Goal: Task Accomplishment & Management: Use online tool/utility

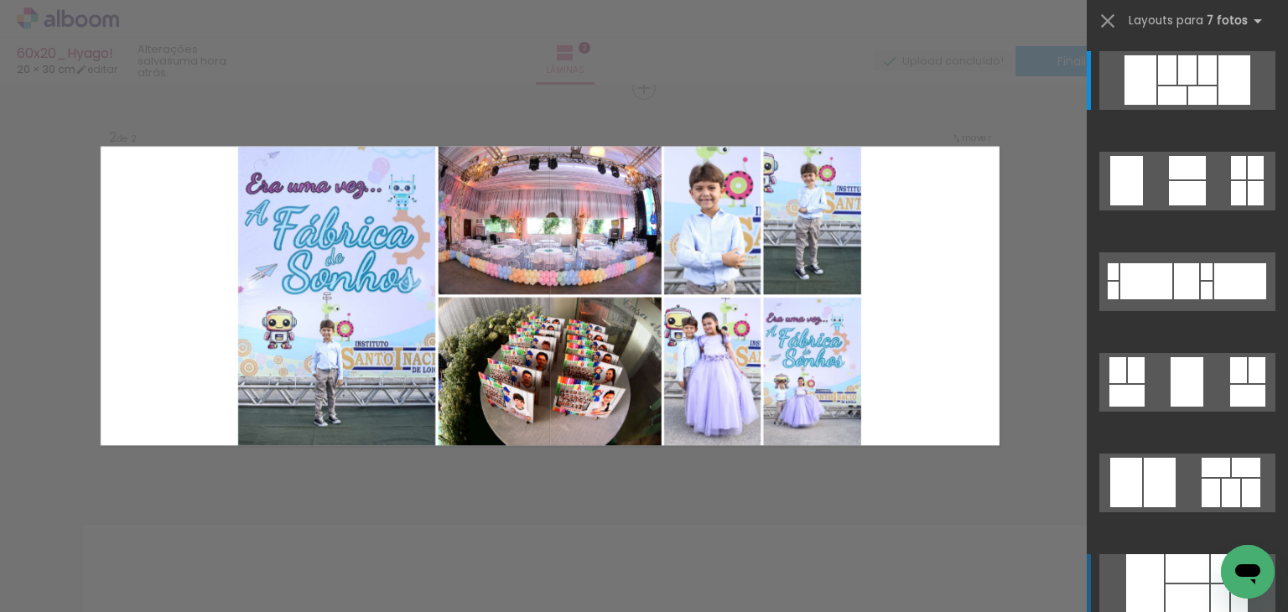
scroll to position [0, 4978]
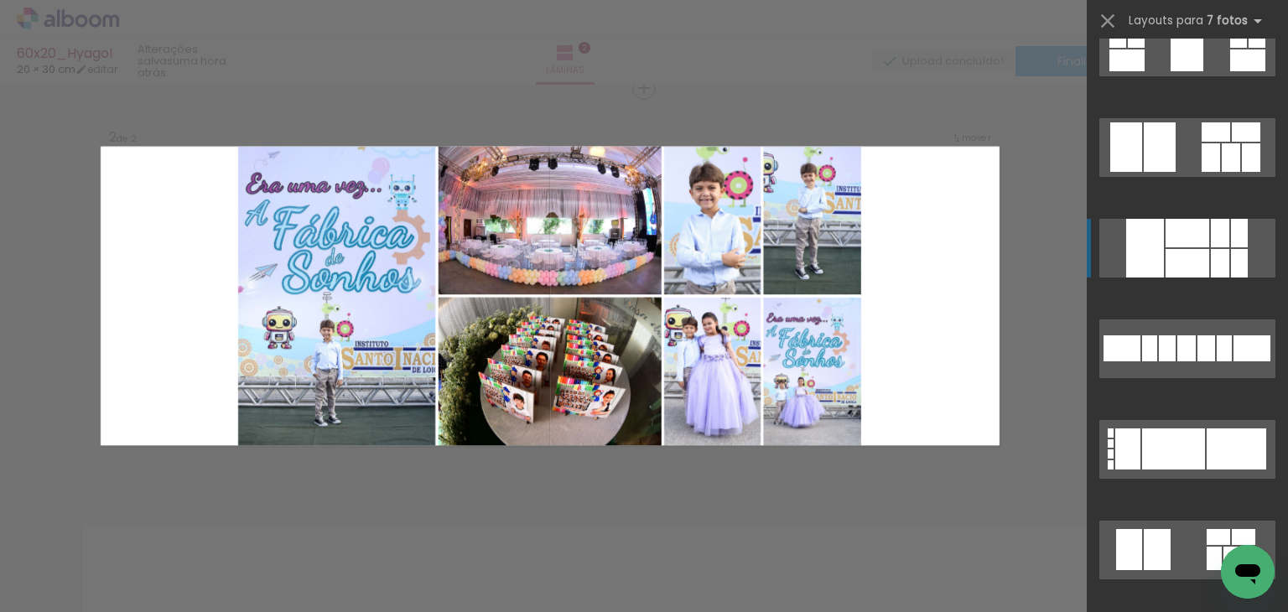
click at [1181, 252] on div at bounding box center [1188, 263] width 44 height 29
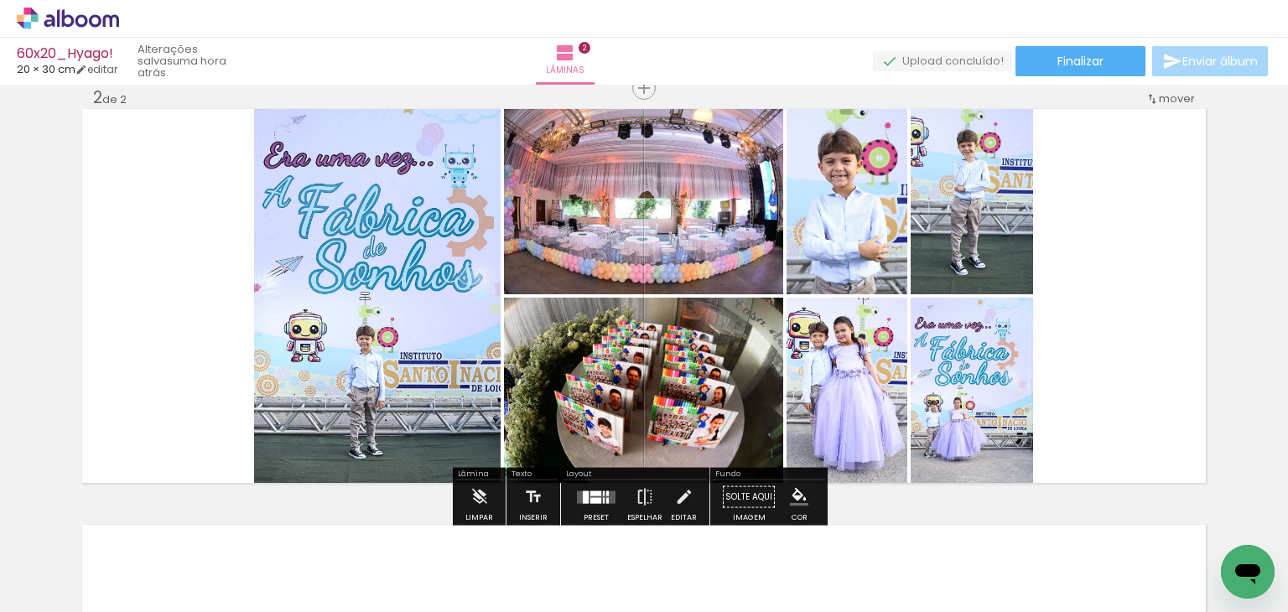
click at [421, 297] on quentale-photo at bounding box center [377, 296] width 247 height 374
click at [419, 298] on quentale-photo at bounding box center [377, 296] width 247 height 374
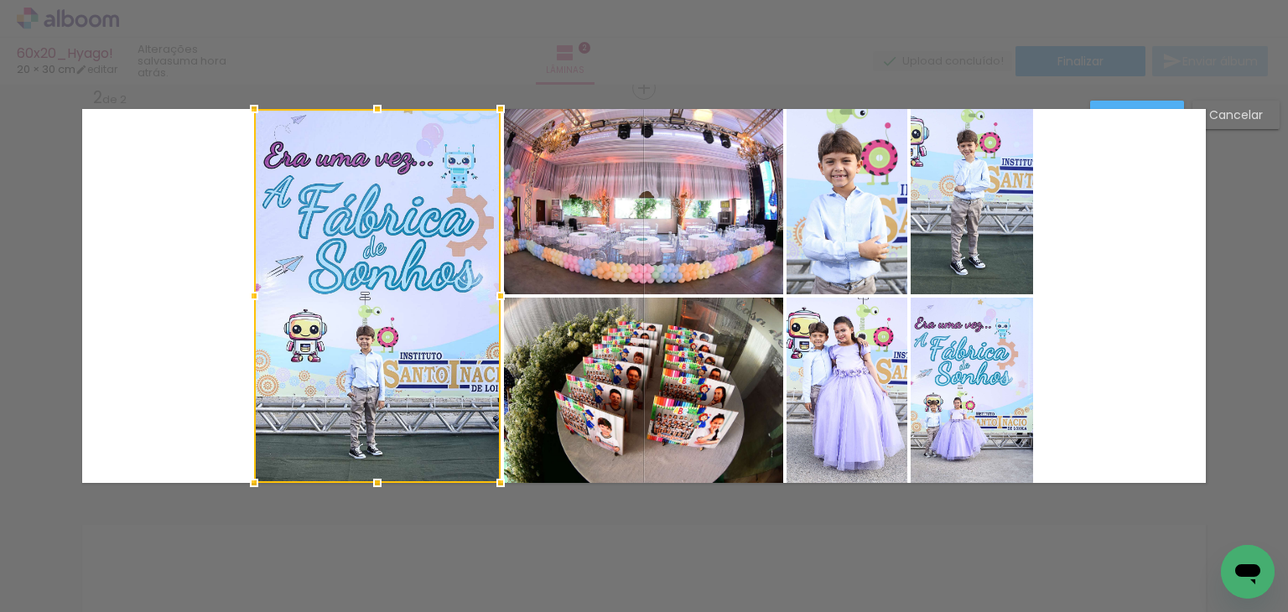
scroll to position [439, 0]
click at [606, 245] on quentale-photo at bounding box center [643, 202] width 279 height 185
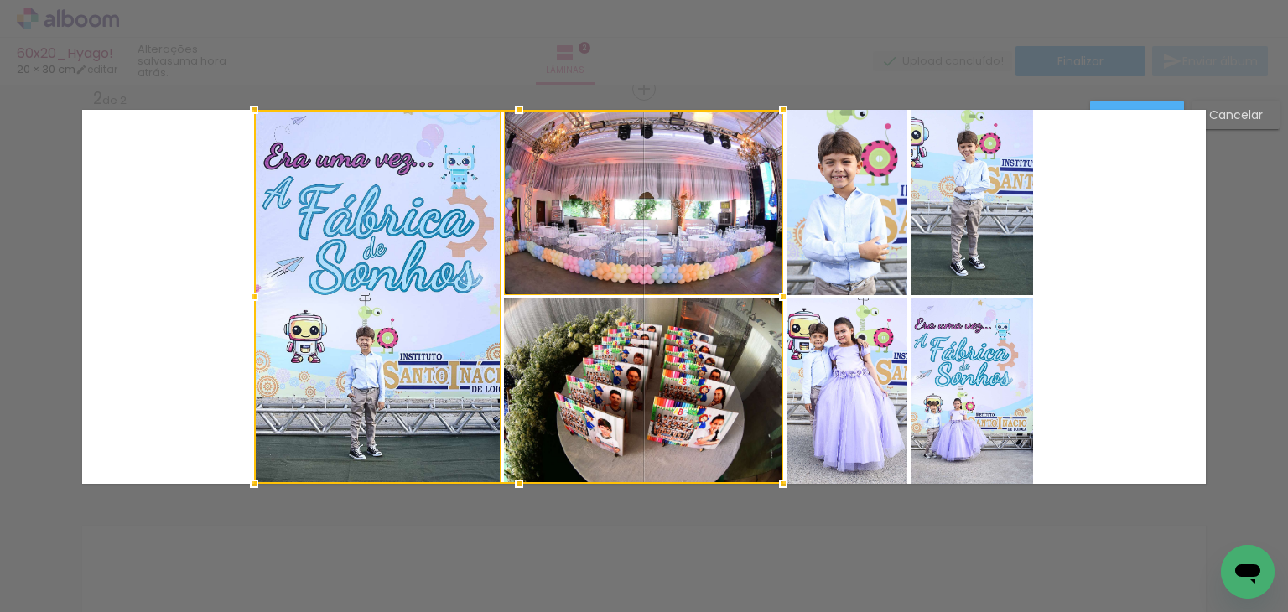
drag, startPoint x: 617, startPoint y: 351, endPoint x: 674, endPoint y: 353, distance: 57.1
click at [618, 351] on div at bounding box center [518, 297] width 529 height 374
click at [863, 351] on quentale-photo at bounding box center [847, 391] width 121 height 185
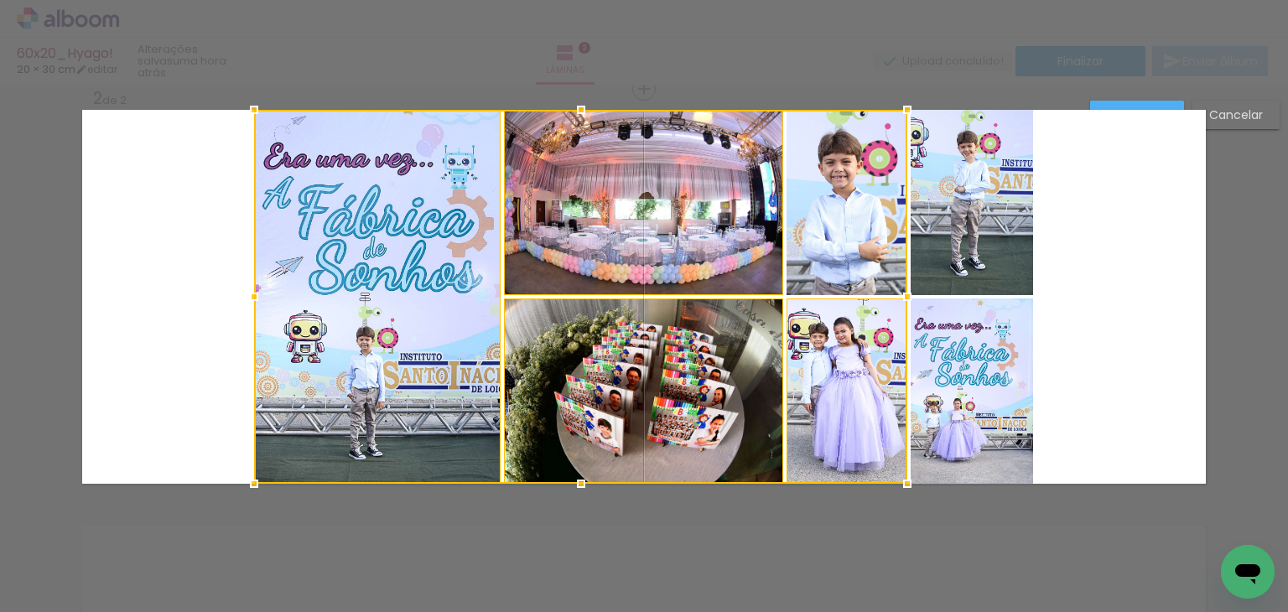
click at [872, 257] on div at bounding box center [580, 297] width 653 height 374
click at [979, 254] on quentale-photo at bounding box center [972, 202] width 122 height 185
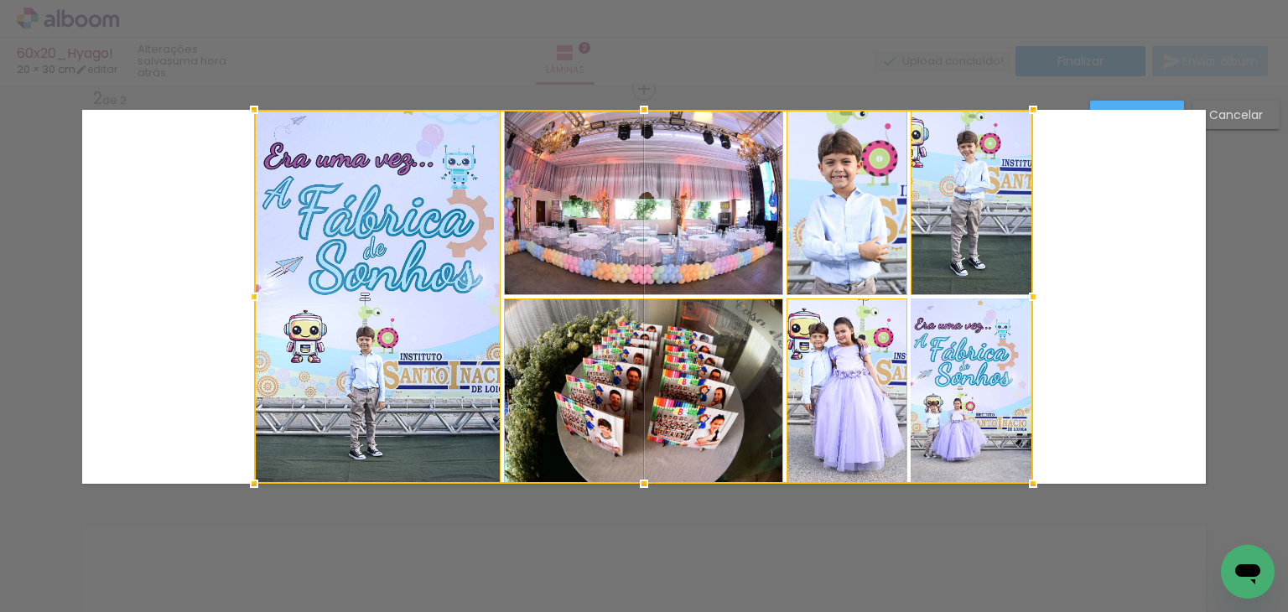
click at [987, 361] on div at bounding box center [643, 297] width 779 height 374
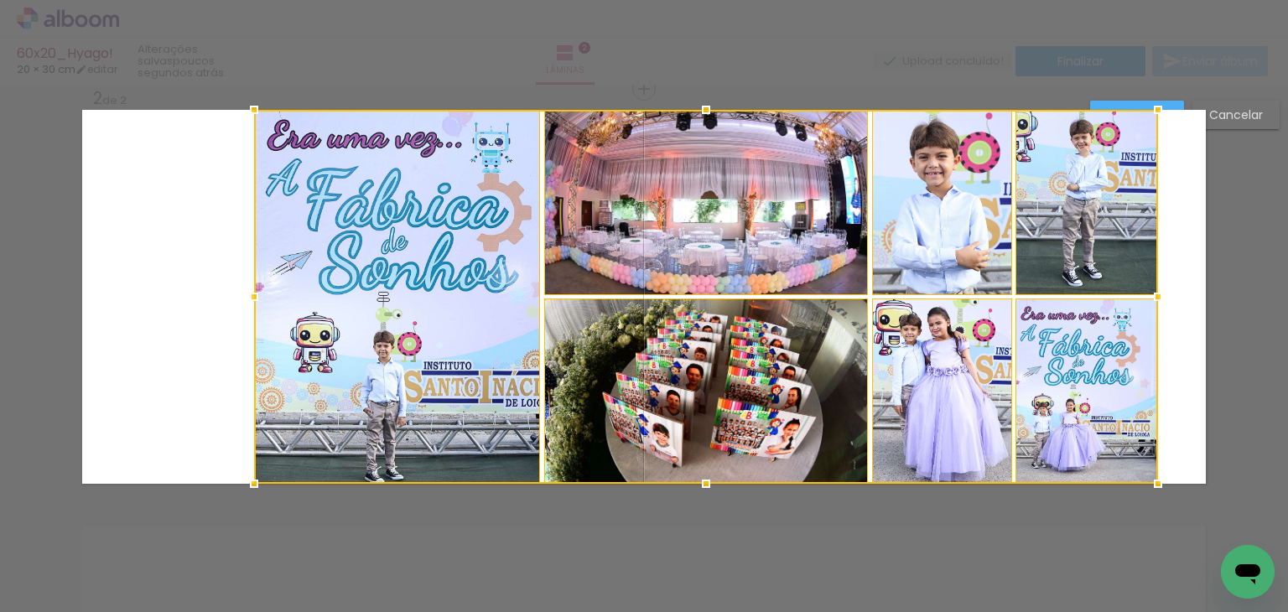
drag, startPoint x: 1028, startPoint y: 295, endPoint x: 1153, endPoint y: 303, distance: 125.2
click at [1153, 303] on div at bounding box center [1158, 297] width 34 height 34
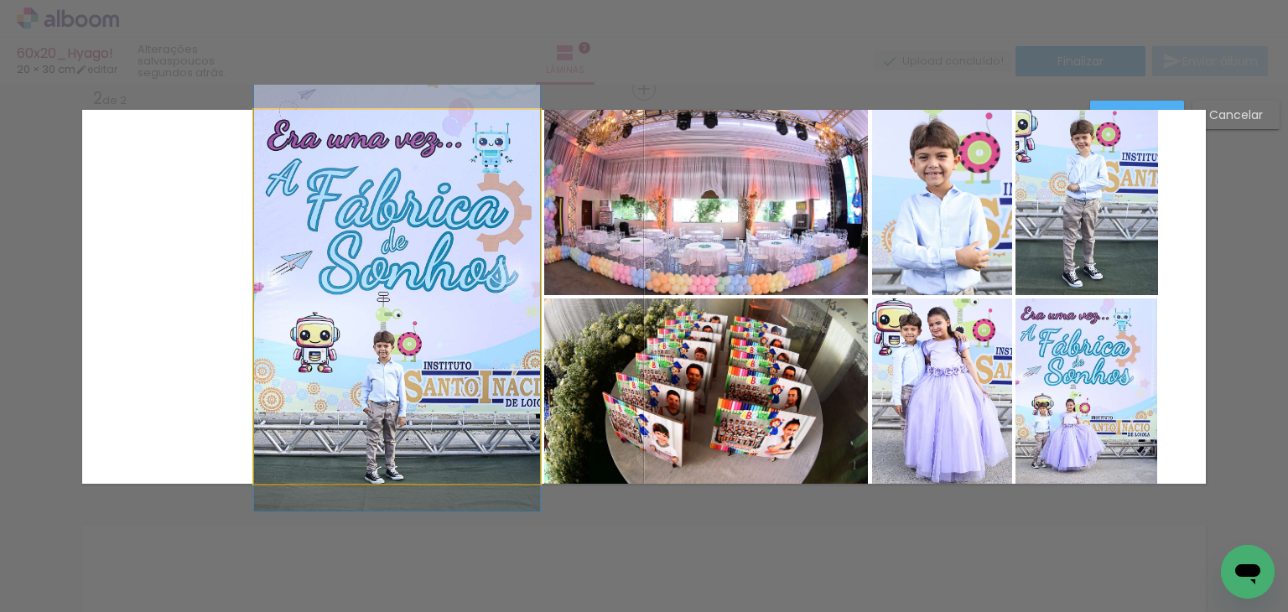
click at [489, 343] on quentale-photo at bounding box center [397, 297] width 286 height 374
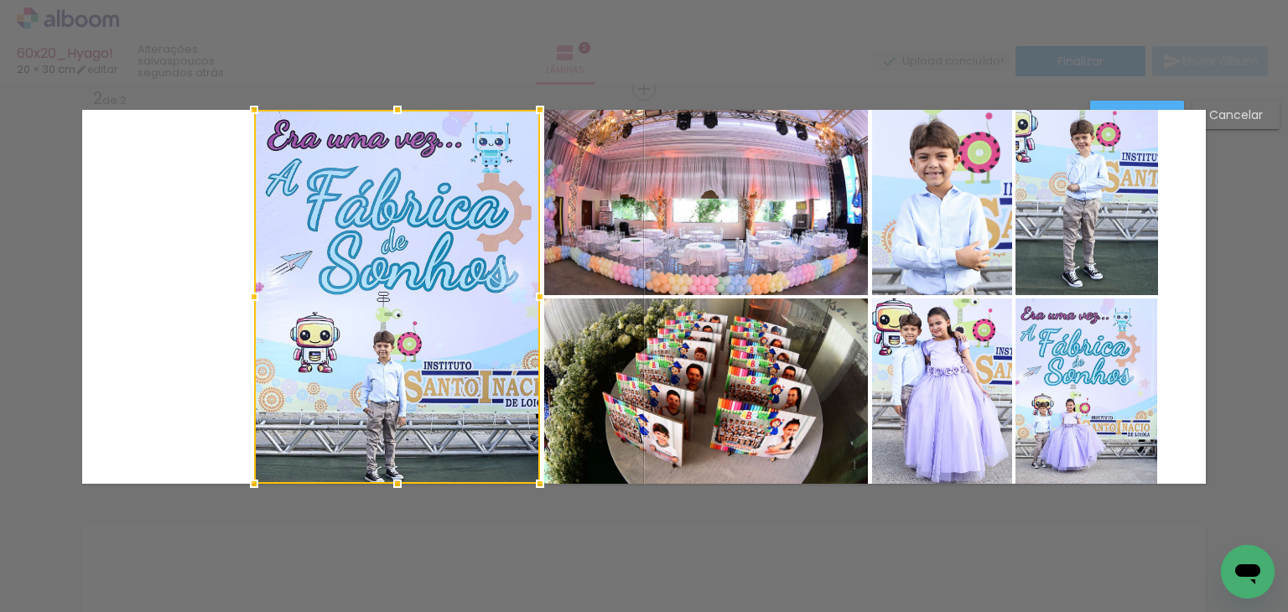
click at [0, 0] on slot "Cancelar" at bounding box center [0, 0] width 0 height 0
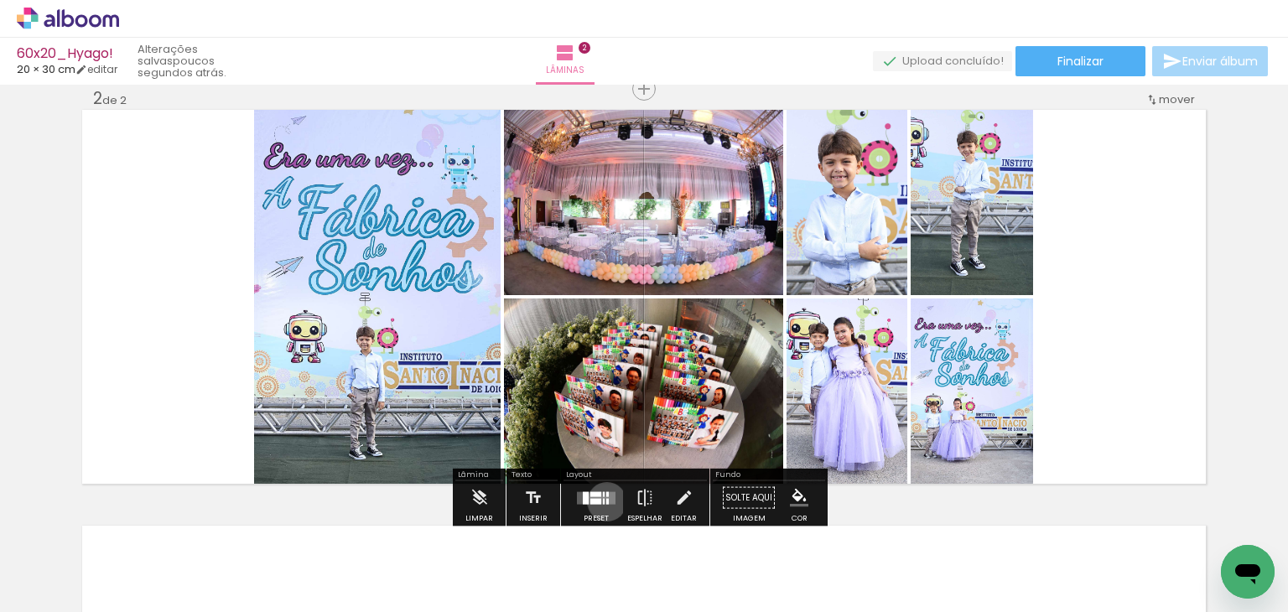
click at [606, 501] on div at bounding box center [607, 501] width 3 height 6
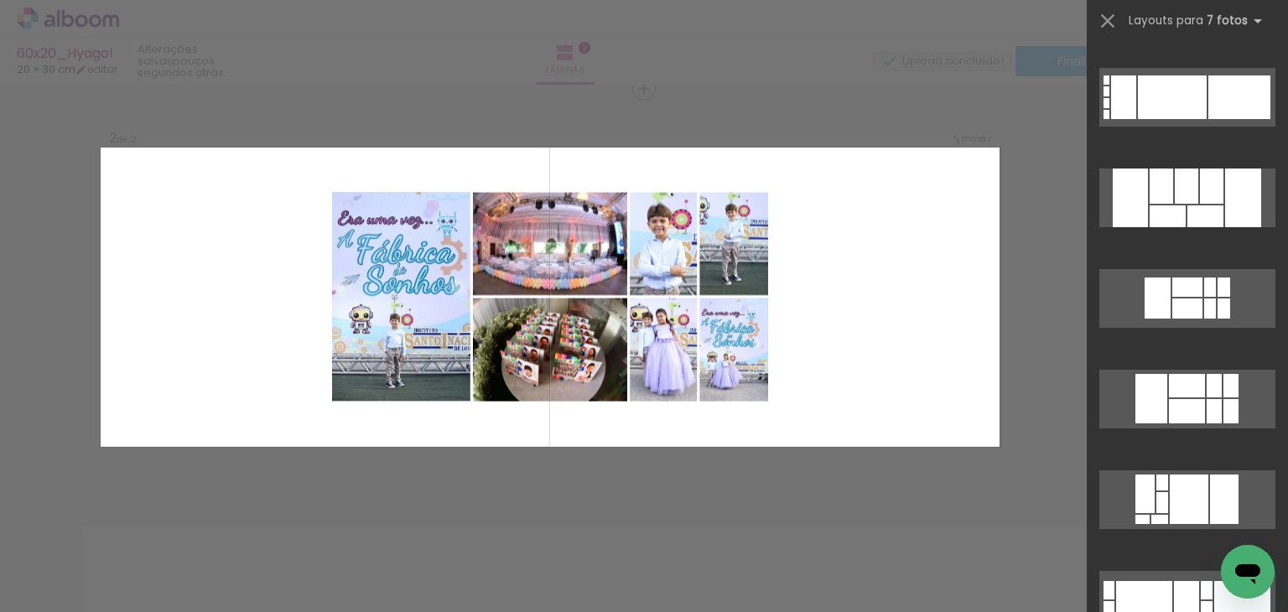
scroll to position [1174, 0]
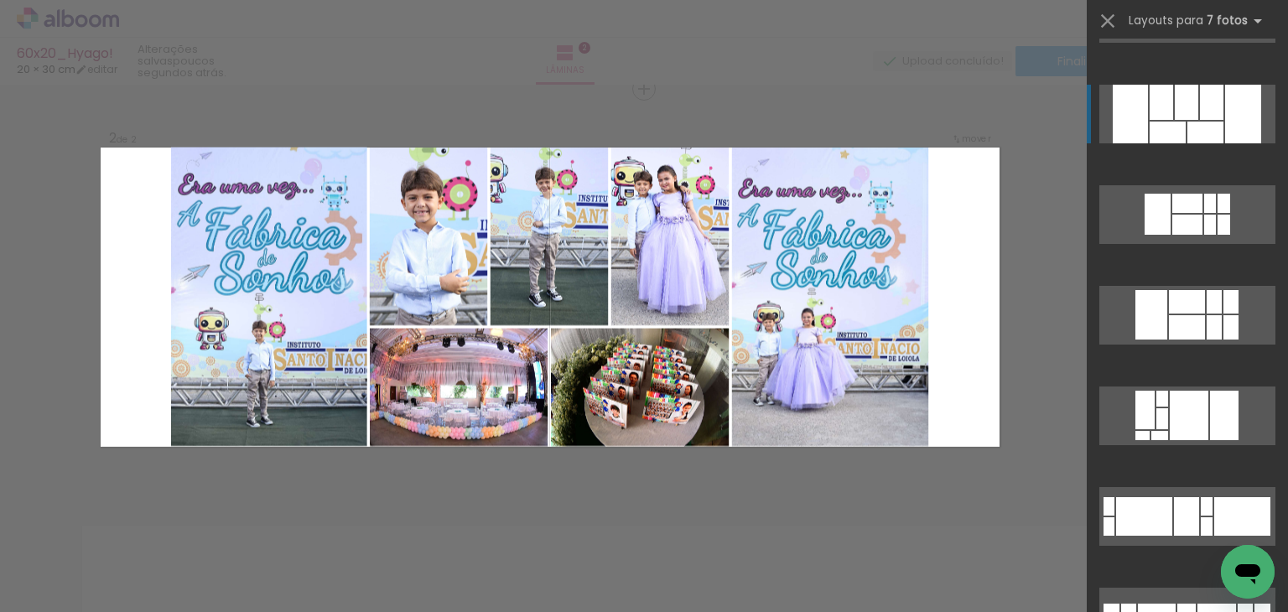
click at [1200, 122] on div at bounding box center [1206, 133] width 36 height 22
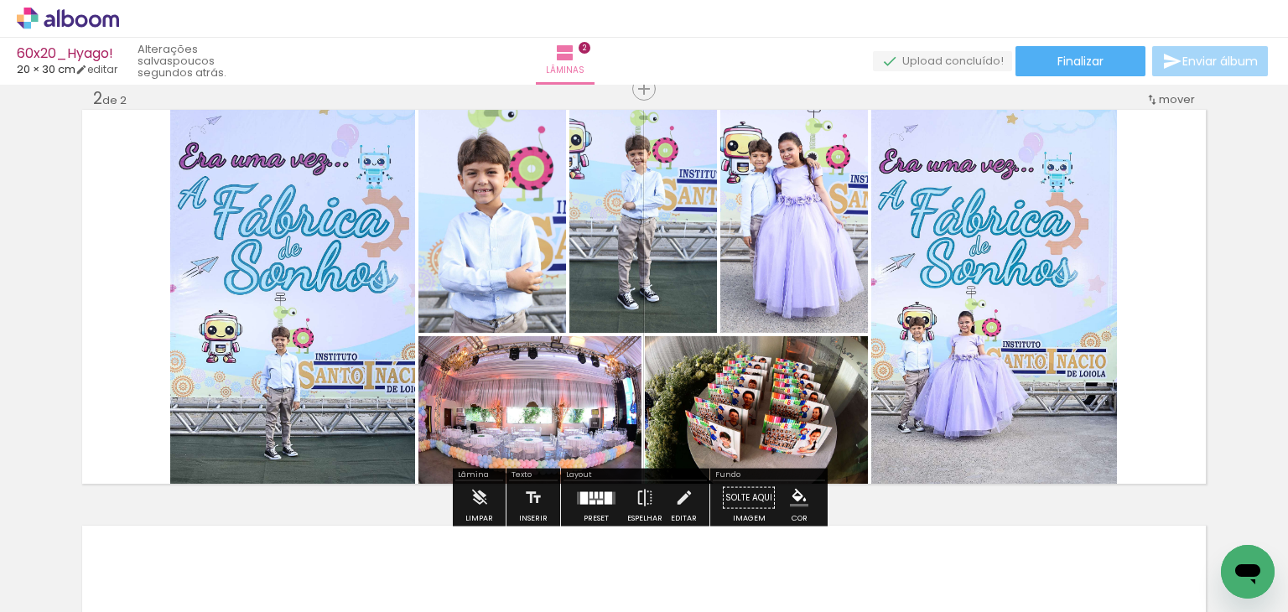
click at [340, 304] on quentale-photo at bounding box center [292, 297] width 245 height 374
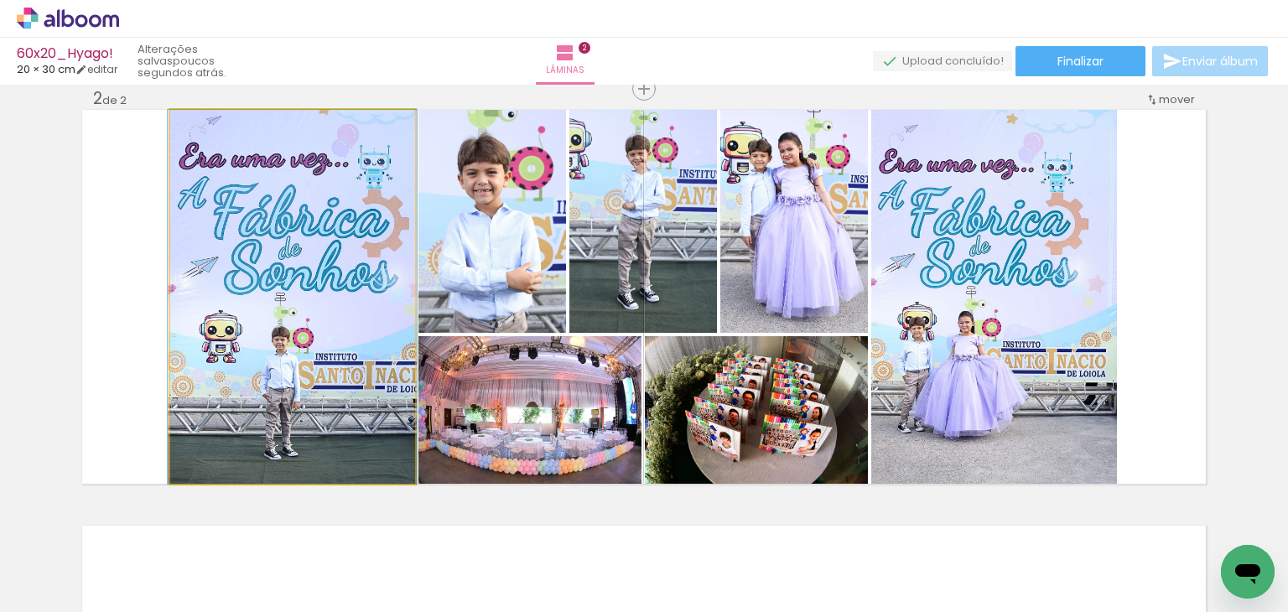
click at [340, 304] on quentale-photo at bounding box center [292, 297] width 245 height 374
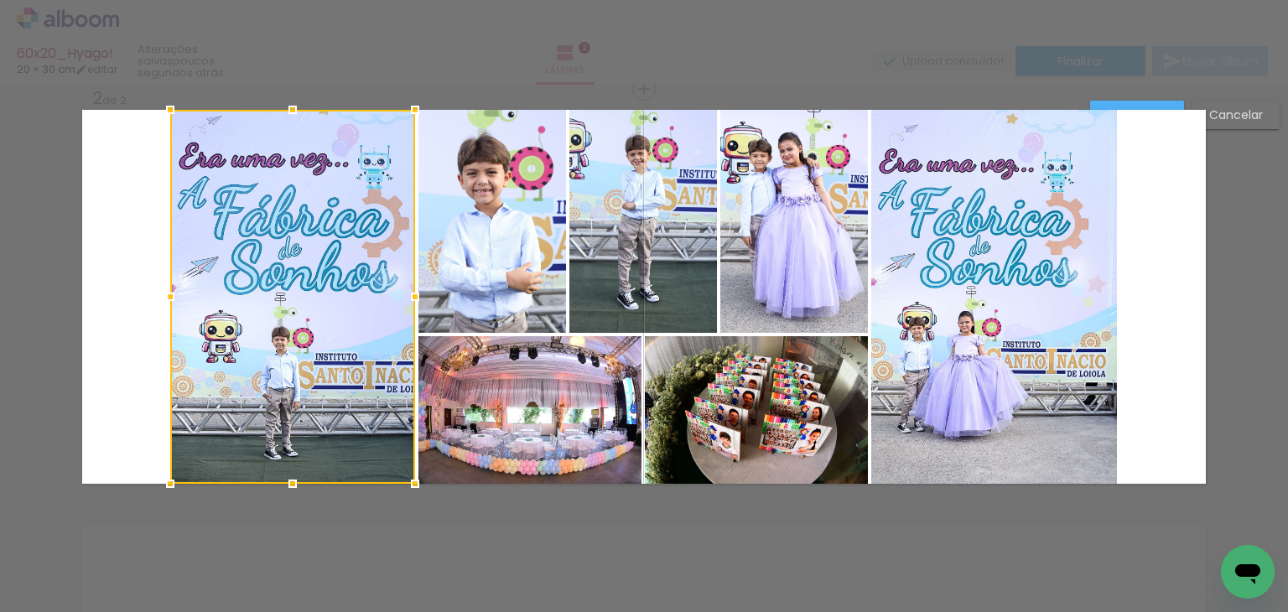
click at [463, 263] on quentale-photo at bounding box center [492, 221] width 148 height 223
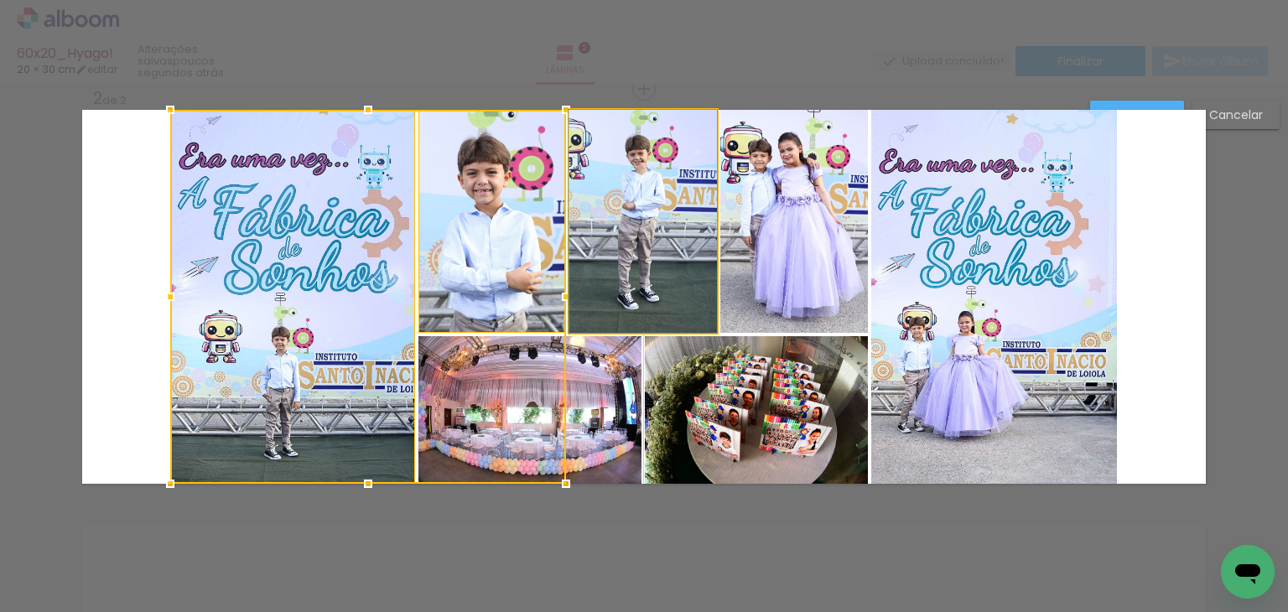
click at [574, 241] on quentale-photo at bounding box center [643, 221] width 148 height 223
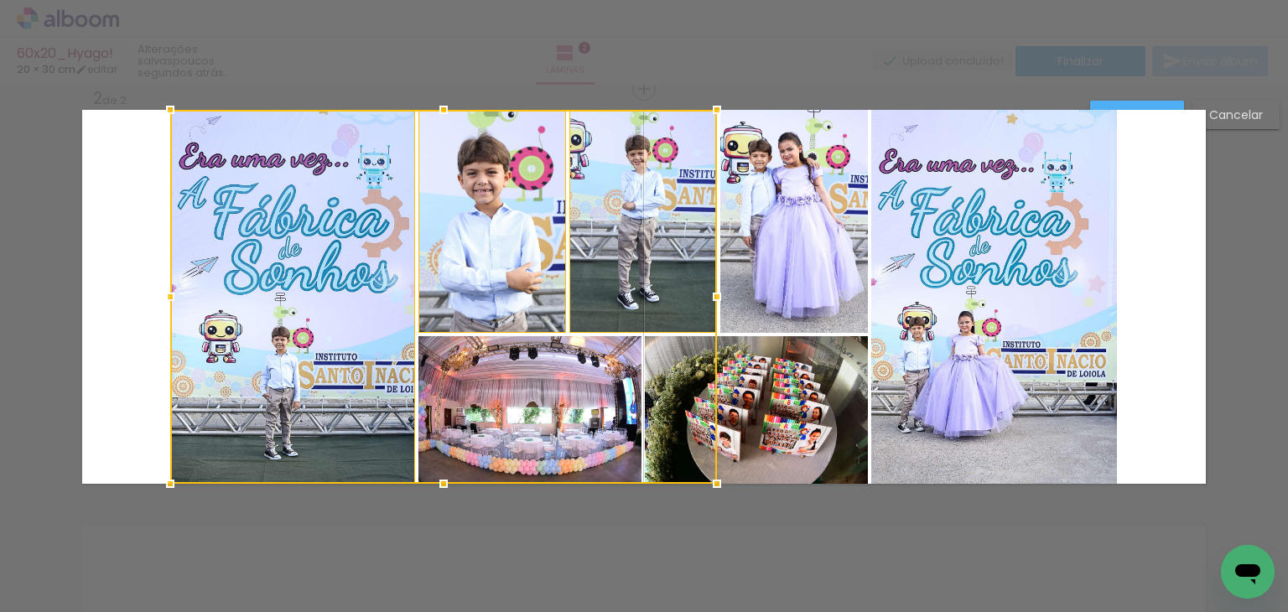
click at [805, 237] on quentale-photo at bounding box center [794, 221] width 148 height 223
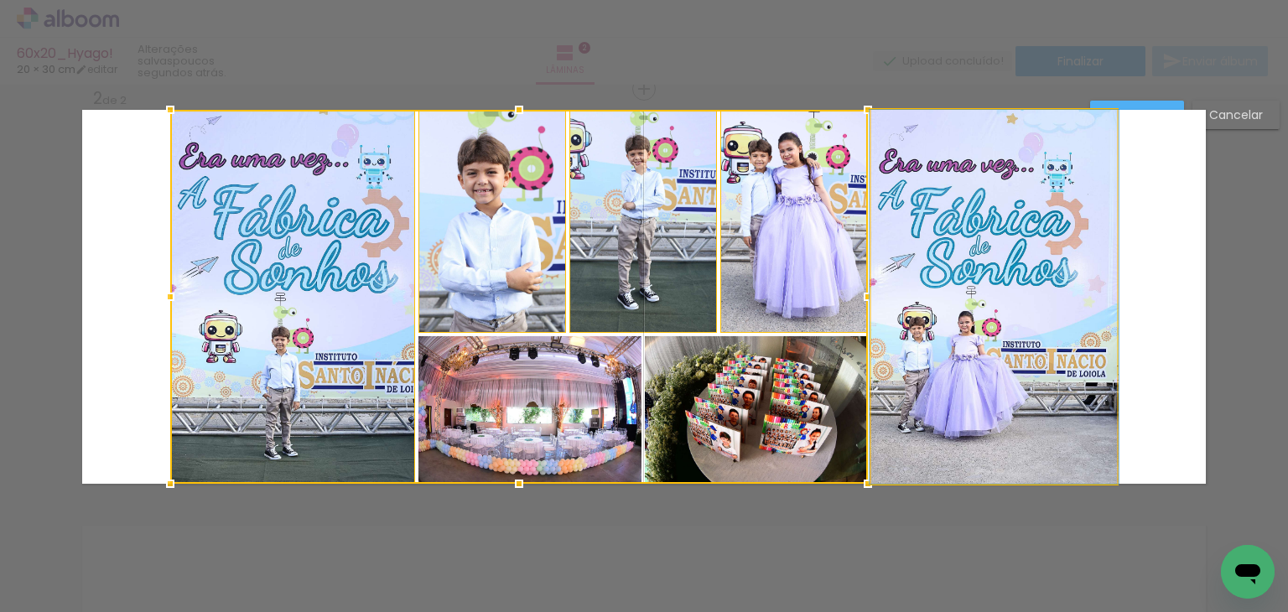
click at [958, 247] on quentale-photo at bounding box center [994, 297] width 246 height 374
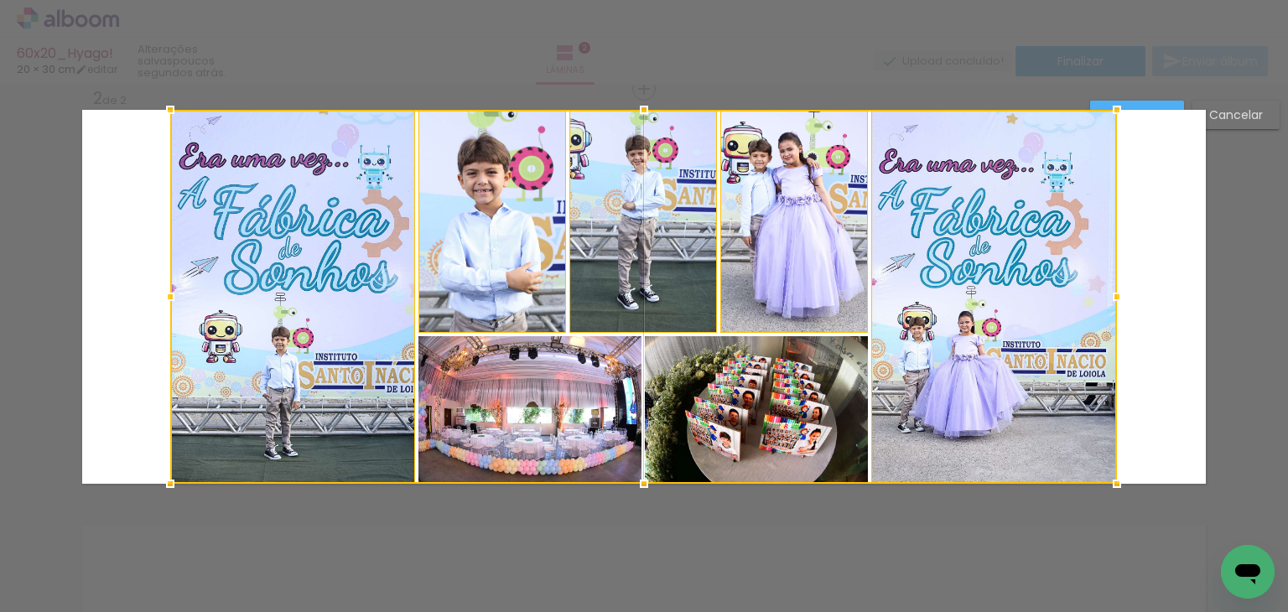
click at [784, 398] on div at bounding box center [643, 297] width 947 height 374
click at [621, 403] on div at bounding box center [643, 297] width 947 height 374
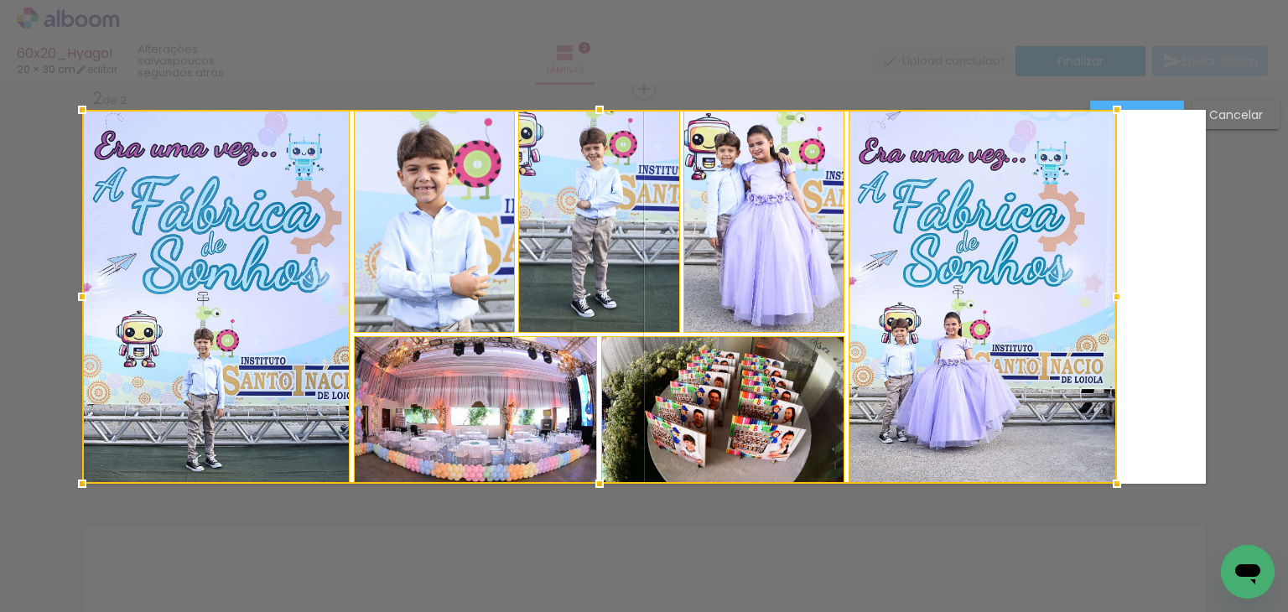
drag, startPoint x: 169, startPoint y: 296, endPoint x: 81, endPoint y: 299, distance: 88.1
click at [81, 299] on div at bounding box center [82, 297] width 34 height 34
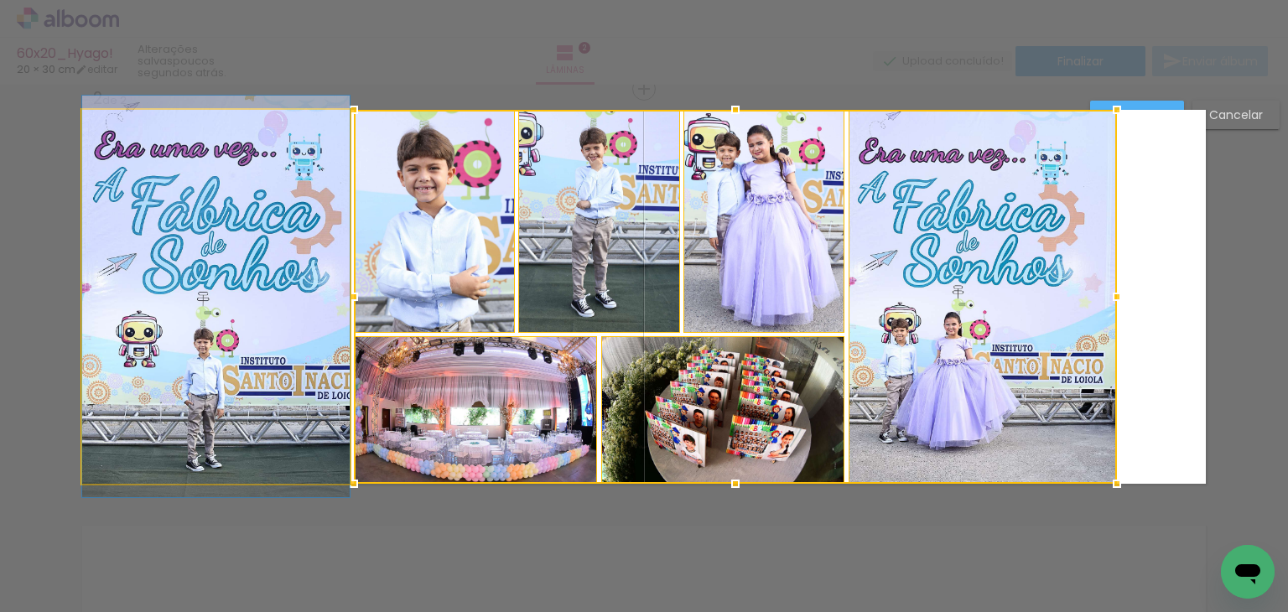
click at [268, 276] on quentale-photo at bounding box center [216, 297] width 268 height 374
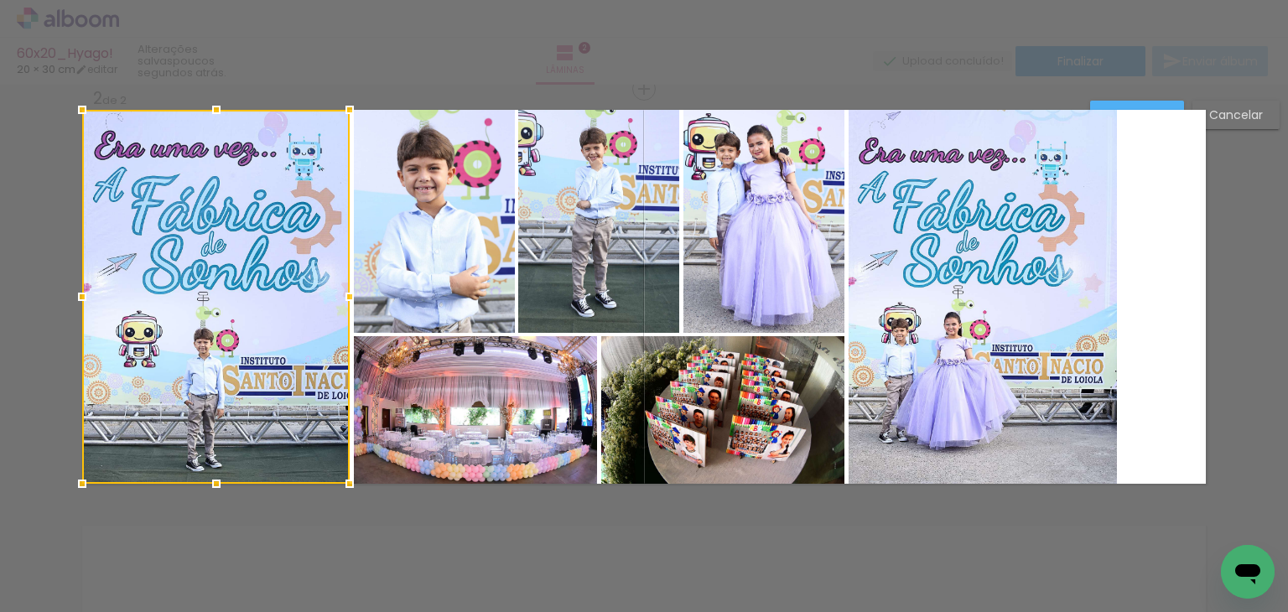
click at [440, 244] on quentale-photo at bounding box center [434, 221] width 161 height 223
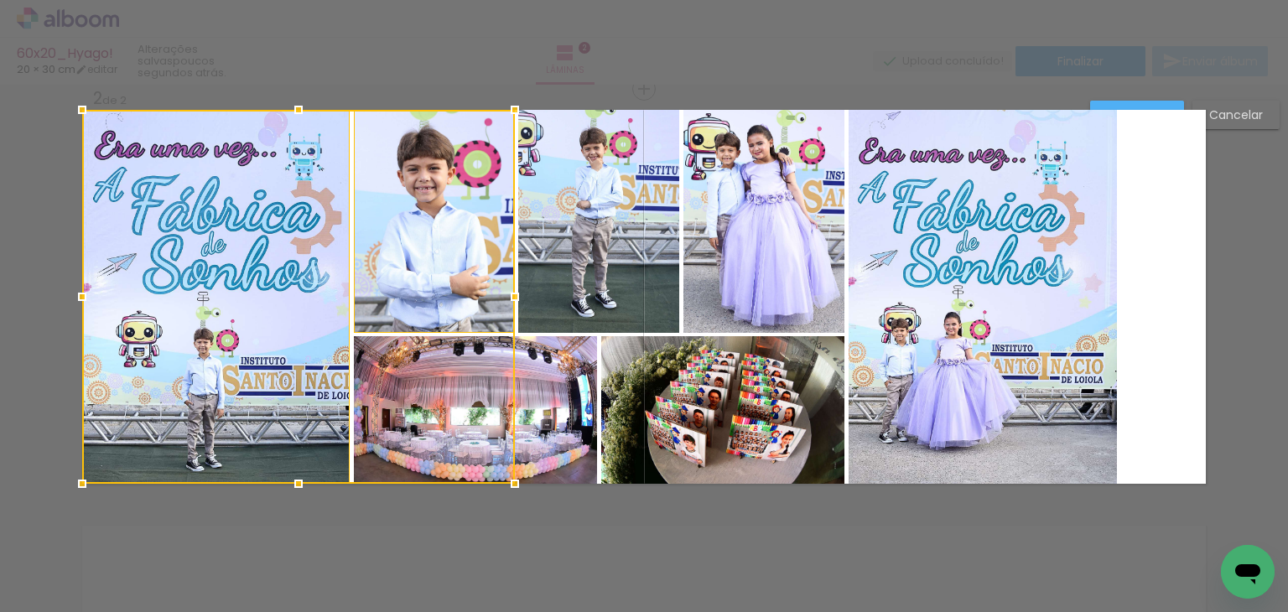
click at [486, 434] on div at bounding box center [298, 297] width 433 height 374
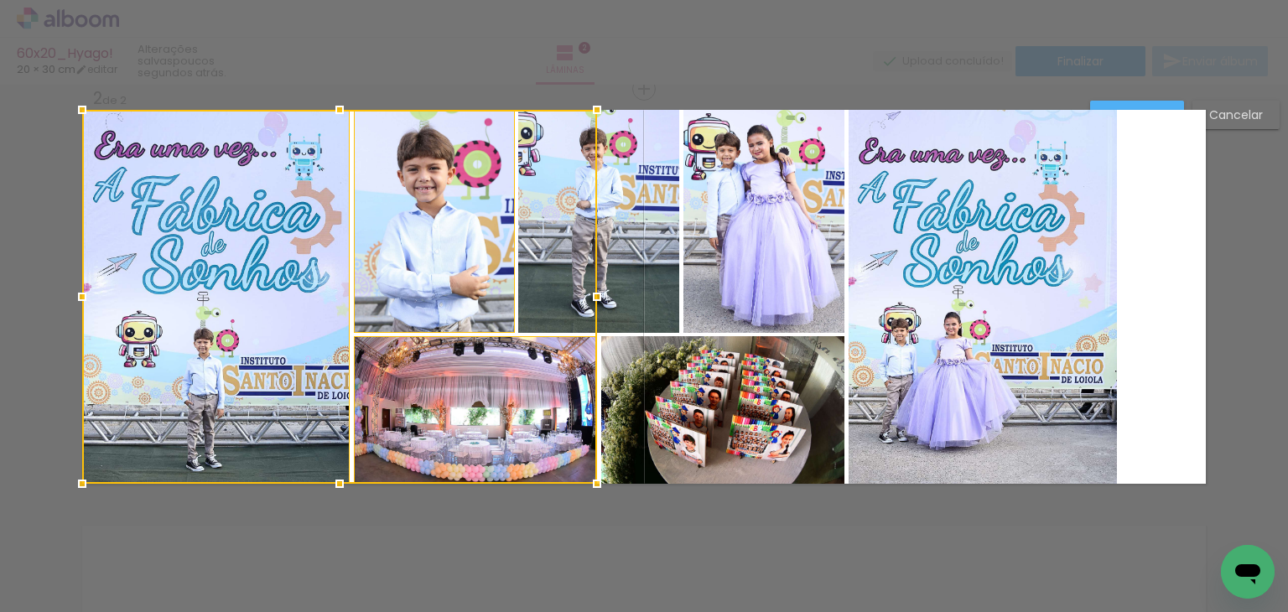
click at [560, 276] on div at bounding box center [339, 297] width 515 height 374
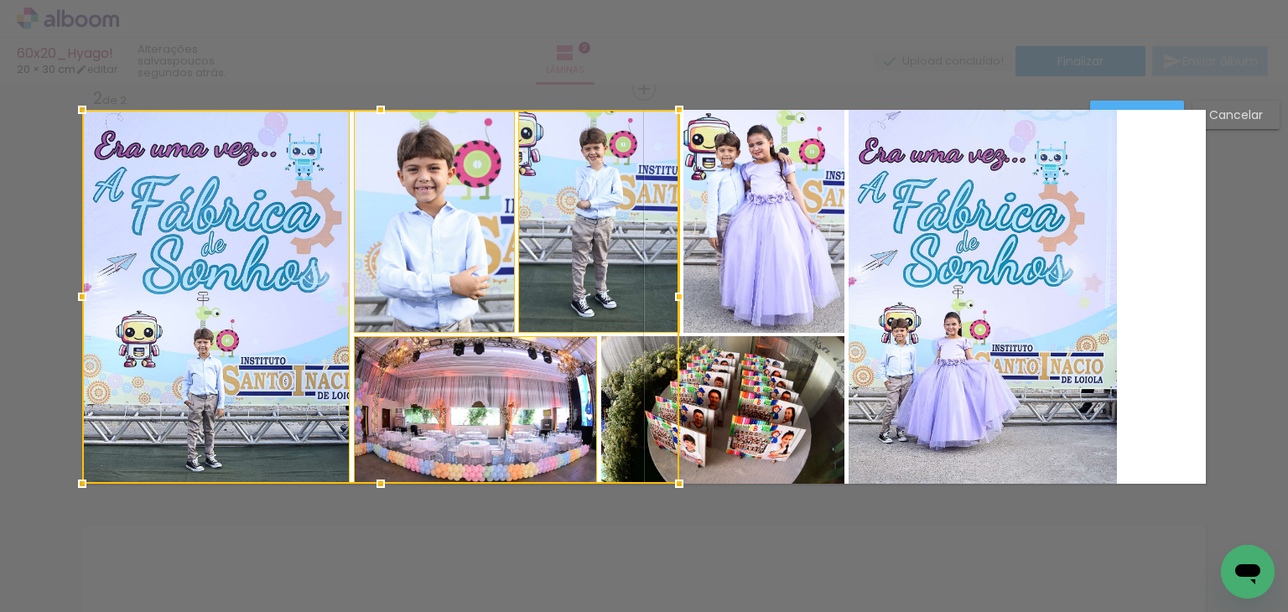
click at [704, 378] on quentale-photo at bounding box center [723, 410] width 244 height 148
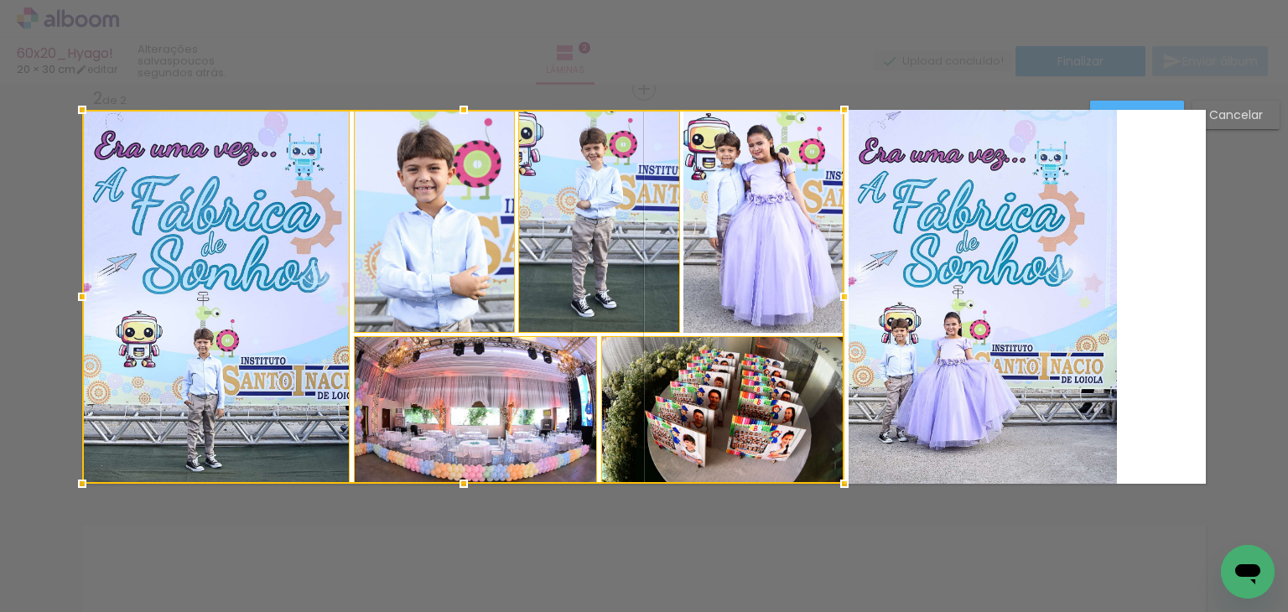
click at [753, 270] on div at bounding box center [463, 297] width 762 height 374
click at [1018, 278] on quentale-photo at bounding box center [983, 297] width 268 height 374
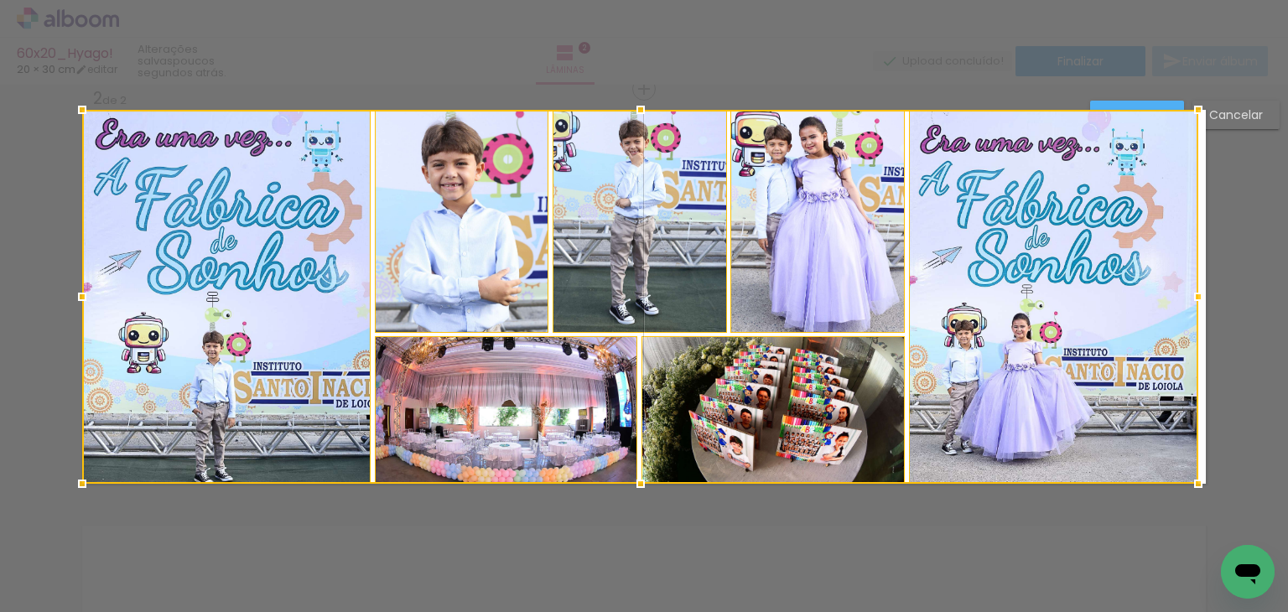
drag, startPoint x: 1119, startPoint y: 292, endPoint x: 1222, endPoint y: 289, distance: 103.2
click at [1222, 289] on div "Inserir lâmina 1 de 2 Inserir lâmina 2 de 2 O Designbox precisará aumentar a su…" at bounding box center [644, 289] width 1288 height 1288
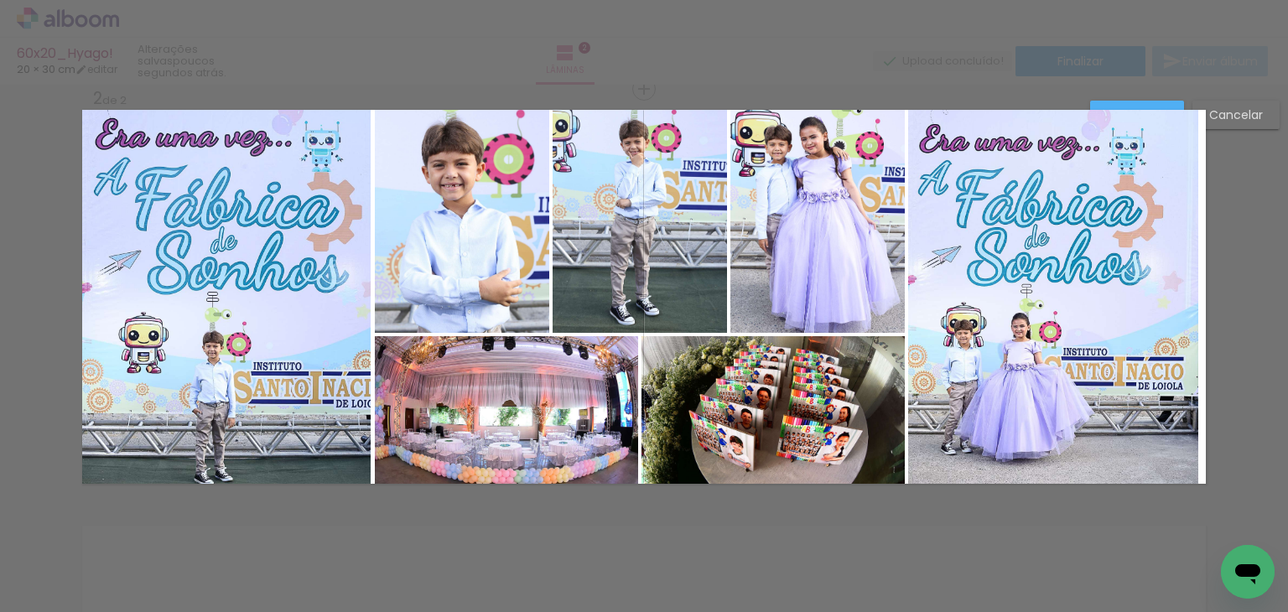
click at [1148, 303] on quentale-photo at bounding box center [1053, 297] width 290 height 374
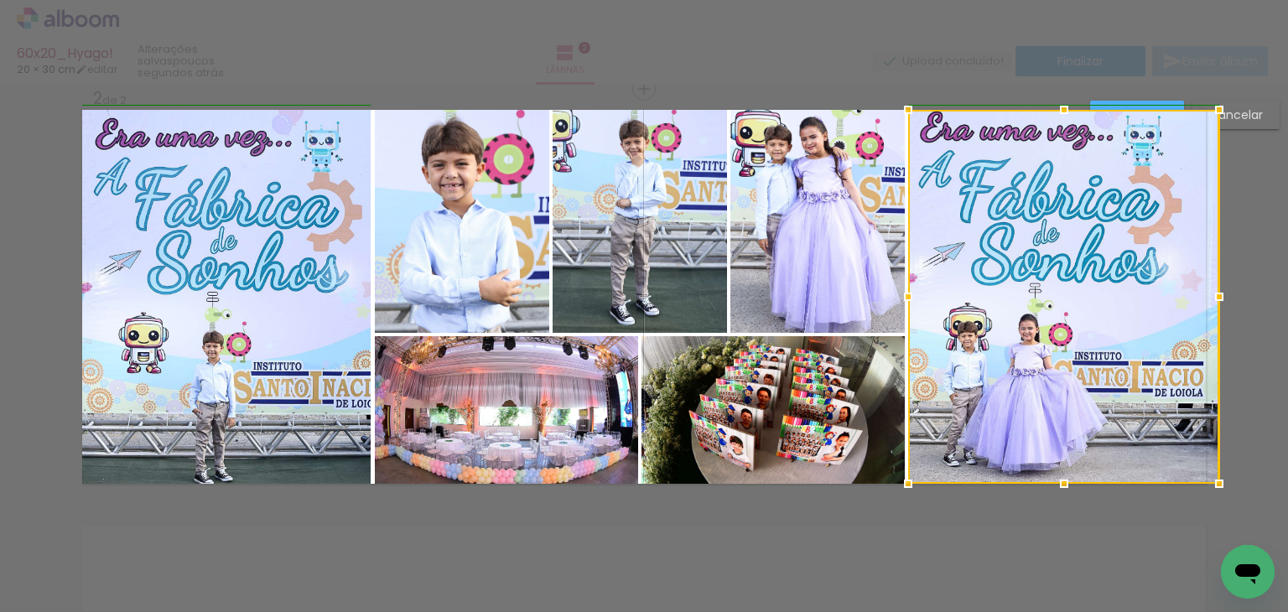
click at [1191, 296] on div at bounding box center [1063, 297] width 311 height 374
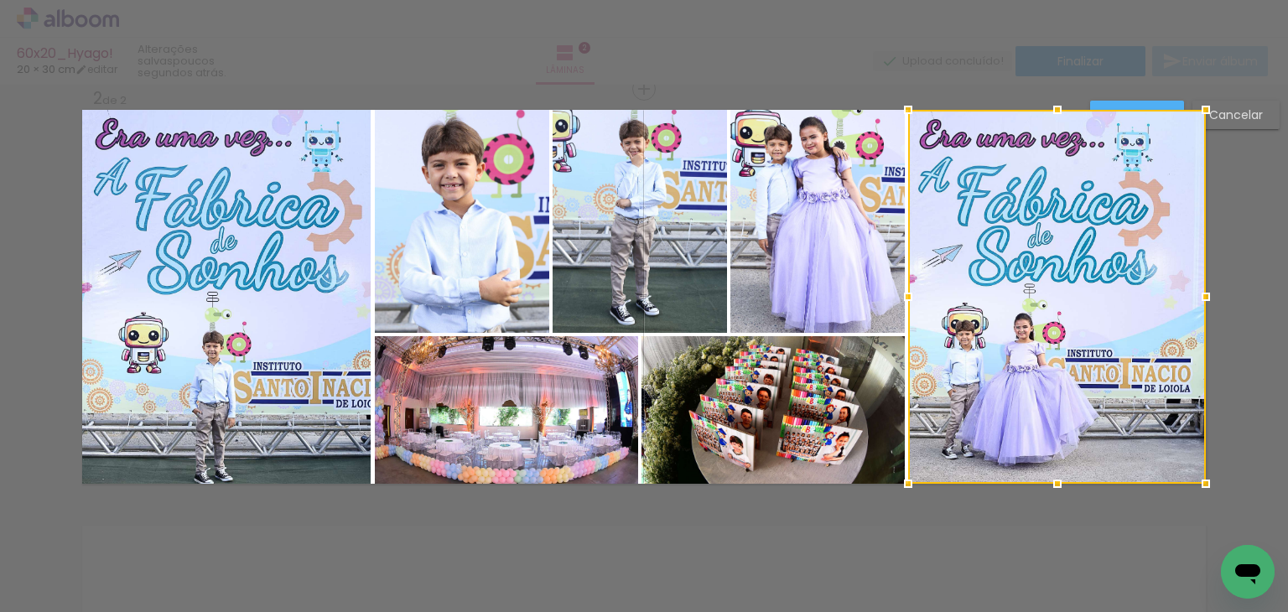
click at [1219, 212] on div "Confirmar Cancelar" at bounding box center [644, 289] width 1288 height 1288
click at [891, 247] on quentale-photo at bounding box center [817, 221] width 174 height 223
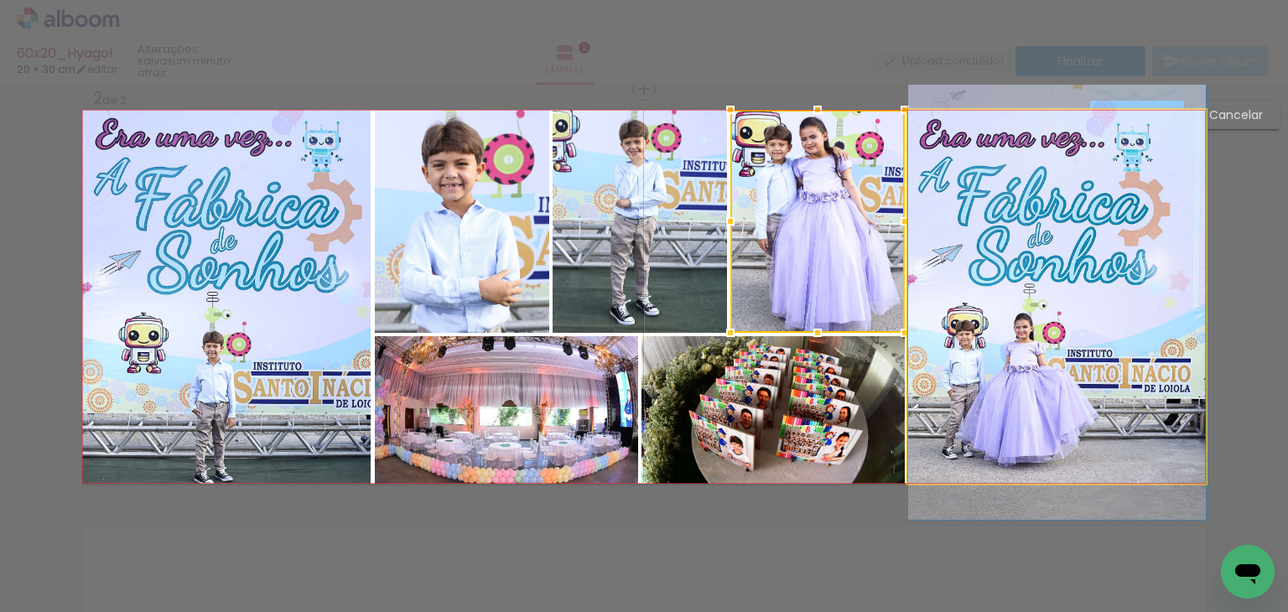
click at [995, 356] on quentale-photo at bounding box center [1057, 297] width 298 height 374
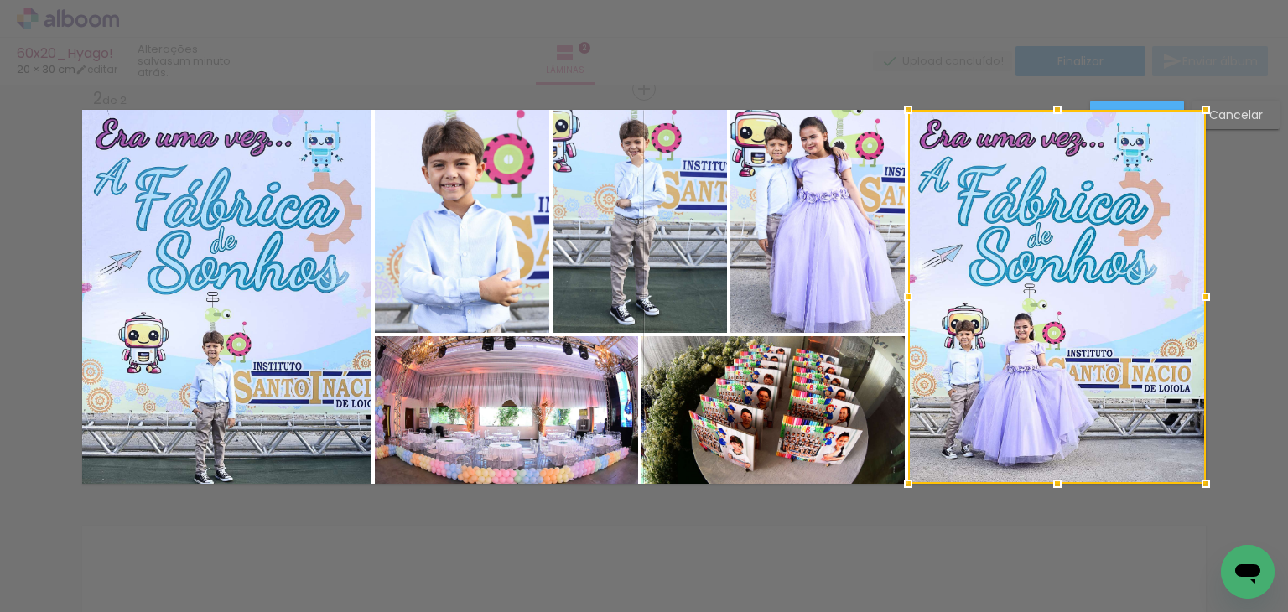
click at [795, 283] on quentale-photo at bounding box center [817, 221] width 174 height 223
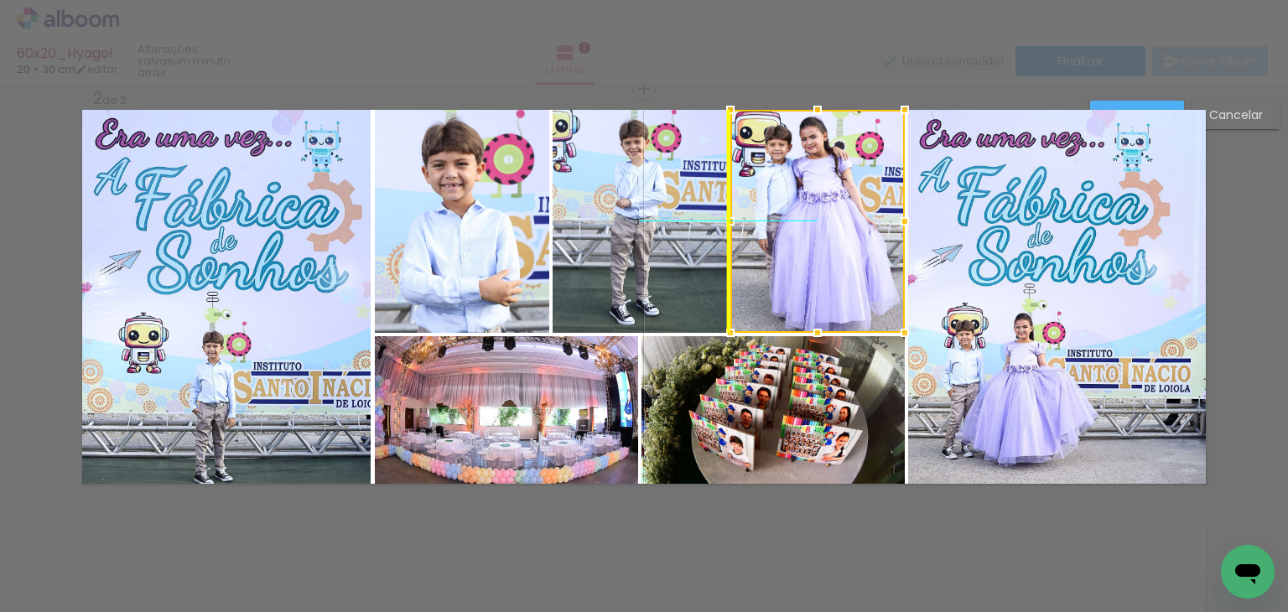
click at [808, 259] on div at bounding box center [817, 221] width 174 height 223
click at [814, 293] on div at bounding box center [817, 221] width 174 height 223
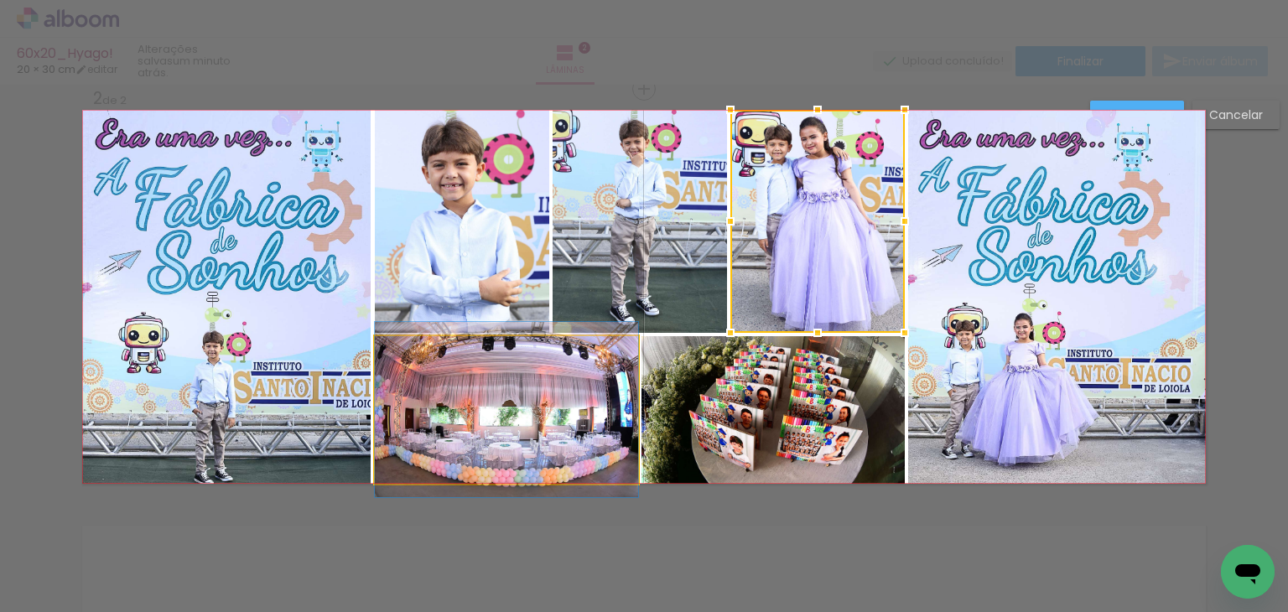
click at [512, 447] on quentale-photo at bounding box center [506, 410] width 263 height 148
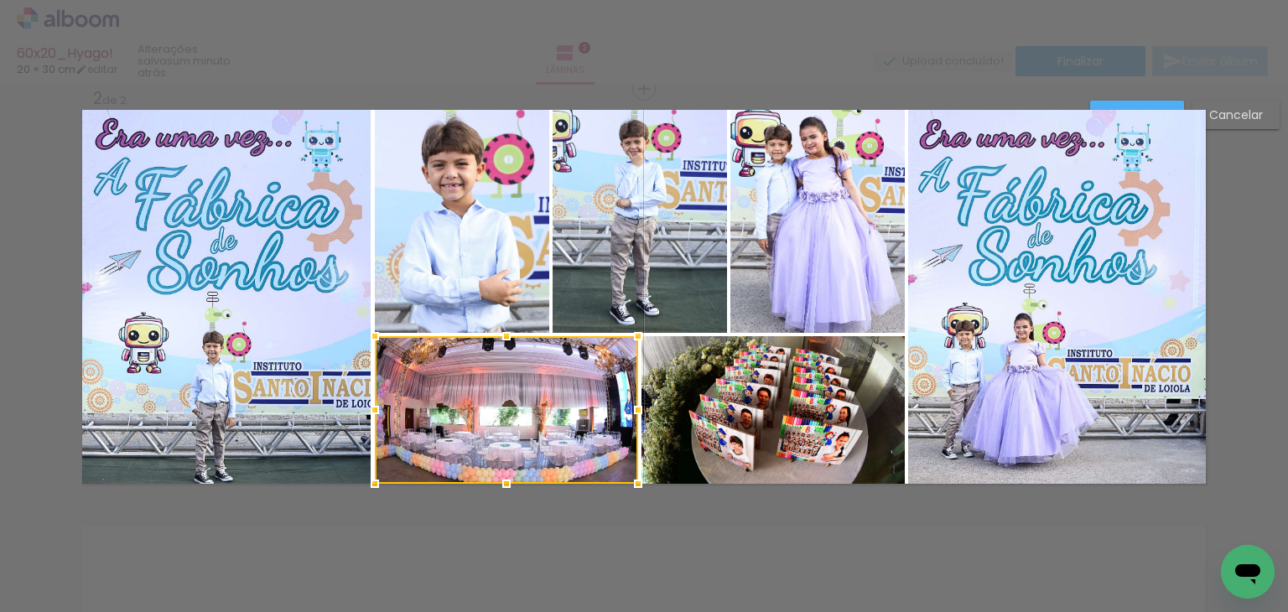
click at [512, 447] on div at bounding box center [506, 410] width 263 height 148
click at [506, 433] on div at bounding box center [506, 410] width 263 height 148
click at [1238, 158] on div "Confirmar Cancelar" at bounding box center [644, 289] width 1288 height 1288
click at [555, 548] on div "Confirmar Cancelar" at bounding box center [644, 289] width 1288 height 1288
click at [647, 167] on quentale-photo at bounding box center [640, 221] width 174 height 223
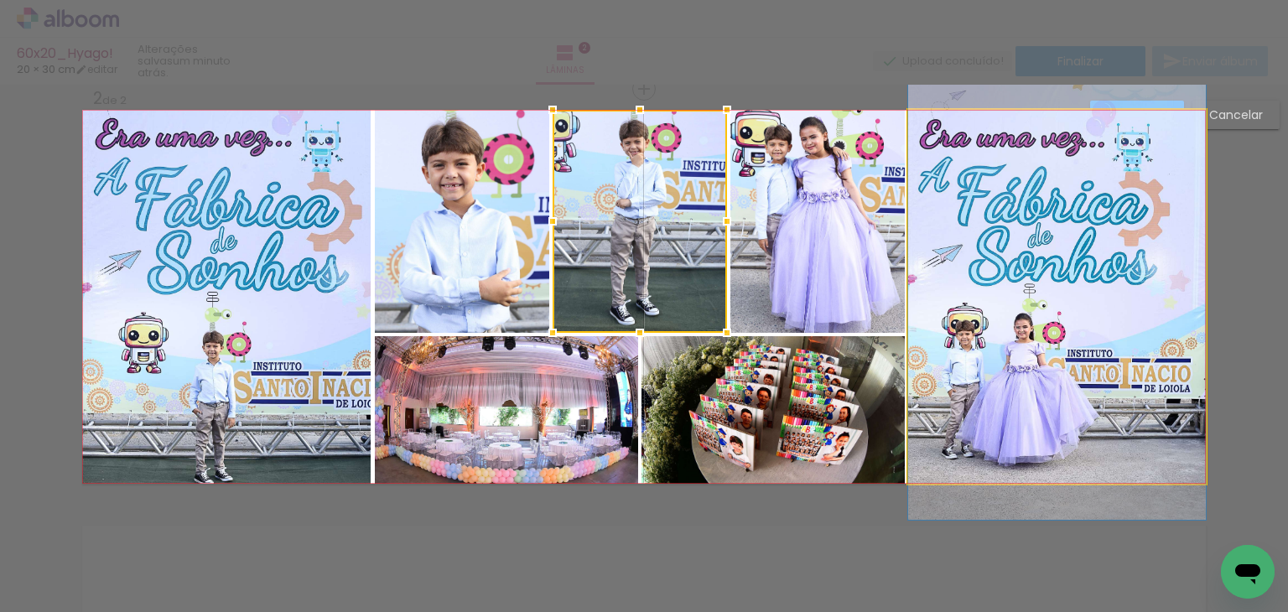
click at [1151, 110] on quentale-photo at bounding box center [1057, 297] width 298 height 374
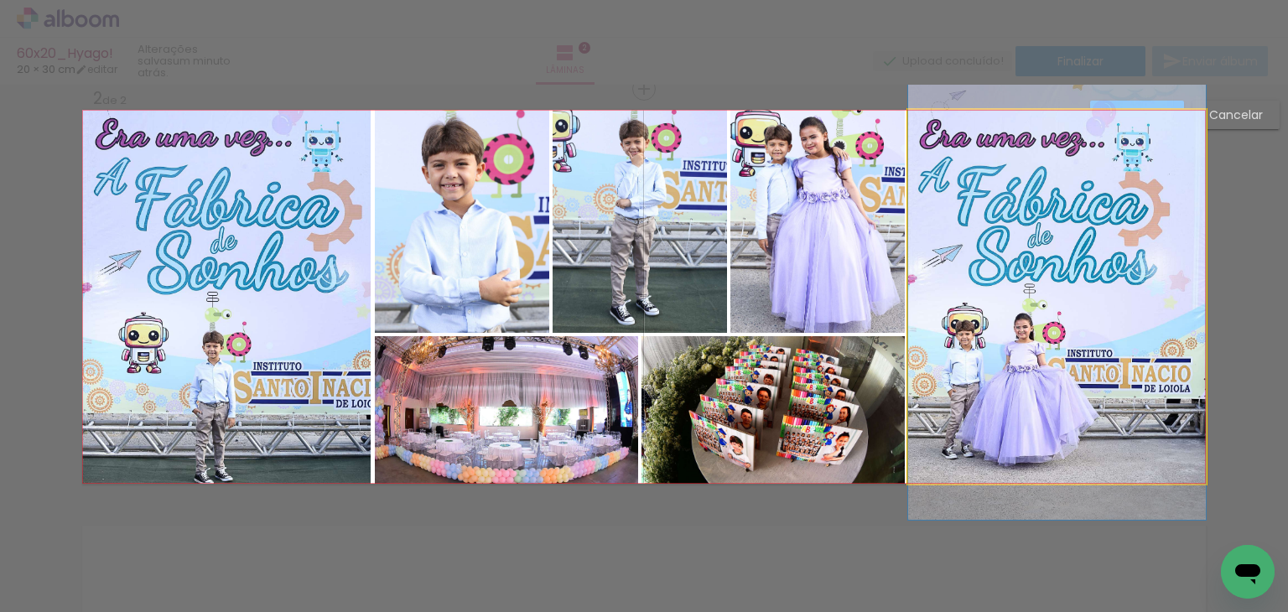
click at [1153, 110] on quentale-photo at bounding box center [1057, 297] width 298 height 374
click at [1155, 110] on quentale-photo at bounding box center [1057, 297] width 298 height 374
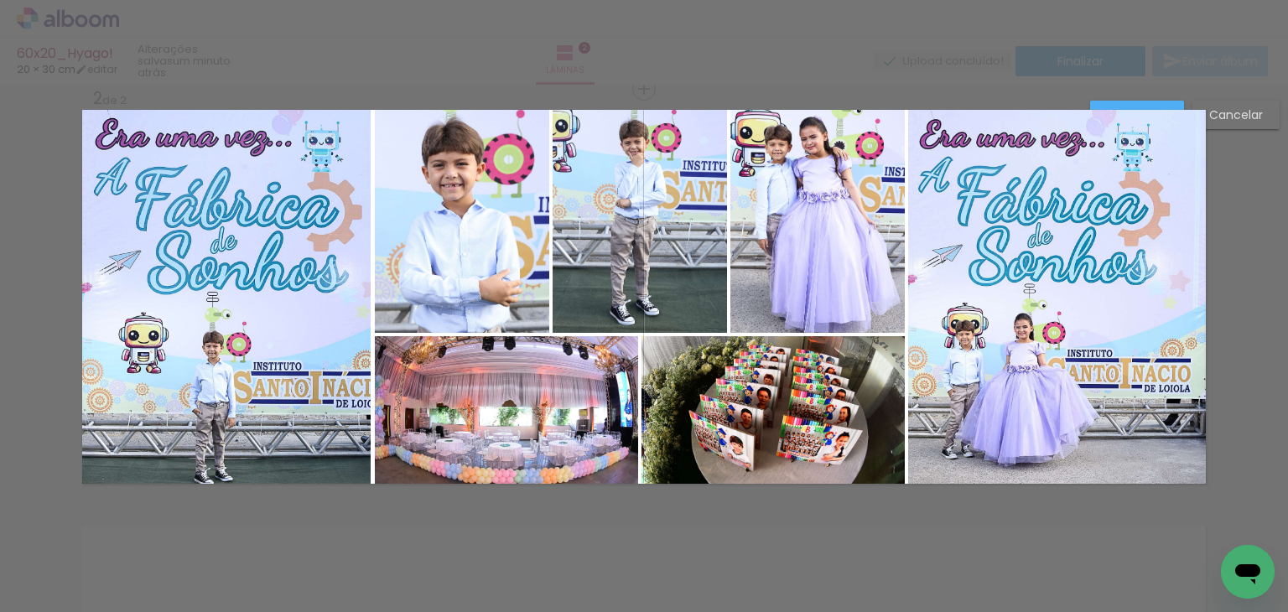
click at [1229, 179] on div "Confirmar Cancelar" at bounding box center [644, 289] width 1288 height 1288
click at [1229, 178] on div "Confirmar Cancelar" at bounding box center [644, 289] width 1288 height 1288
click at [1140, 221] on quentale-photo at bounding box center [1057, 297] width 298 height 374
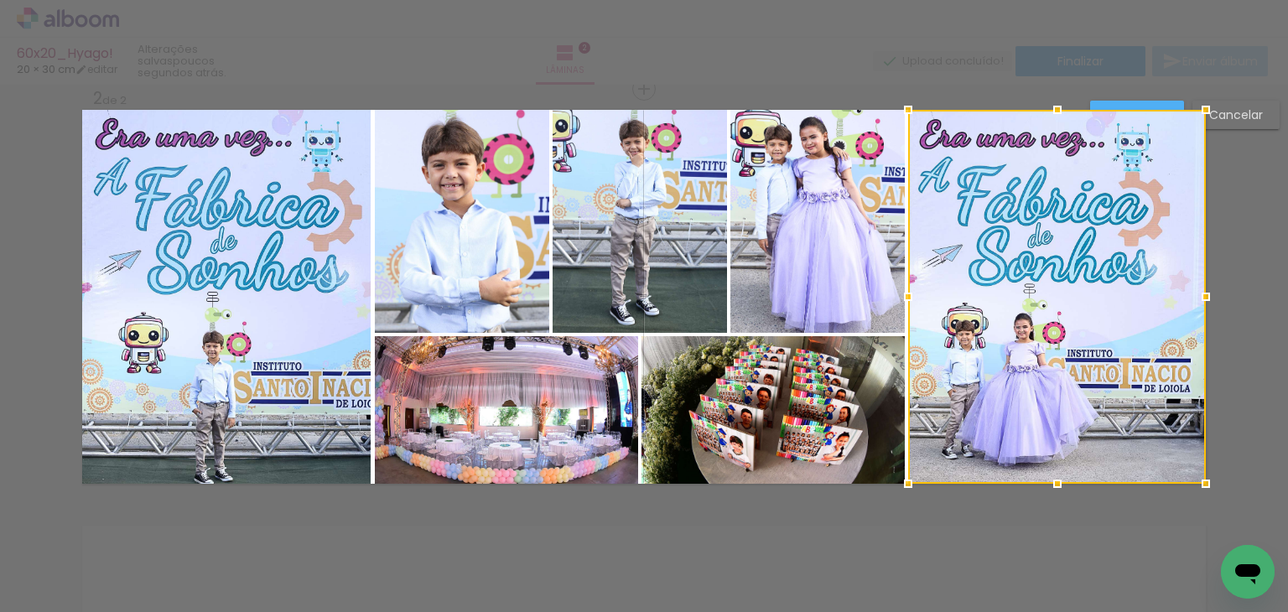
click at [1139, 221] on div at bounding box center [1057, 297] width 298 height 374
click at [917, 507] on div "Confirmar Cancelar" at bounding box center [644, 289] width 1288 height 1288
click at [976, 81] on div at bounding box center [644, 42] width 1288 height 85
click at [0, 0] on slot "Confirmar" at bounding box center [0, 0] width 0 height 0
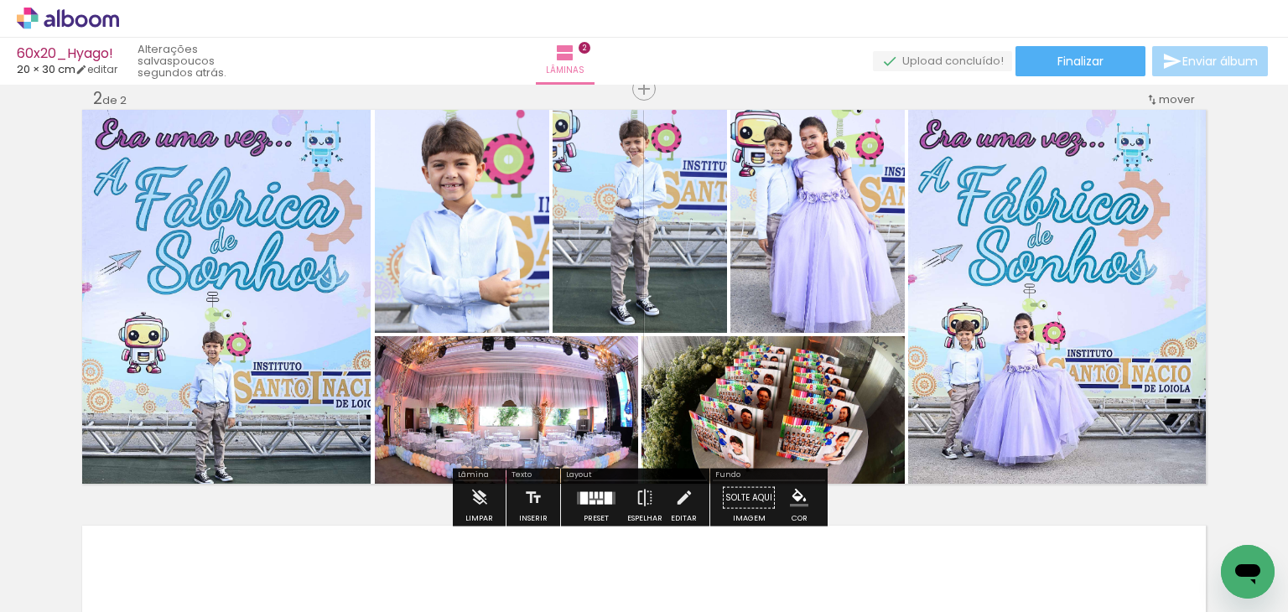
click at [1127, 107] on div "Inserir lâmina 1 de 2 Inserir lâmina 2 de 2 O Designbox precisará aumentar a su…" at bounding box center [644, 275] width 1288 height 1249
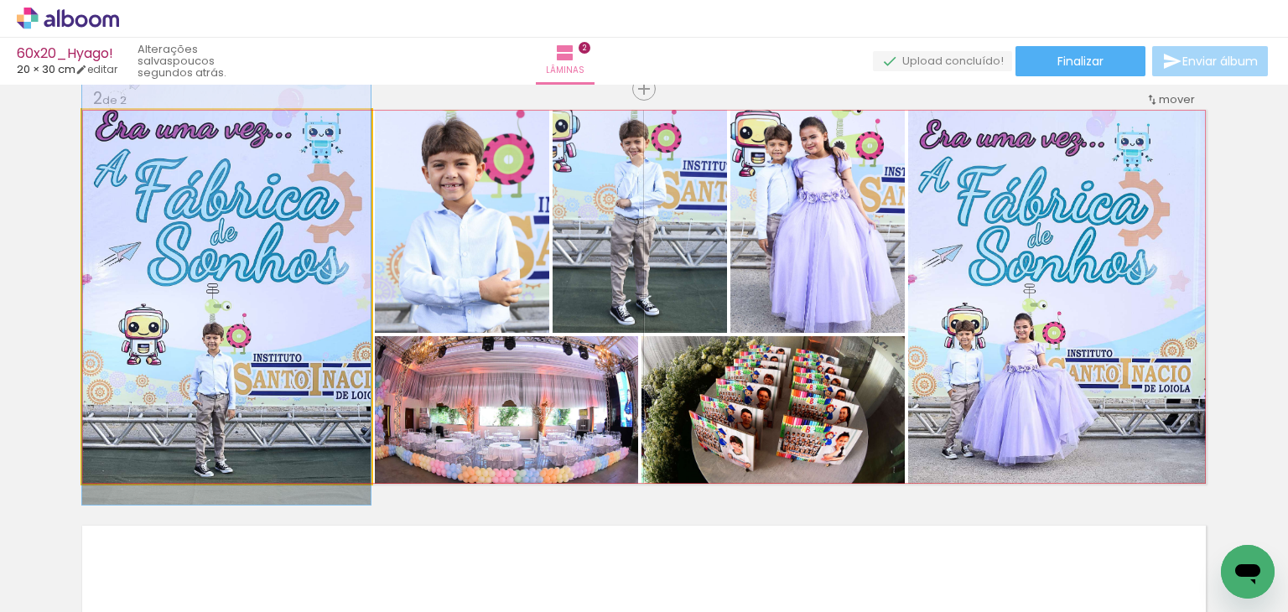
drag, startPoint x: 289, startPoint y: 313, endPoint x: 299, endPoint y: 305, distance: 11.9
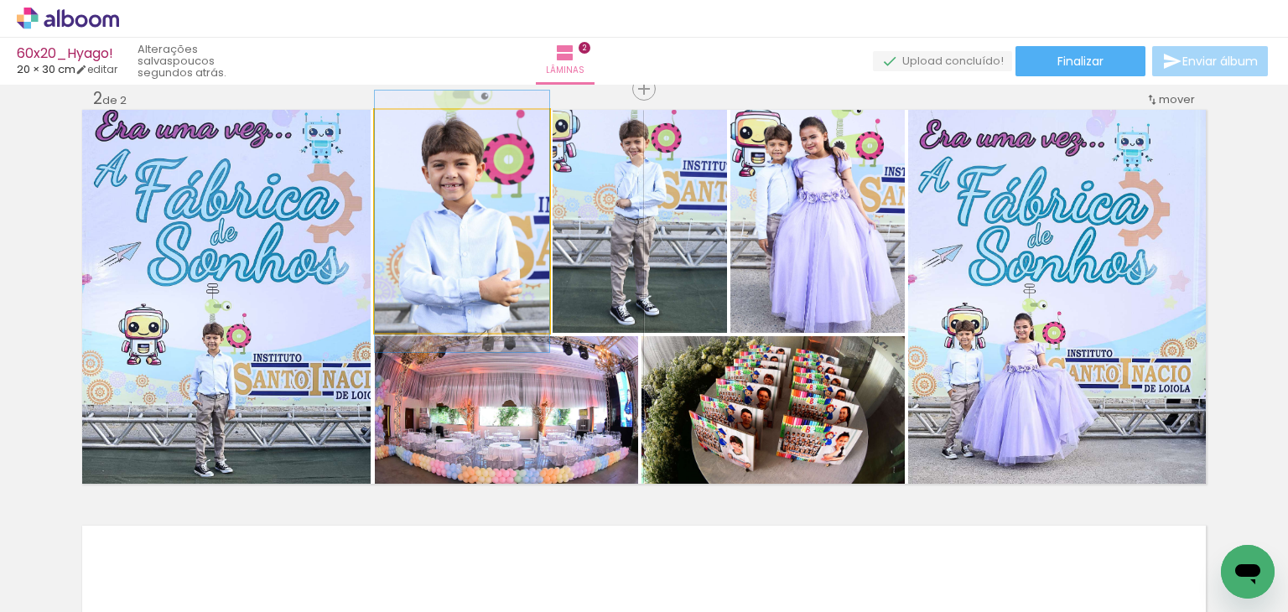
click at [456, 272] on quentale-photo at bounding box center [462, 221] width 174 height 223
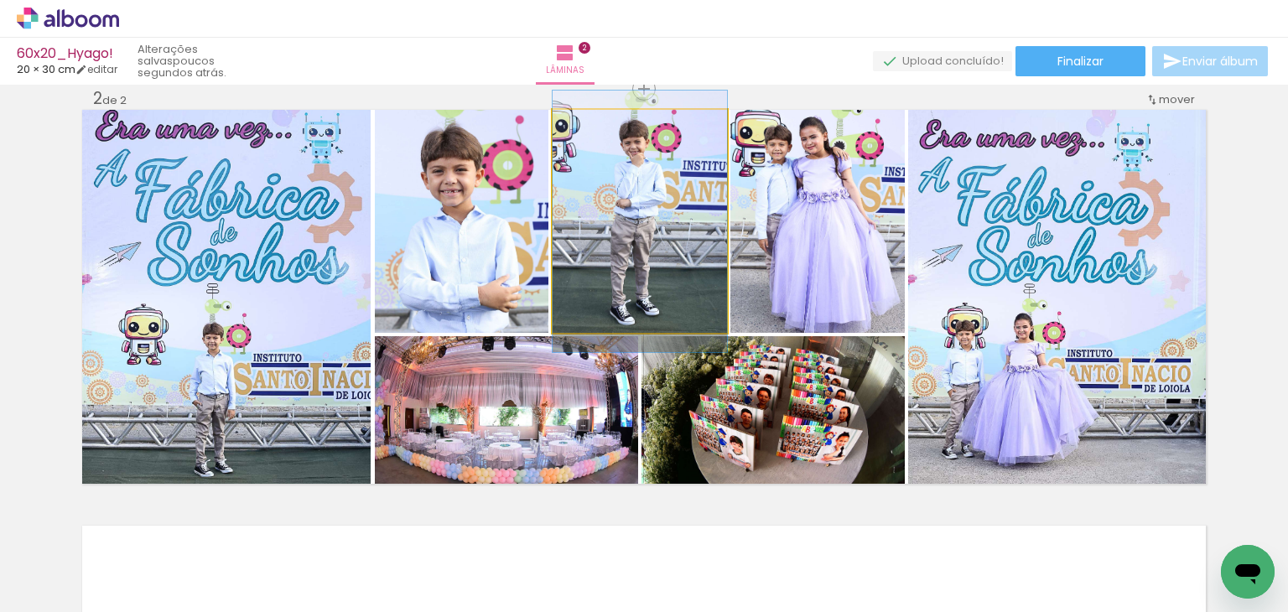
drag, startPoint x: 571, startPoint y: 259, endPoint x: 583, endPoint y: 258, distance: 11.8
click at [571, 258] on quentale-photo at bounding box center [640, 221] width 174 height 223
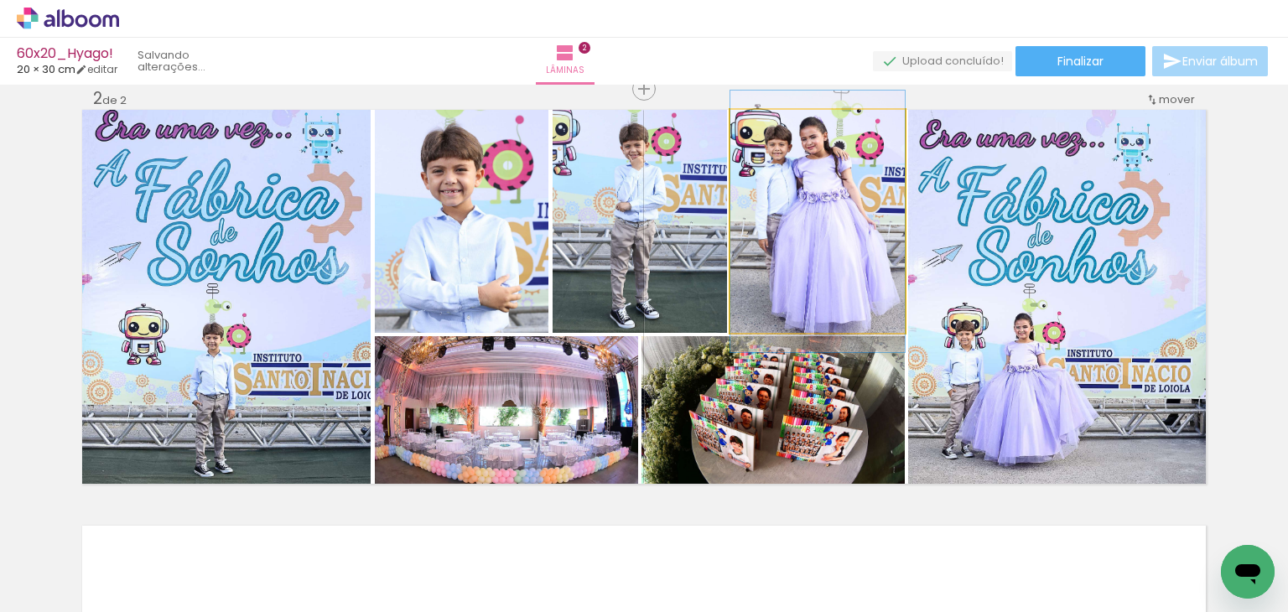
click at [788, 258] on quentale-photo at bounding box center [817, 221] width 174 height 223
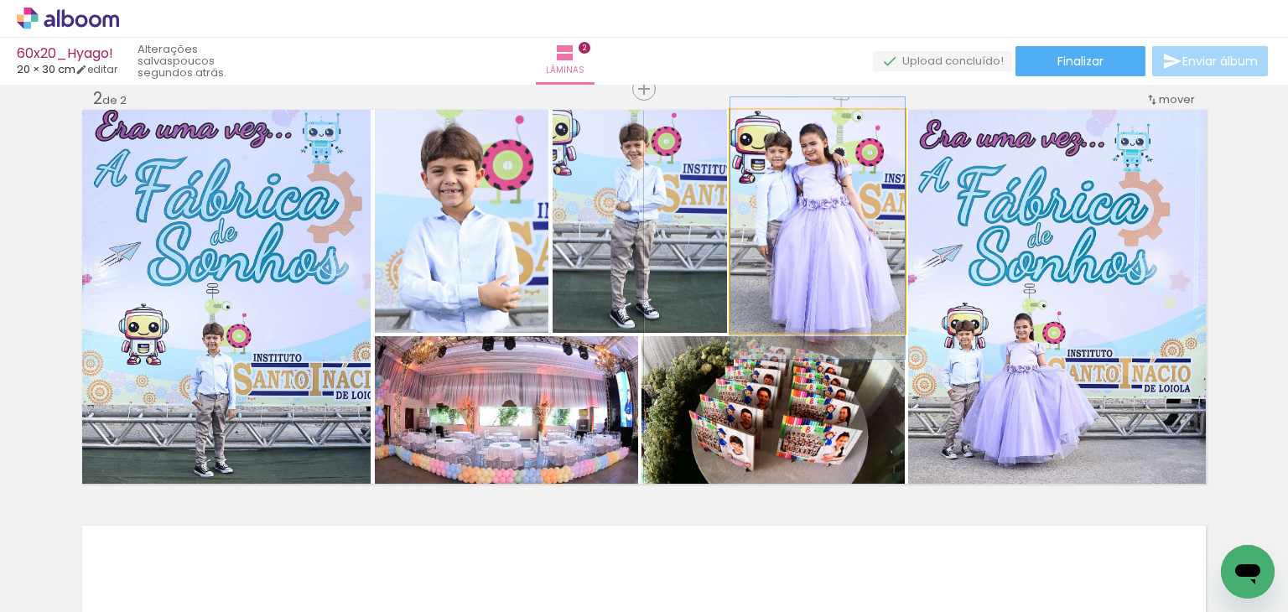
click at [792, 289] on quentale-photo at bounding box center [817, 221] width 174 height 223
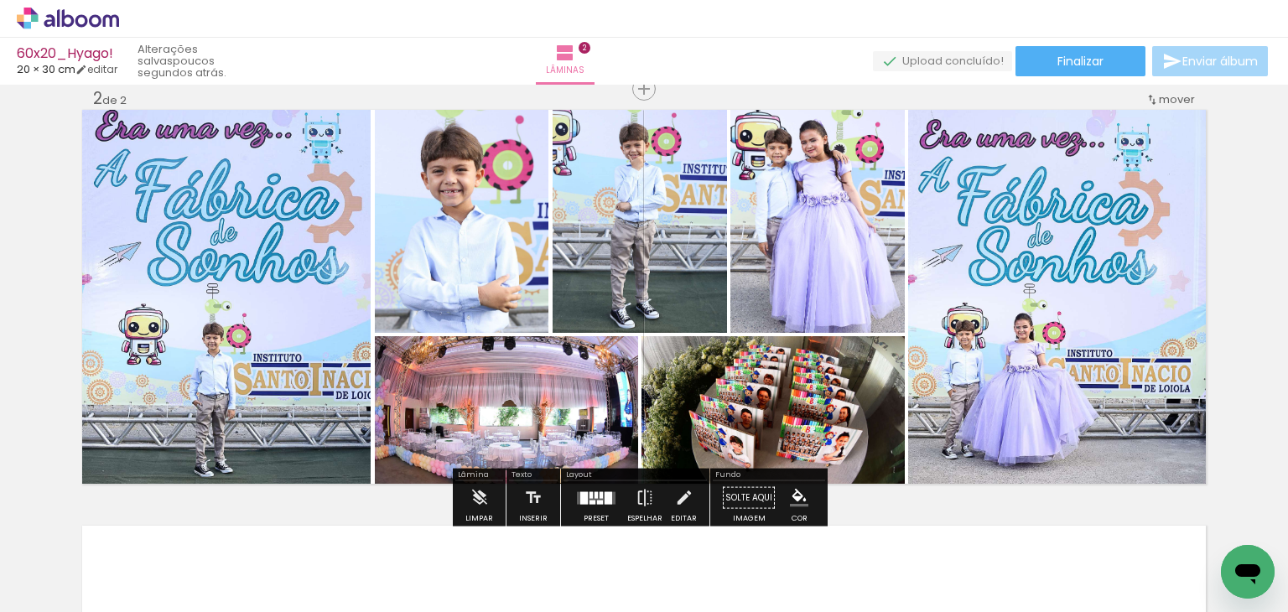
click at [1100, 348] on quentale-photo at bounding box center [1057, 297] width 298 height 374
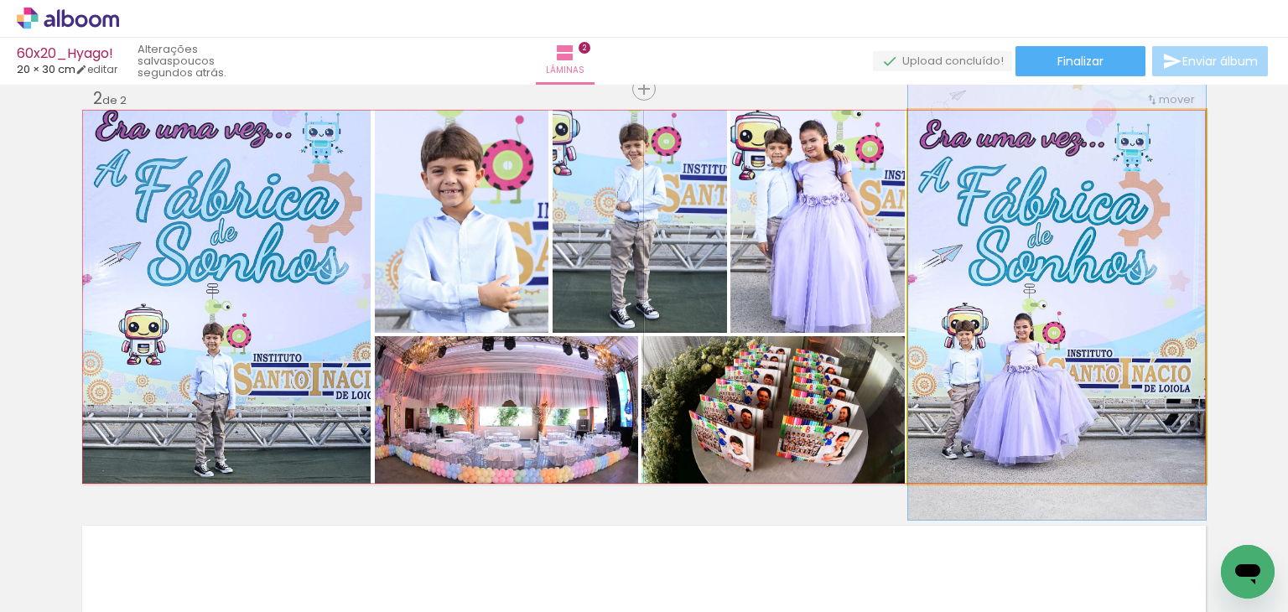
click at [1080, 343] on quentale-photo at bounding box center [1057, 297] width 298 height 374
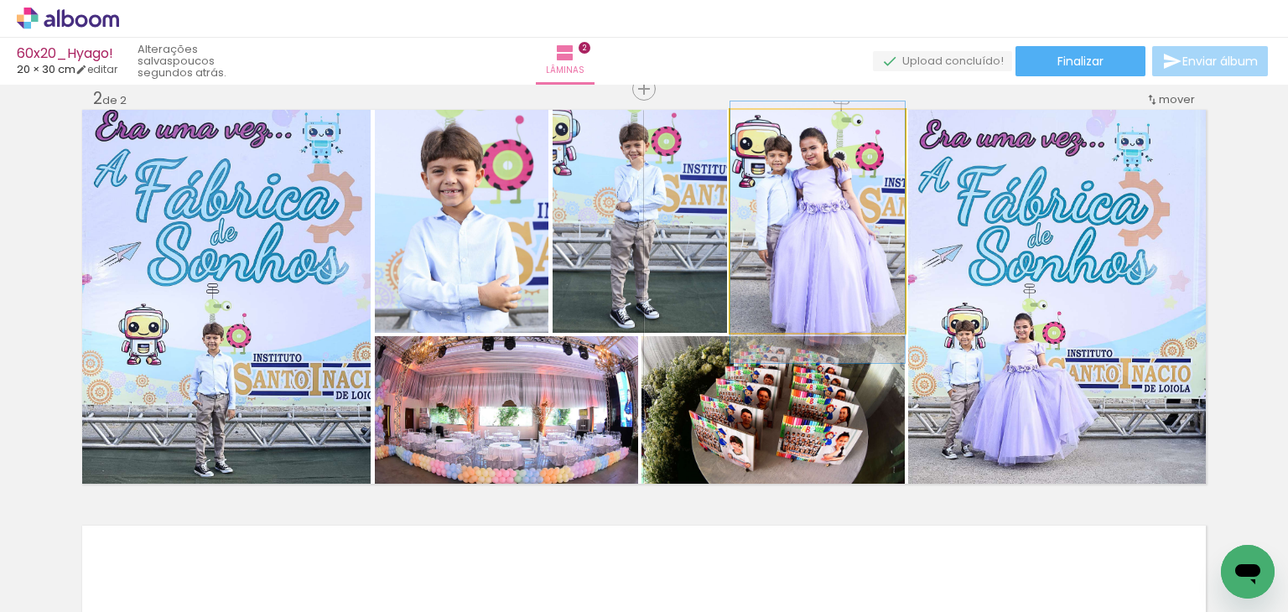
drag, startPoint x: 835, startPoint y: 282, endPoint x: 997, endPoint y: 320, distance: 166.2
click at [0, 0] on slot at bounding box center [0, 0] width 0 height 0
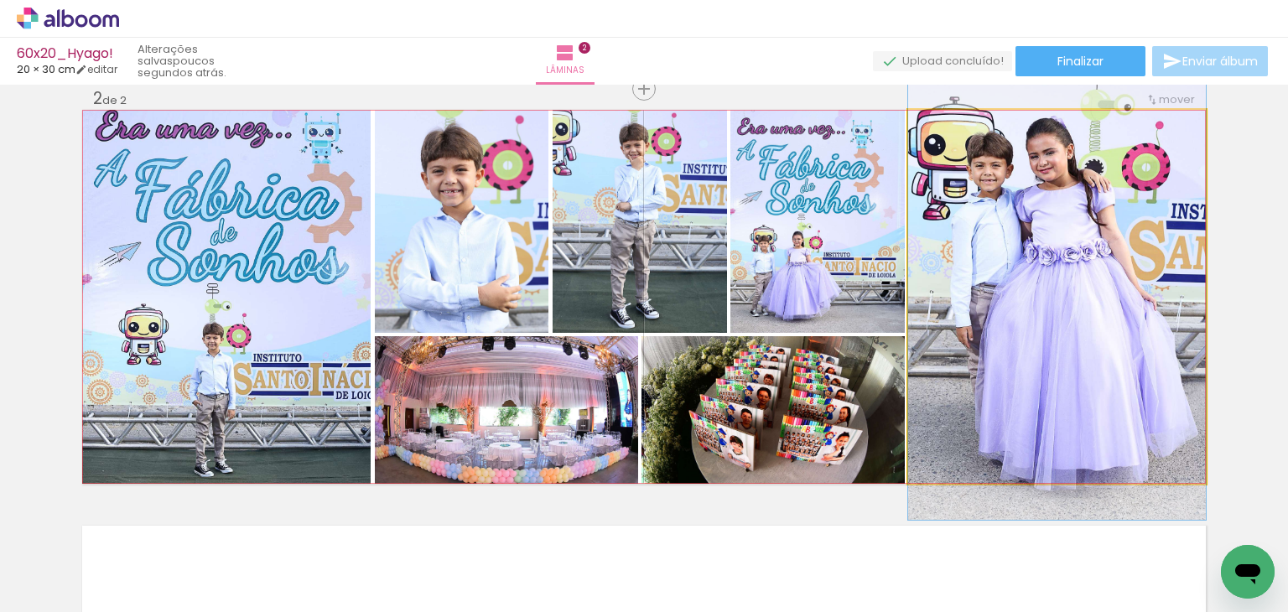
click at [1035, 318] on quentale-photo at bounding box center [1057, 297] width 298 height 374
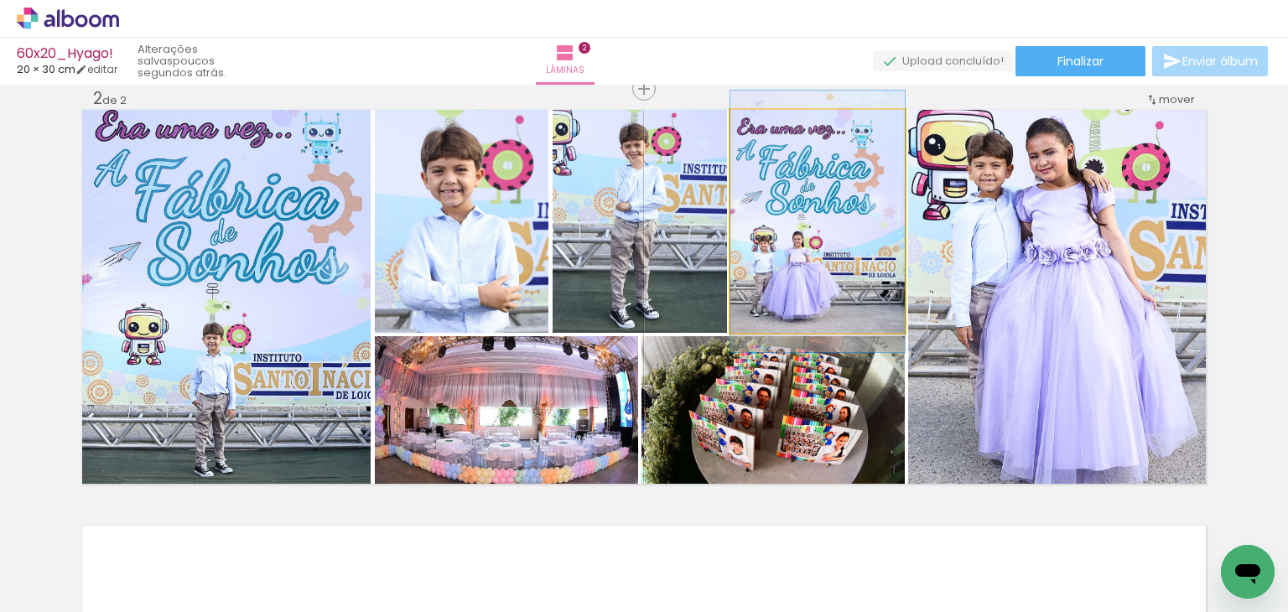
click at [816, 289] on quentale-photo at bounding box center [817, 221] width 174 height 223
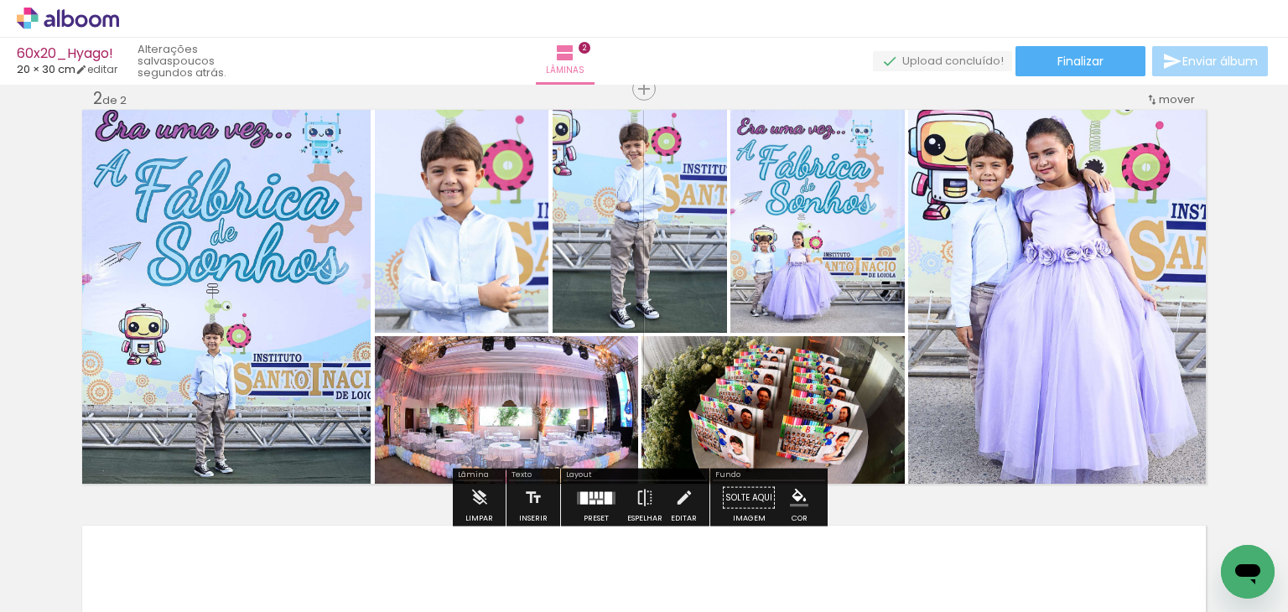
click at [1008, 291] on quentale-photo at bounding box center [1057, 297] width 298 height 374
click at [1069, 289] on quentale-photo at bounding box center [1057, 297] width 298 height 374
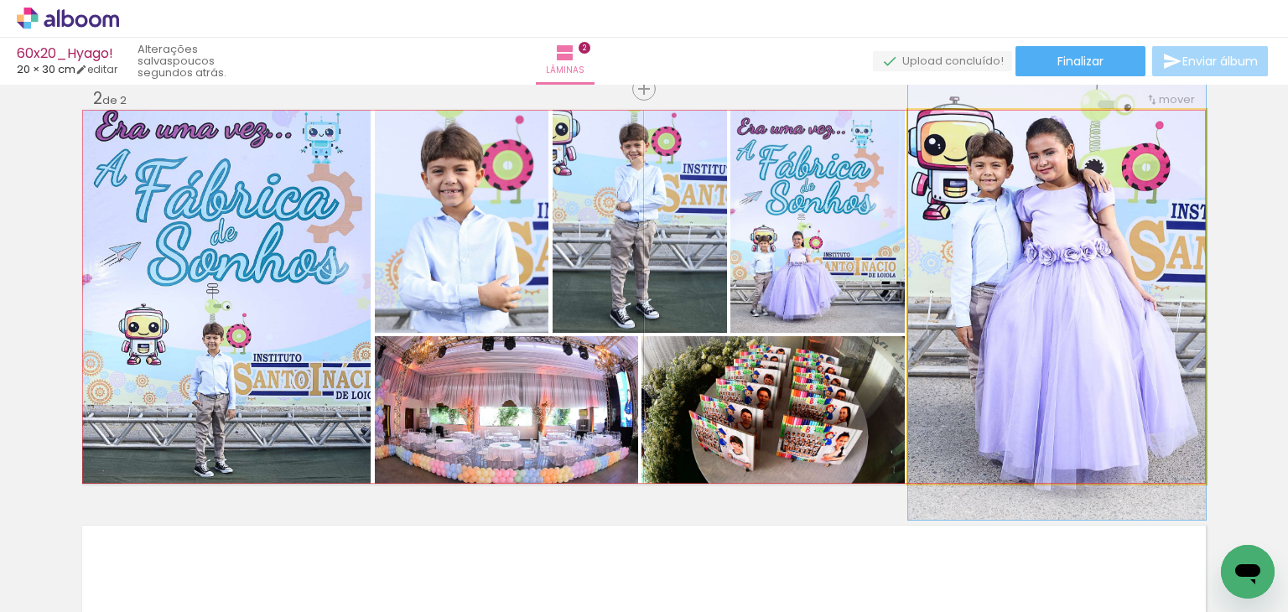
drag, startPoint x: 1095, startPoint y: 313, endPoint x: 1114, endPoint y: 313, distance: 18.5
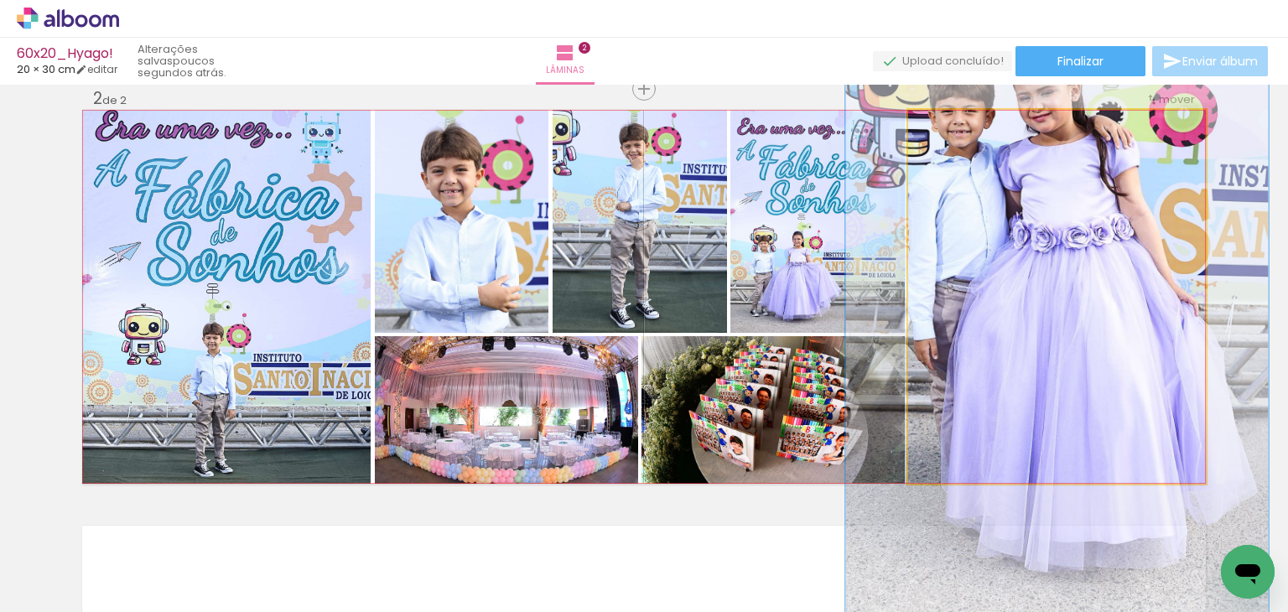
drag, startPoint x: 949, startPoint y: 133, endPoint x: 967, endPoint y: 138, distance: 18.6
click at [967, 138] on div at bounding box center [972, 127] width 27 height 27
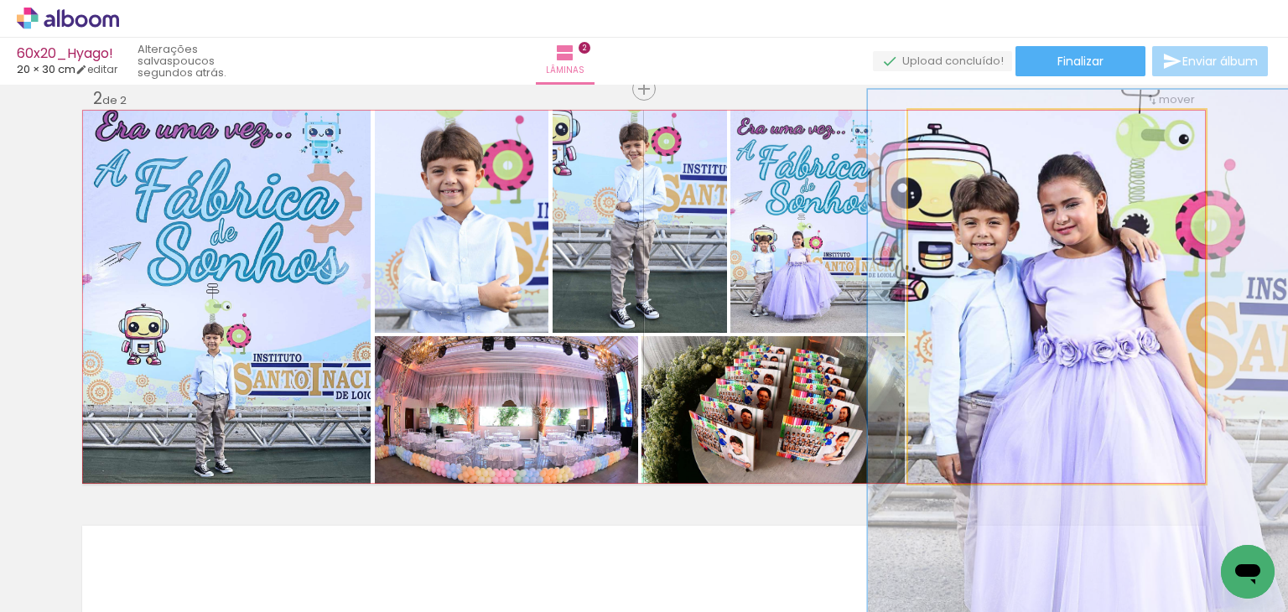
drag, startPoint x: 1054, startPoint y: 178, endPoint x: 1079, endPoint y: 289, distance: 113.3
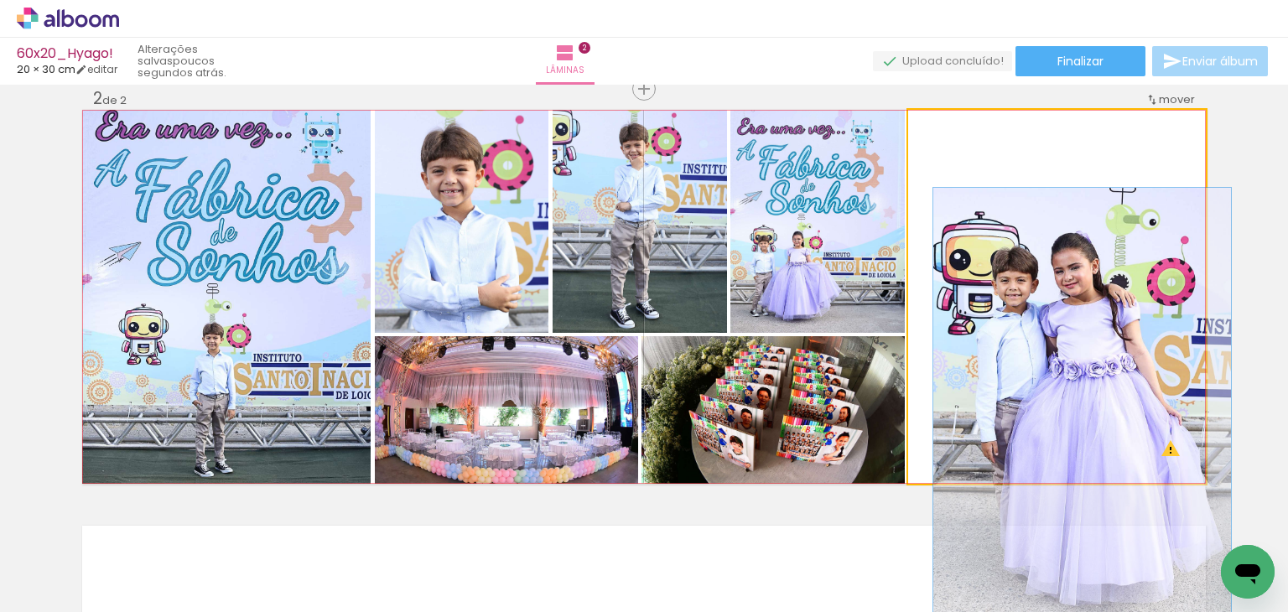
drag, startPoint x: 925, startPoint y: 132, endPoint x: 897, endPoint y: 140, distance: 29.7
type paper-slider "100"
click at [901, 135] on quentale-layouter at bounding box center [644, 297] width 1124 height 374
click at [1094, 245] on quentale-photo at bounding box center [1057, 297] width 298 height 374
click at [1108, 263] on quentale-photo at bounding box center [1057, 297] width 298 height 374
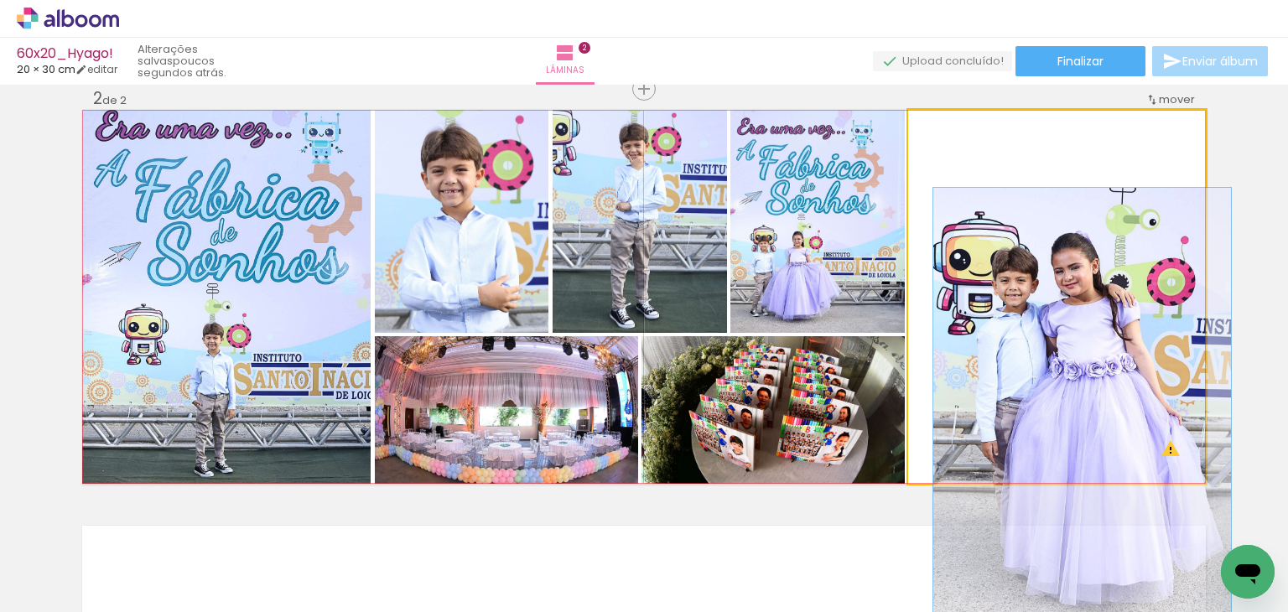
click at [1108, 263] on quentale-photo at bounding box center [1057, 297] width 298 height 374
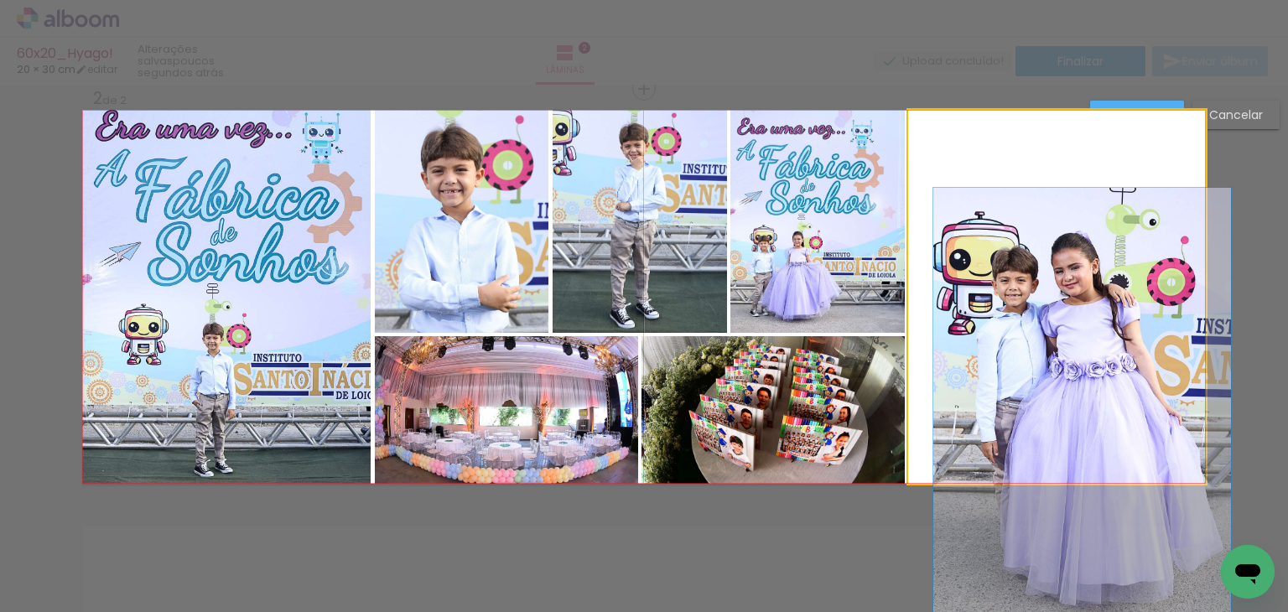
click at [1106, 271] on quentale-photo at bounding box center [1057, 297] width 298 height 374
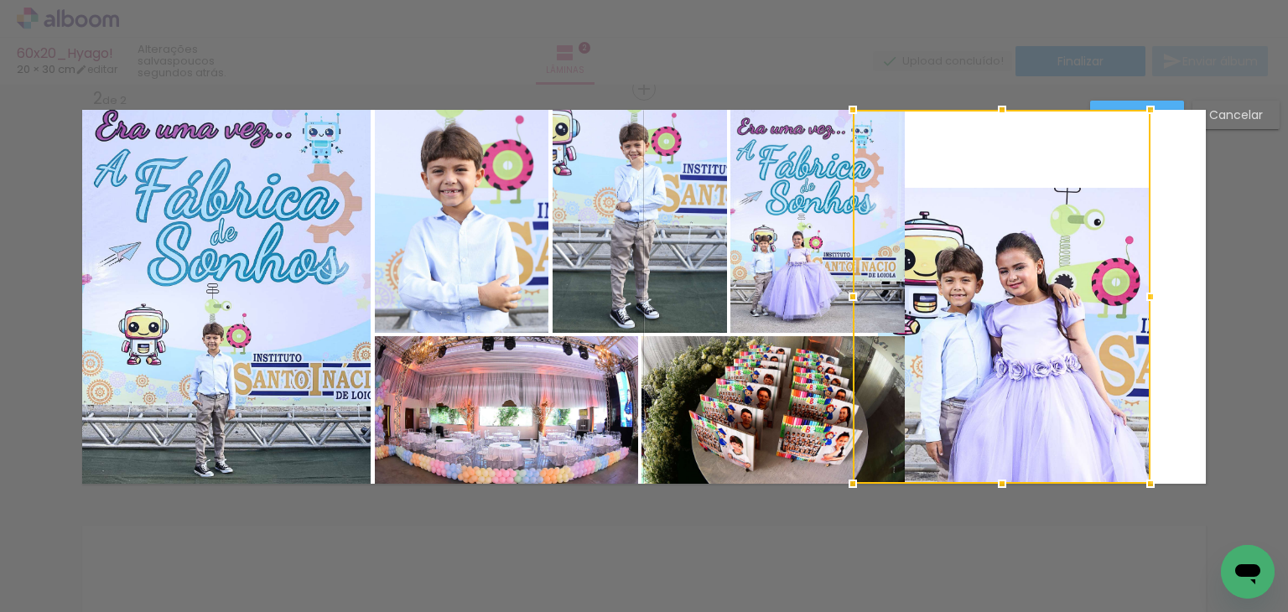
drag, startPoint x: 1112, startPoint y: 280, endPoint x: 1060, endPoint y: 201, distance: 94.4
click at [1058, 197] on div at bounding box center [1002, 297] width 298 height 374
click at [1163, 101] on paper-button "Confirmar" at bounding box center [1137, 115] width 94 height 29
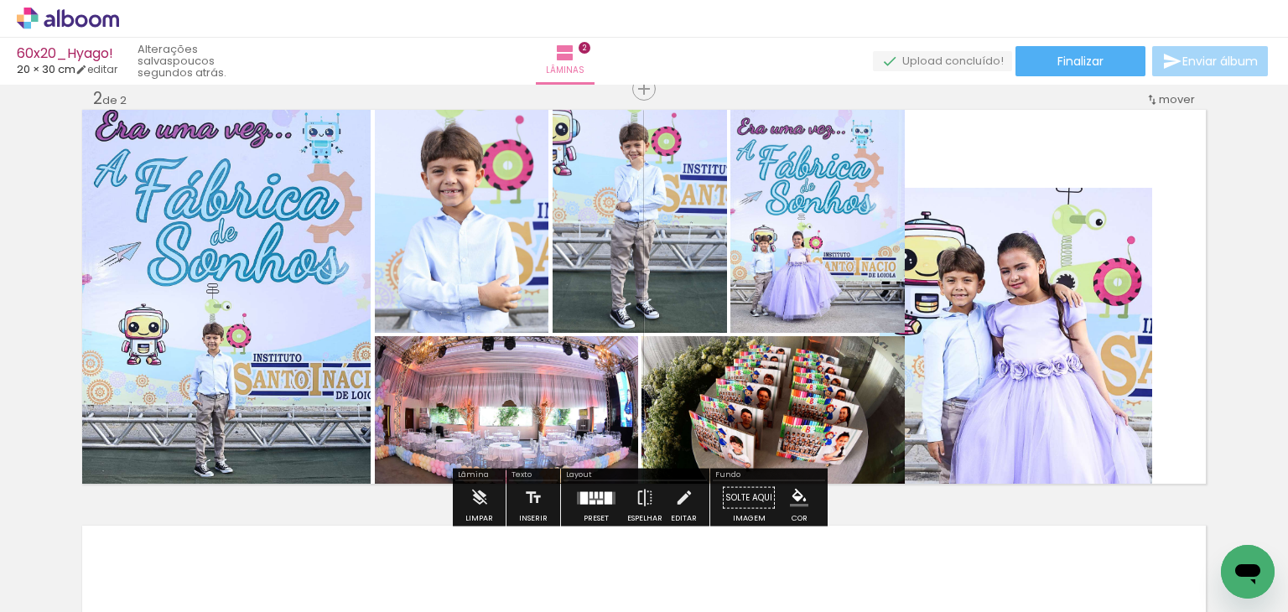
click at [1162, 101] on span "mover" at bounding box center [1177, 99] width 36 height 16
click at [1205, 231] on div "Inserir lâmina 1 de 2 Inserir lâmina 2 de 2 O Designbox precisará aumentar a su…" at bounding box center [644, 275] width 1288 height 1249
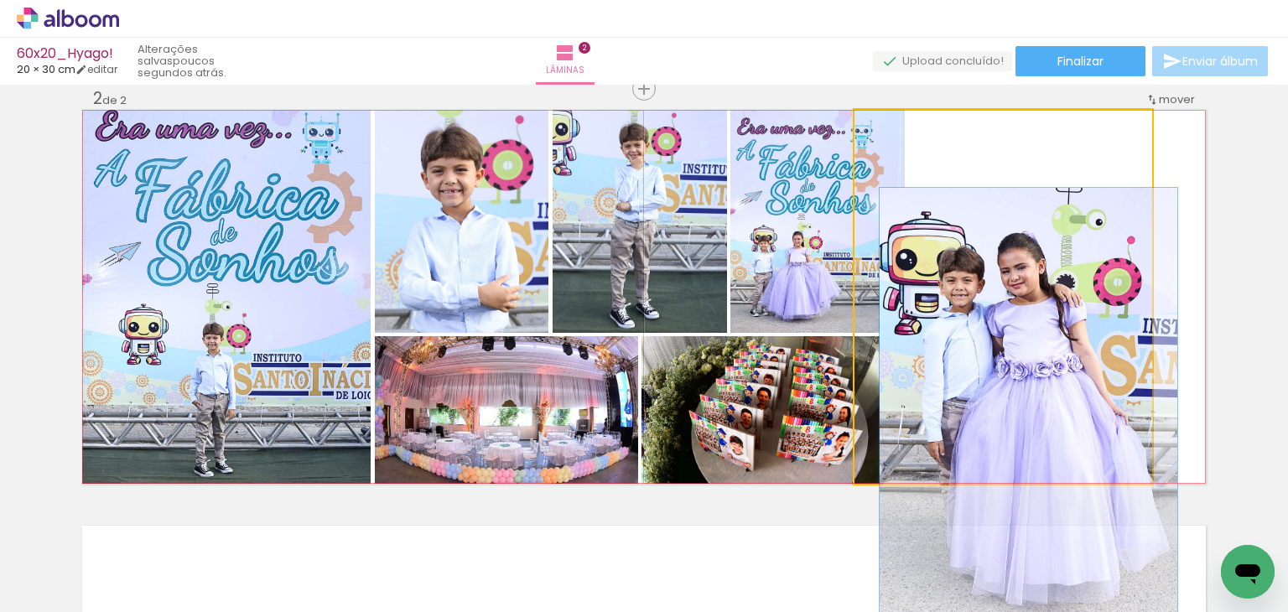
click at [1047, 296] on quentale-photo at bounding box center [1004, 297] width 298 height 374
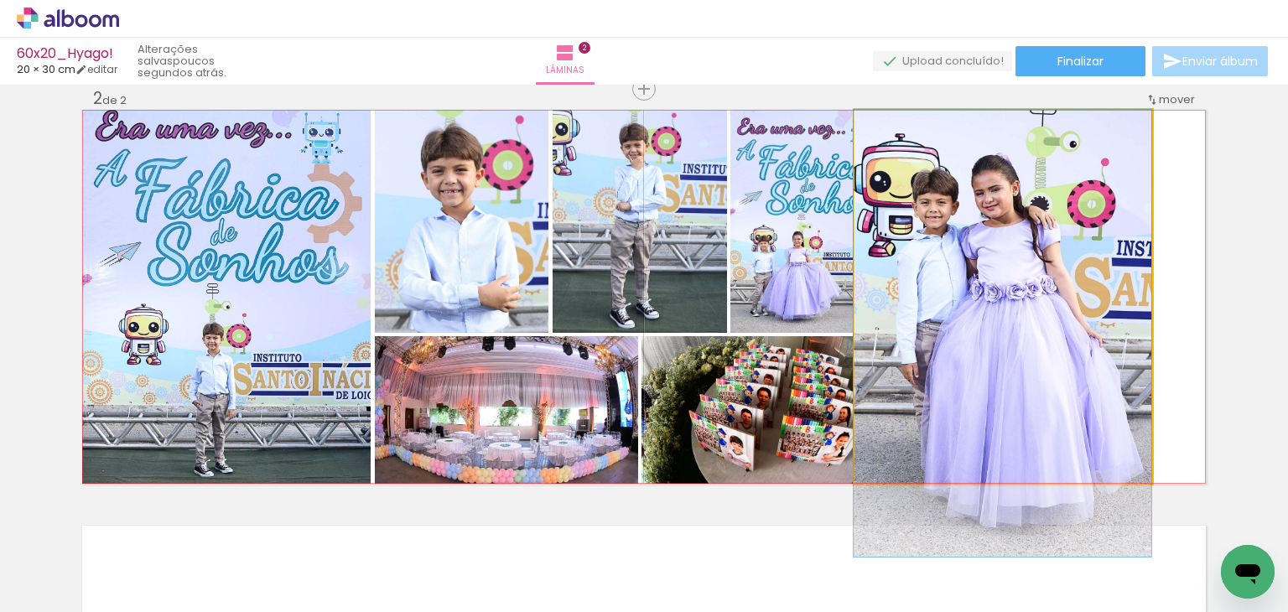
drag, startPoint x: 1037, startPoint y: 310, endPoint x: 1074, endPoint y: 252, distance: 69.1
click at [1016, 265] on quentale-photo at bounding box center [1004, 297] width 298 height 374
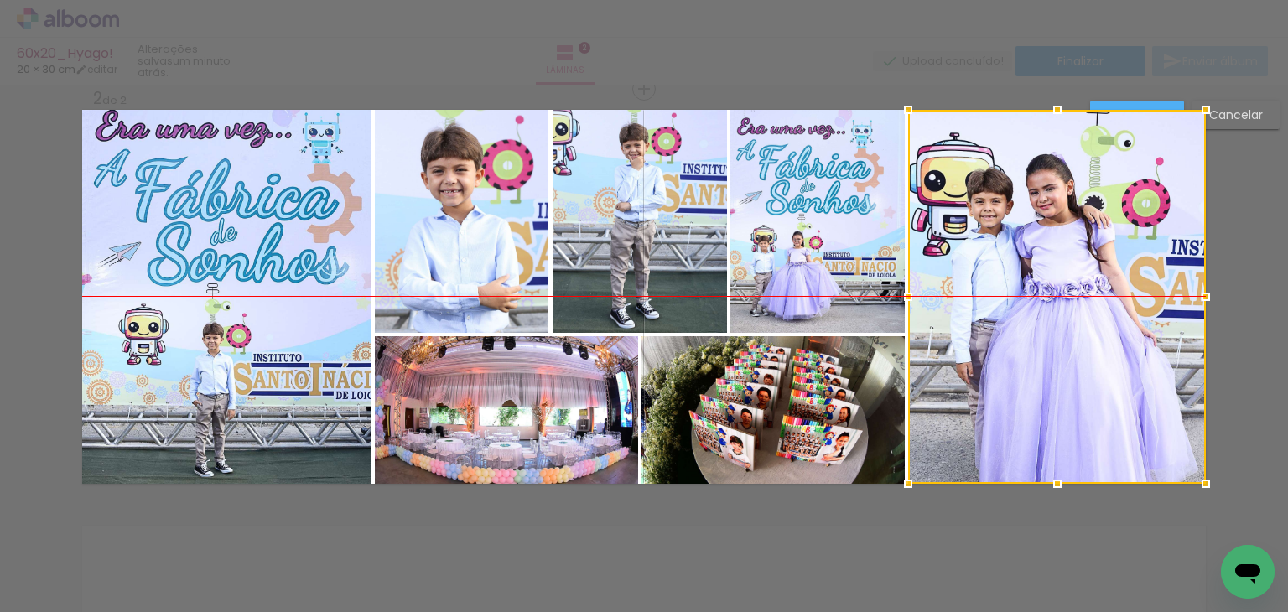
drag, startPoint x: 1031, startPoint y: 270, endPoint x: 1083, endPoint y: 270, distance: 52.0
click at [1083, 270] on div at bounding box center [1057, 297] width 298 height 374
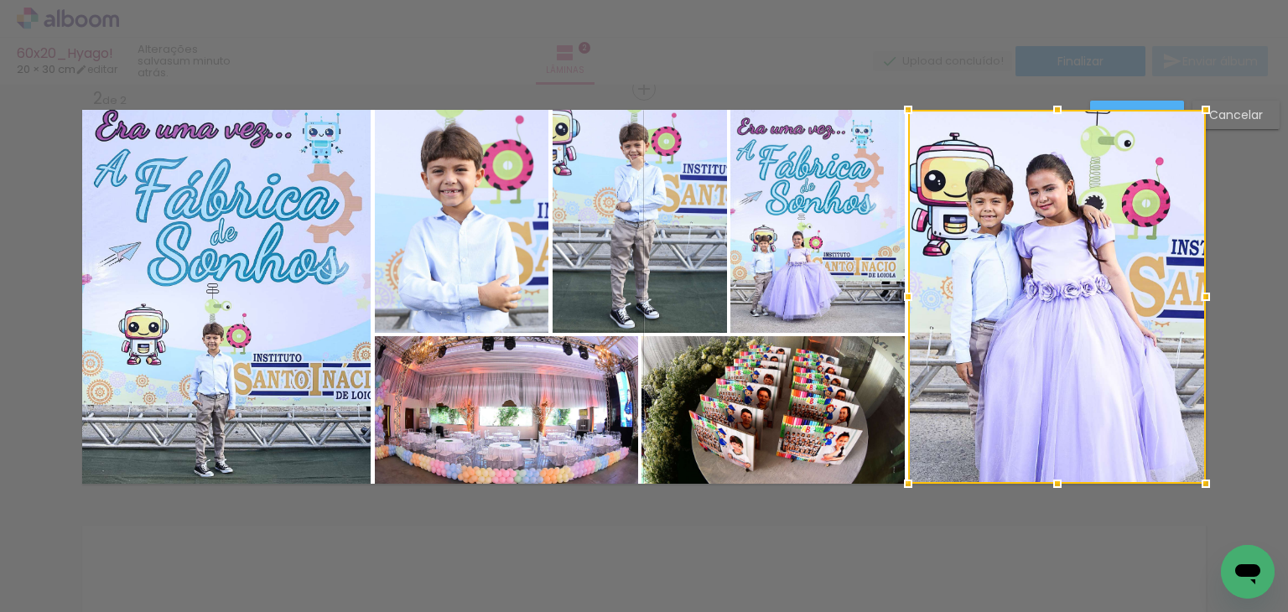
click at [1230, 172] on div "Confirmar Cancelar" at bounding box center [644, 289] width 1288 height 1288
click at [1146, 110] on div at bounding box center [1057, 297] width 298 height 374
click at [1157, 105] on paper-button "Confirmar" at bounding box center [1137, 115] width 94 height 29
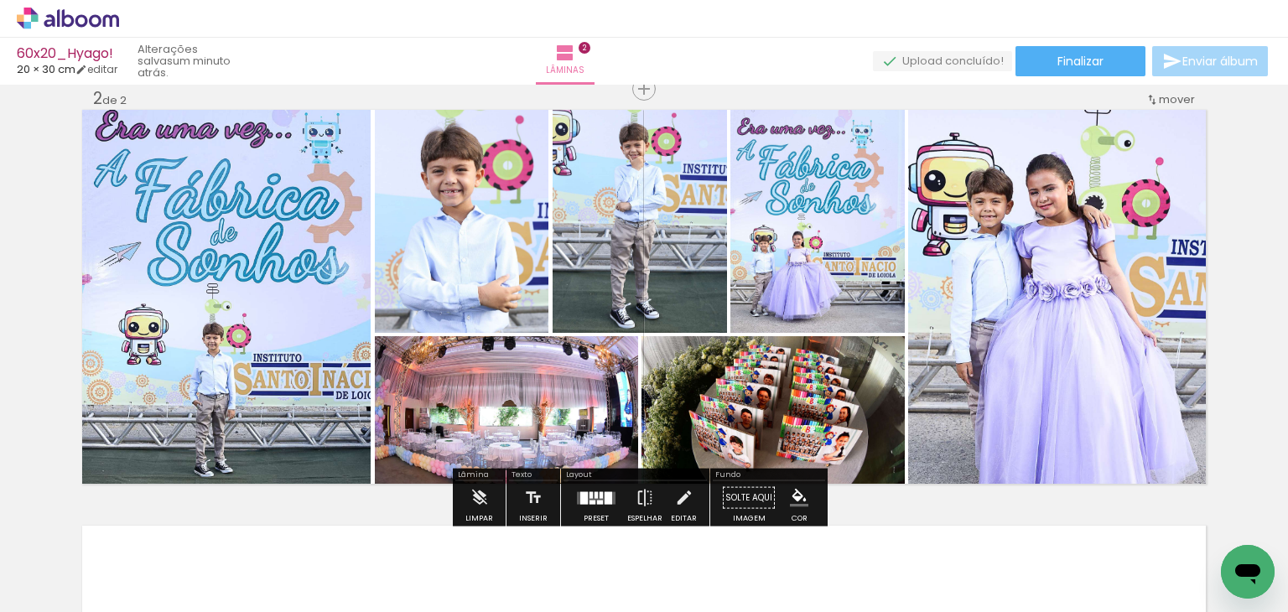
click at [1110, 246] on quentale-photo at bounding box center [1057, 297] width 298 height 374
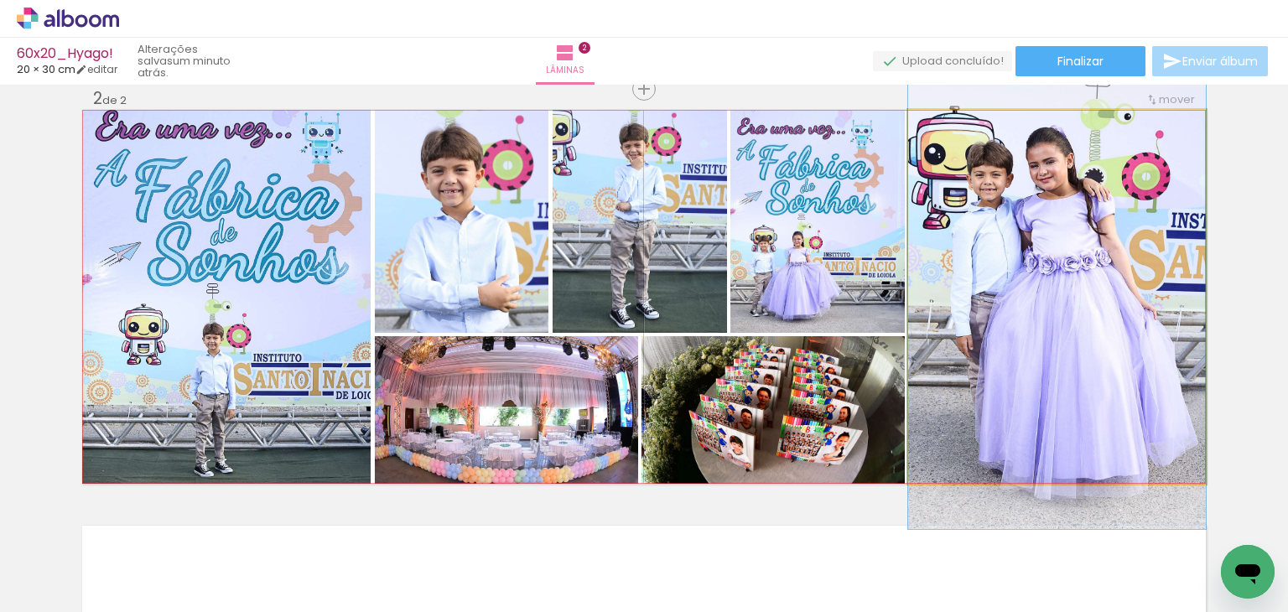
drag, startPoint x: 1110, startPoint y: 283, endPoint x: 1111, endPoint y: 256, distance: 26.9
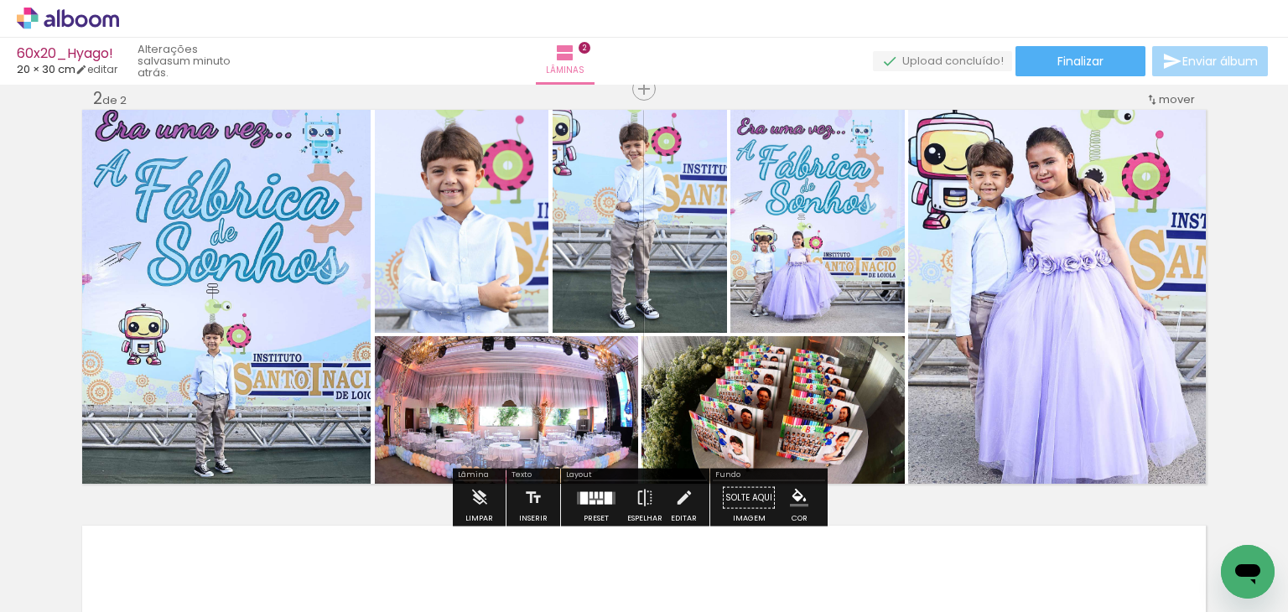
click at [1115, 323] on quentale-photo at bounding box center [1057, 297] width 298 height 374
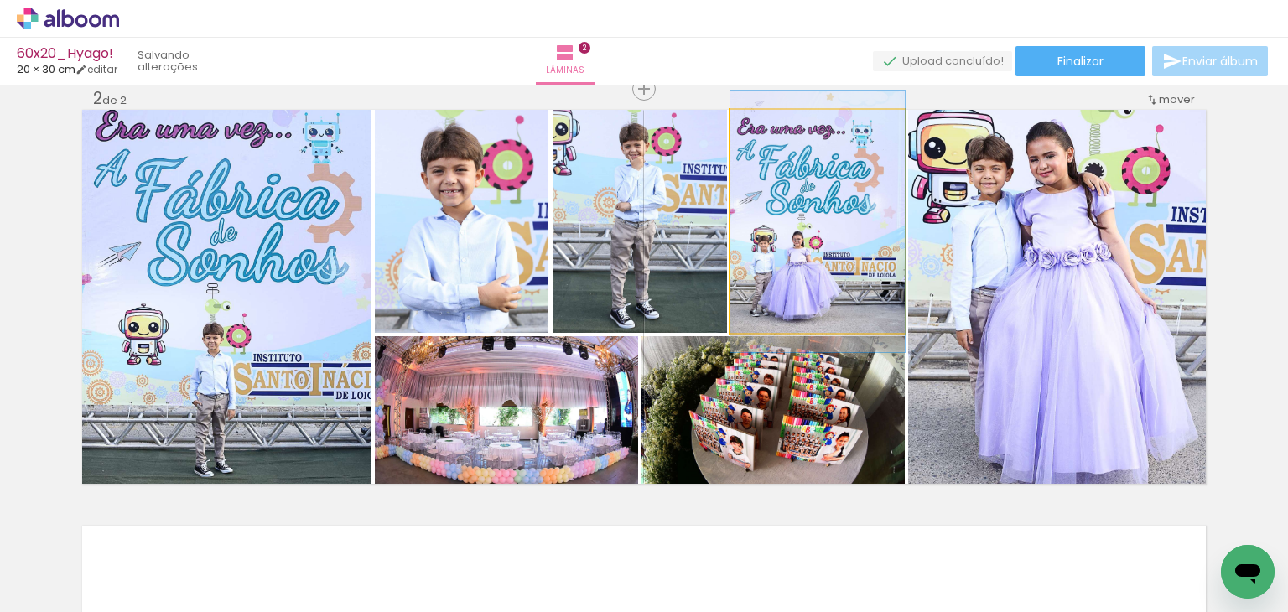
click at [841, 286] on quentale-photo at bounding box center [817, 221] width 174 height 223
drag, startPoint x: 836, startPoint y: 278, endPoint x: 845, endPoint y: 278, distance: 9.2
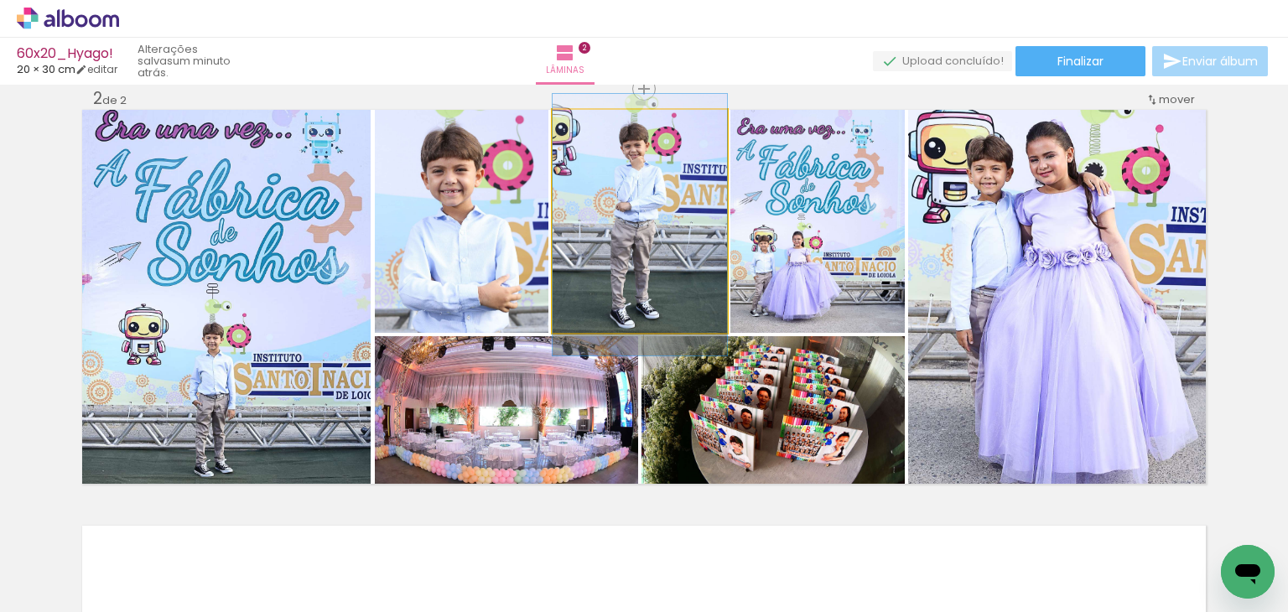
click at [684, 289] on quentale-photo at bounding box center [640, 221] width 174 height 223
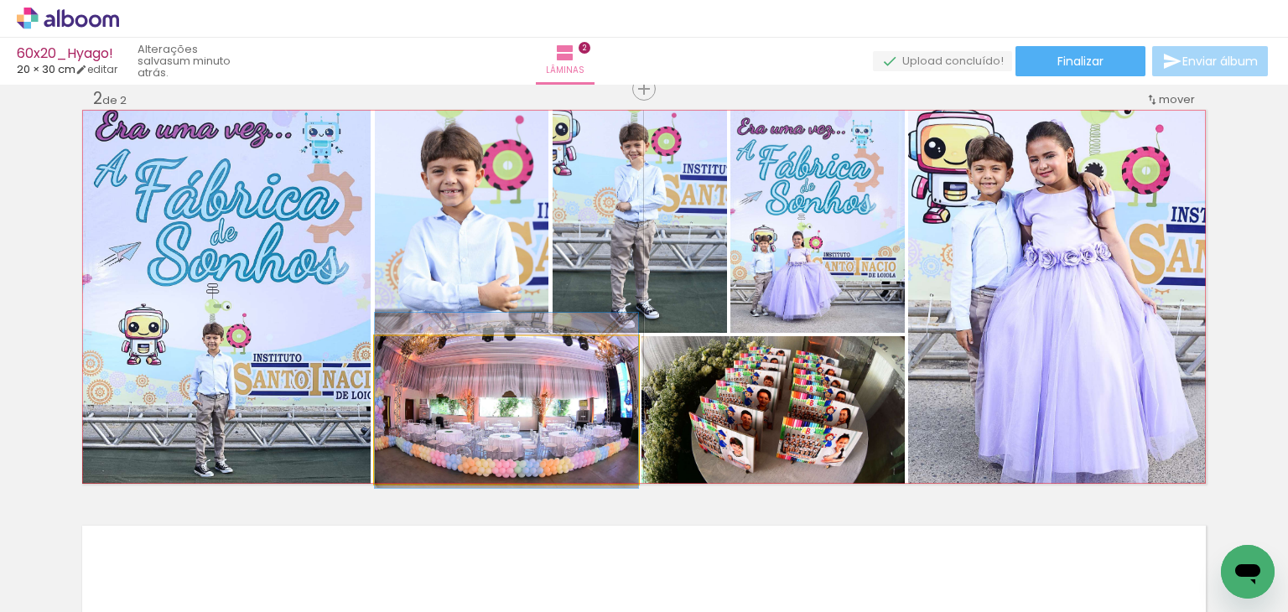
drag, startPoint x: 557, startPoint y: 403, endPoint x: 560, endPoint y: 393, distance: 9.8
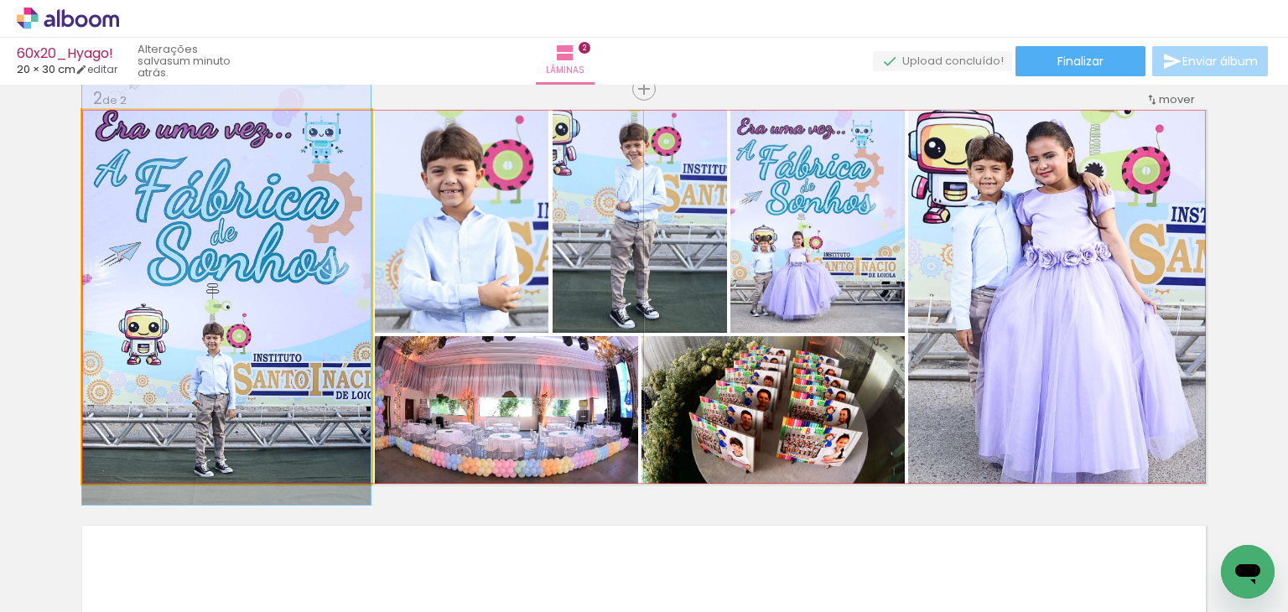
click at [293, 377] on quentale-photo at bounding box center [226, 297] width 289 height 374
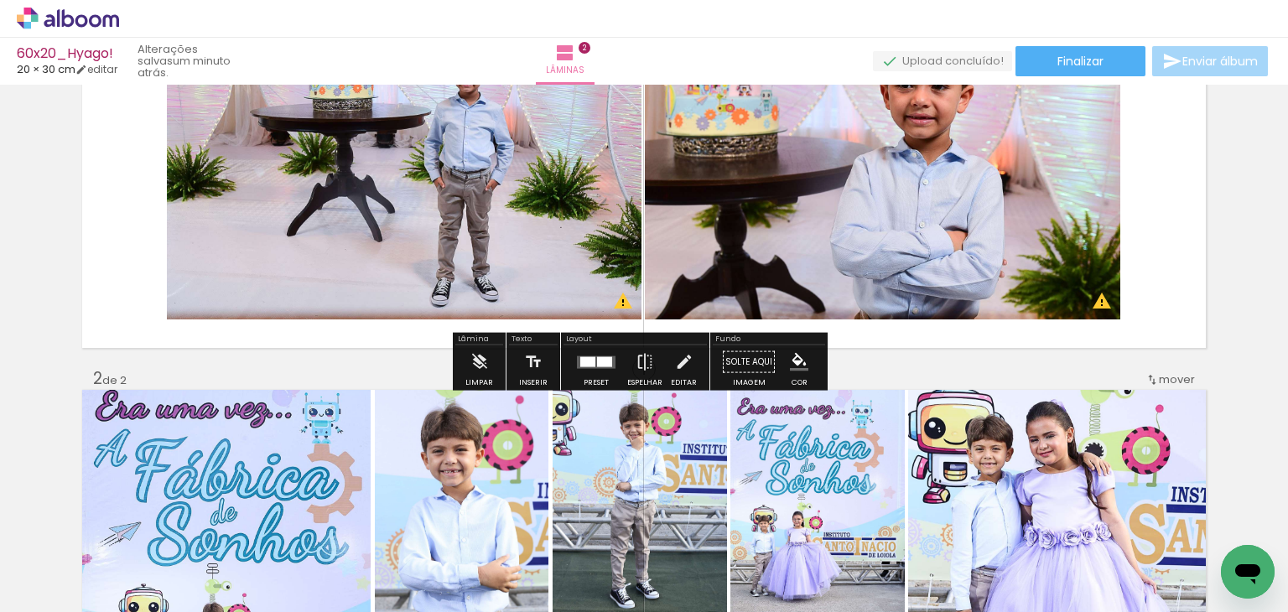
scroll to position [168, 0]
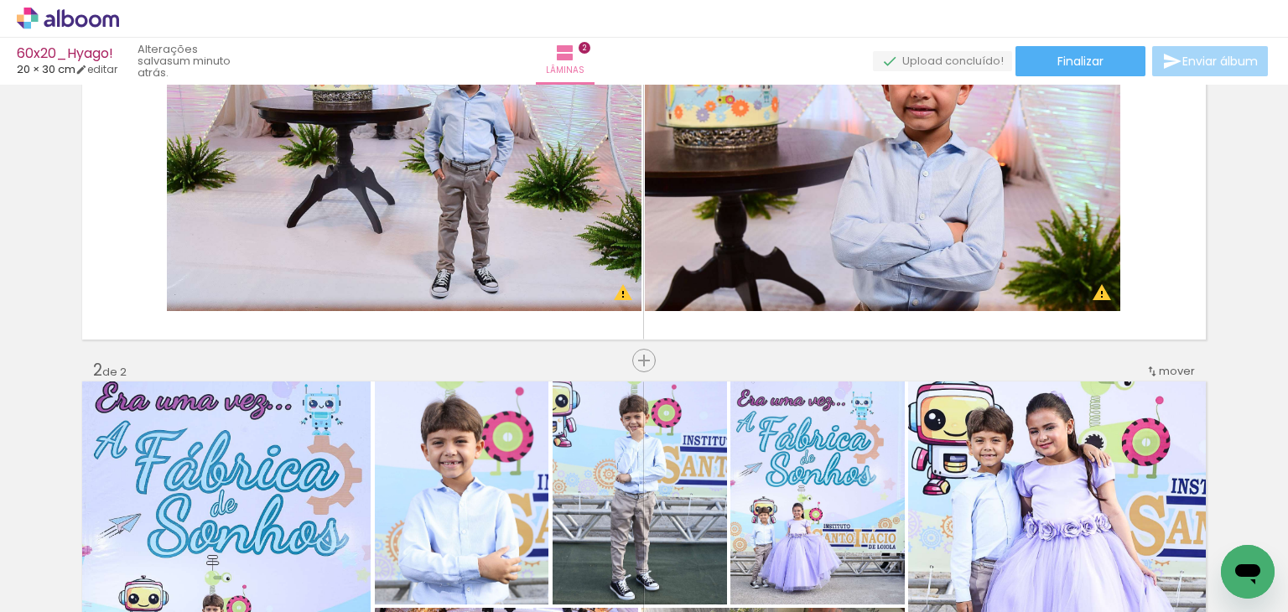
click at [1157, 380] on div "mover" at bounding box center [1170, 371] width 49 height 28
click at [1167, 372] on div "antes da 1 Posição atual: 2" at bounding box center [1126, 373] width 127 height 55
click at [1154, 367] on paper-item "antes da 1" at bounding box center [1126, 369] width 127 height 28
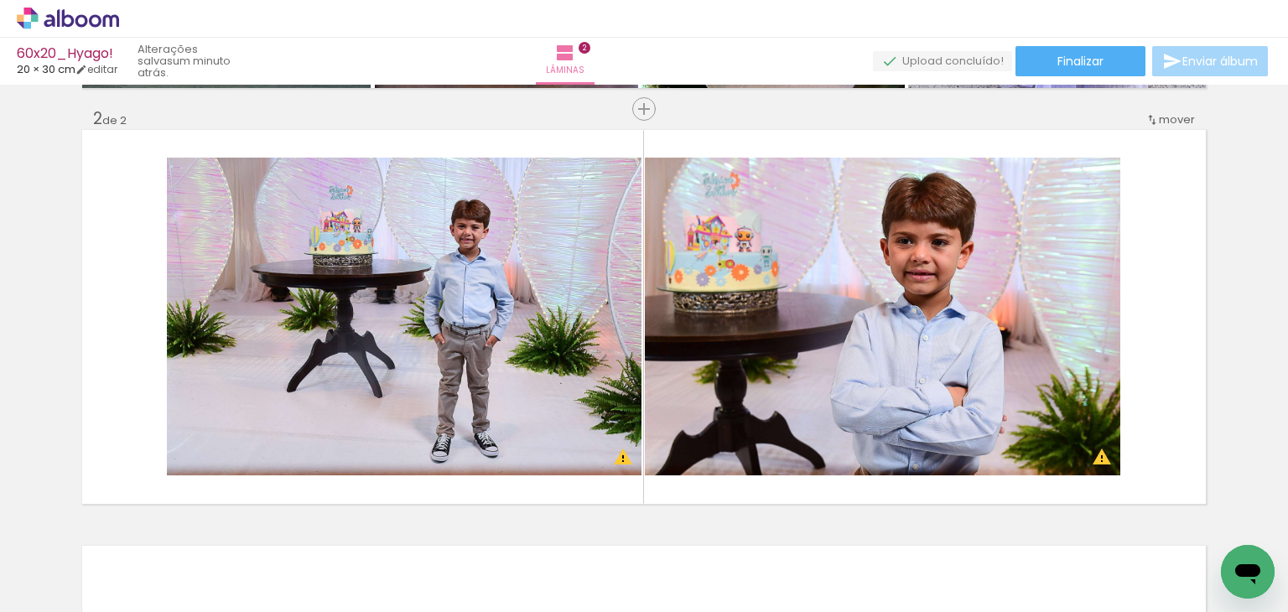
scroll to position [0, 0]
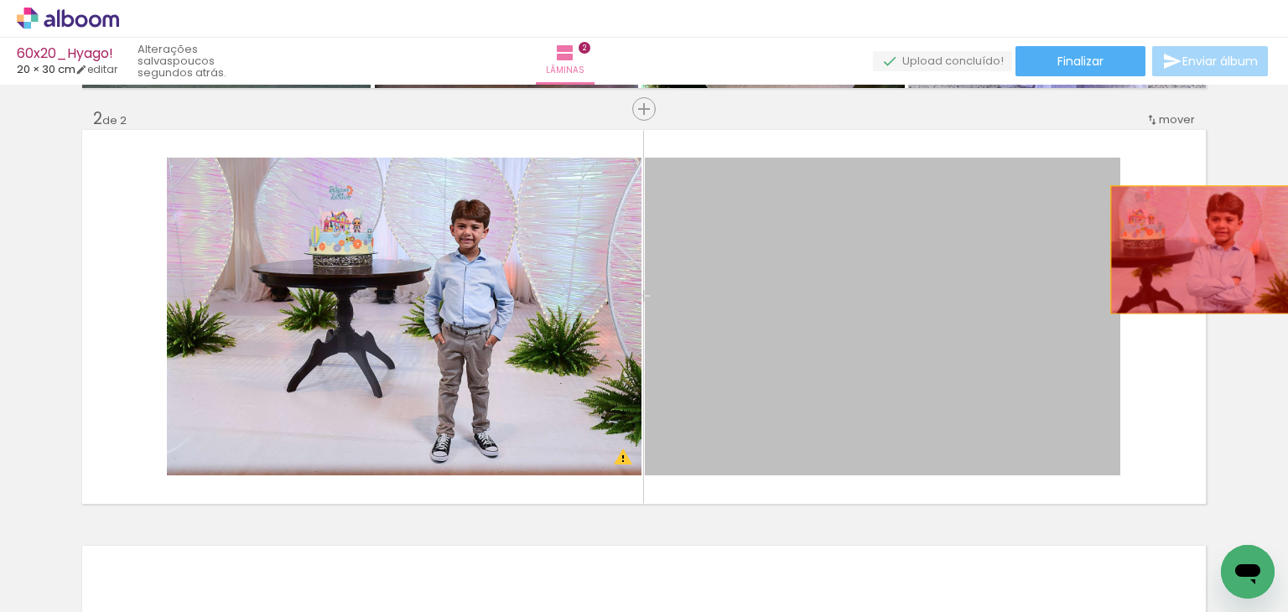
drag, startPoint x: 938, startPoint y: 306, endPoint x: 1203, endPoint y: 249, distance: 271.1
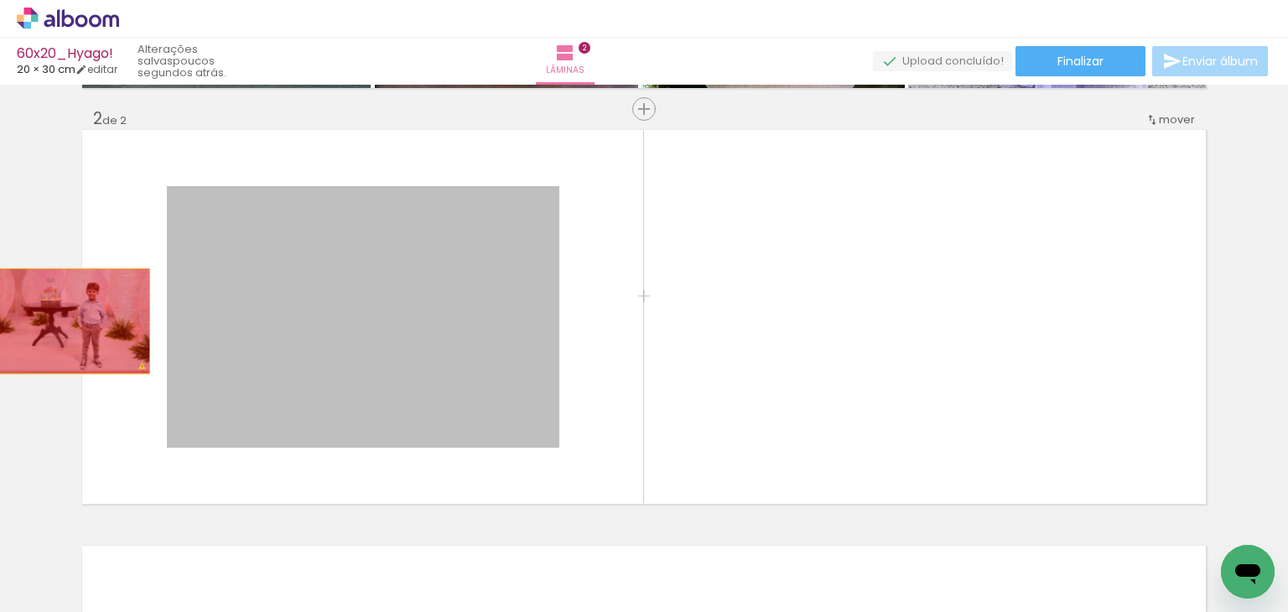
drag, startPoint x: 486, startPoint y: 313, endPoint x: 52, endPoint y: 321, distance: 434.5
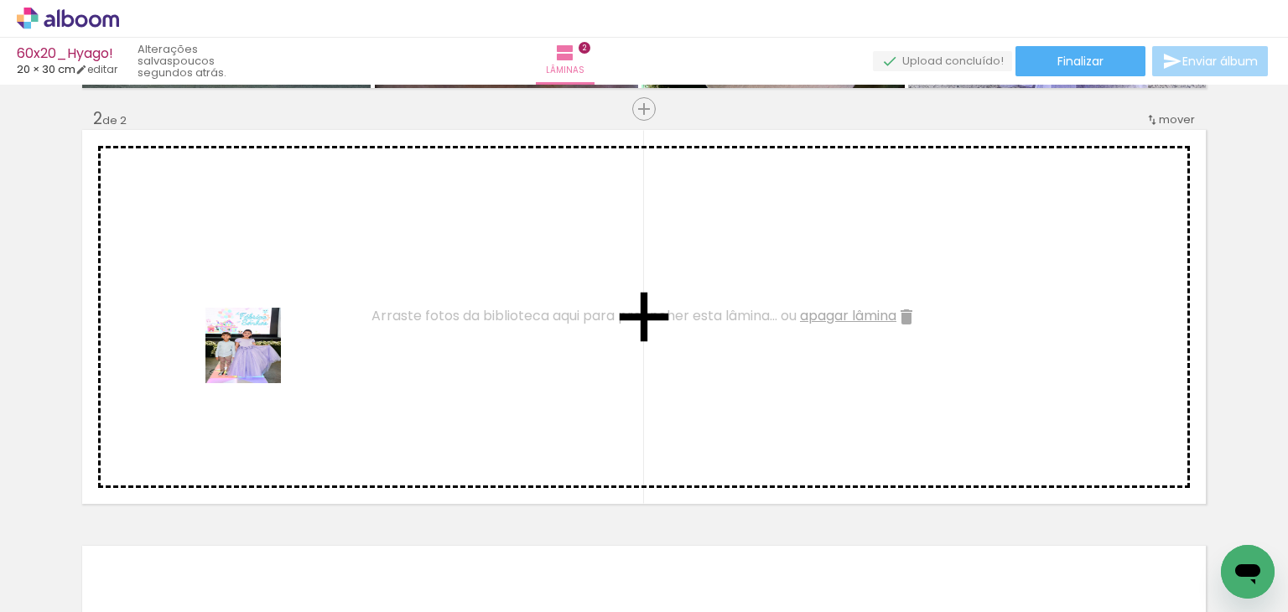
drag, startPoint x: 174, startPoint y: 571, endPoint x: 255, endPoint y: 357, distance: 228.8
click at [255, 357] on quentale-workspace at bounding box center [644, 306] width 1288 height 612
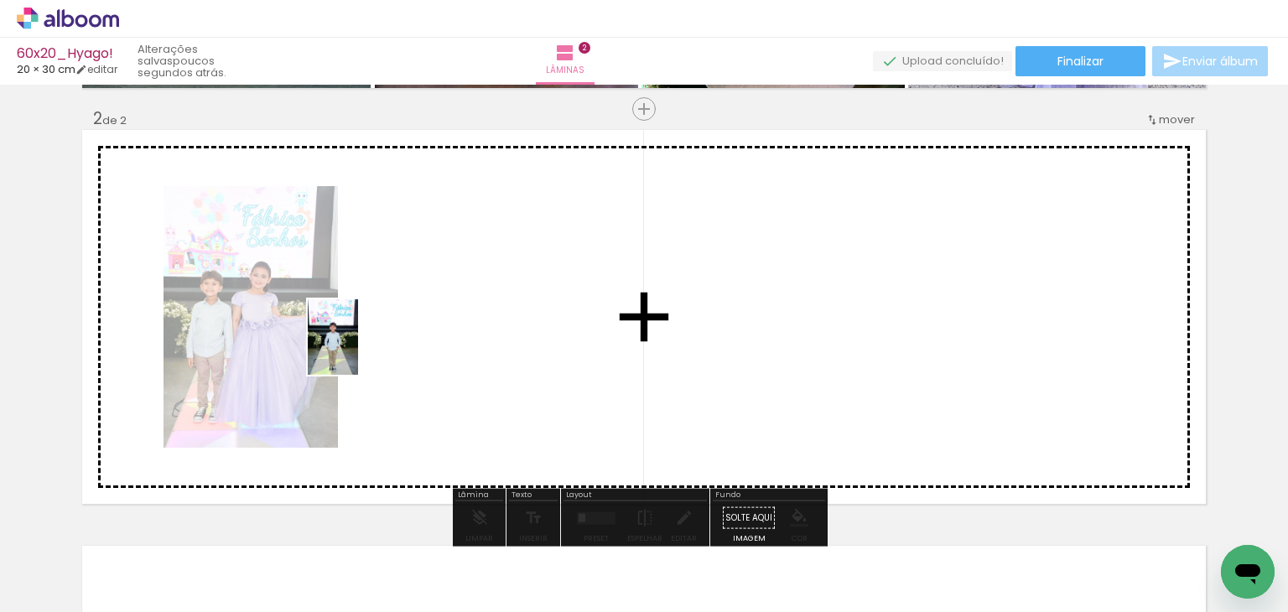
drag, startPoint x: 292, startPoint y: 543, endPoint x: 356, endPoint y: 403, distance: 153.1
click at [360, 344] on quentale-workspace at bounding box center [644, 306] width 1288 height 612
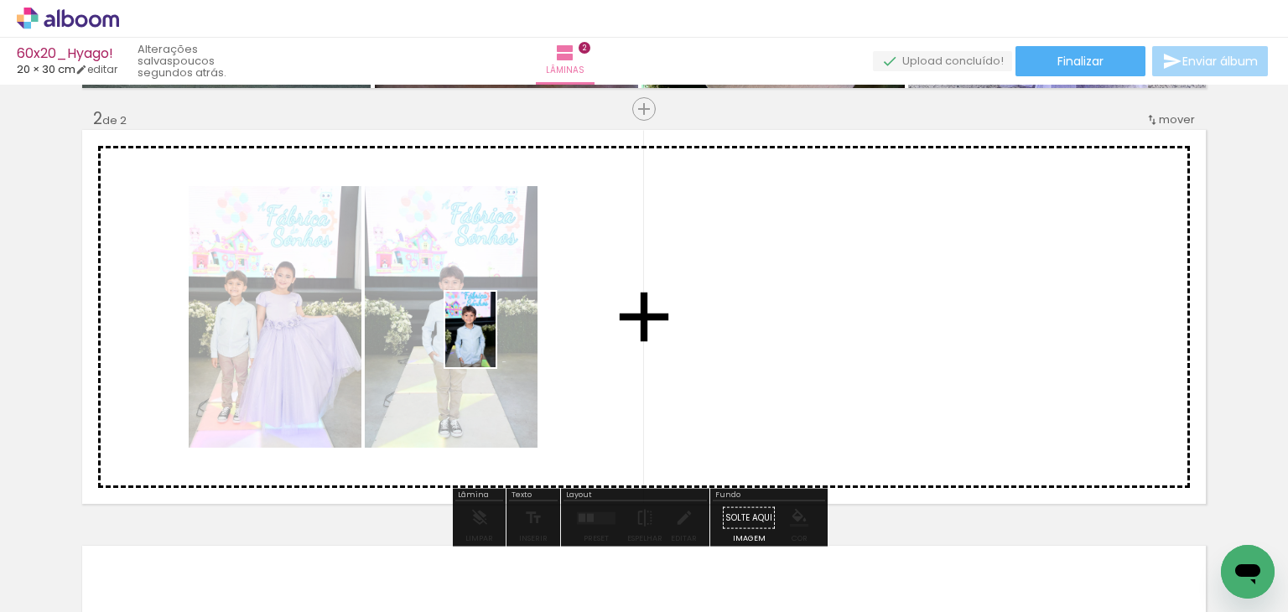
drag, startPoint x: 361, startPoint y: 568, endPoint x: 502, endPoint y: 333, distance: 273.9
click at [499, 338] on quentale-workspace at bounding box center [644, 306] width 1288 height 612
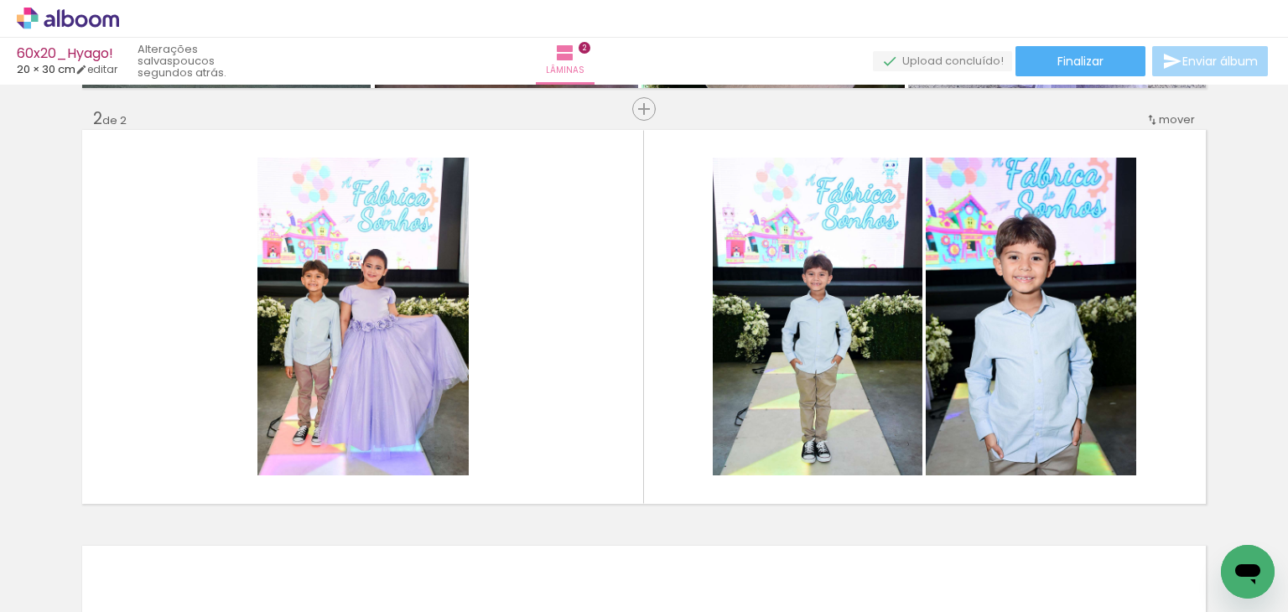
scroll to position [0, 153]
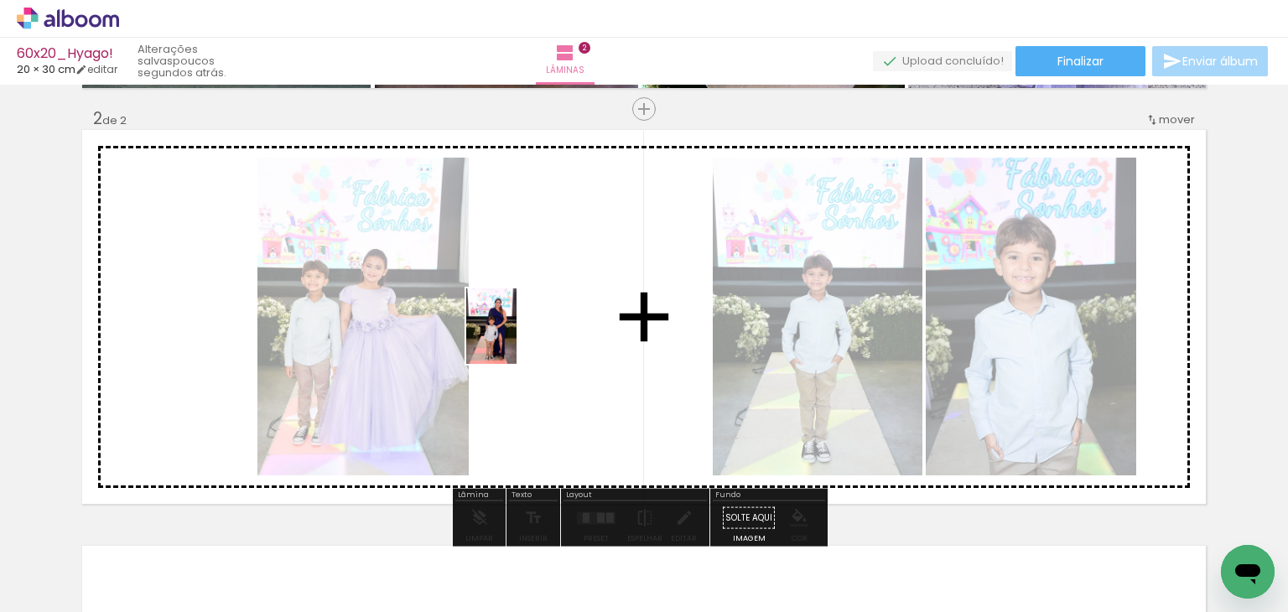
drag, startPoint x: 295, startPoint y: 555, endPoint x: 517, endPoint y: 336, distance: 311.3
click at [517, 336] on quentale-workspace at bounding box center [644, 306] width 1288 height 612
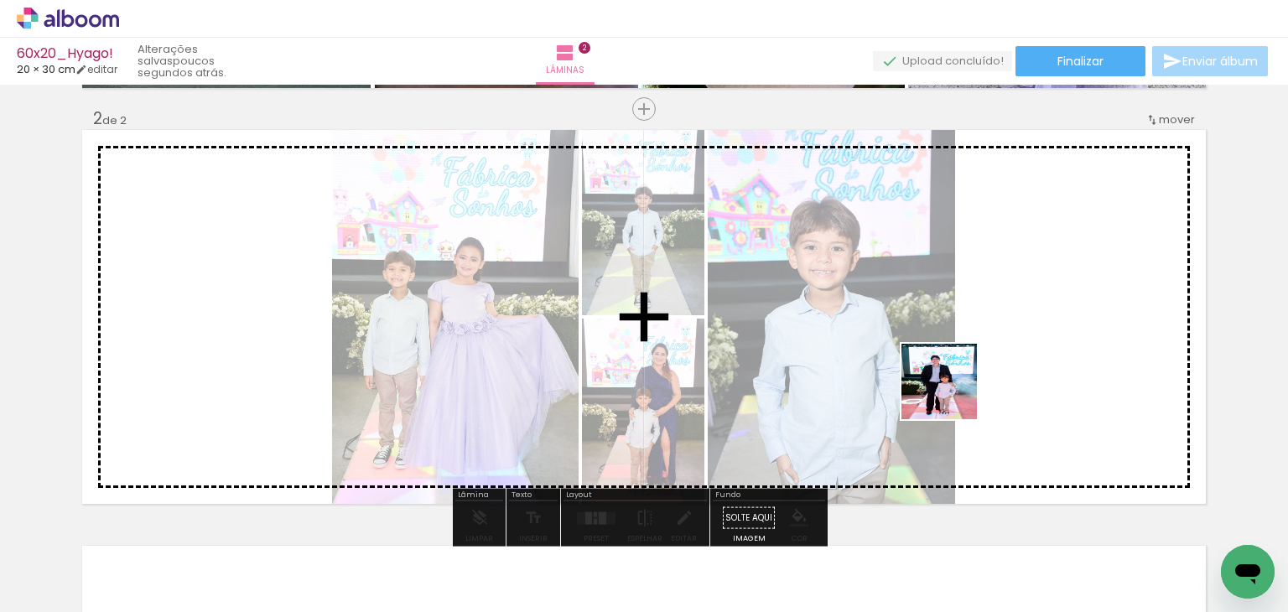
drag, startPoint x: 920, startPoint y: 460, endPoint x: 1044, endPoint y: 236, distance: 256.0
click at [1047, 235] on quentale-workspace at bounding box center [644, 306] width 1288 height 612
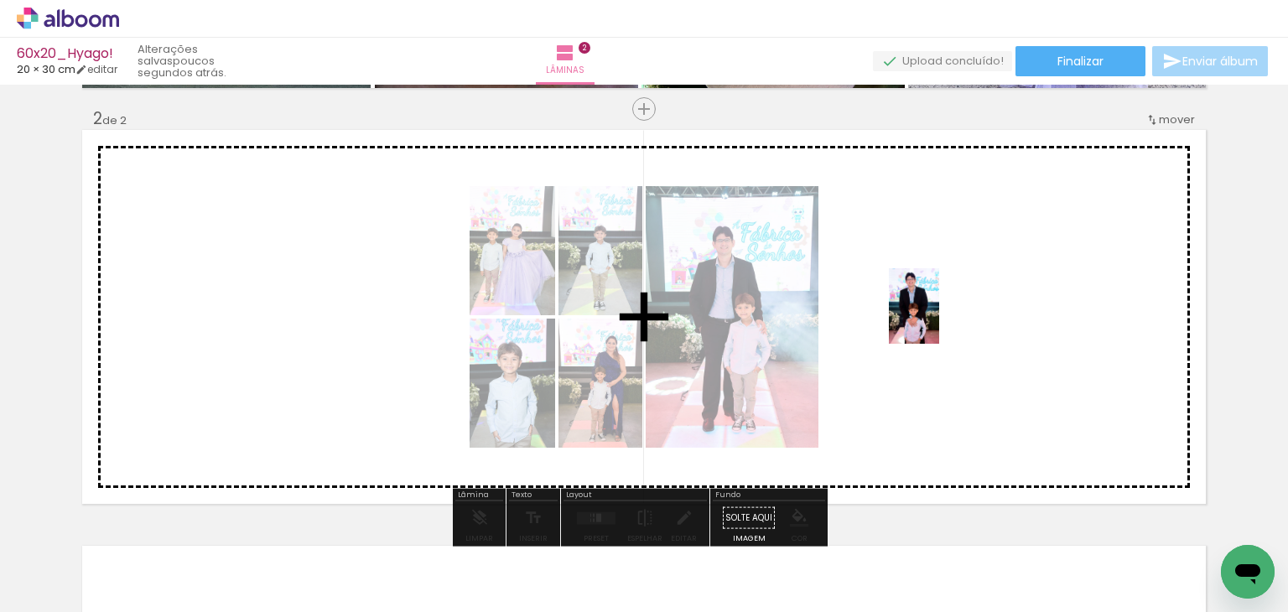
drag, startPoint x: 976, startPoint y: 548, endPoint x: 1012, endPoint y: 457, distance: 98.3
click at [939, 315] on quentale-workspace at bounding box center [644, 306] width 1288 height 612
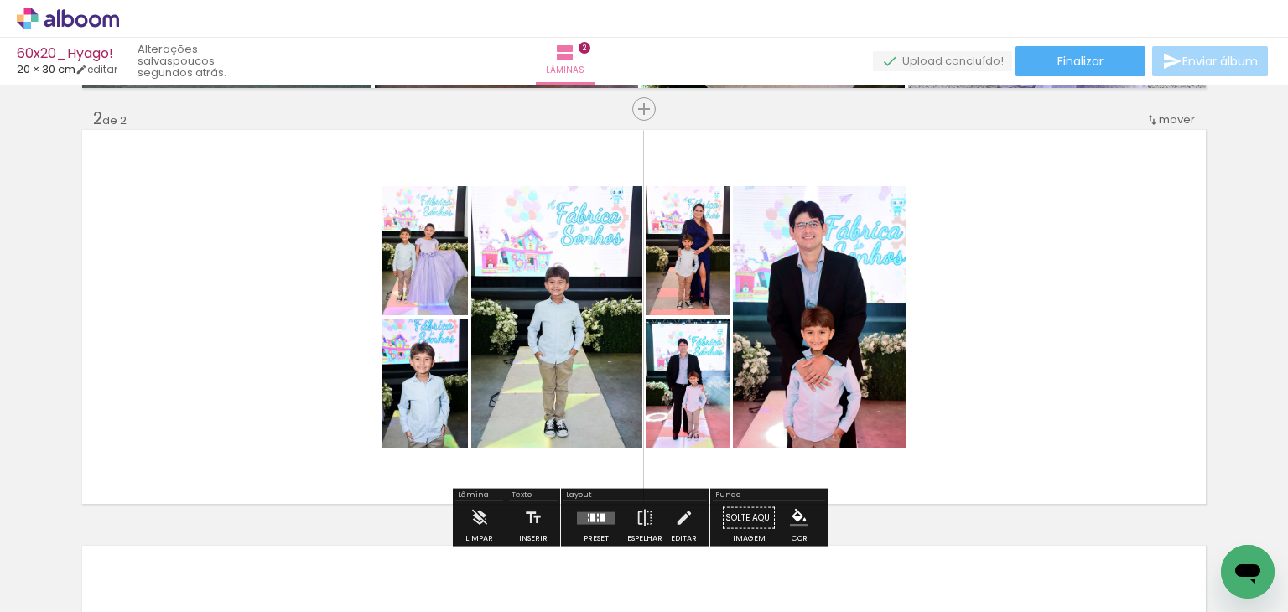
drag, startPoint x: 1066, startPoint y: 551, endPoint x: 942, endPoint y: 429, distance: 174.4
click at [1045, 301] on quentale-workspace at bounding box center [644, 306] width 1288 height 612
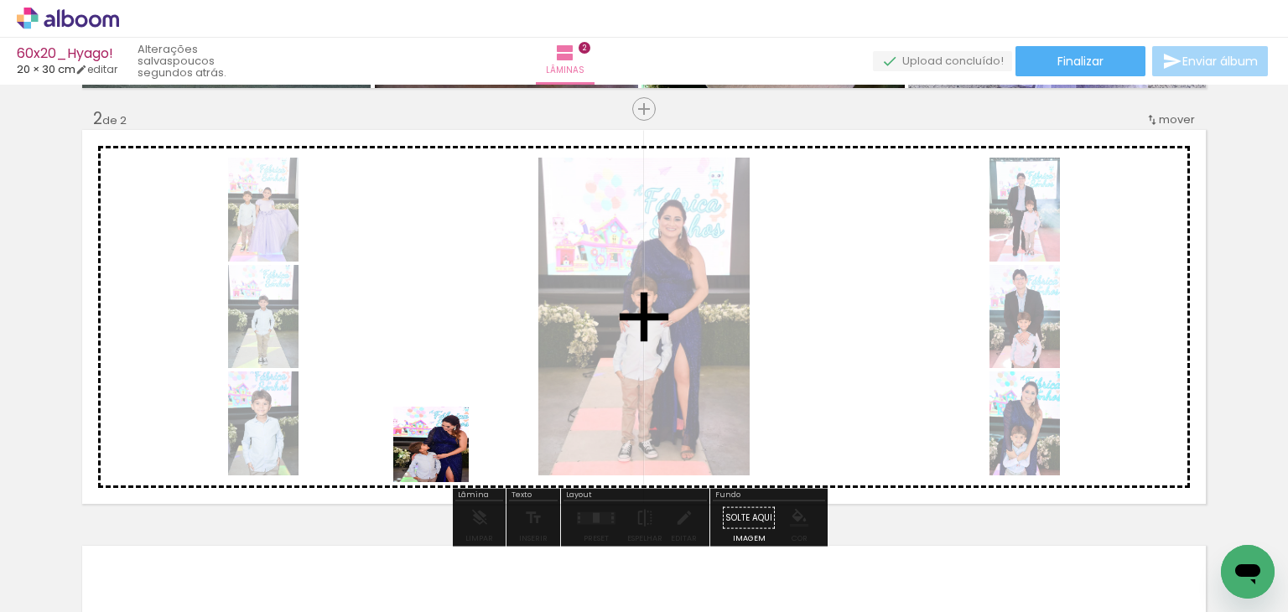
drag, startPoint x: 405, startPoint y: 543, endPoint x: 467, endPoint y: 398, distance: 158.6
click at [463, 407] on quentale-workspace at bounding box center [644, 306] width 1288 height 612
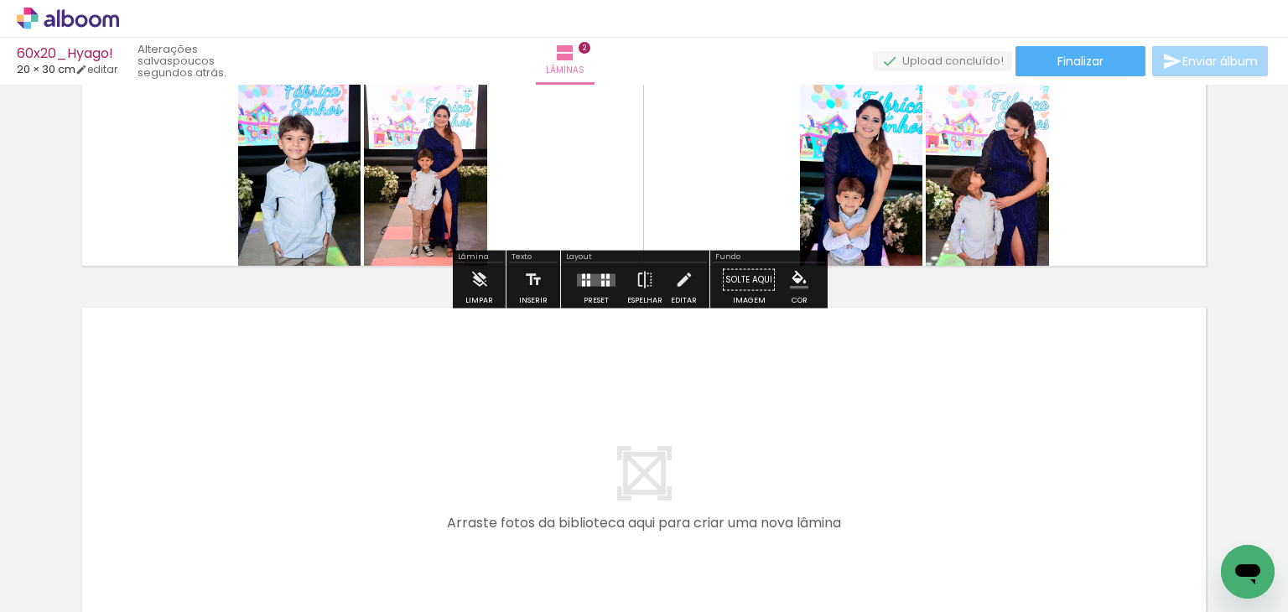
scroll to position [671, 0]
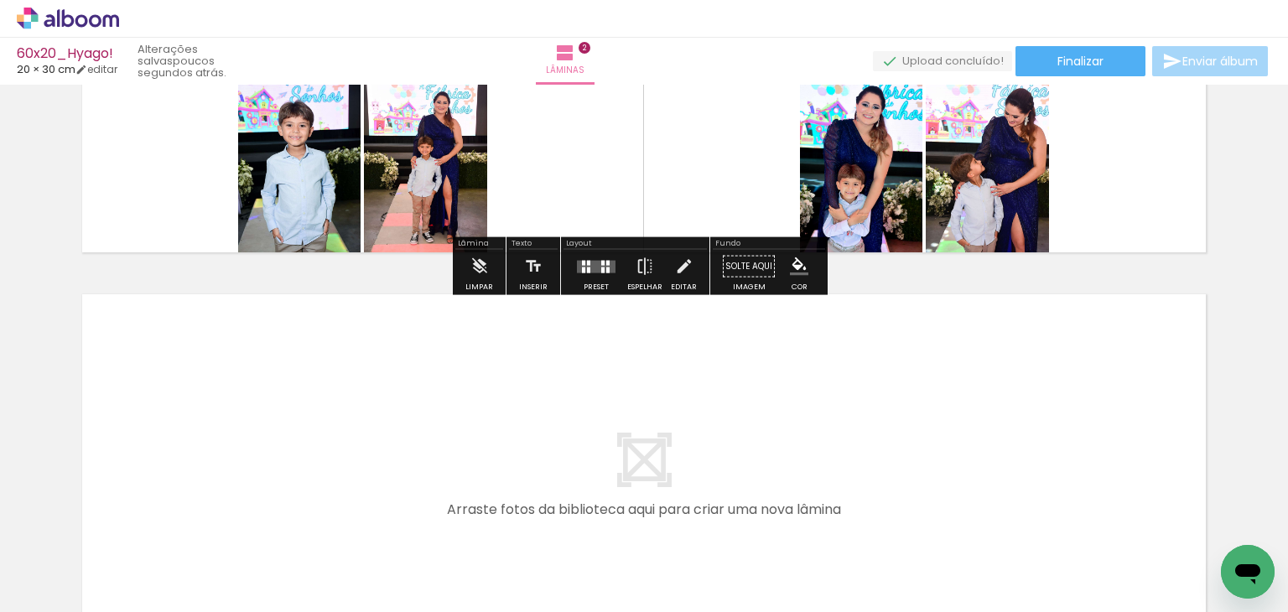
click at [606, 270] on quentale-layouter at bounding box center [596, 266] width 39 height 13
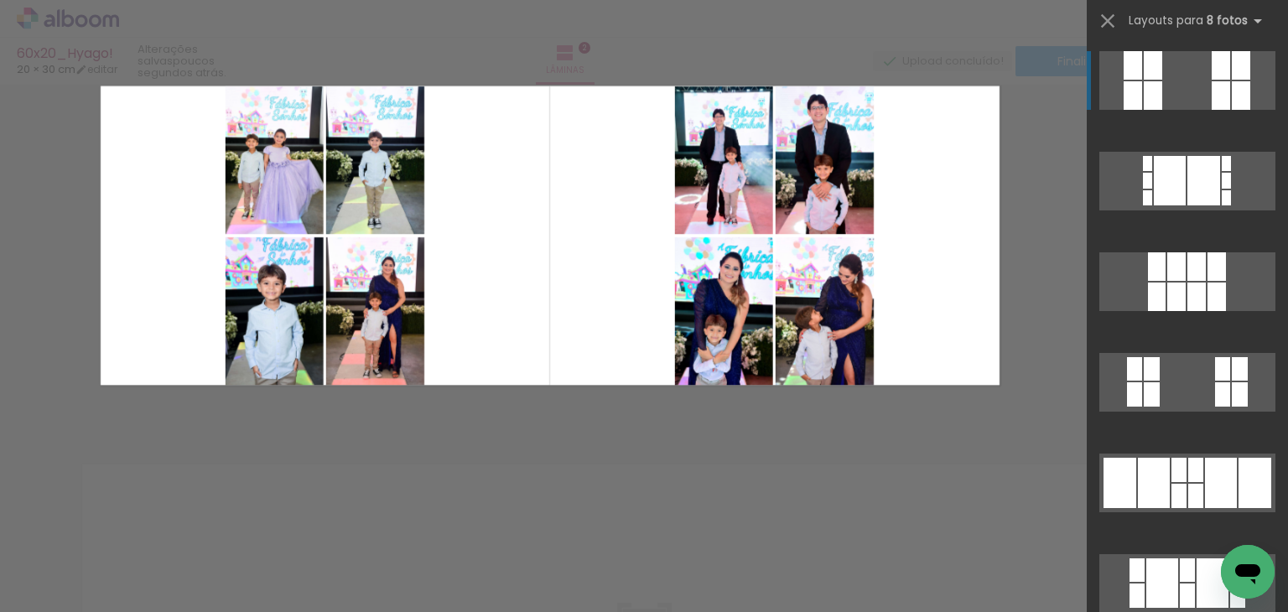
scroll to position [440, 0]
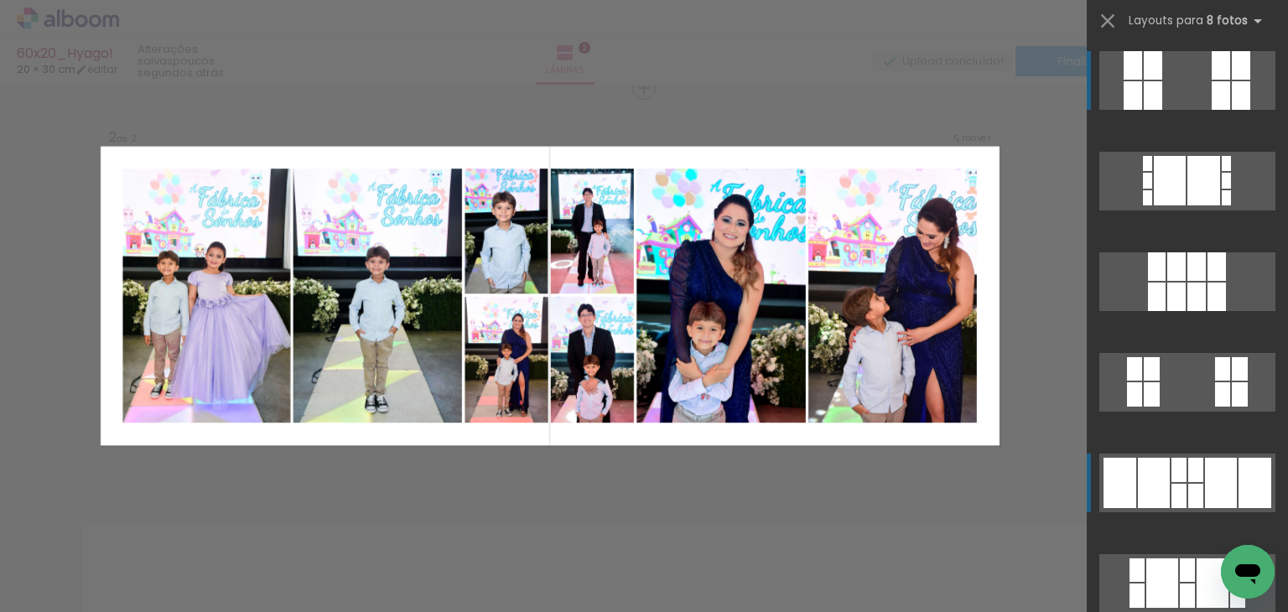
click at [1193, 487] on div at bounding box center [1195, 496] width 15 height 24
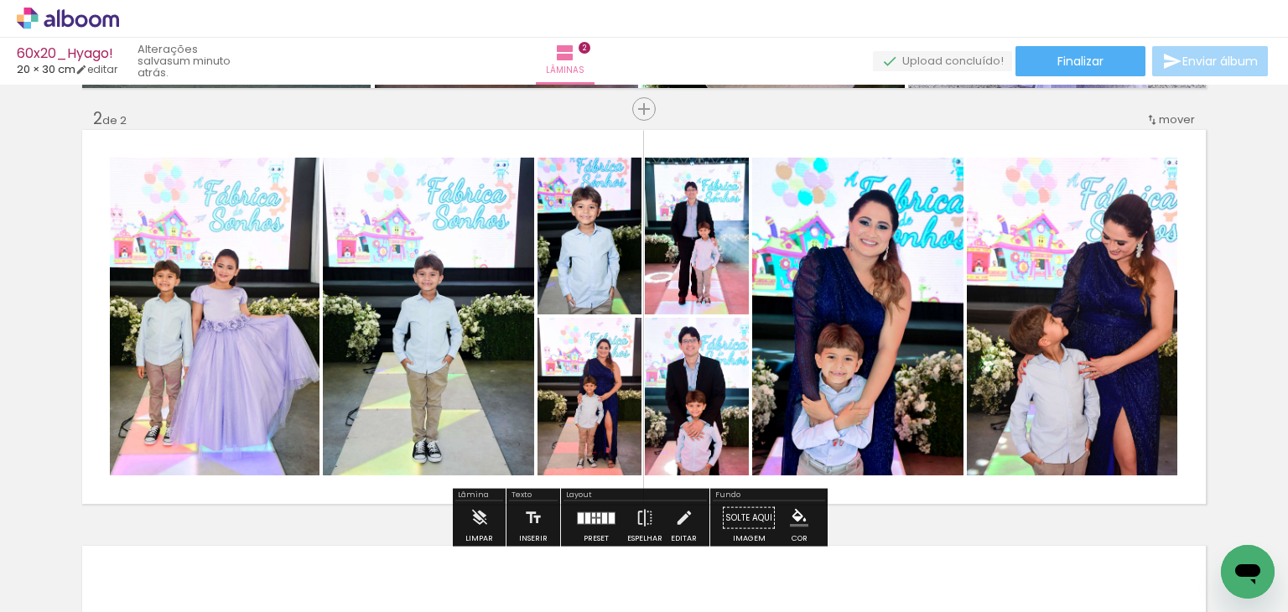
scroll to position [419, 0]
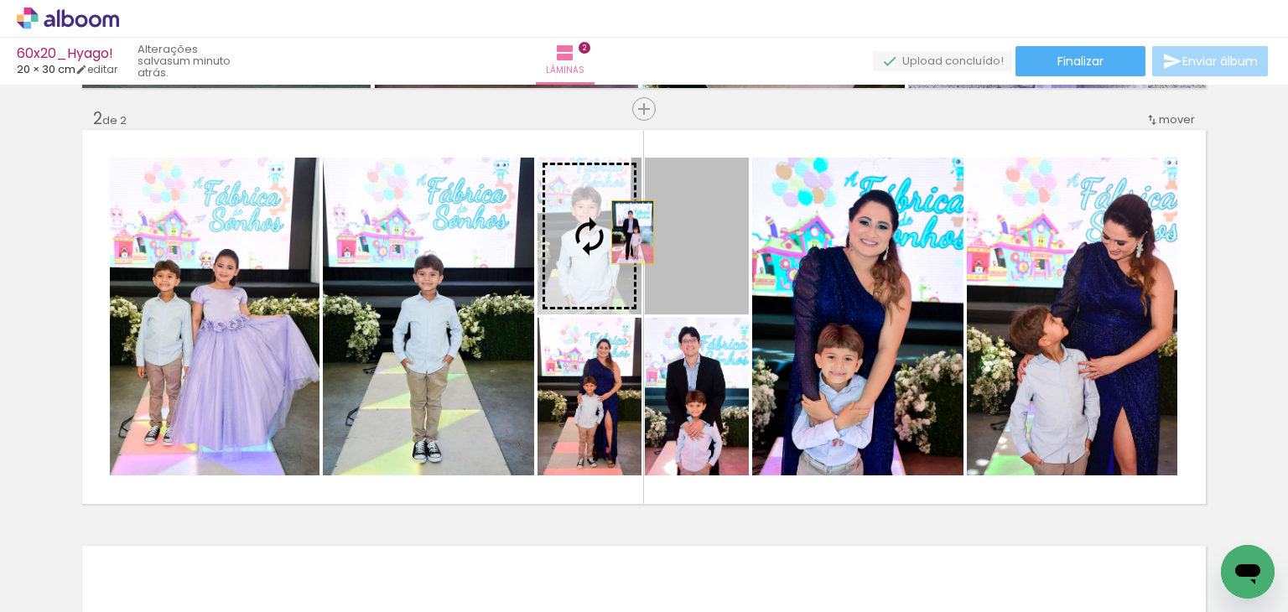
drag, startPoint x: 704, startPoint y: 244, endPoint x: 621, endPoint y: 231, distance: 84.8
click at [0, 0] on slot at bounding box center [0, 0] width 0 height 0
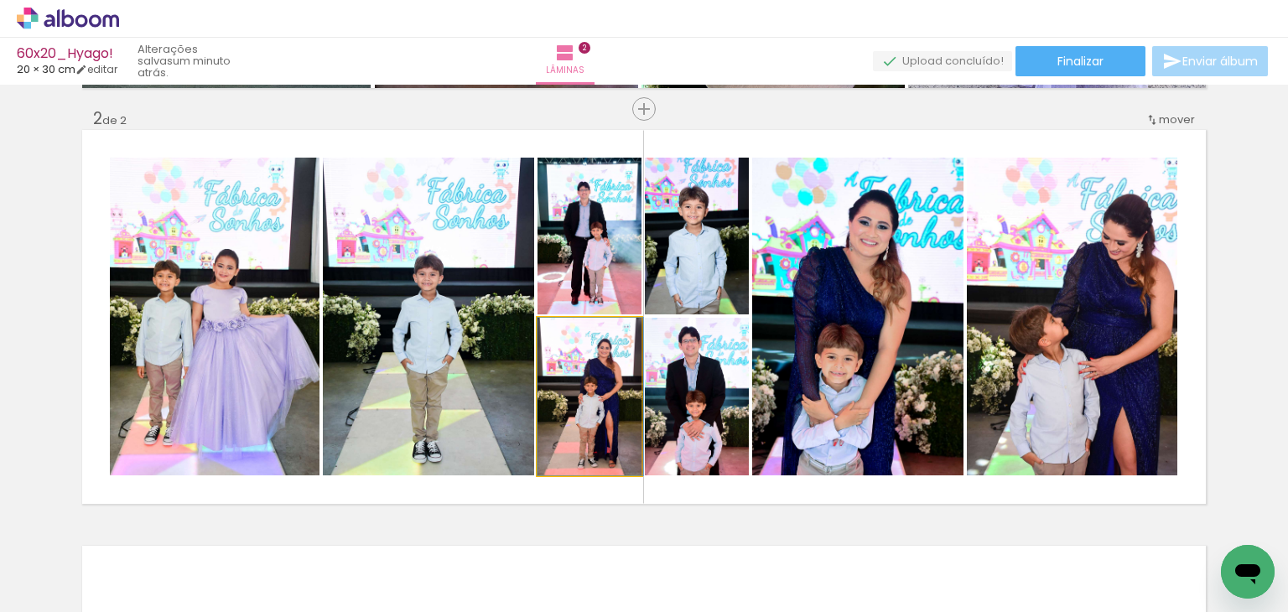
drag, startPoint x: 597, startPoint y: 399, endPoint x: 686, endPoint y: 407, distance: 89.2
click at [0, 0] on slot at bounding box center [0, 0] width 0 height 0
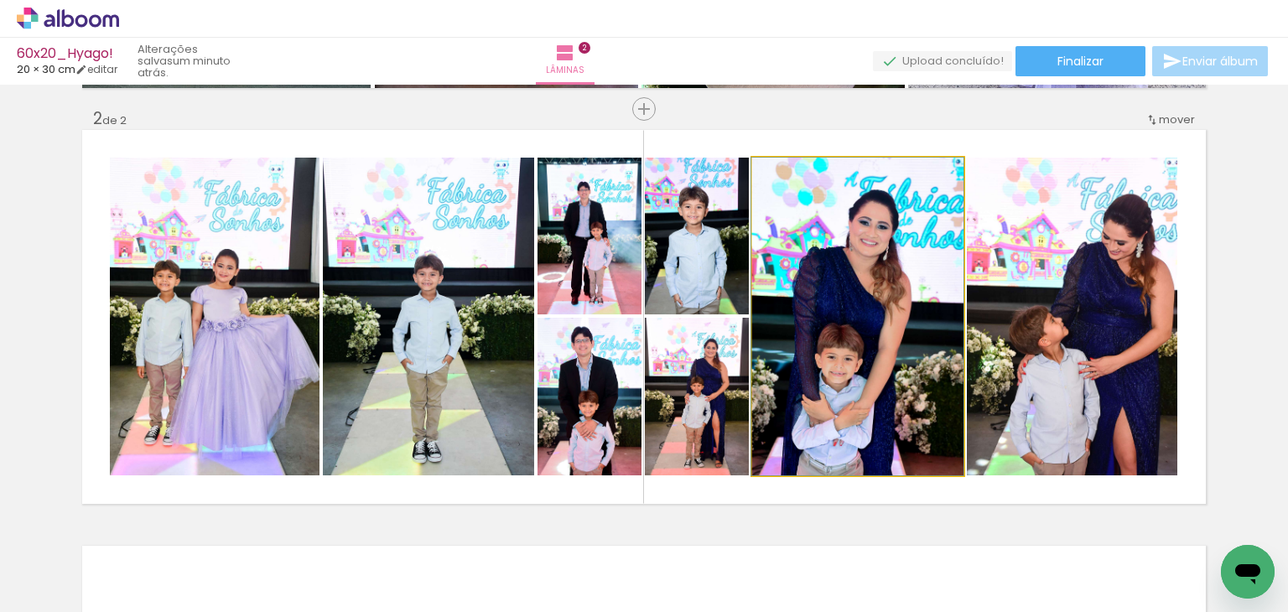
drag, startPoint x: 842, startPoint y: 281, endPoint x: 675, endPoint y: 231, distance: 174.3
click at [0, 0] on slot at bounding box center [0, 0] width 0 height 0
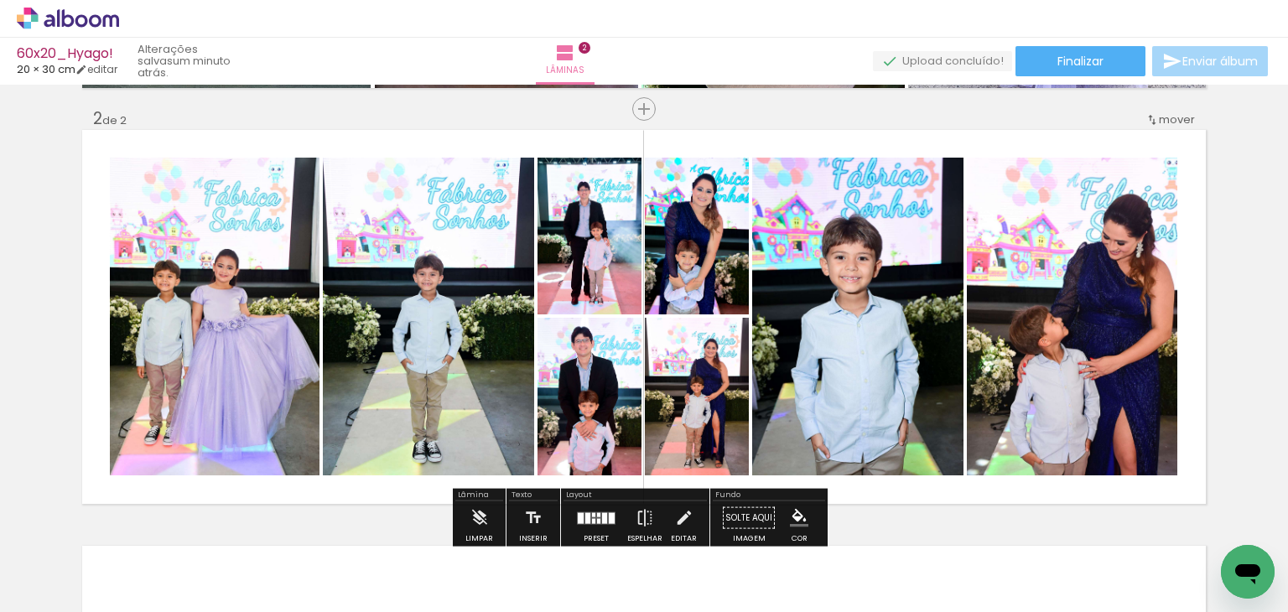
click at [834, 286] on quentale-photo at bounding box center [857, 317] width 211 height 318
click at [995, 306] on quentale-photo at bounding box center [1072, 317] width 211 height 318
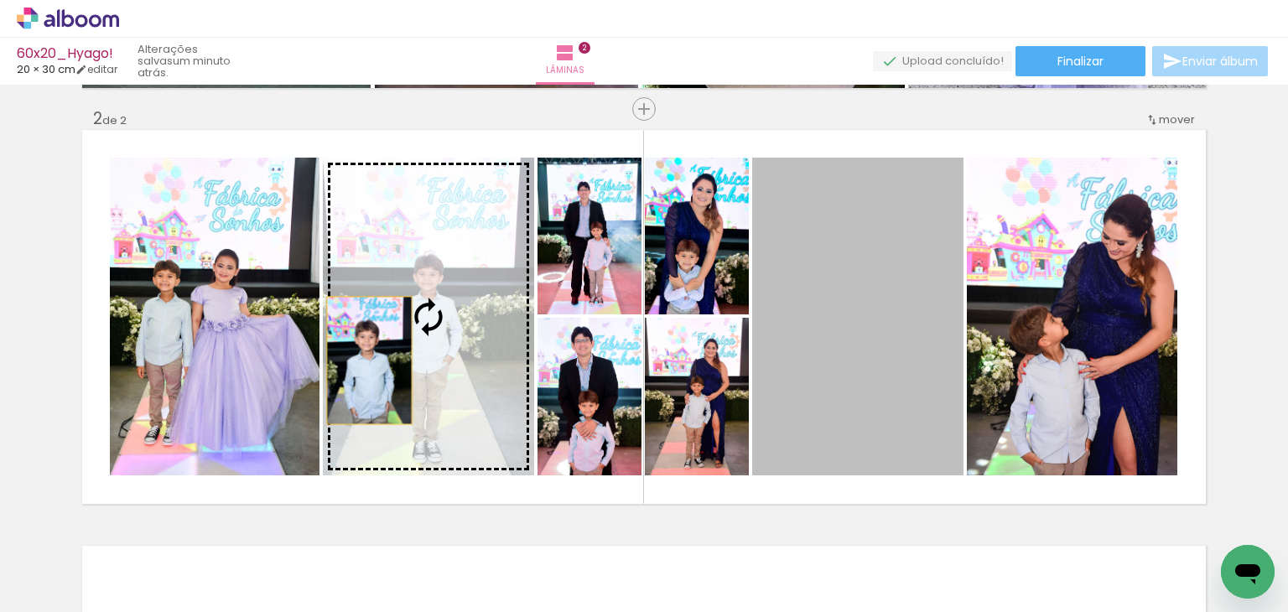
drag, startPoint x: 867, startPoint y: 324, endPoint x: 241, endPoint y: 359, distance: 627.5
click at [0, 0] on slot at bounding box center [0, 0] width 0 height 0
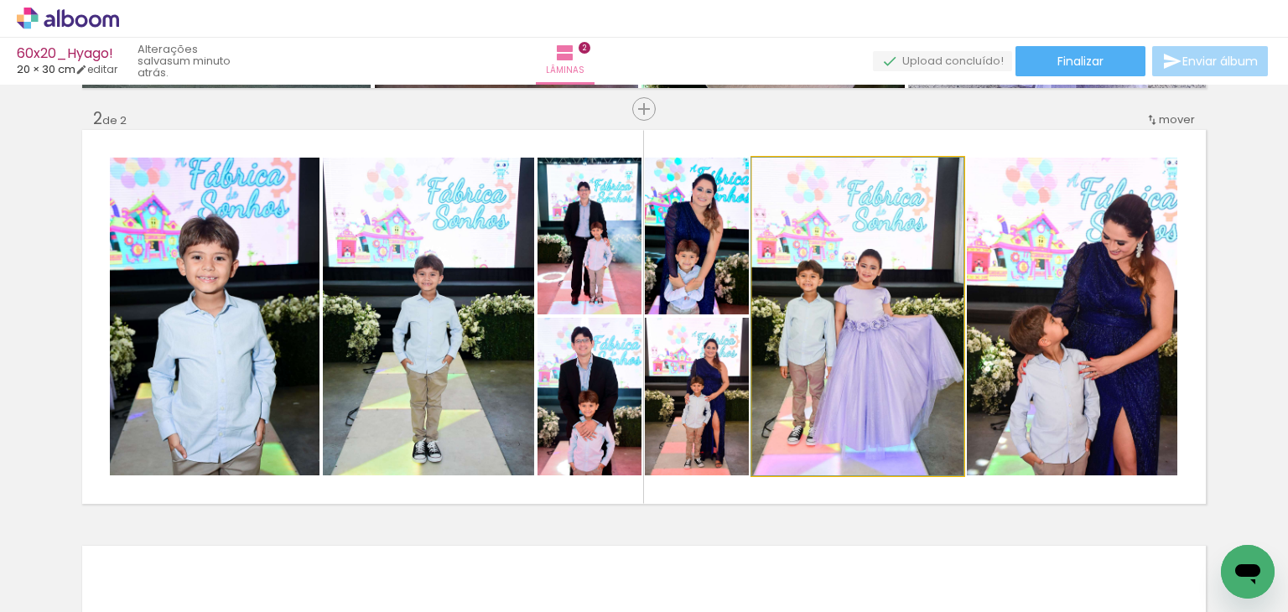
click at [827, 337] on quentale-photo at bounding box center [857, 317] width 211 height 318
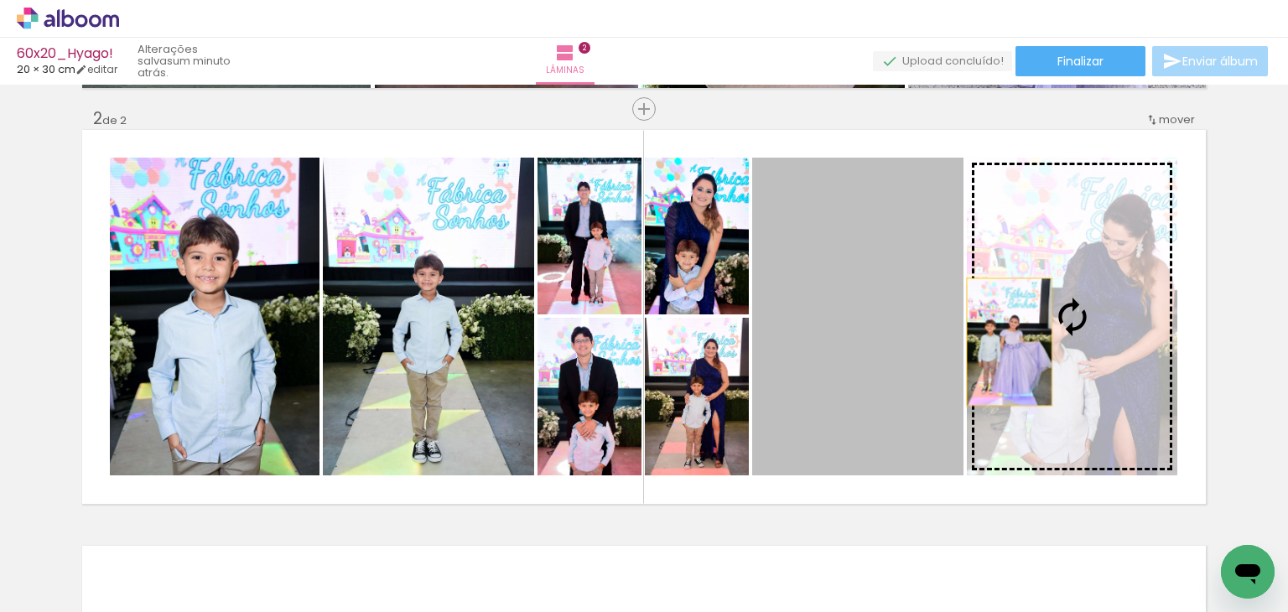
drag, startPoint x: 859, startPoint y: 337, endPoint x: 1003, endPoint y: 342, distance: 144.3
click at [0, 0] on slot at bounding box center [0, 0] width 0 height 0
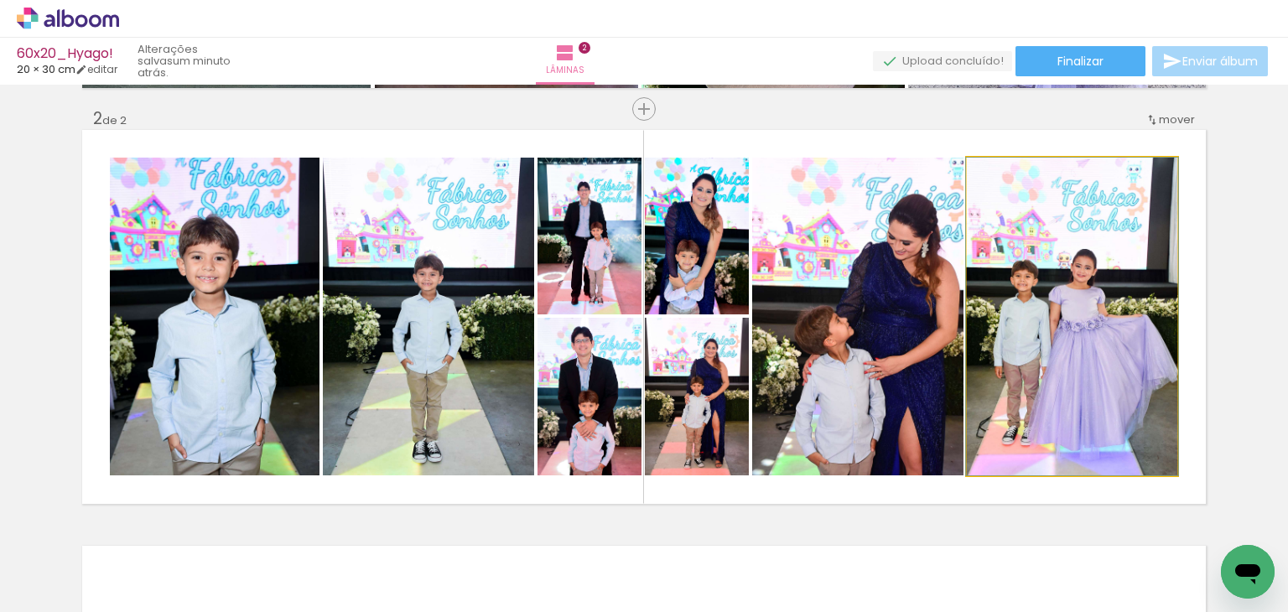
click at [1002, 339] on quentale-photo at bounding box center [1072, 317] width 211 height 318
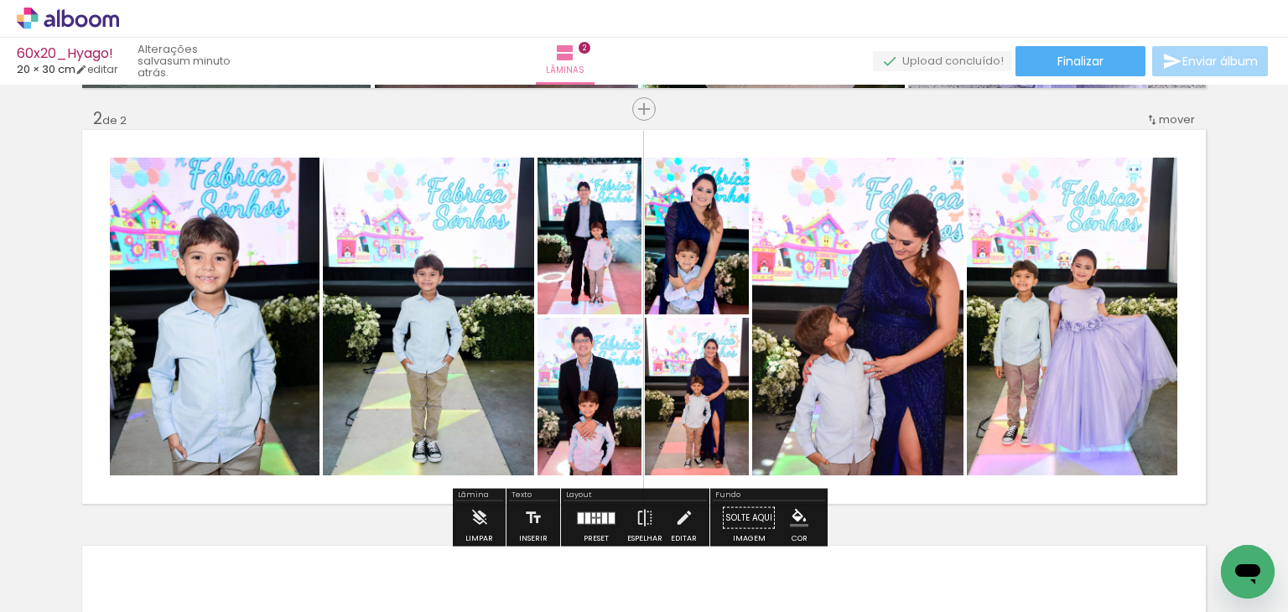
click at [837, 350] on quentale-photo at bounding box center [857, 317] width 211 height 318
click at [308, 301] on quentale-photo at bounding box center [215, 317] width 210 height 318
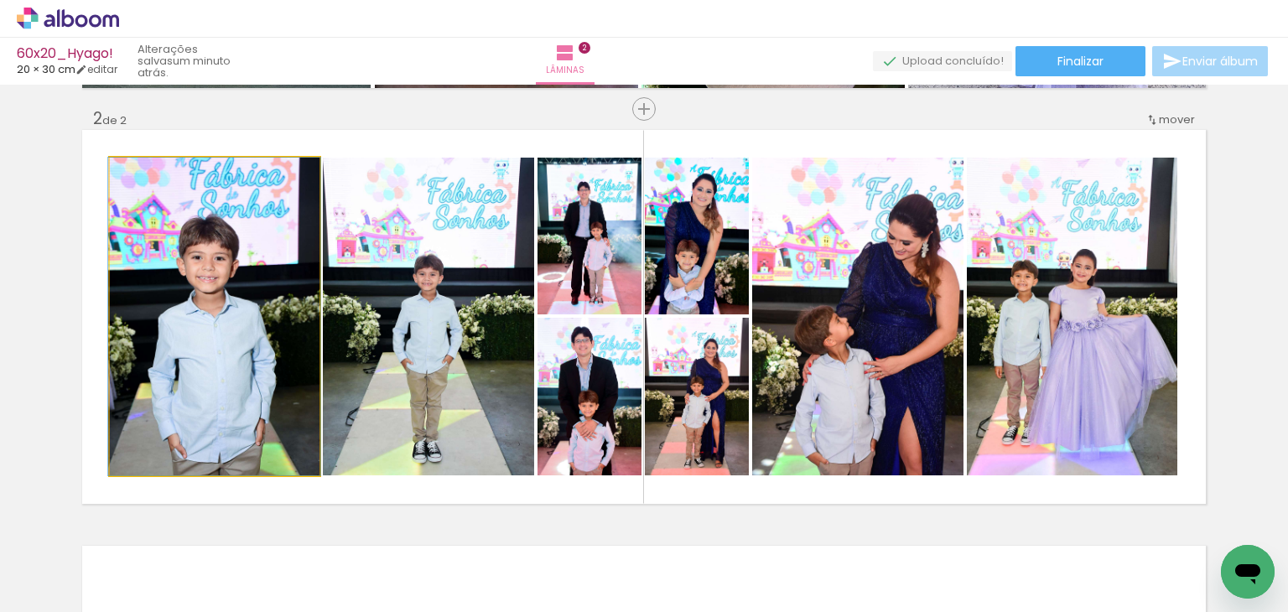
click at [308, 301] on quentale-photo at bounding box center [215, 317] width 210 height 318
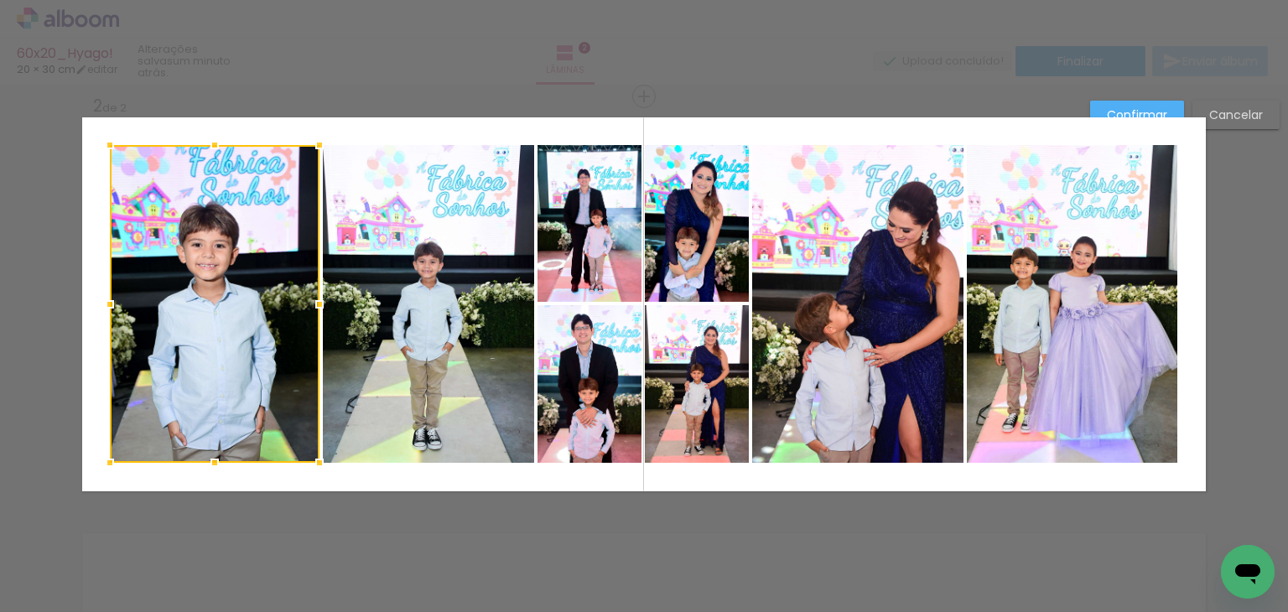
scroll to position [439, 0]
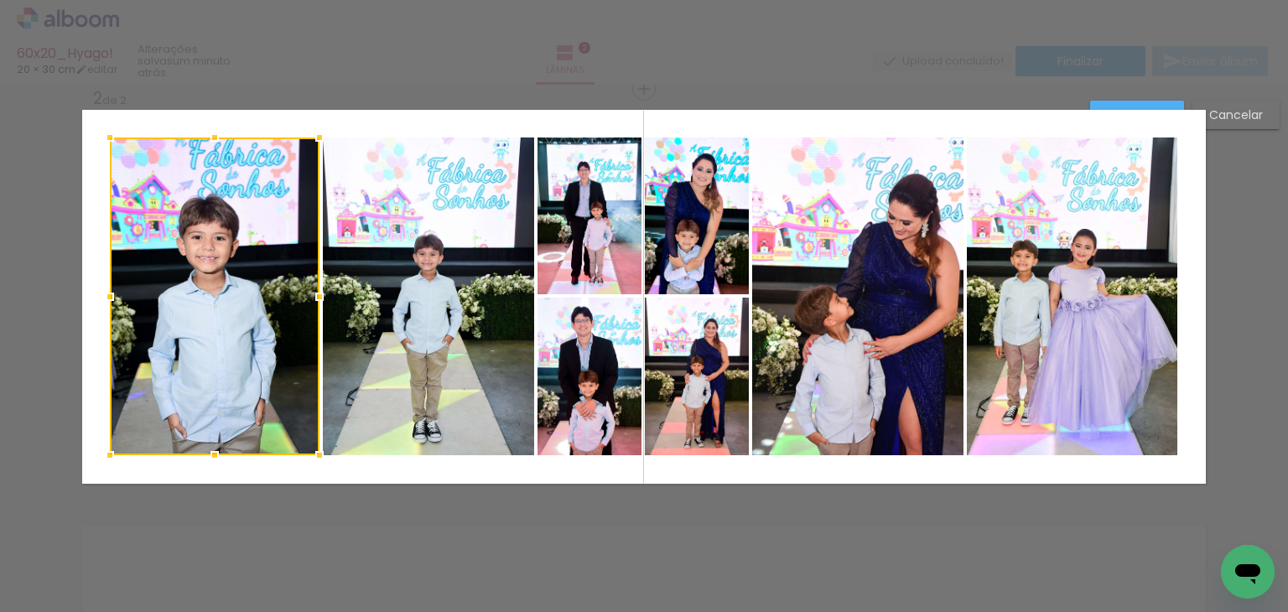
click at [433, 302] on quentale-photo at bounding box center [428, 297] width 211 height 318
click at [580, 268] on quentale-photo at bounding box center [590, 216] width 104 height 157
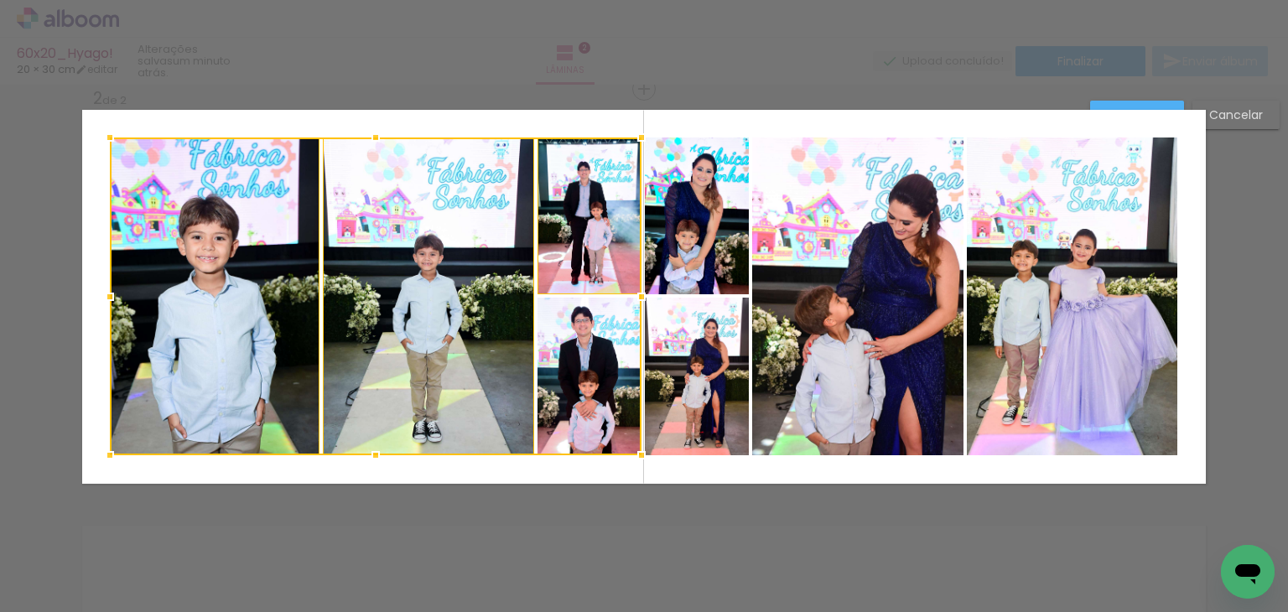
click at [575, 349] on div at bounding box center [376, 297] width 532 height 318
click at [634, 360] on div at bounding box center [376, 297] width 532 height 318
click at [652, 351] on quentale-photo at bounding box center [697, 377] width 104 height 158
click at [674, 238] on div at bounding box center [429, 297] width 639 height 318
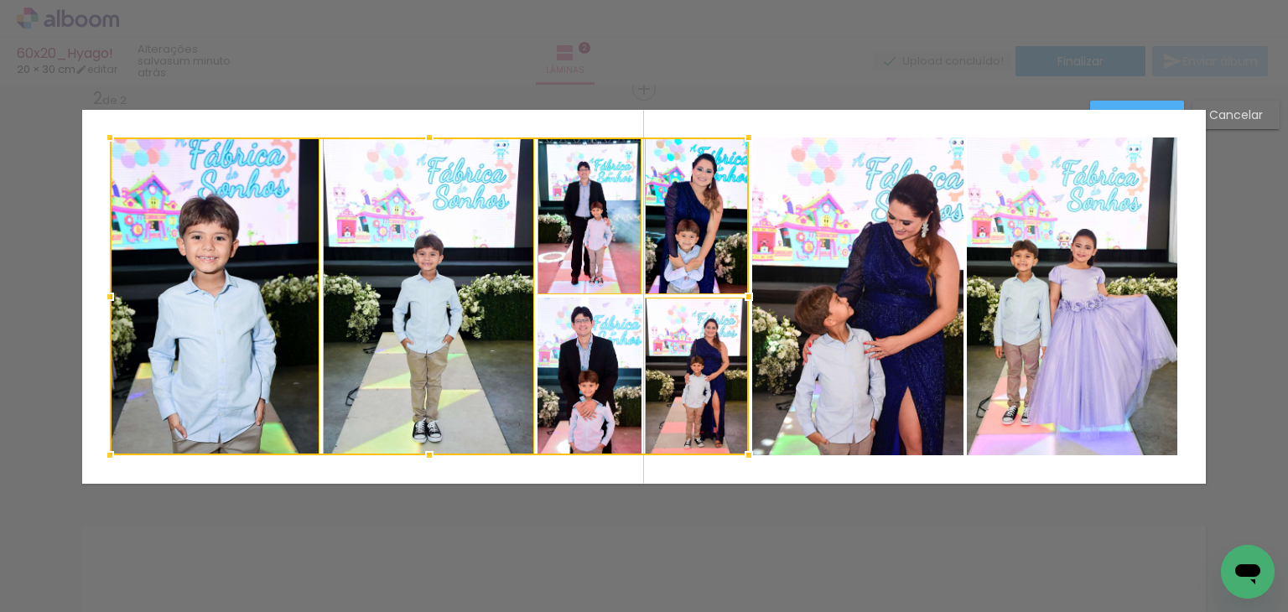
click at [611, 330] on div at bounding box center [429, 297] width 639 height 318
click at [892, 269] on quentale-photo at bounding box center [857, 297] width 211 height 318
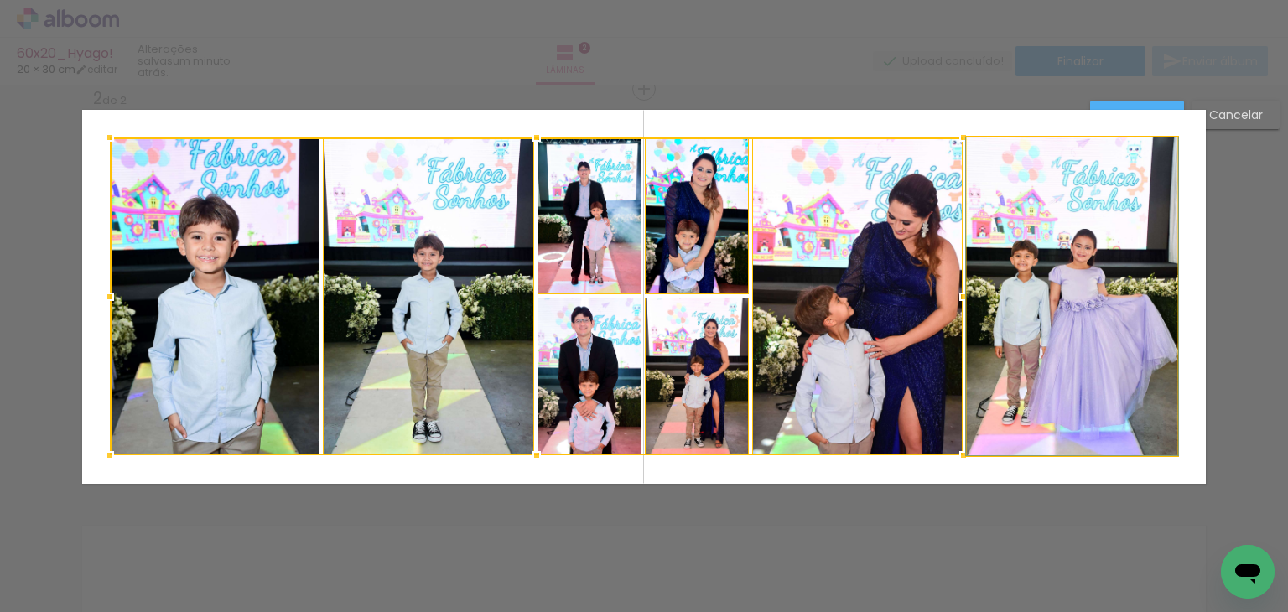
click at [1000, 275] on quentale-photo at bounding box center [1072, 297] width 211 height 318
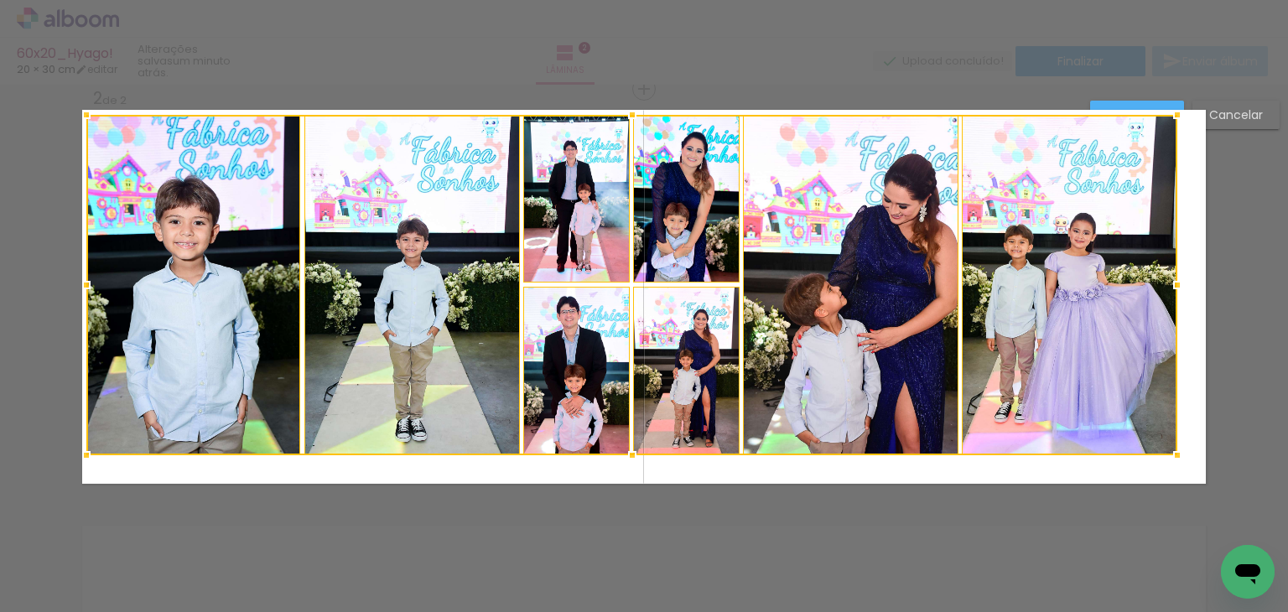
drag, startPoint x: 105, startPoint y: 133, endPoint x: 80, endPoint y: 112, distance: 33.3
click at [80, 112] on div at bounding box center [87, 115] width 34 height 34
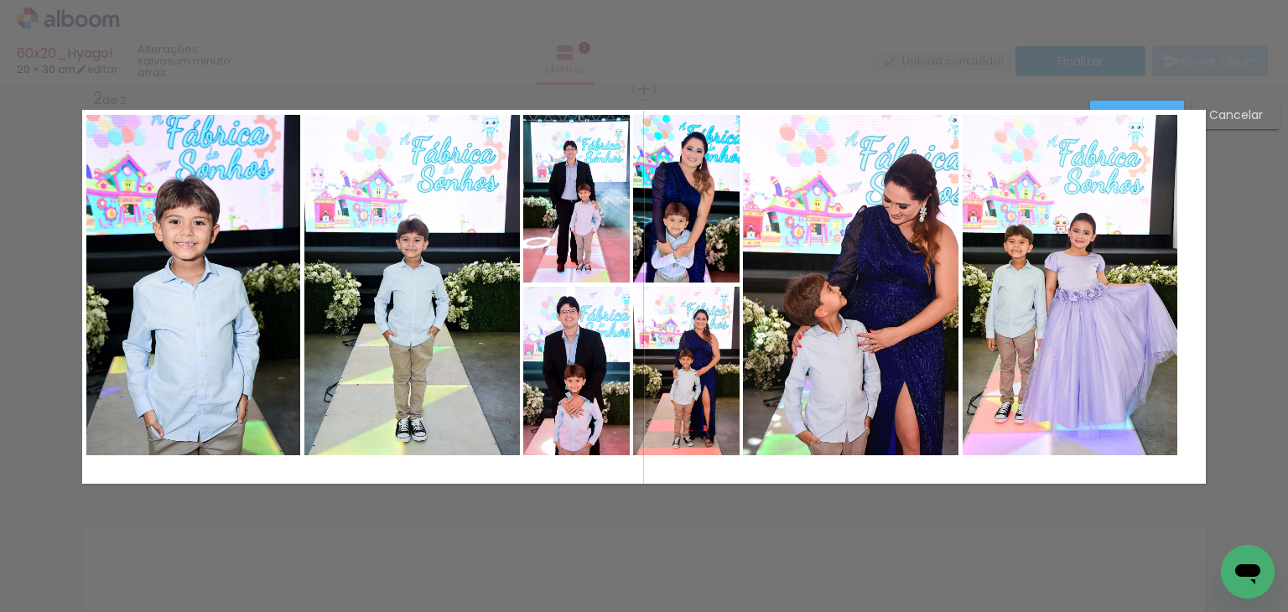
click at [154, 246] on quentale-photo at bounding box center [193, 285] width 214 height 341
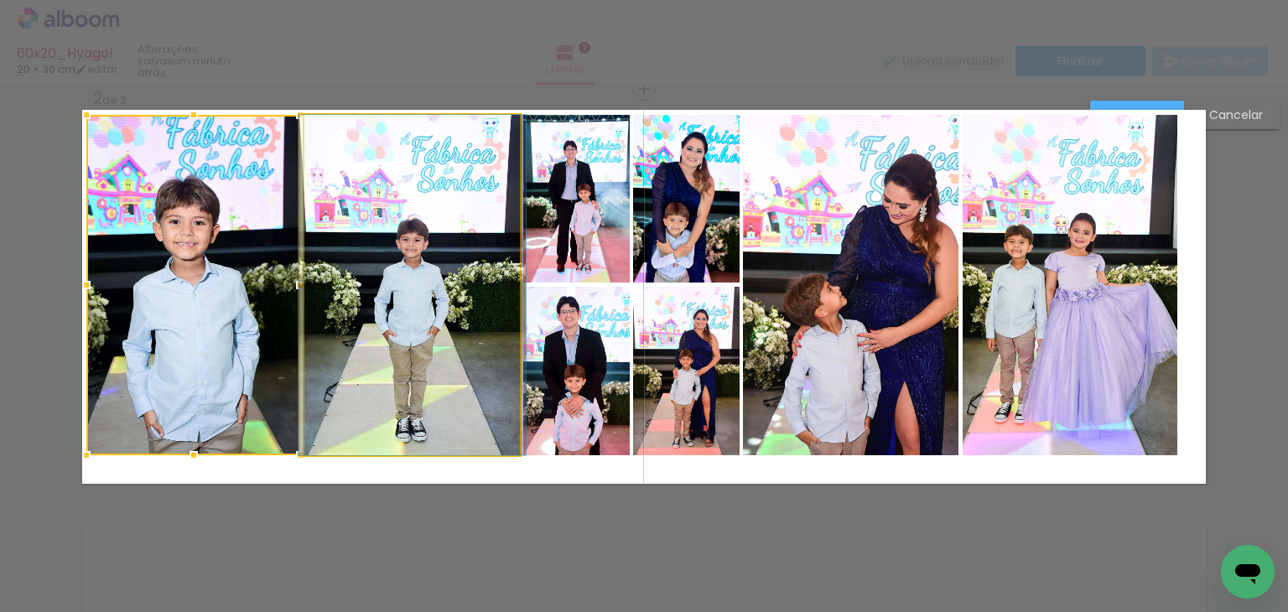
click at [329, 249] on quentale-photo at bounding box center [412, 285] width 216 height 341
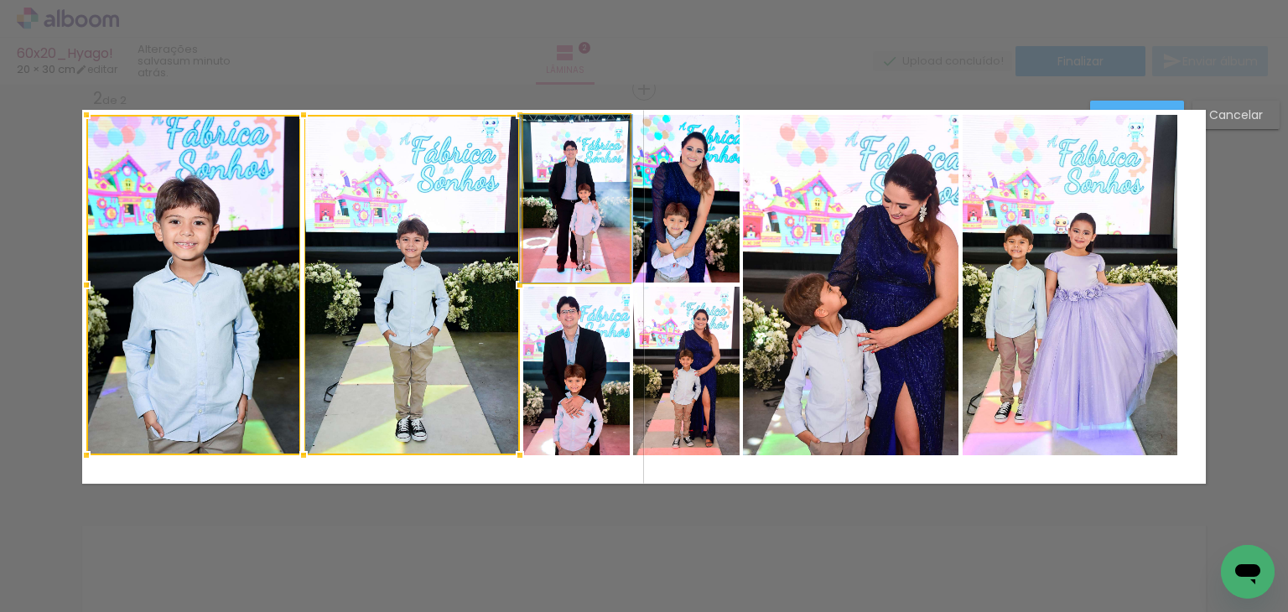
click at [533, 221] on quentale-photo at bounding box center [576, 199] width 106 height 168
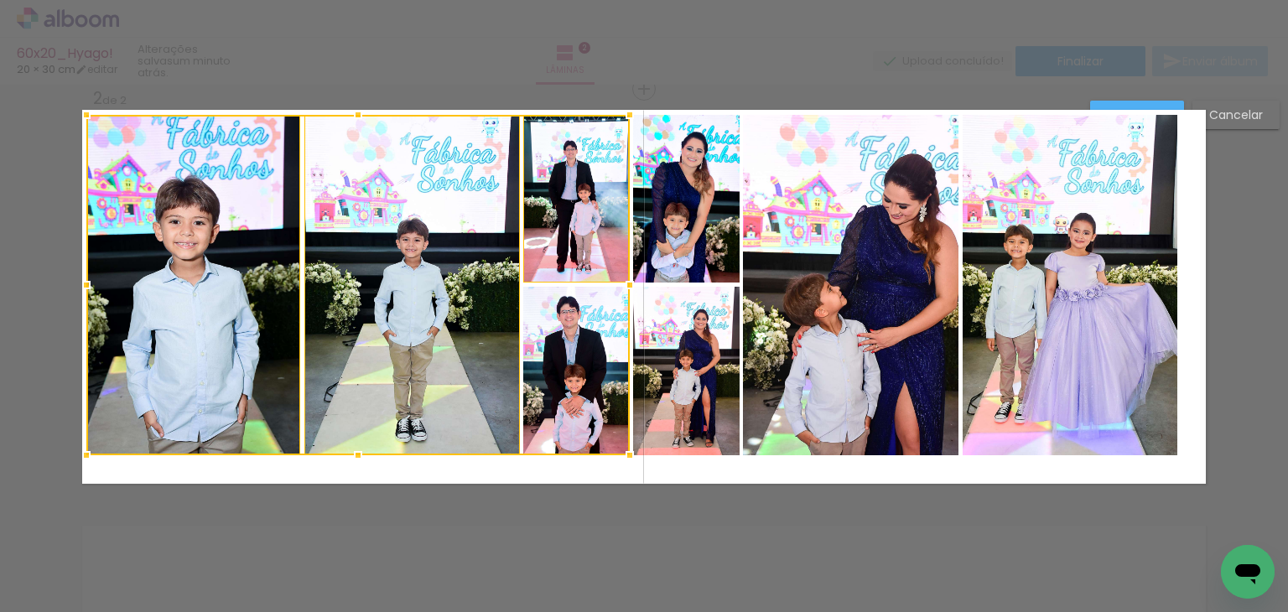
click at [637, 218] on quentale-photo at bounding box center [686, 199] width 106 height 168
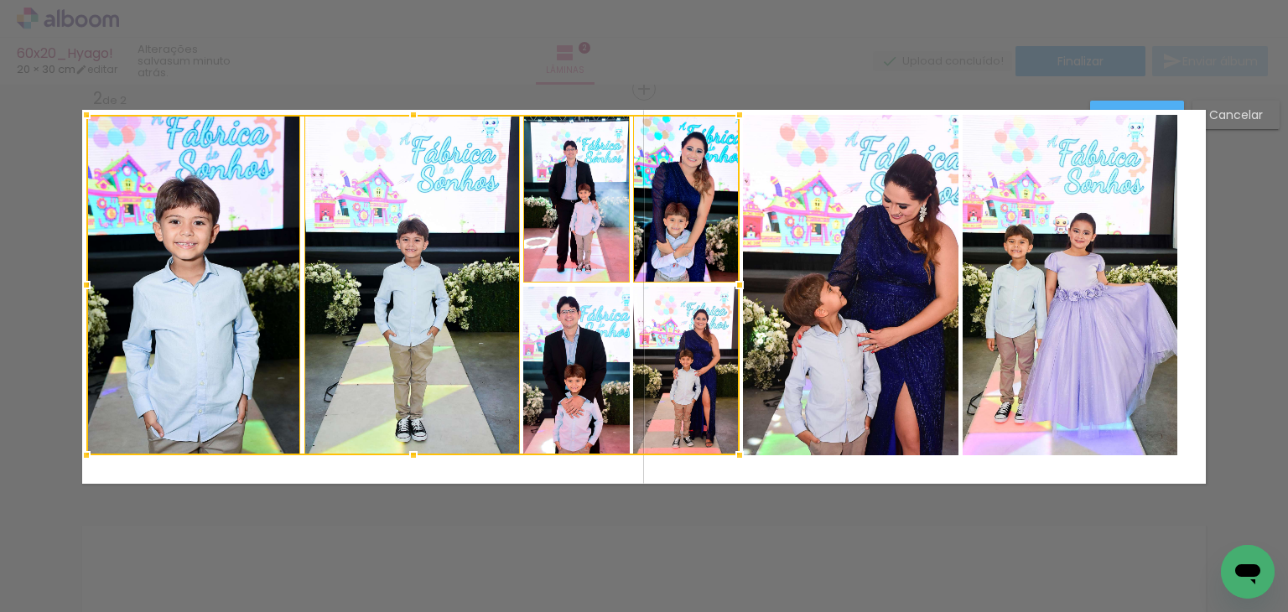
click at [589, 366] on div at bounding box center [412, 285] width 653 height 341
click at [667, 369] on div at bounding box center [412, 285] width 653 height 341
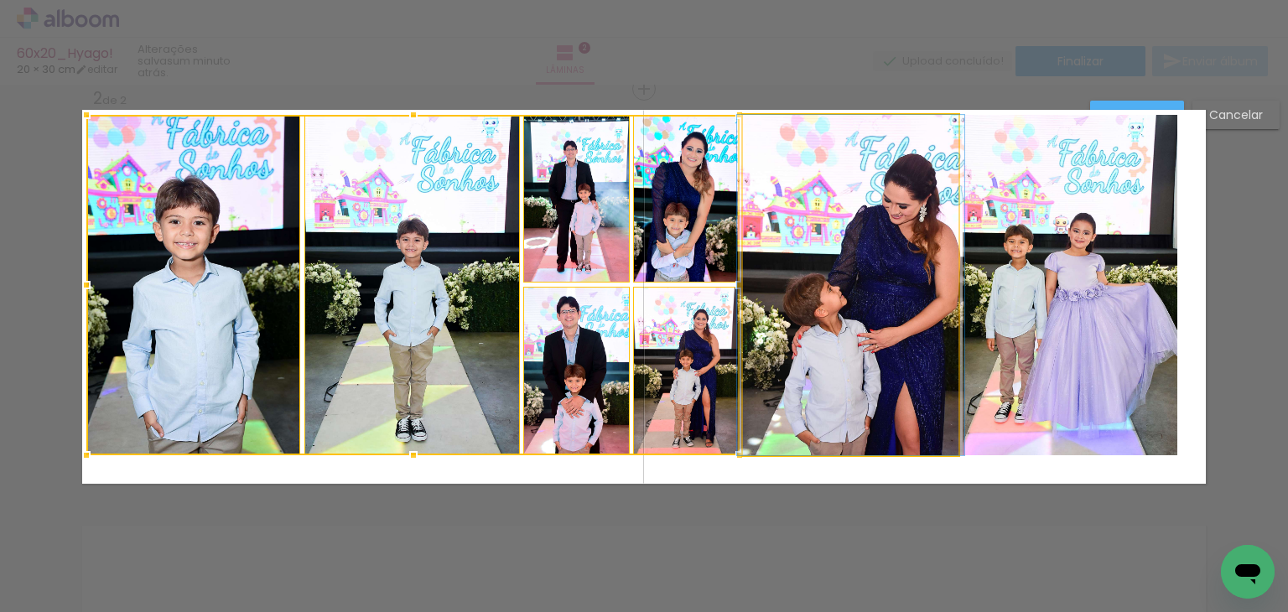
click at [815, 333] on quentale-photo at bounding box center [851, 285] width 216 height 341
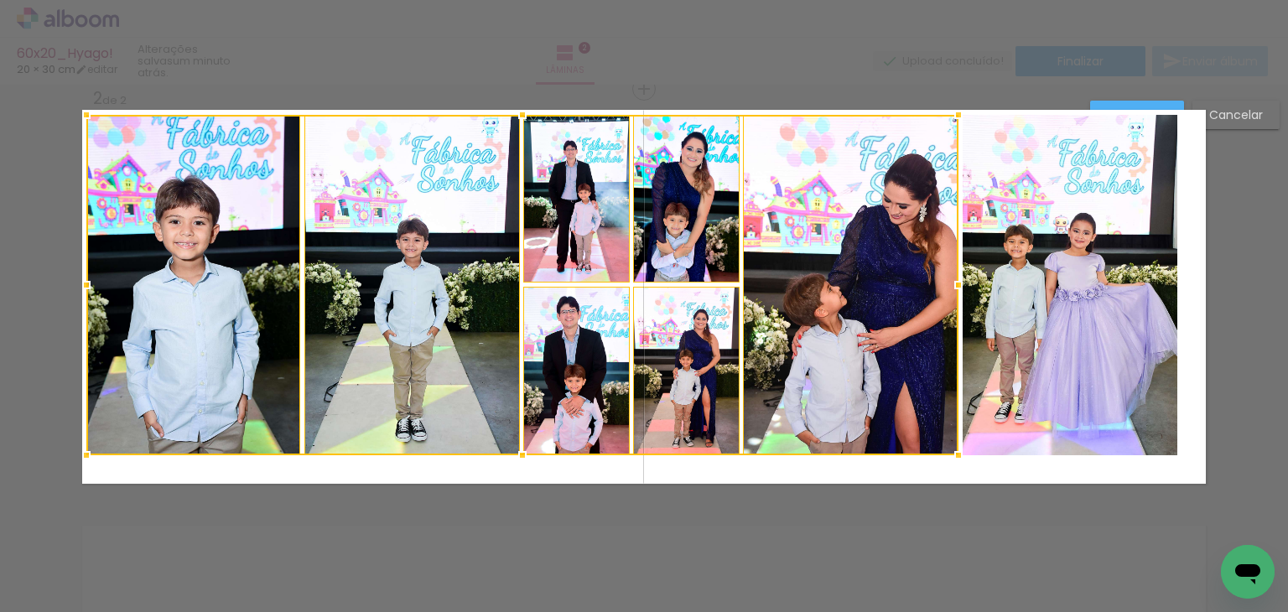
drag, startPoint x: 1053, startPoint y: 330, endPoint x: 1067, endPoint y: 331, distance: 14.4
click at [1053, 330] on quentale-photo at bounding box center [1070, 285] width 215 height 341
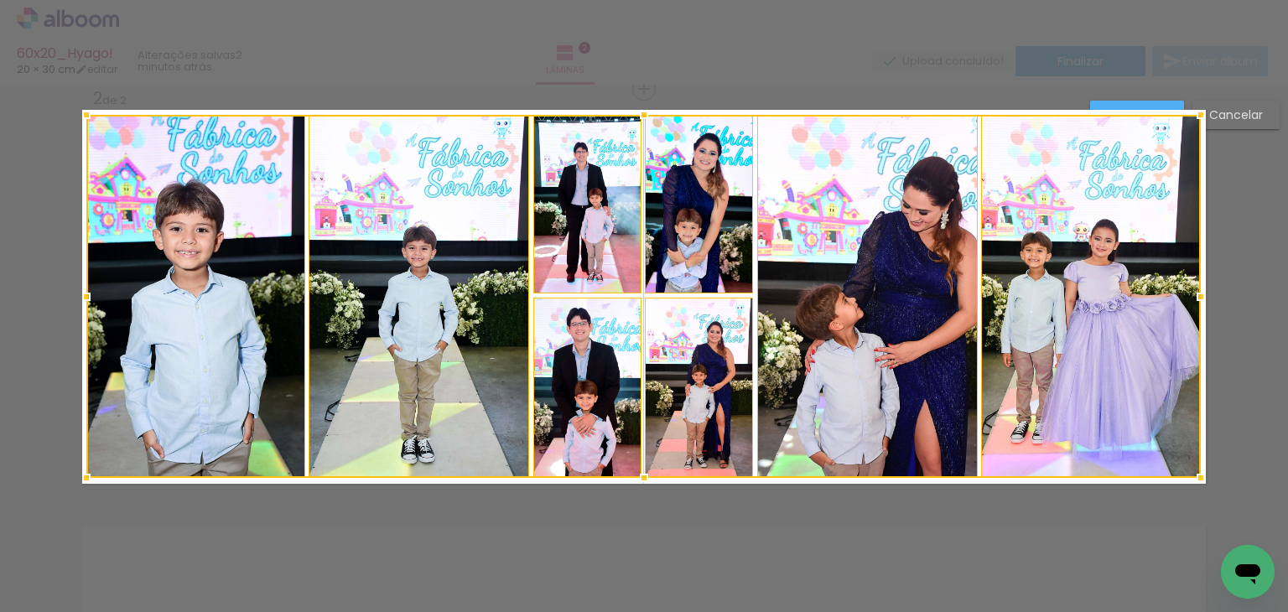
drag, startPoint x: 1174, startPoint y: 454, endPoint x: 1198, endPoint y: 476, distance: 32.6
click at [1198, 476] on div at bounding box center [1201, 478] width 34 height 34
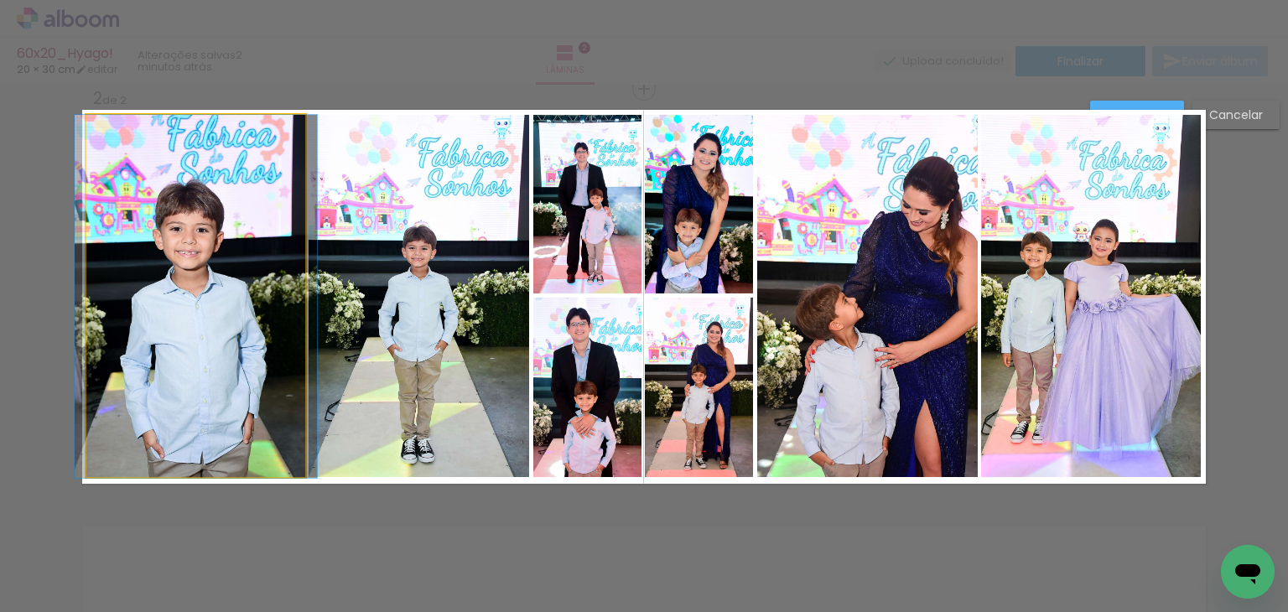
click at [212, 249] on quentale-photo at bounding box center [195, 296] width 219 height 363
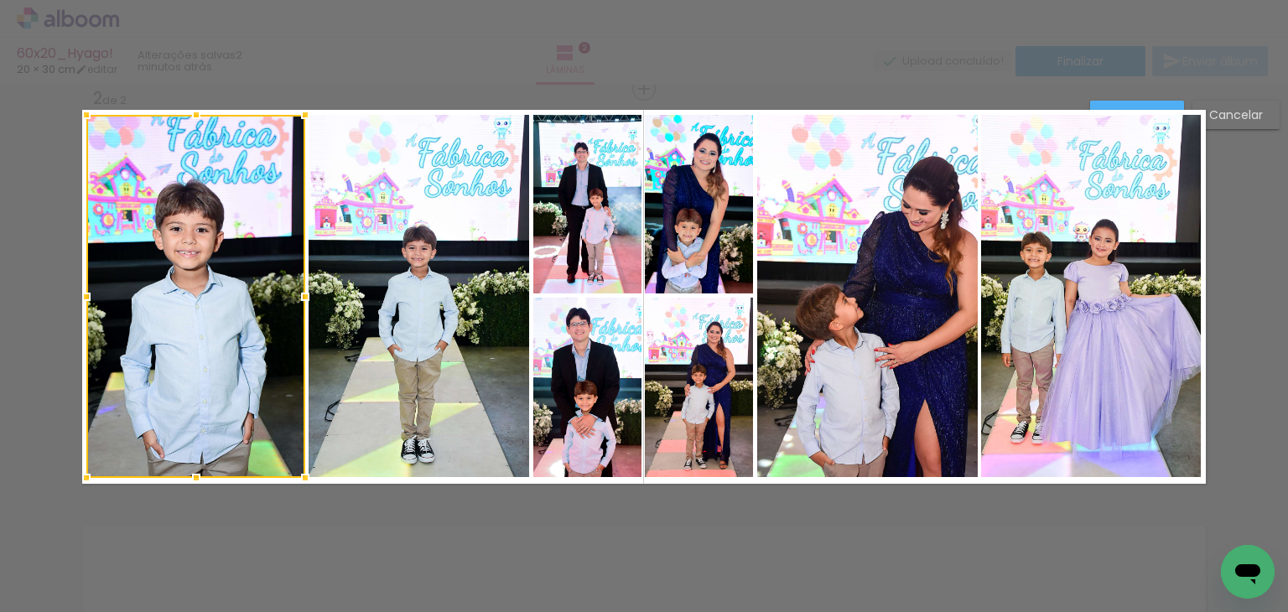
click at [399, 256] on quentale-photo at bounding box center [419, 296] width 221 height 363
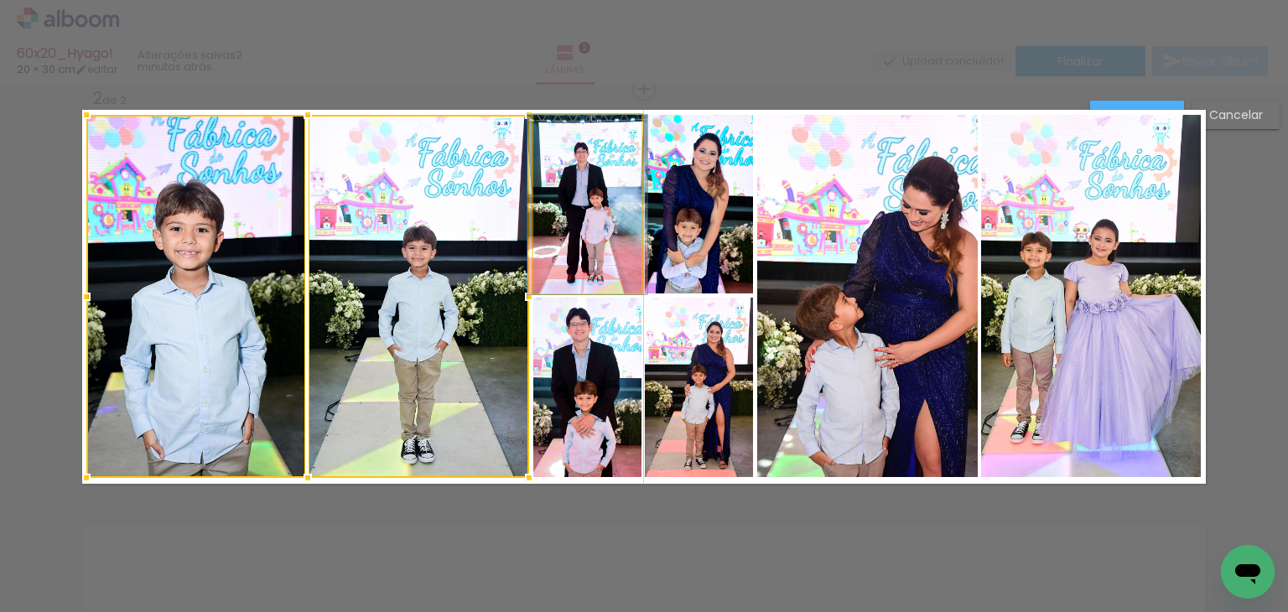
click at [554, 232] on quentale-photo at bounding box center [587, 204] width 108 height 179
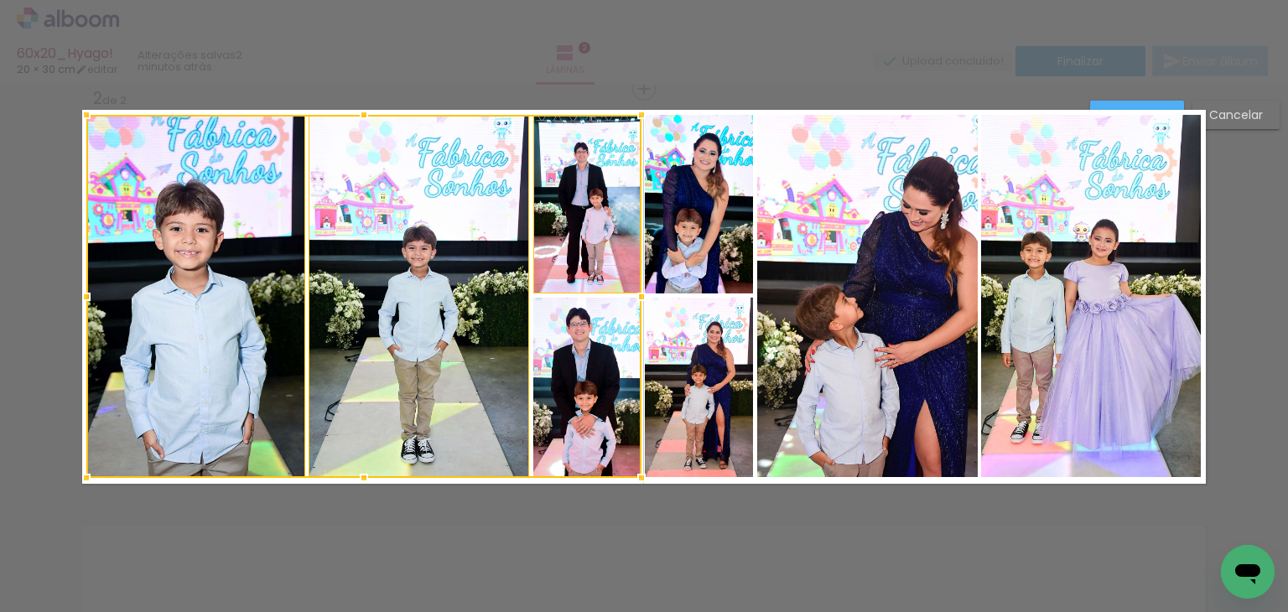
click at [590, 429] on div at bounding box center [363, 296] width 555 height 363
click at [691, 383] on quentale-photo at bounding box center [699, 388] width 108 height 180
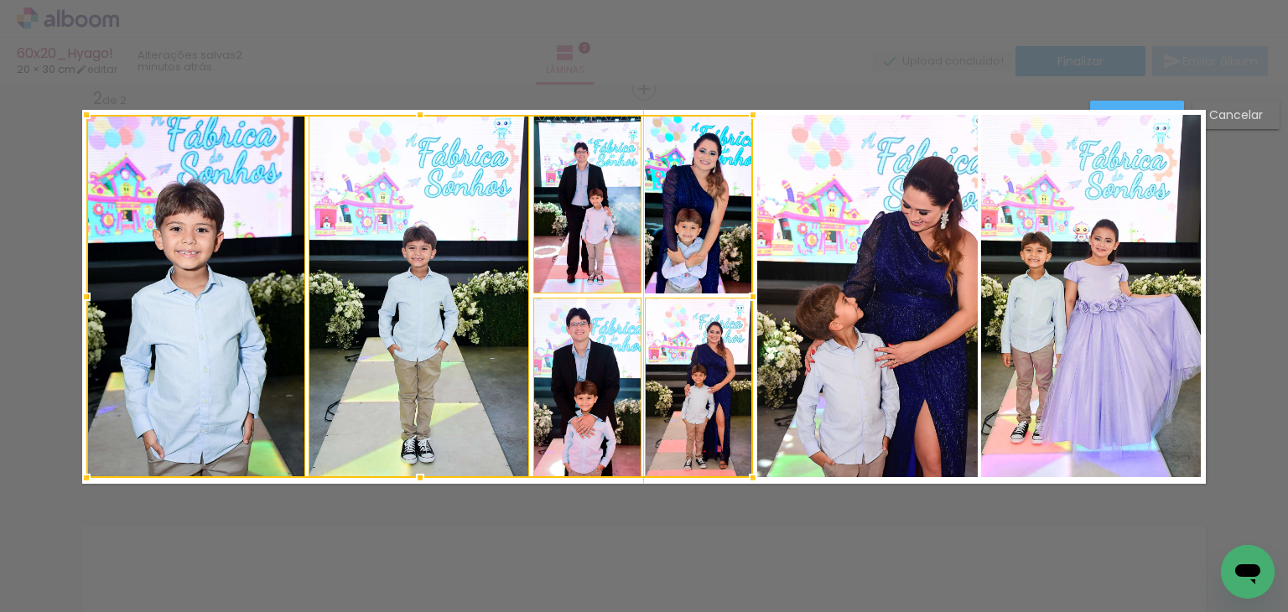
click at [698, 247] on div at bounding box center [419, 296] width 667 height 363
click at [868, 257] on quentale-photo at bounding box center [867, 296] width 221 height 363
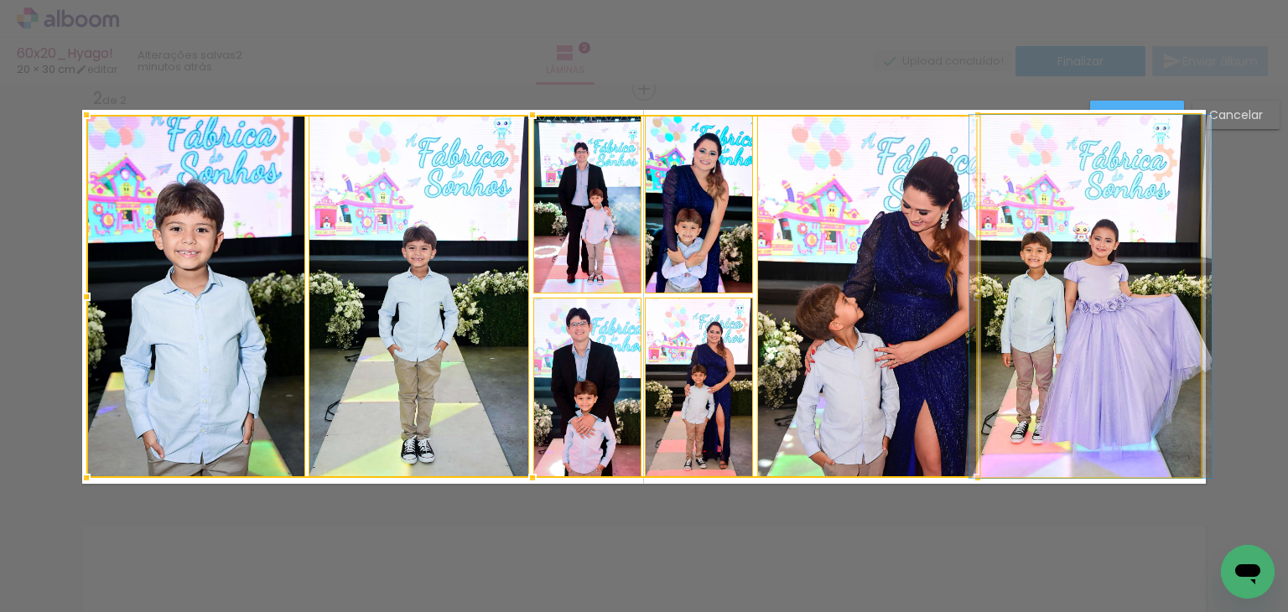
click at [1040, 259] on quentale-photo at bounding box center [1091, 296] width 220 height 363
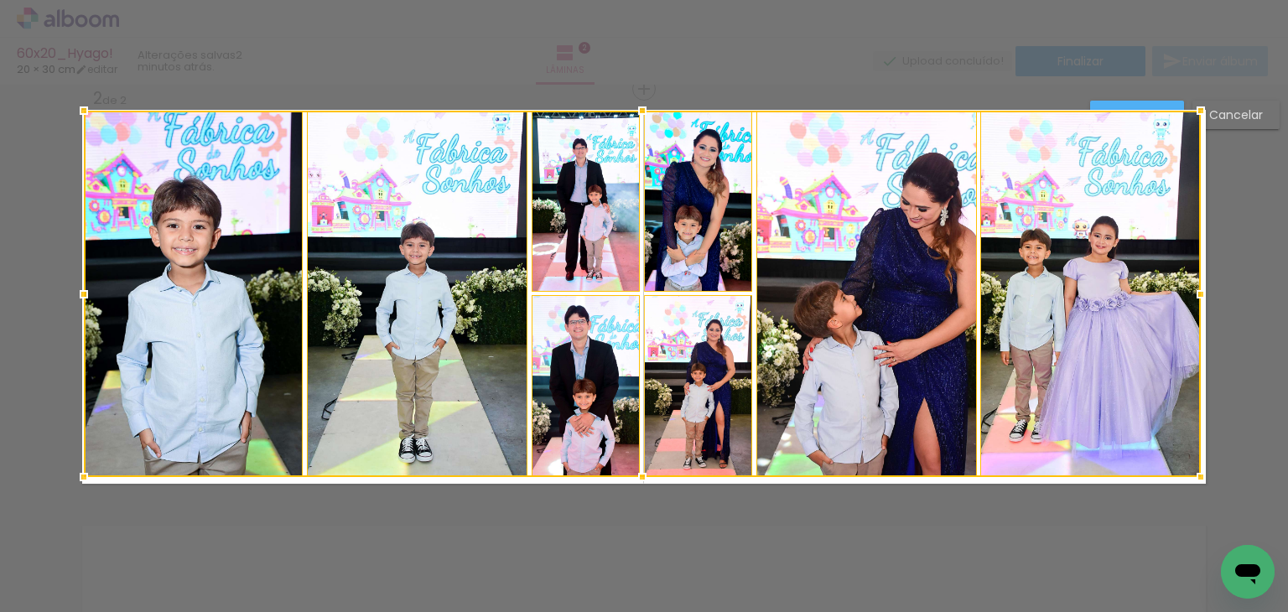
click at [75, 110] on div at bounding box center [84, 111] width 34 height 34
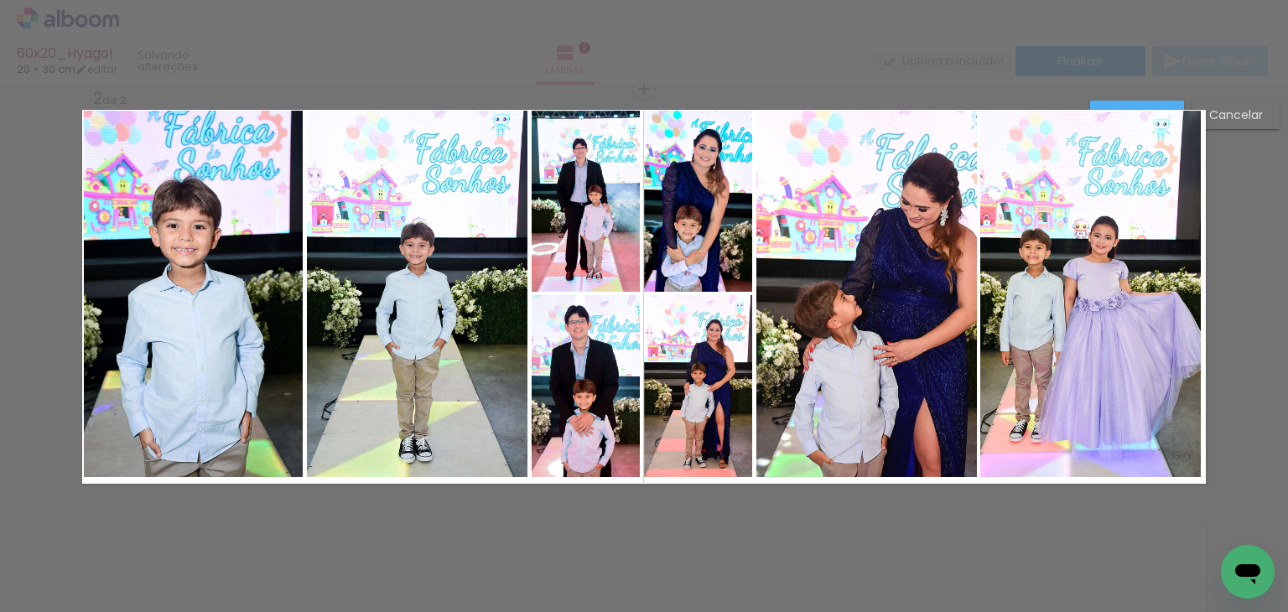
drag, startPoint x: 120, startPoint y: 278, endPoint x: 133, endPoint y: 277, distance: 13.4
click at [120, 277] on quentale-photo at bounding box center [193, 294] width 219 height 366
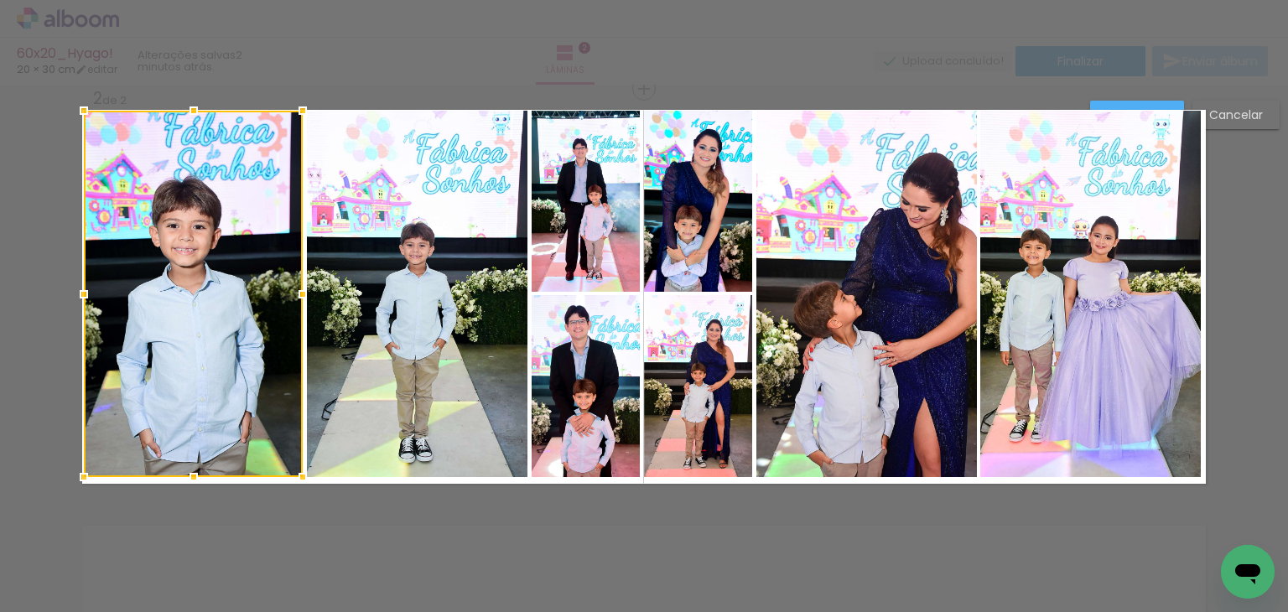
click at [392, 273] on quentale-photo at bounding box center [417, 294] width 221 height 366
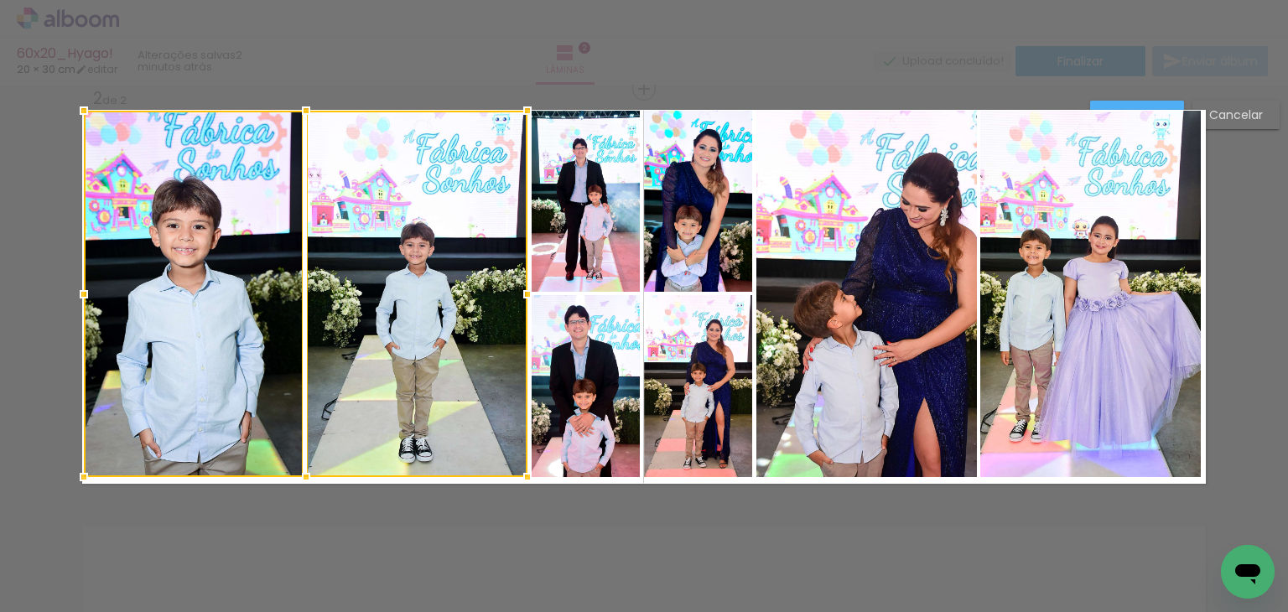
click at [548, 228] on quentale-photo at bounding box center [586, 201] width 109 height 181
click at [657, 225] on quentale-photo at bounding box center [698, 201] width 109 height 181
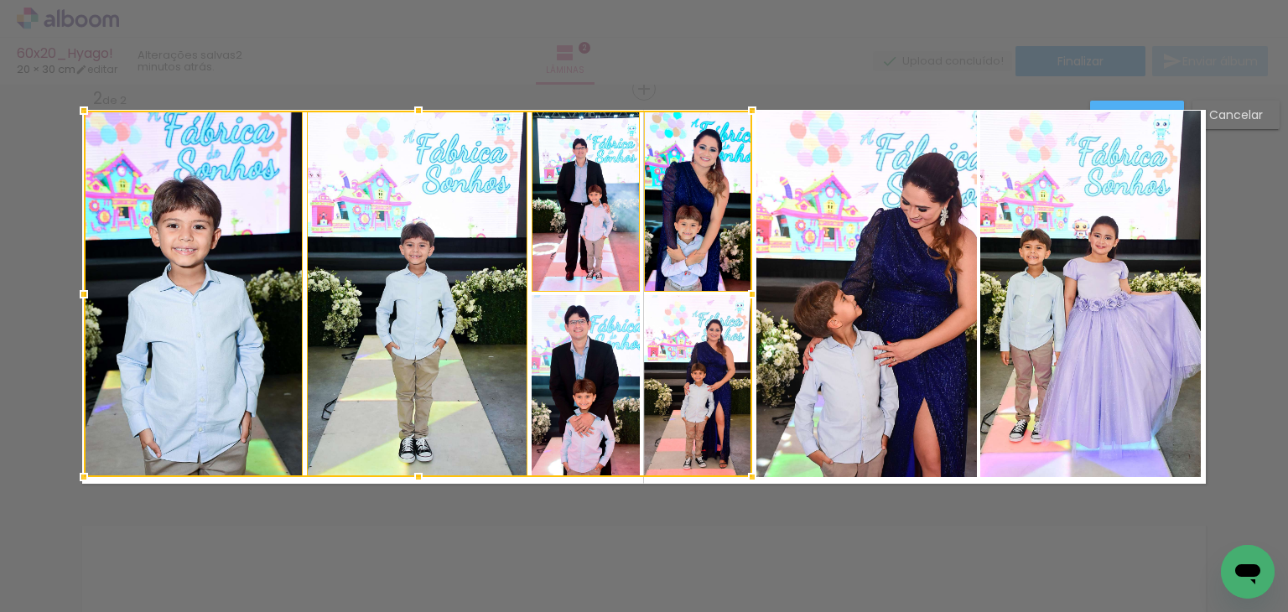
click at [606, 343] on div at bounding box center [418, 294] width 668 height 366
click at [689, 357] on div at bounding box center [418, 294] width 668 height 366
click at [841, 336] on quentale-photo at bounding box center [866, 294] width 221 height 366
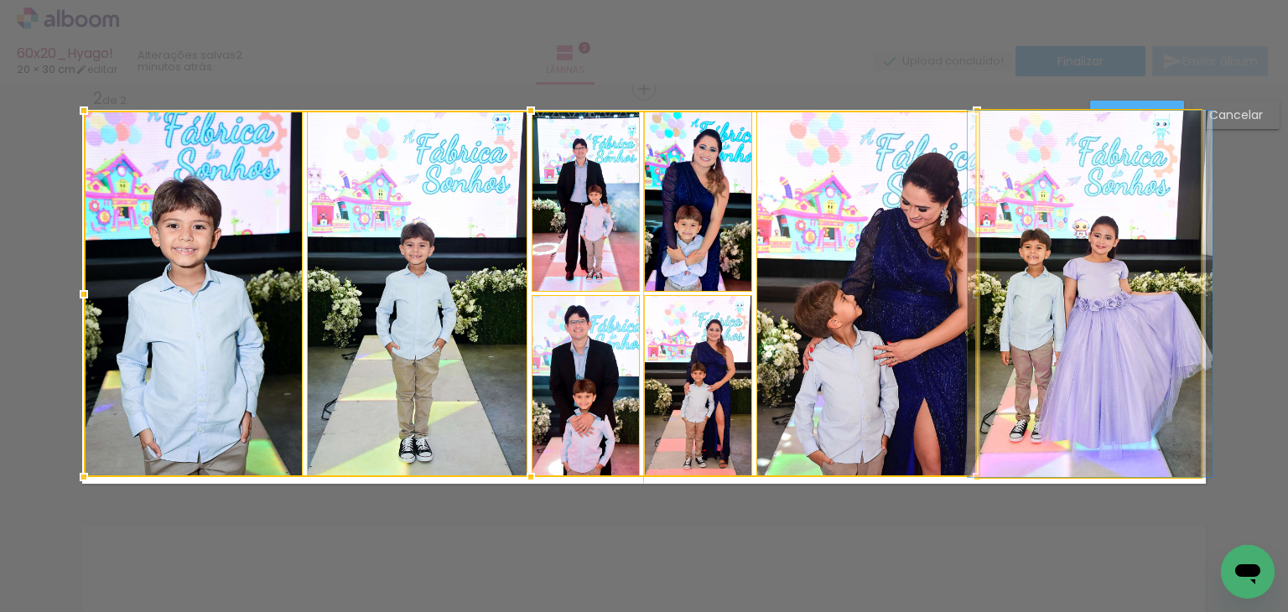
click at [1033, 326] on quentale-photo at bounding box center [1090, 294] width 221 height 366
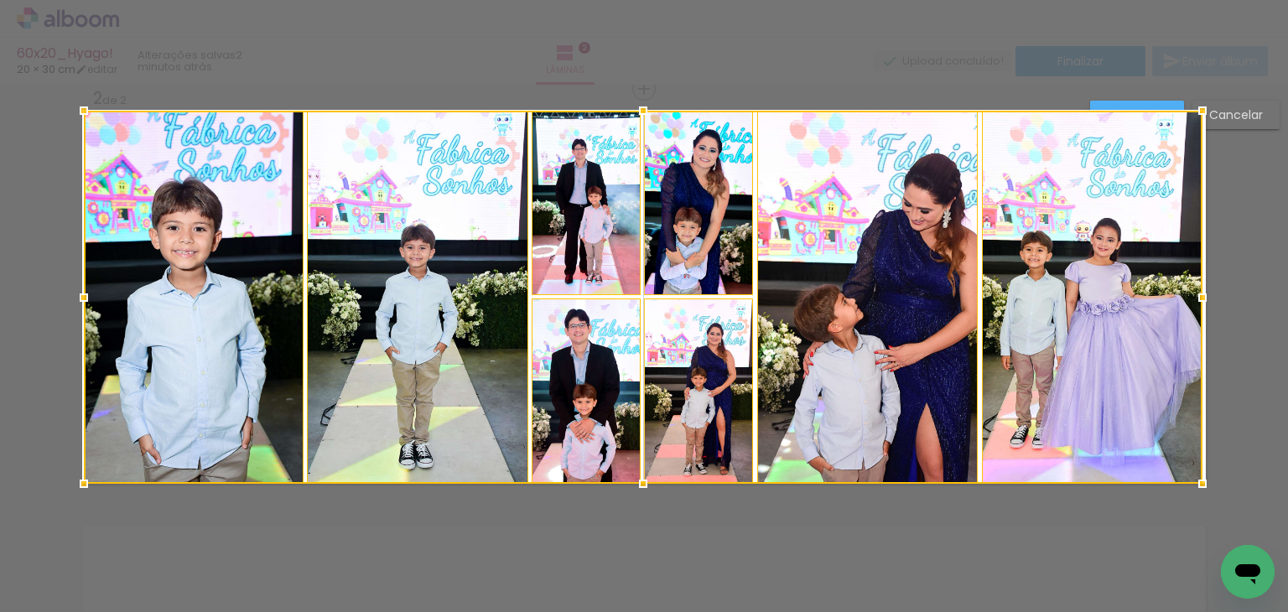
drag, startPoint x: 1198, startPoint y: 476, endPoint x: 1216, endPoint y: 481, distance: 19.4
click at [1216, 481] on div "Inserir lâmina 1 de 2 Inserir lâmina 2 de 2 O Designbox precisará aumentar a su…" at bounding box center [644, 289] width 1288 height 1288
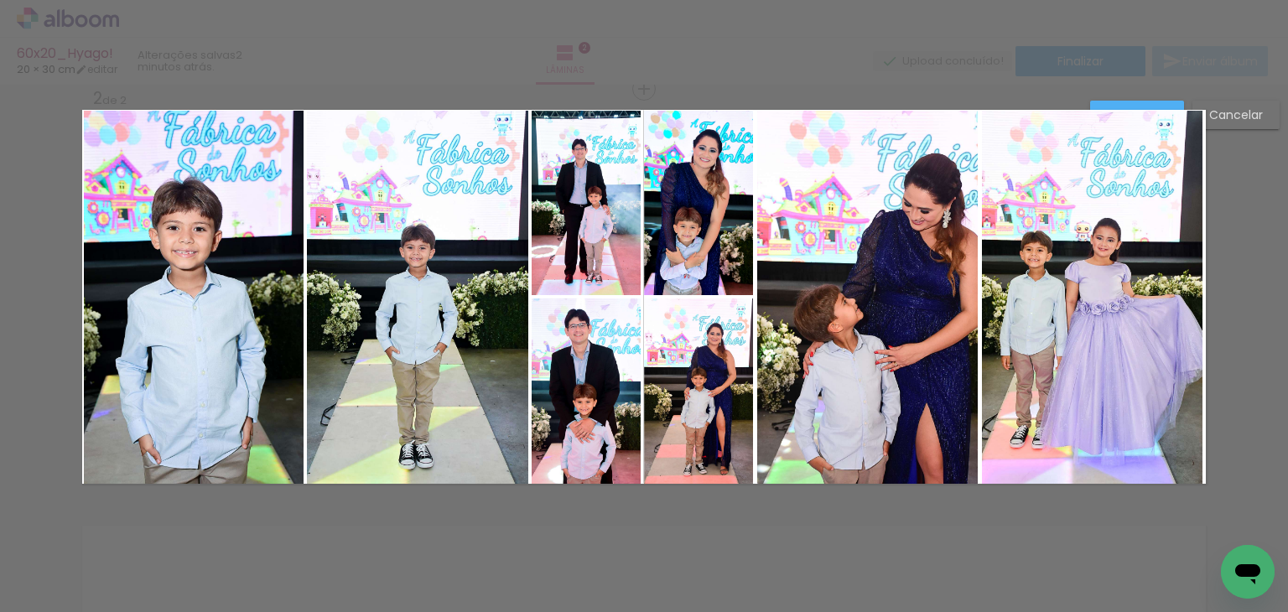
click at [1178, 392] on quentale-photo at bounding box center [1092, 297] width 221 height 373
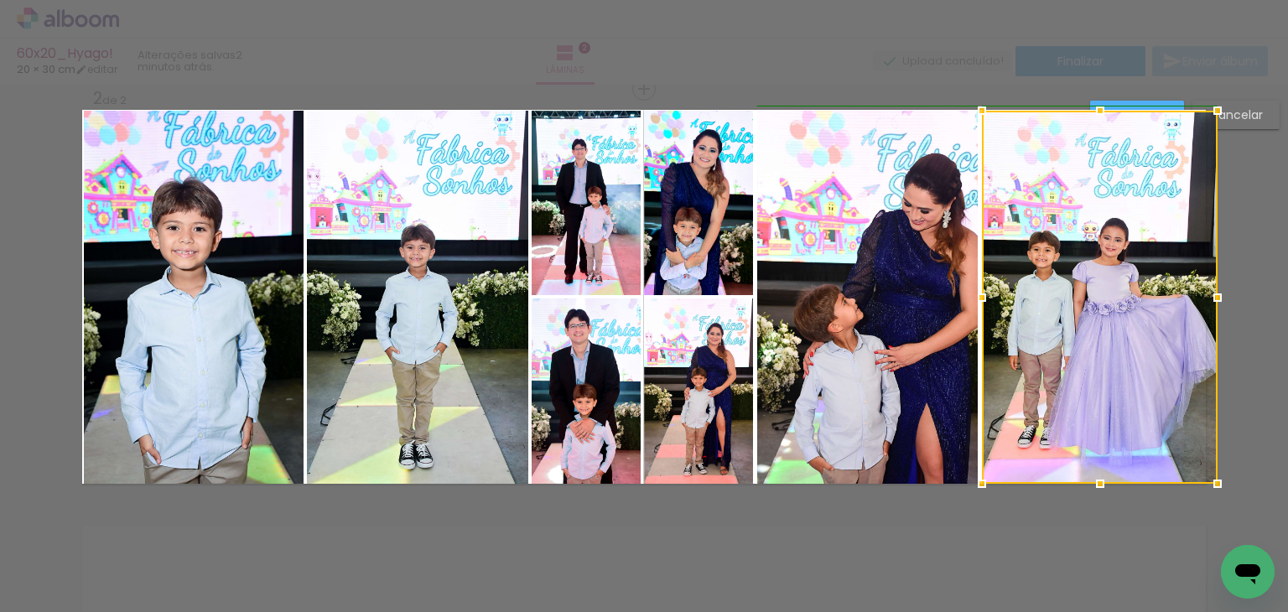
click at [1204, 298] on div at bounding box center [1218, 298] width 34 height 34
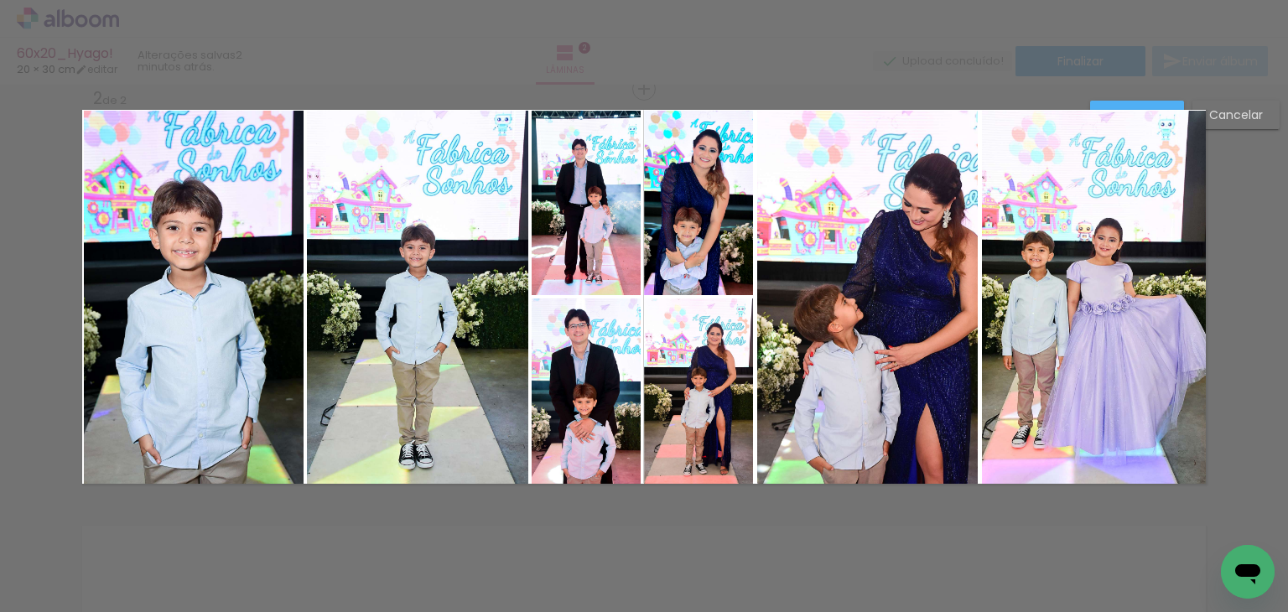
click at [1245, 306] on div "Confirmar Cancelar" at bounding box center [644, 289] width 1288 height 1288
click at [1141, 111] on quentale-photo at bounding box center [1094, 297] width 224 height 373
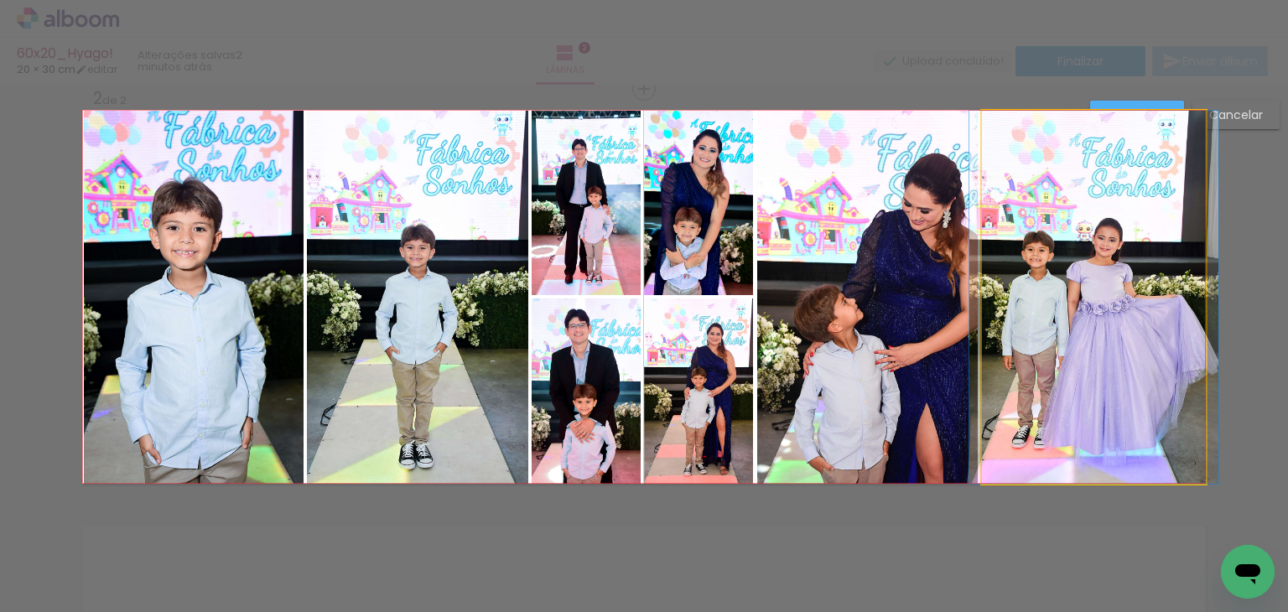
click at [1148, 111] on quentale-photo at bounding box center [1094, 297] width 224 height 373
click at [1148, 111] on div at bounding box center [1100, 297] width 236 height 373
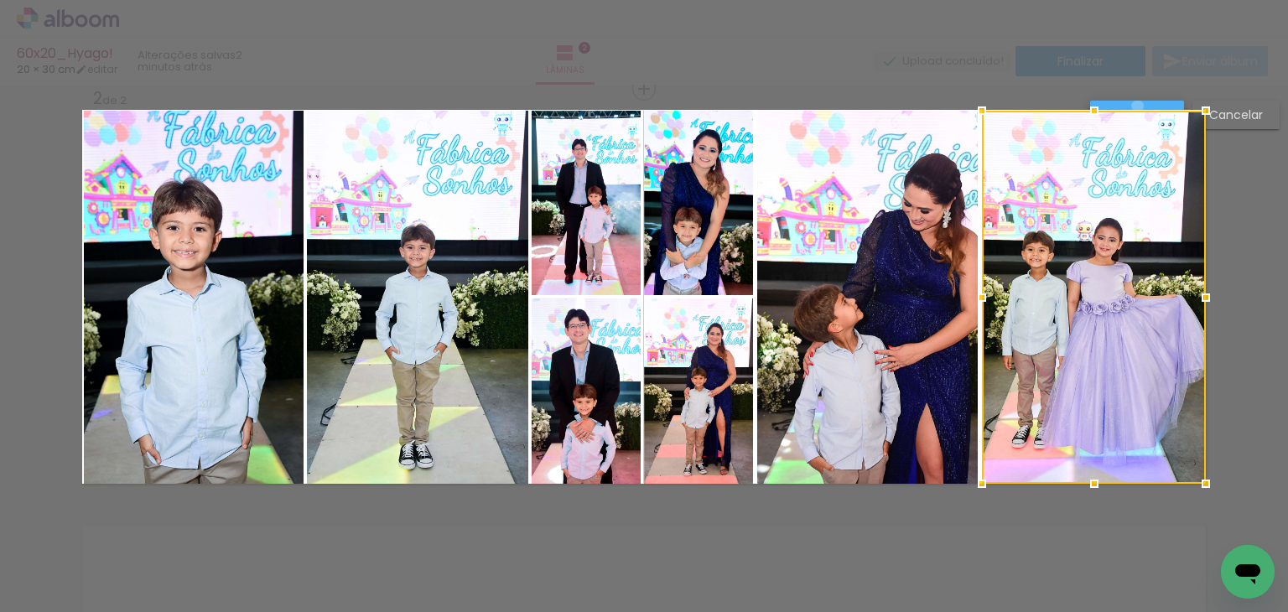
click at [0, 0] on slot "Confirmar" at bounding box center [0, 0] width 0 height 0
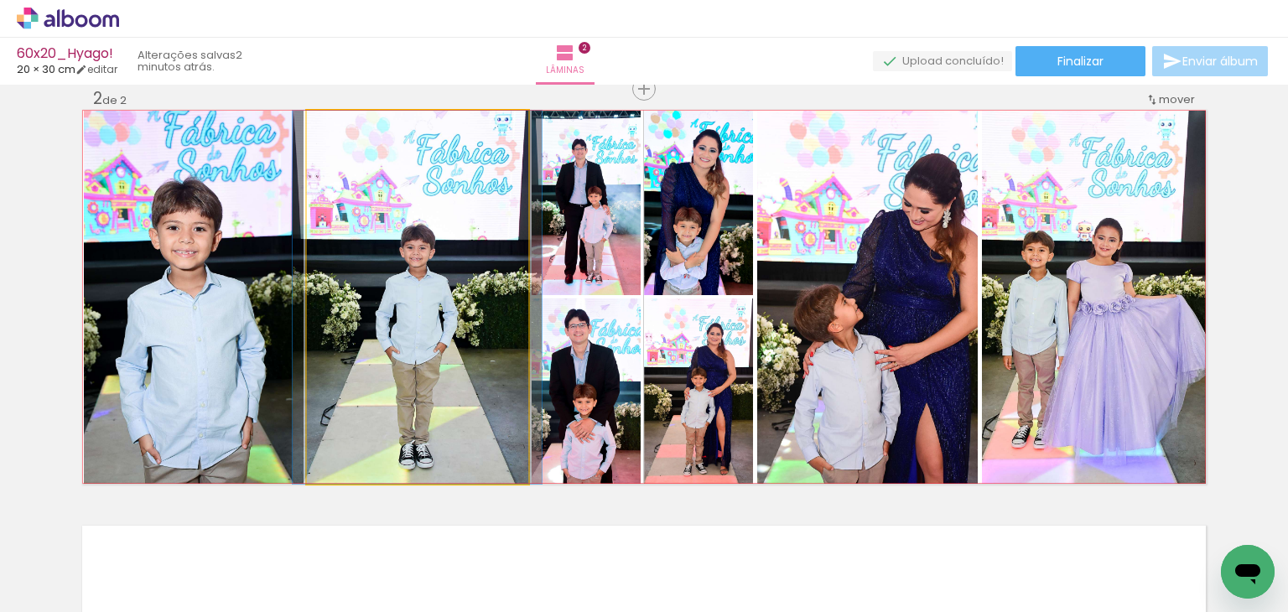
click at [446, 392] on quentale-photo at bounding box center [417, 297] width 221 height 373
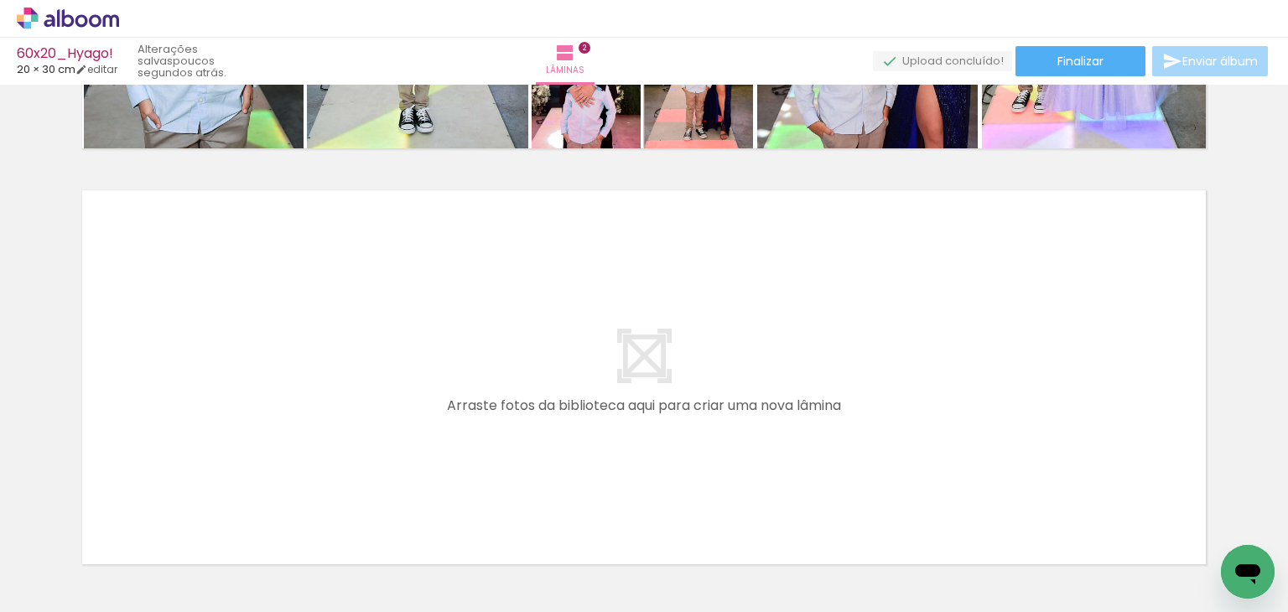
scroll to position [0, 429]
drag, startPoint x: 216, startPoint y: 531, endPoint x: 233, endPoint y: 397, distance: 135.2
click at [233, 397] on quentale-workspace at bounding box center [644, 306] width 1288 height 612
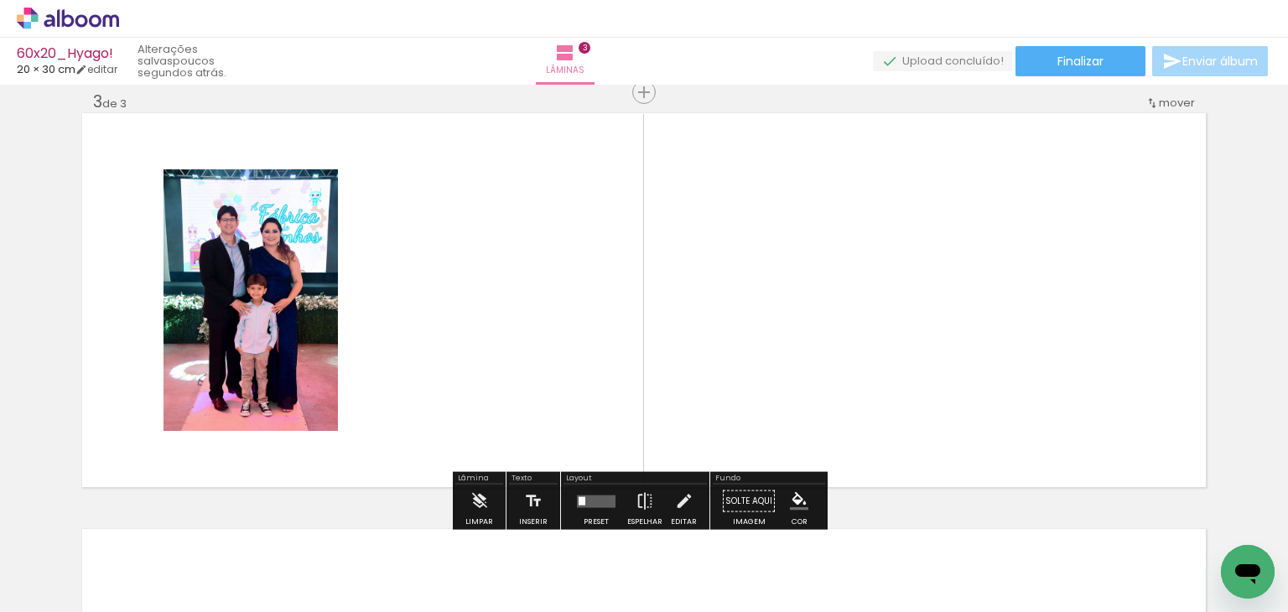
scroll to position [856, 0]
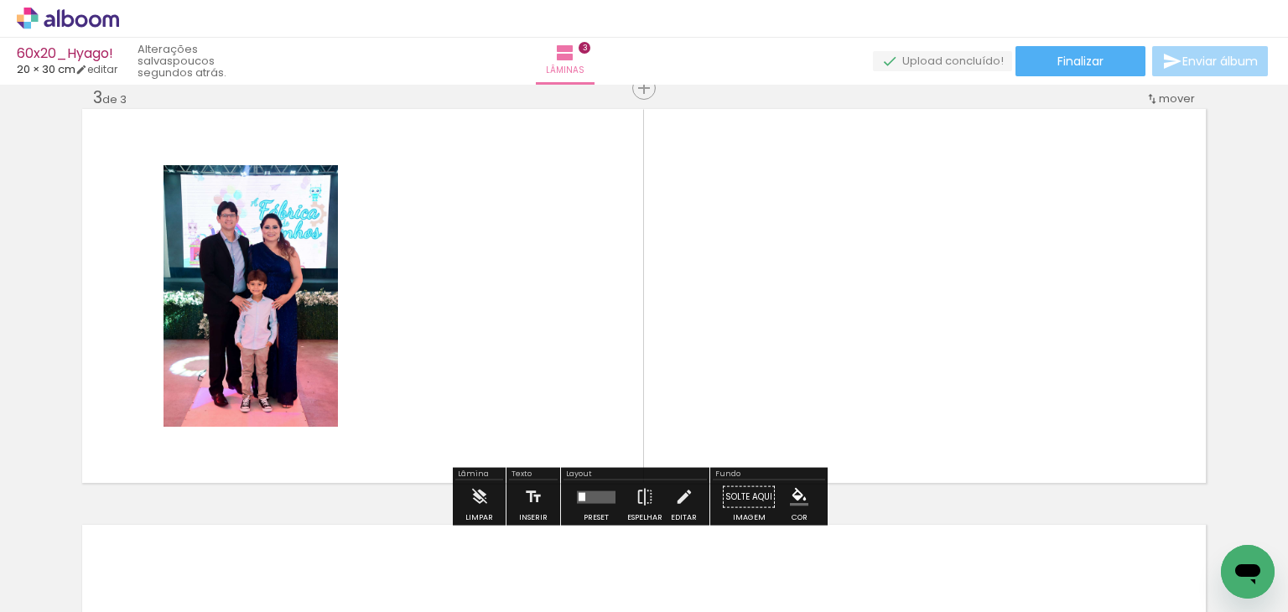
drag, startPoint x: 323, startPoint y: 559, endPoint x: 346, endPoint y: 366, distance: 194.3
click at [346, 366] on quentale-workspace at bounding box center [644, 306] width 1288 height 612
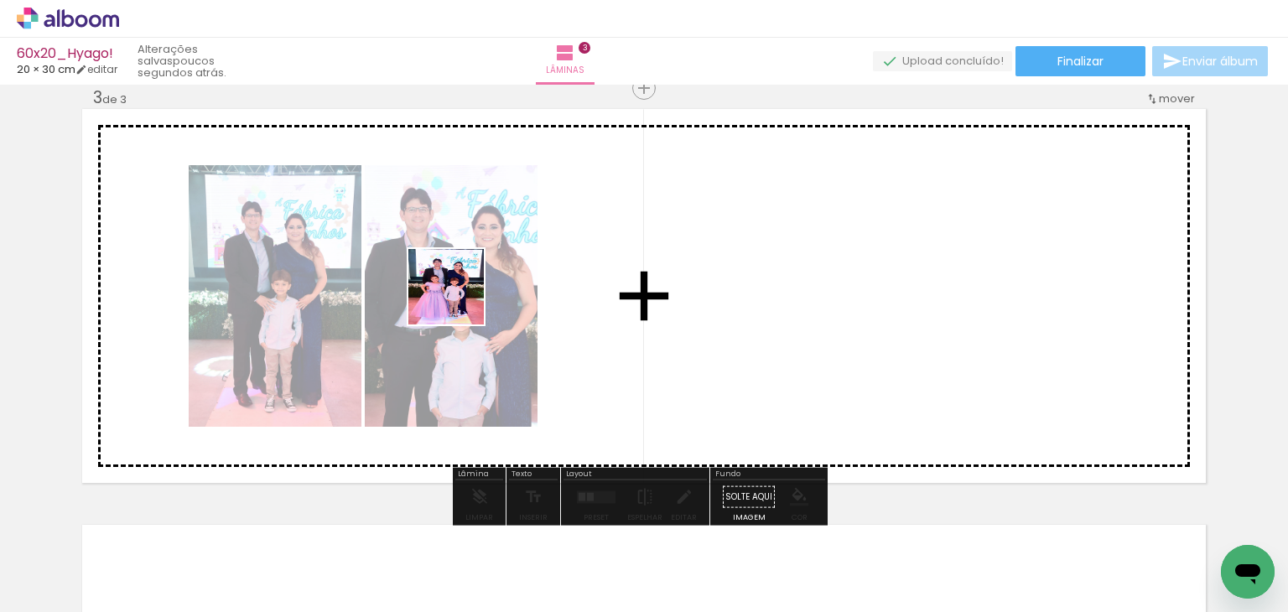
drag, startPoint x: 425, startPoint y: 515, endPoint x: 492, endPoint y: 370, distance: 159.9
click at [460, 297] on quentale-workspace at bounding box center [644, 306] width 1288 height 612
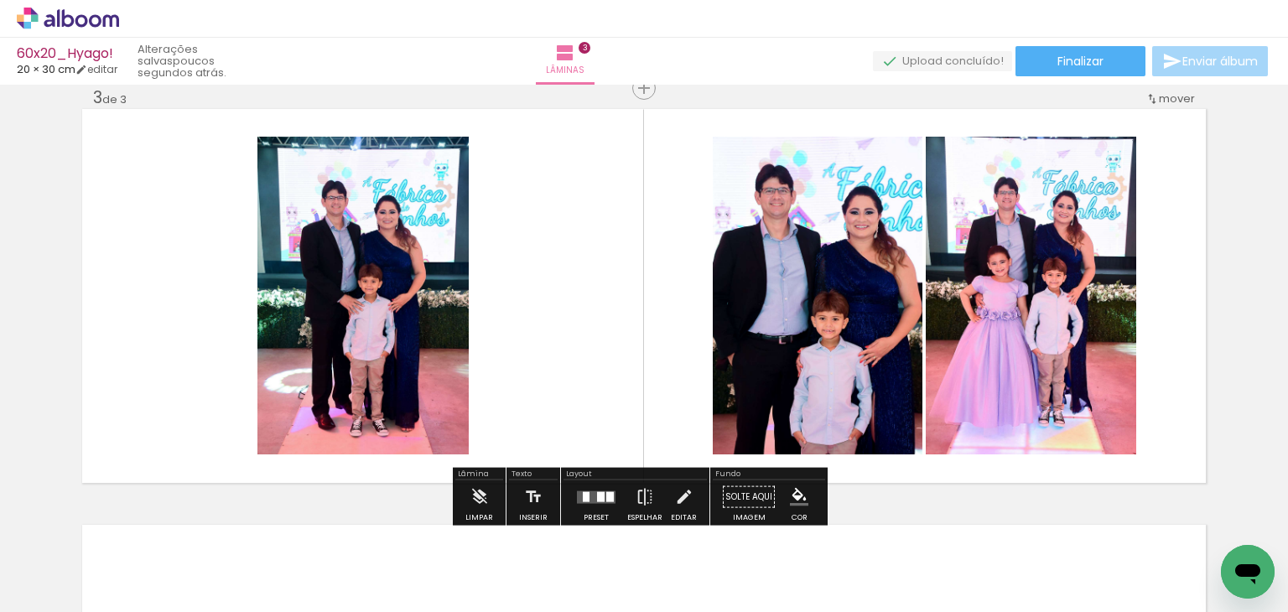
drag, startPoint x: 498, startPoint y: 541, endPoint x: 574, endPoint y: 346, distance: 208.7
click at [574, 346] on quentale-workspace at bounding box center [644, 306] width 1288 height 612
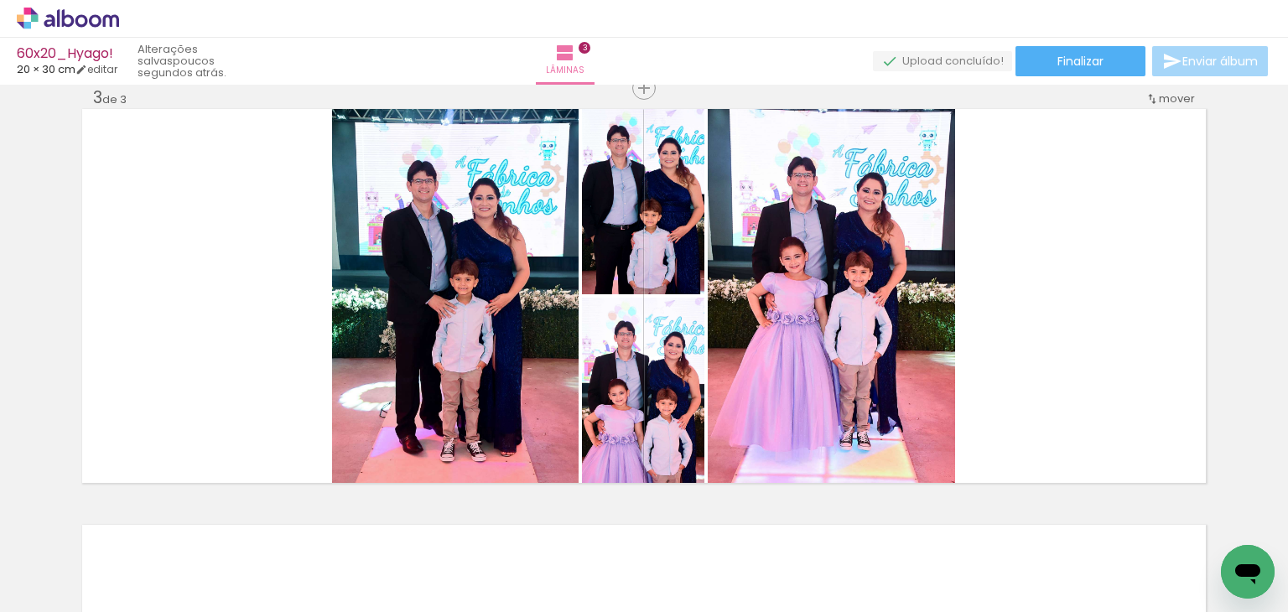
scroll to position [0, 2740]
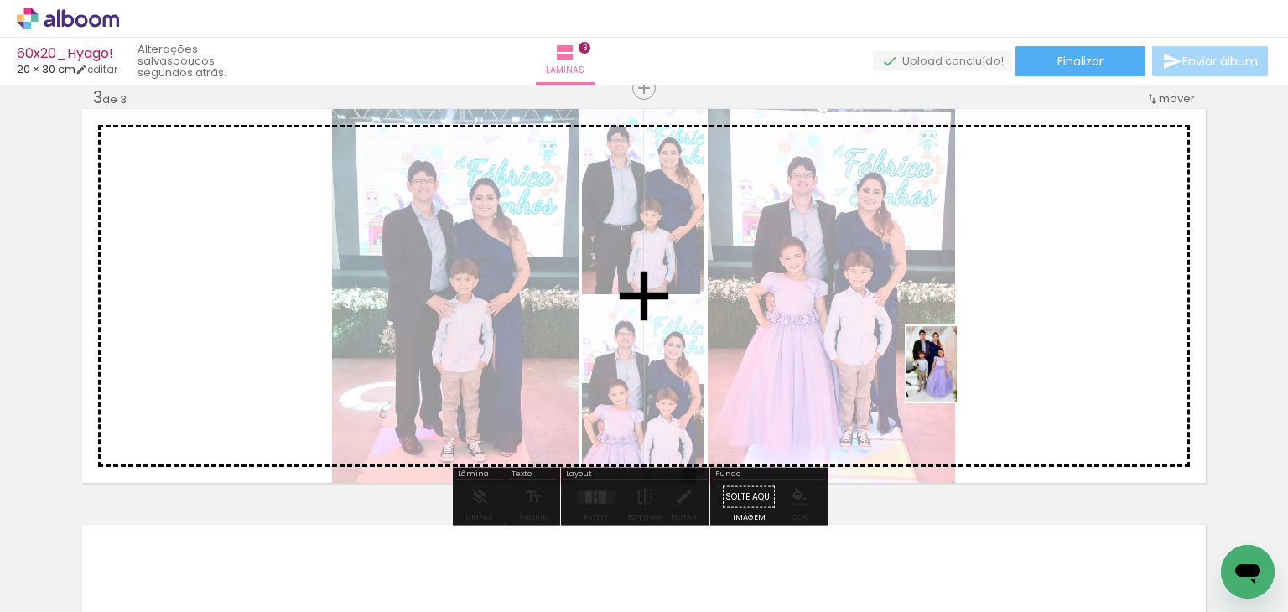
drag, startPoint x: 747, startPoint y: 556, endPoint x: 1006, endPoint y: 326, distance: 345.7
click at [1004, 327] on quentale-workspace at bounding box center [644, 306] width 1288 height 612
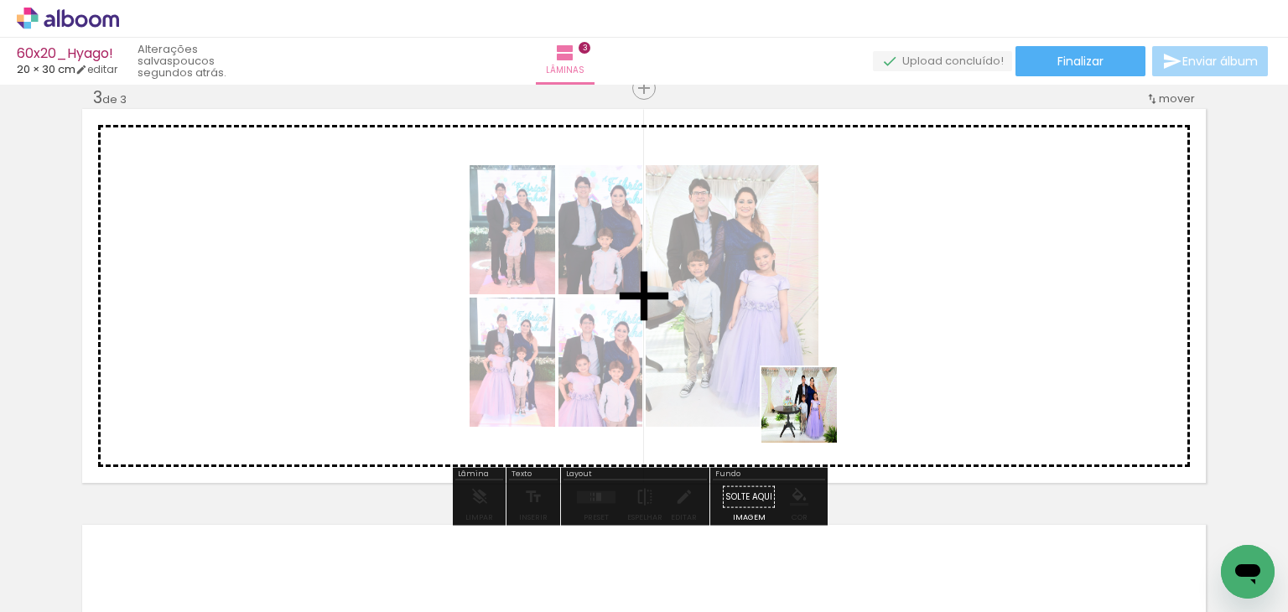
drag, startPoint x: 676, startPoint y: 557, endPoint x: 901, endPoint y: 335, distance: 315.5
click at [892, 343] on quentale-workspace at bounding box center [644, 306] width 1288 height 612
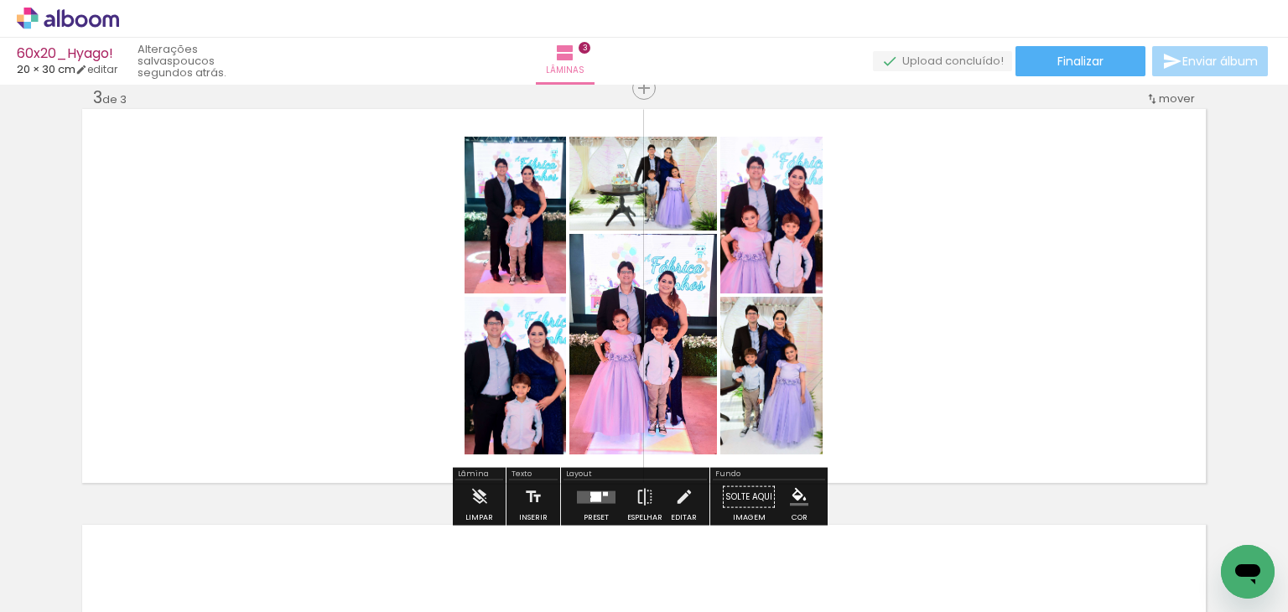
click at [600, 494] on quentale-layouter at bounding box center [596, 497] width 39 height 13
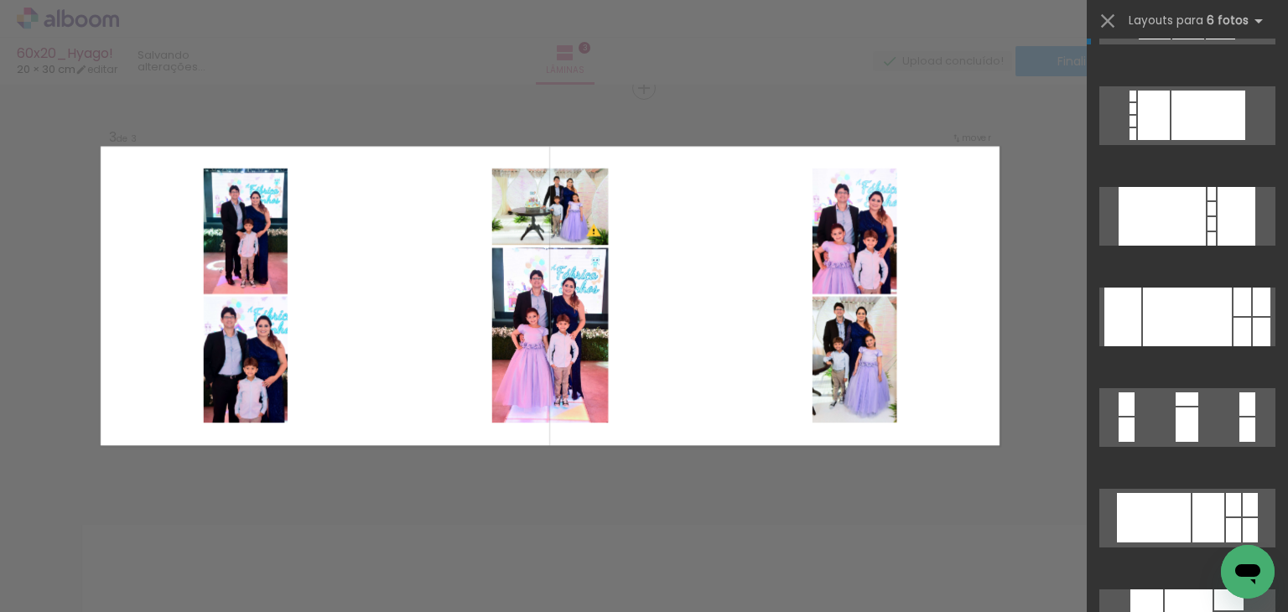
scroll to position [2684, 0]
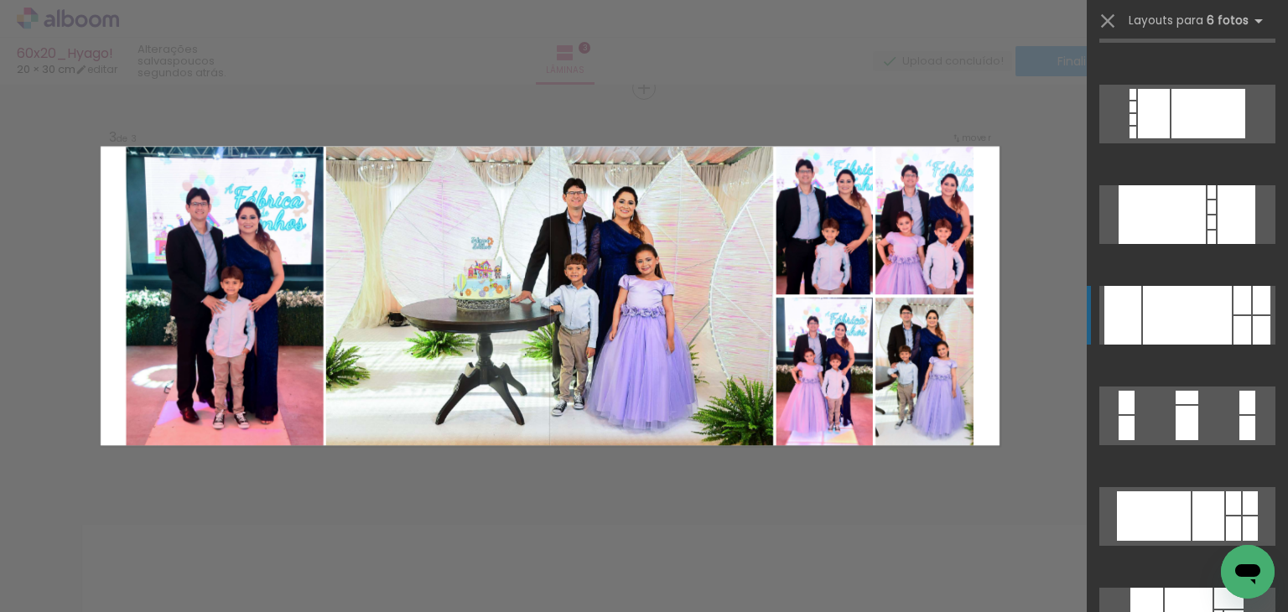
click at [1199, 309] on div at bounding box center [1187, 315] width 89 height 59
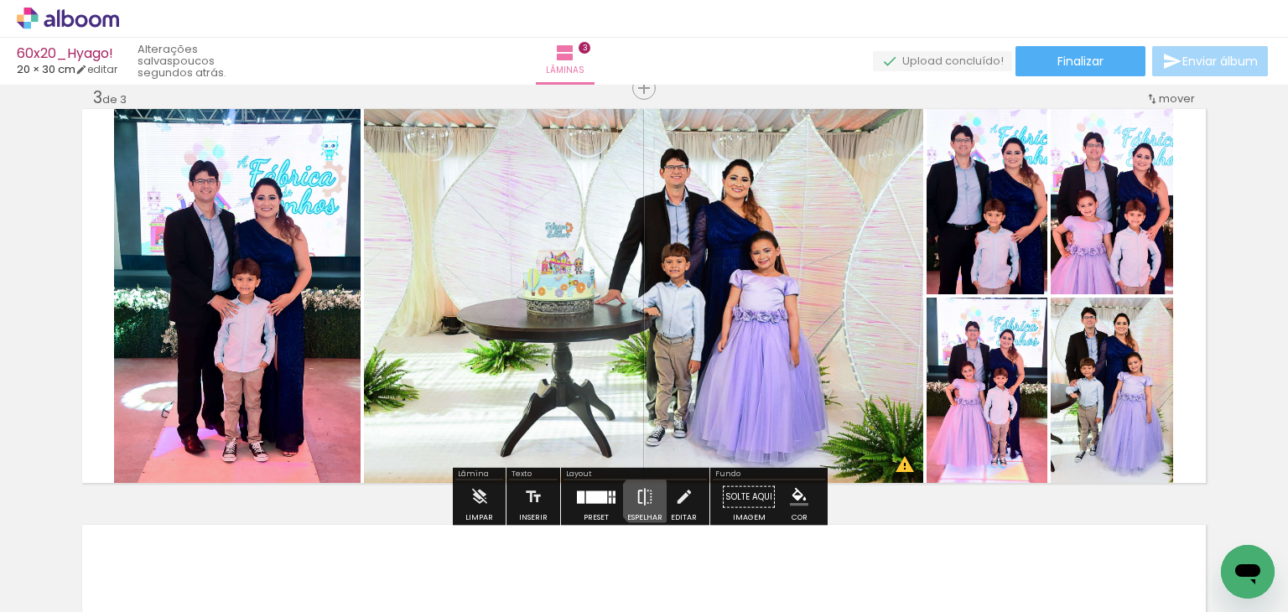
click at [643, 500] on iron-icon at bounding box center [645, 498] width 18 height 34
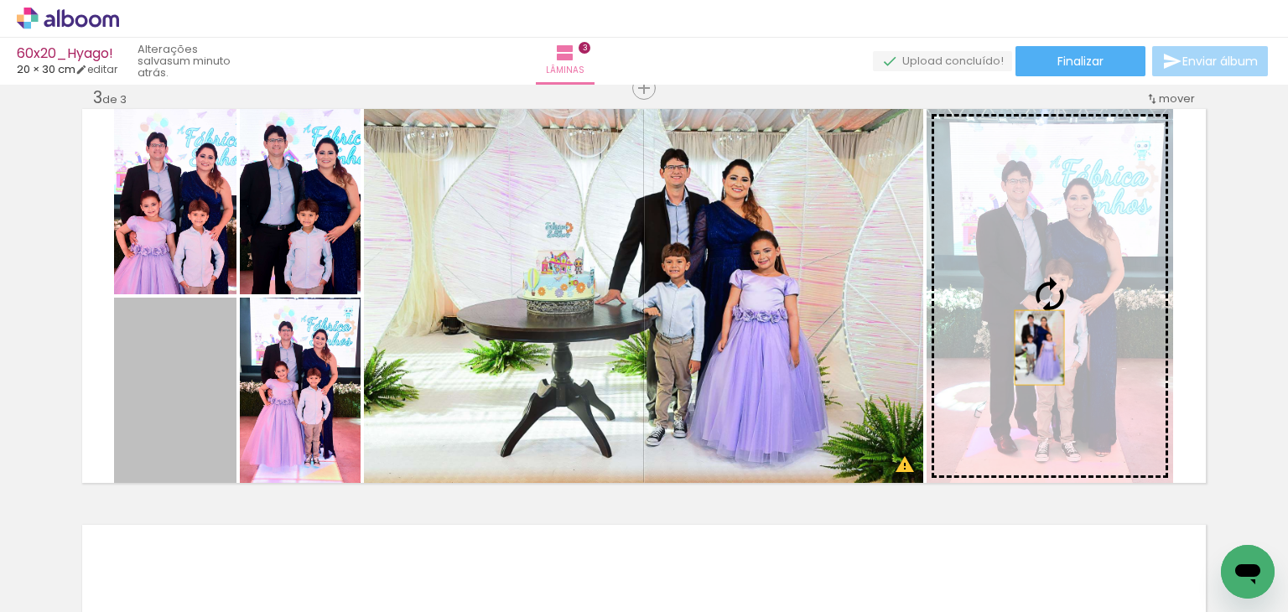
drag, startPoint x: 189, startPoint y: 393, endPoint x: 1122, endPoint y: 322, distance: 936.2
click at [0, 0] on slot at bounding box center [0, 0] width 0 height 0
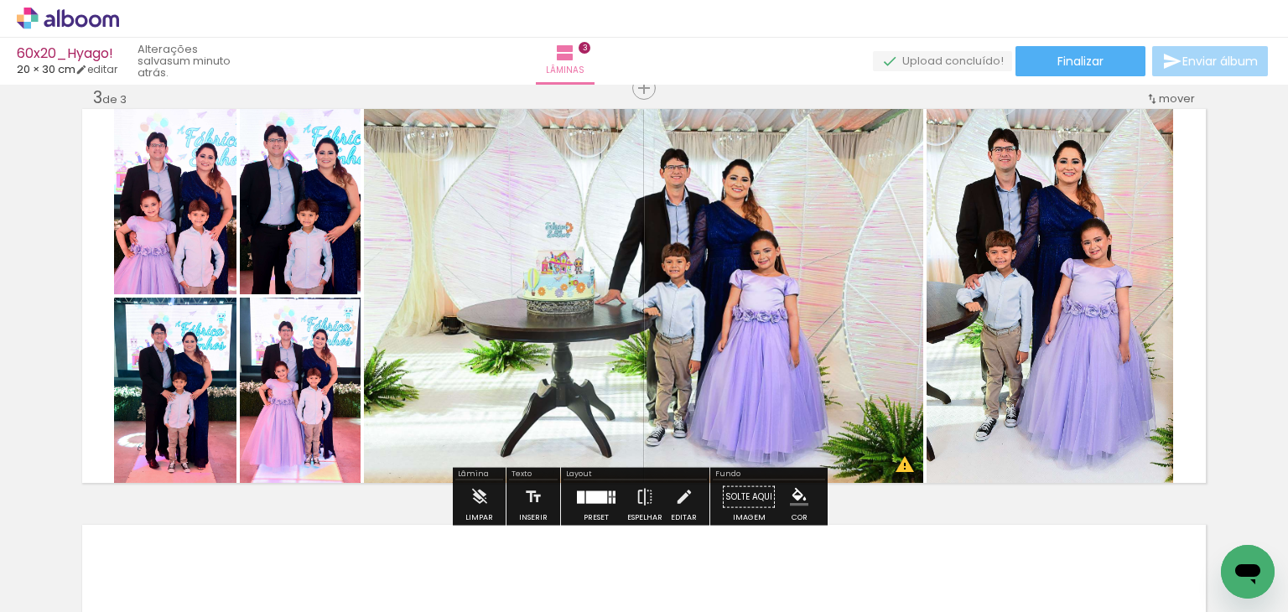
click at [698, 335] on quentale-photo at bounding box center [643, 296] width 559 height 374
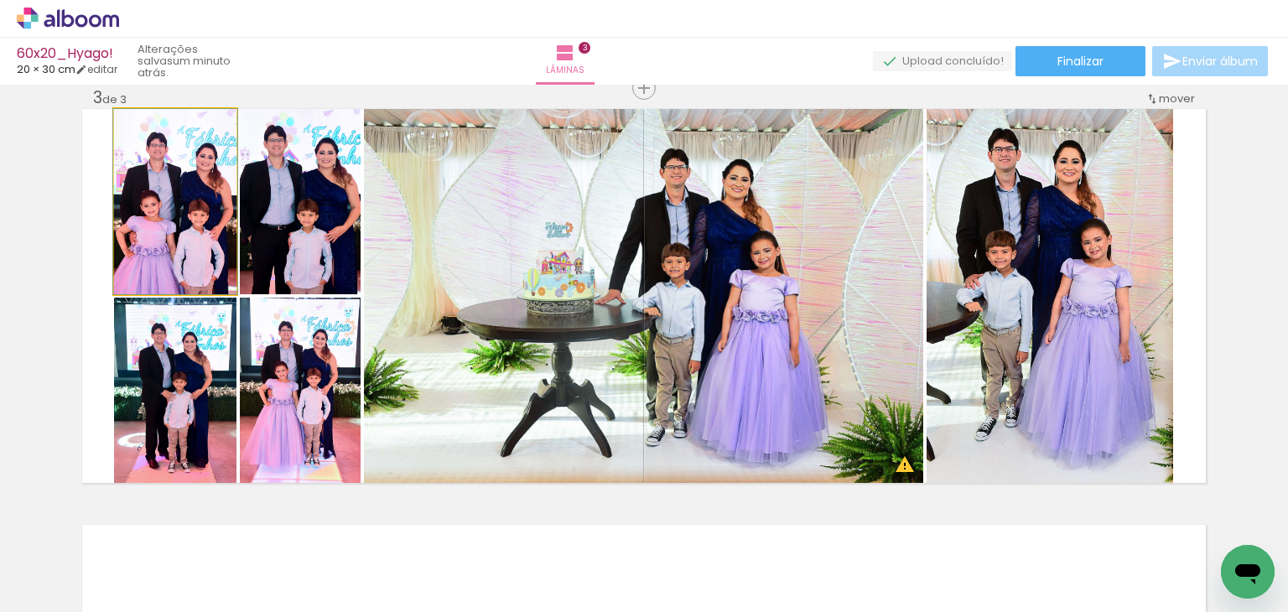
click at [191, 244] on quentale-photo at bounding box center [175, 201] width 122 height 185
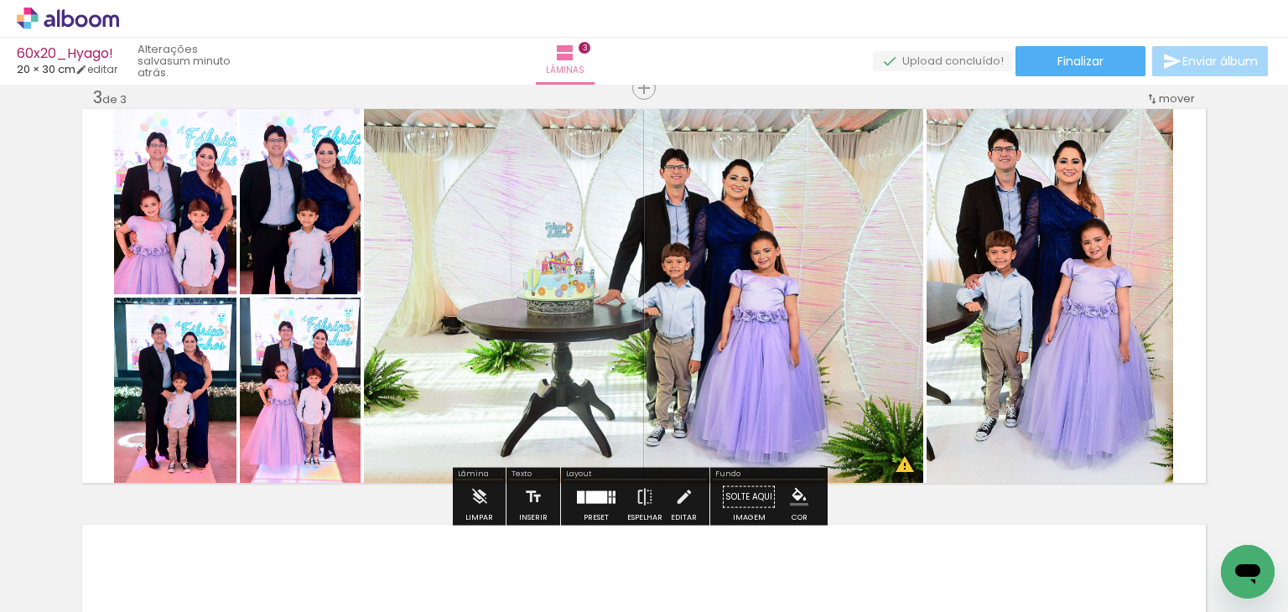
click at [186, 240] on quentale-photo at bounding box center [175, 201] width 122 height 185
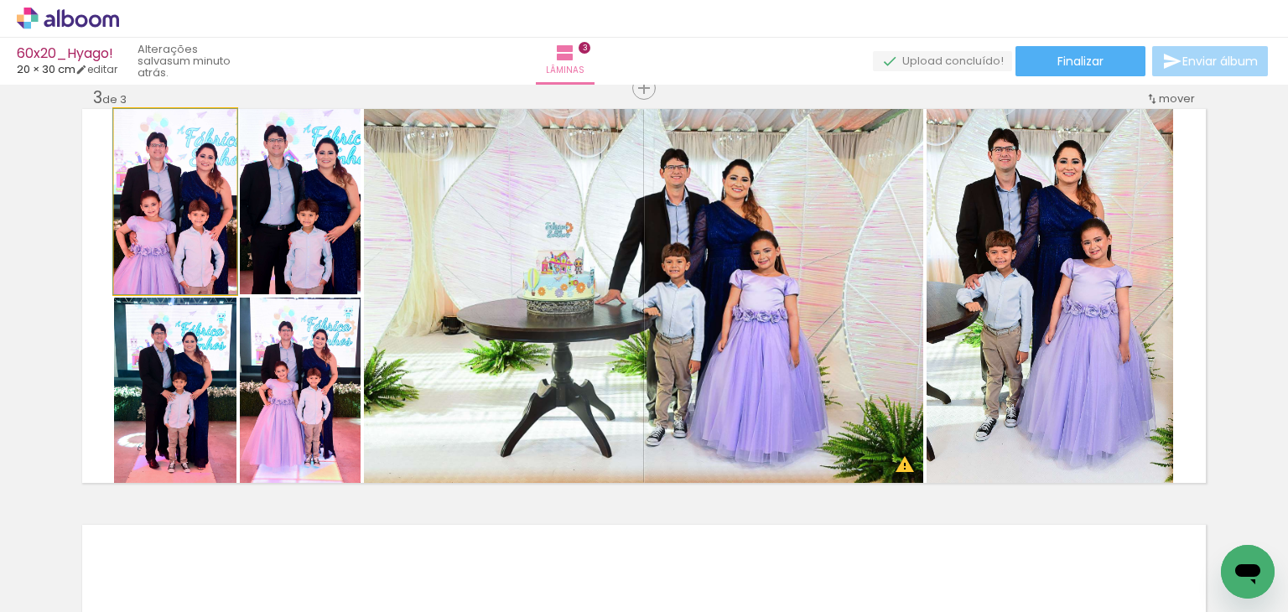
click at [186, 240] on quentale-photo at bounding box center [175, 201] width 122 height 185
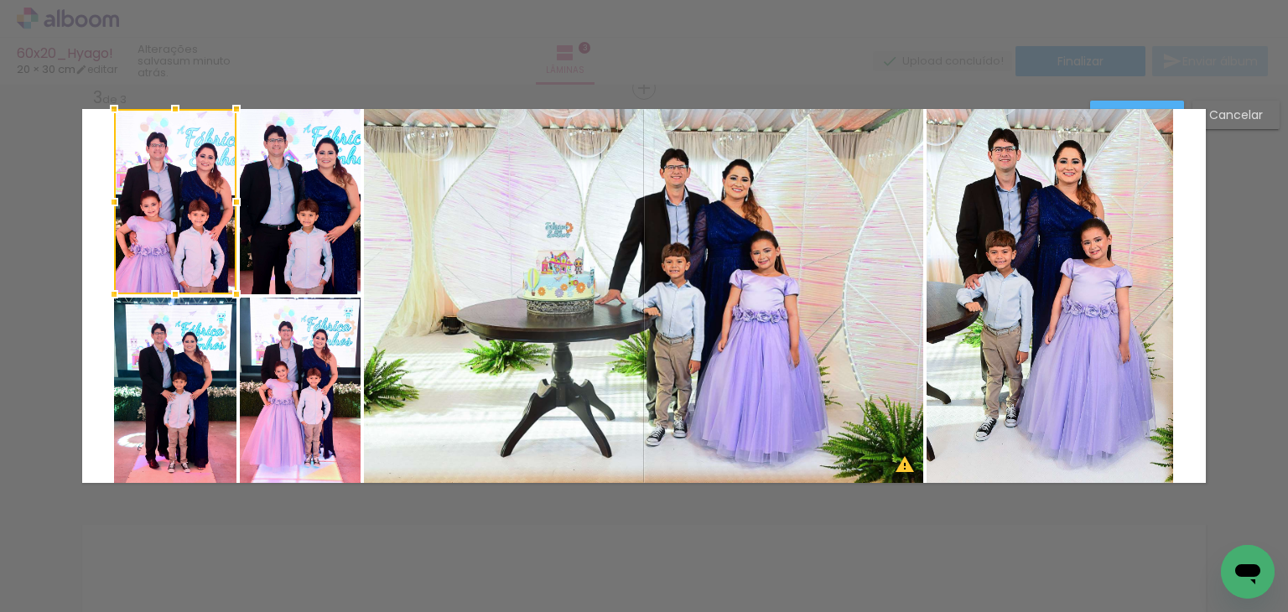
click at [173, 341] on quentale-photo at bounding box center [175, 390] width 122 height 185
click at [246, 340] on quentale-photo at bounding box center [300, 390] width 121 height 185
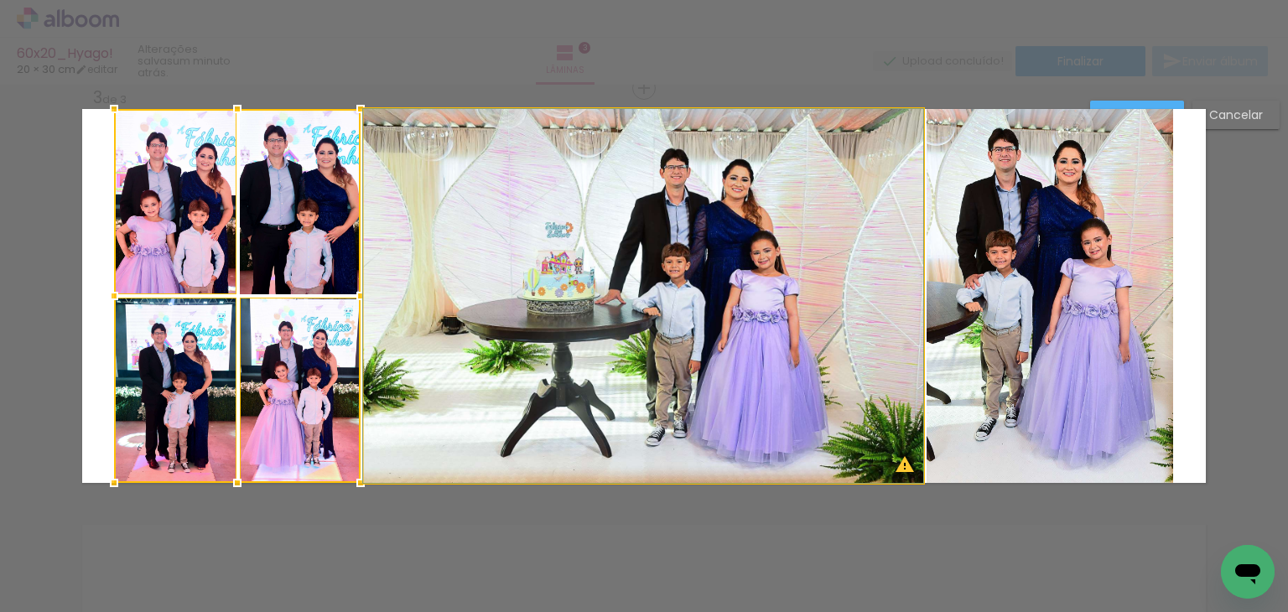
click at [447, 266] on quentale-photo at bounding box center [643, 296] width 559 height 374
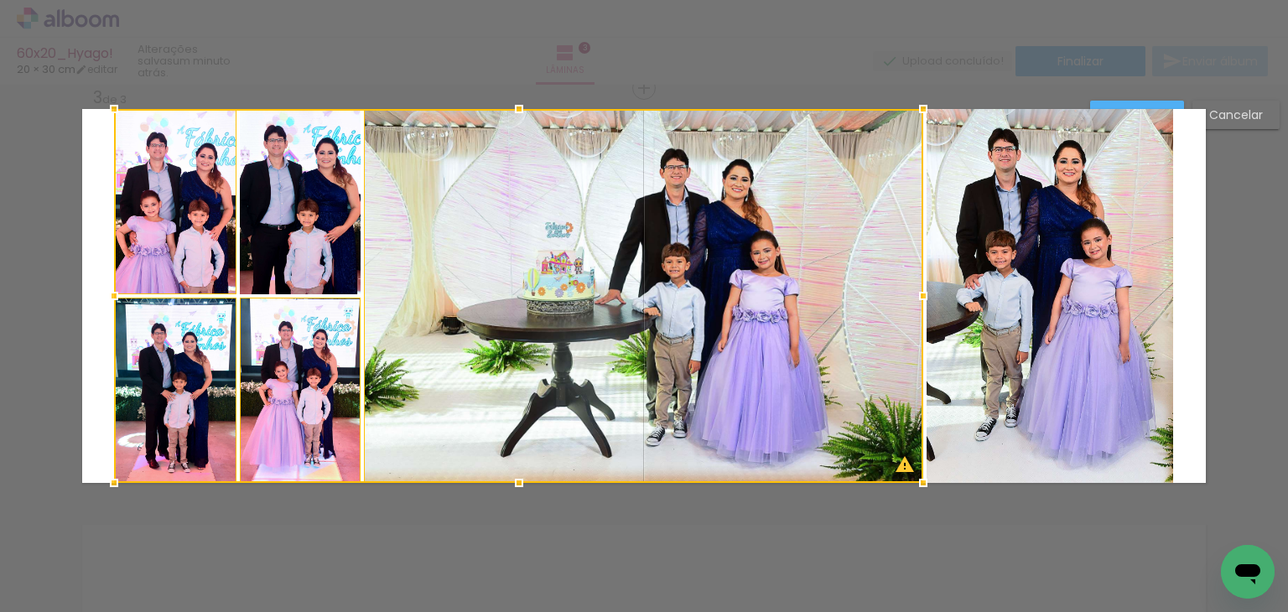
drag, startPoint x: 1033, startPoint y: 256, endPoint x: 986, endPoint y: 274, distance: 50.5
click at [1035, 256] on quentale-photo at bounding box center [1050, 296] width 247 height 374
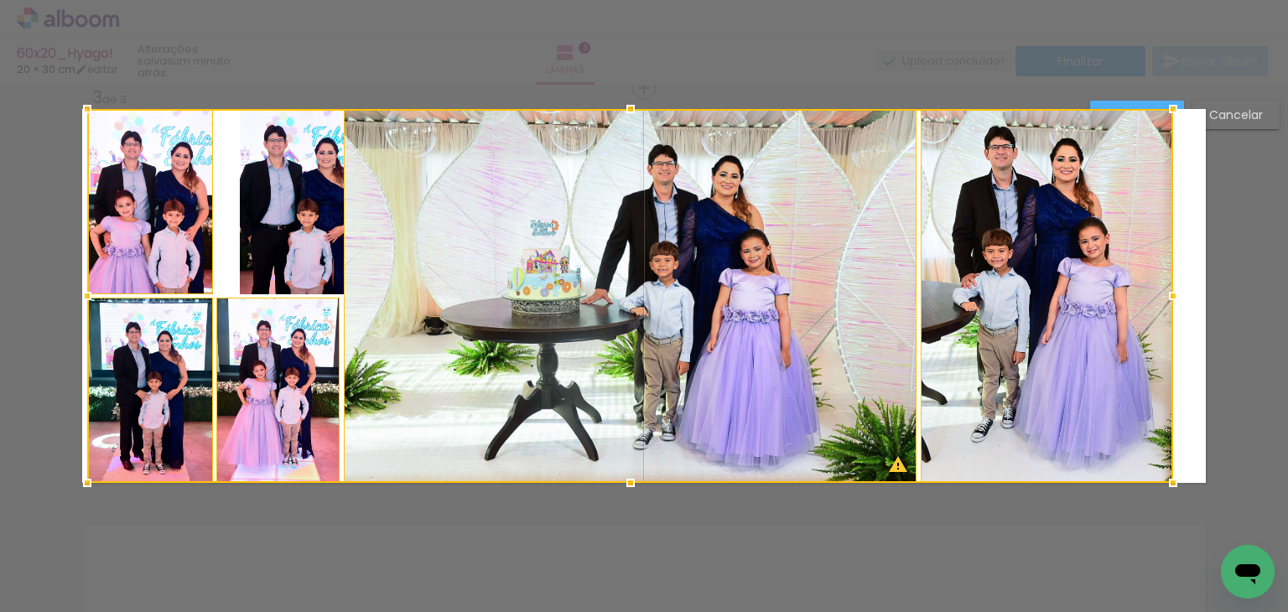
drag, startPoint x: 114, startPoint y: 295, endPoint x: 81, endPoint y: 294, distance: 32.7
click at [81, 294] on div at bounding box center [87, 296] width 34 height 34
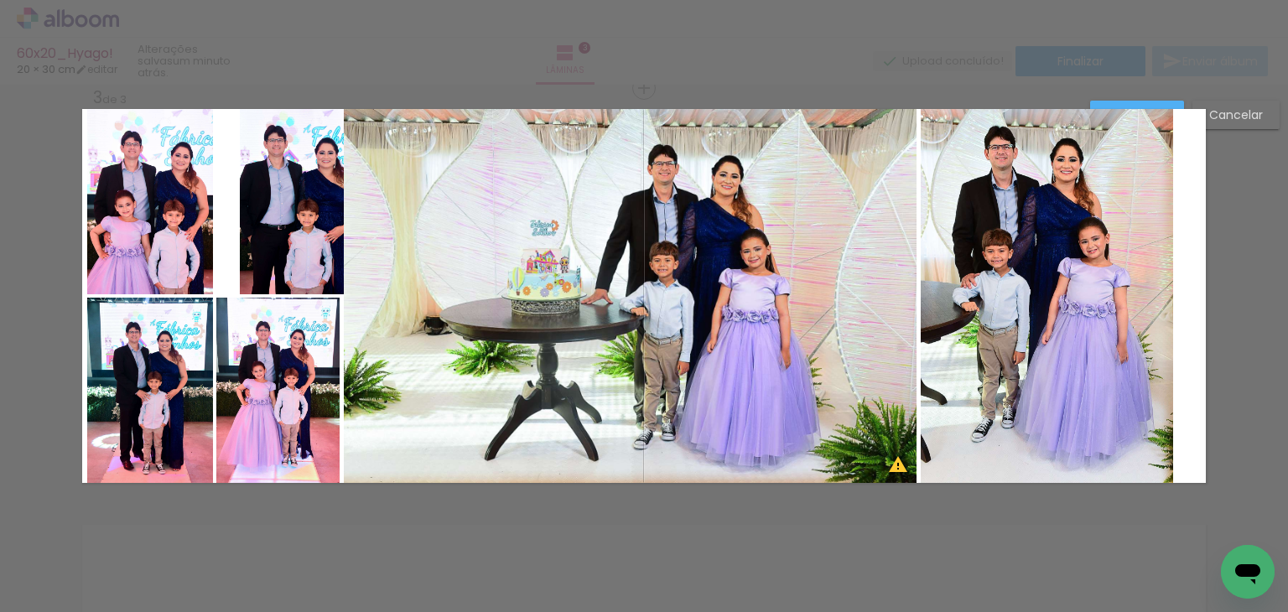
click at [1247, 153] on div "Confirmar Cancelar" at bounding box center [644, 80] width 1288 height 1704
click at [0, 0] on slot "Cancelar" at bounding box center [0, 0] width 0 height 0
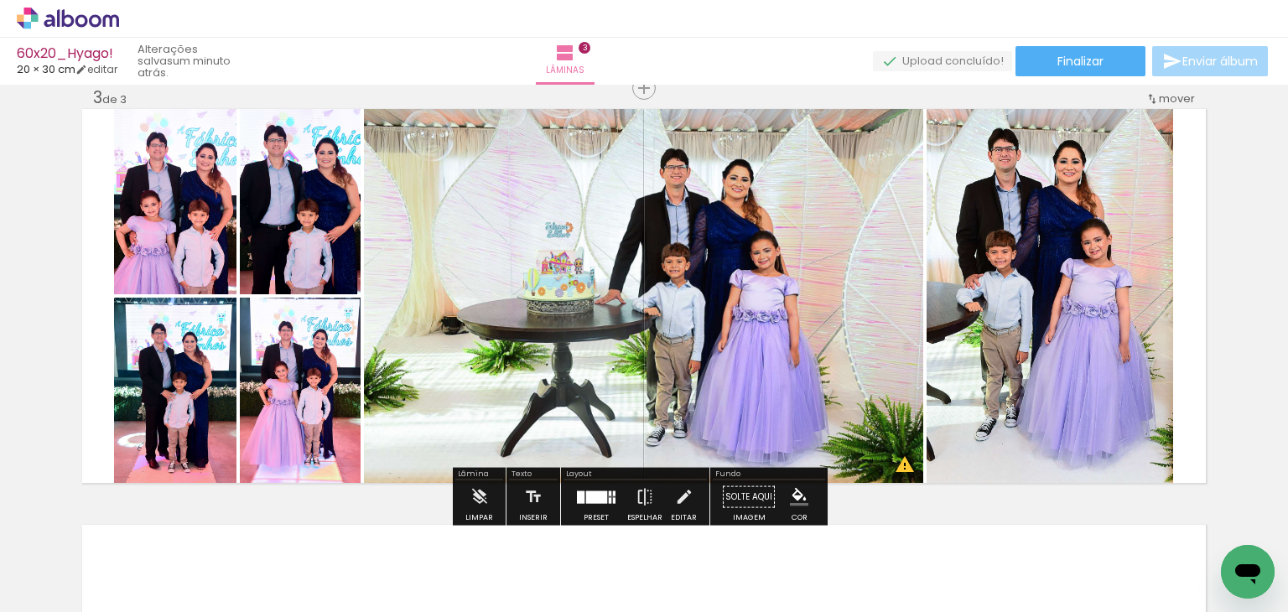
click at [195, 246] on quentale-photo at bounding box center [175, 201] width 122 height 185
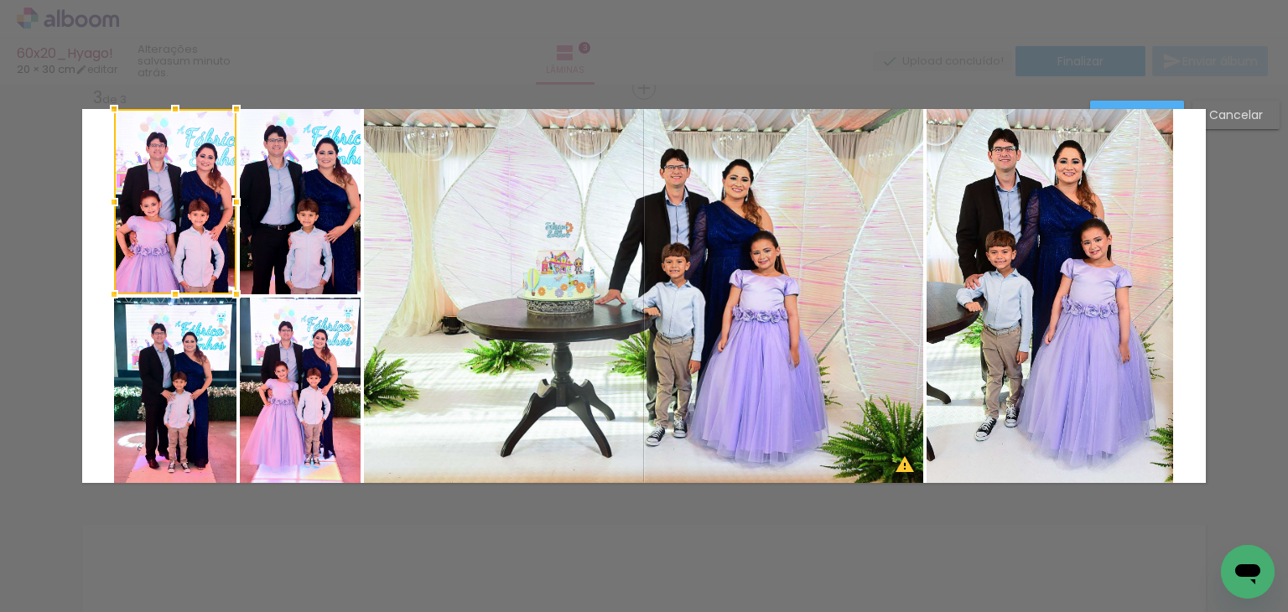
click at [185, 362] on quentale-photo at bounding box center [175, 390] width 122 height 185
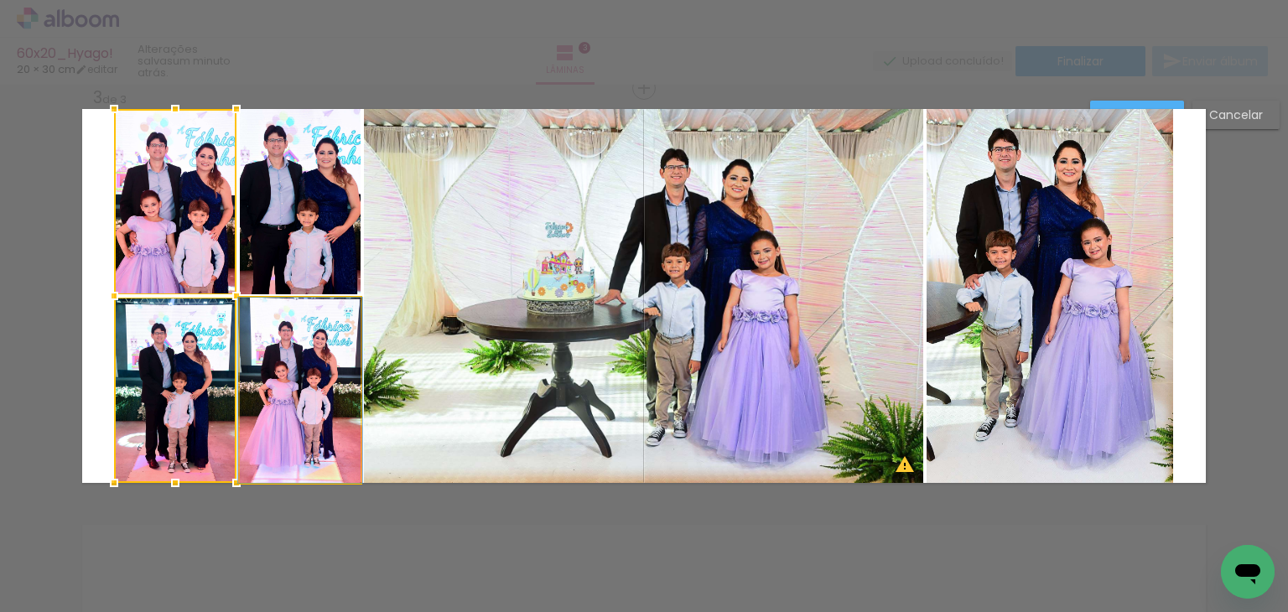
click at [258, 366] on quentale-photo at bounding box center [300, 390] width 121 height 185
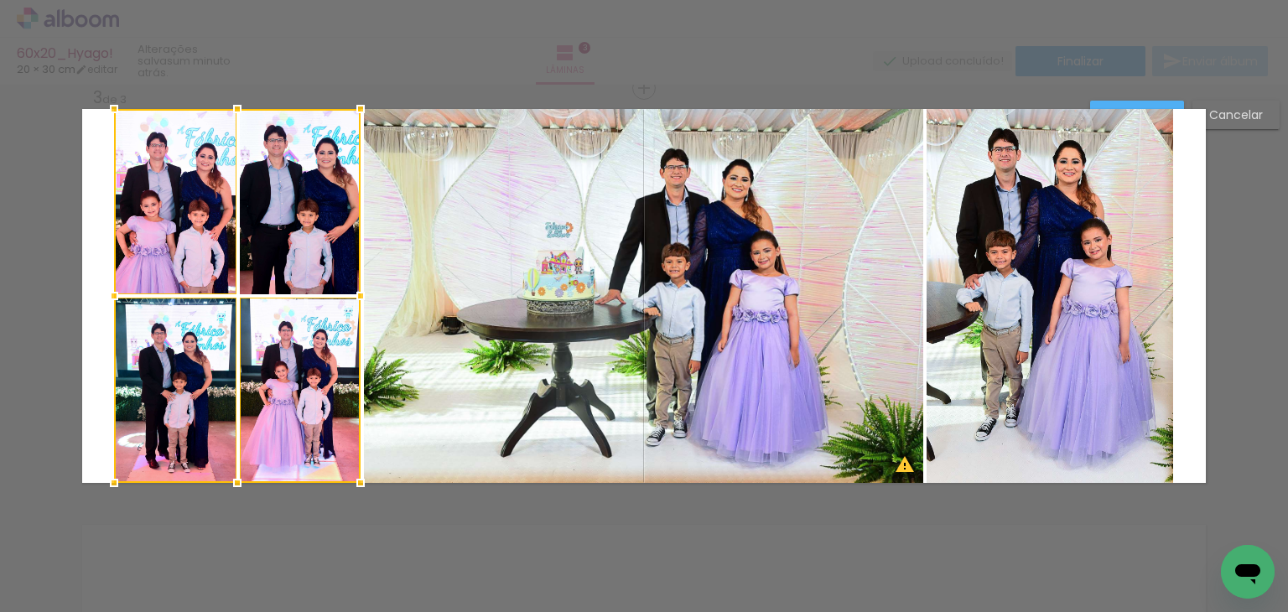
click at [295, 239] on div at bounding box center [237, 296] width 247 height 374
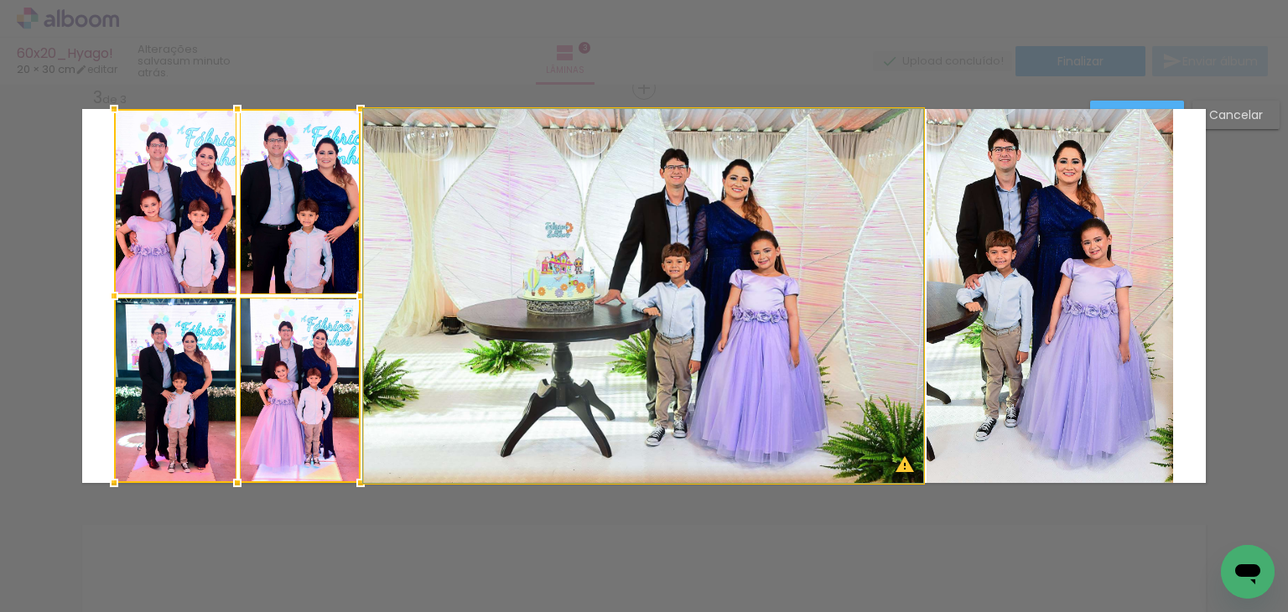
click at [519, 236] on quentale-photo at bounding box center [643, 296] width 559 height 374
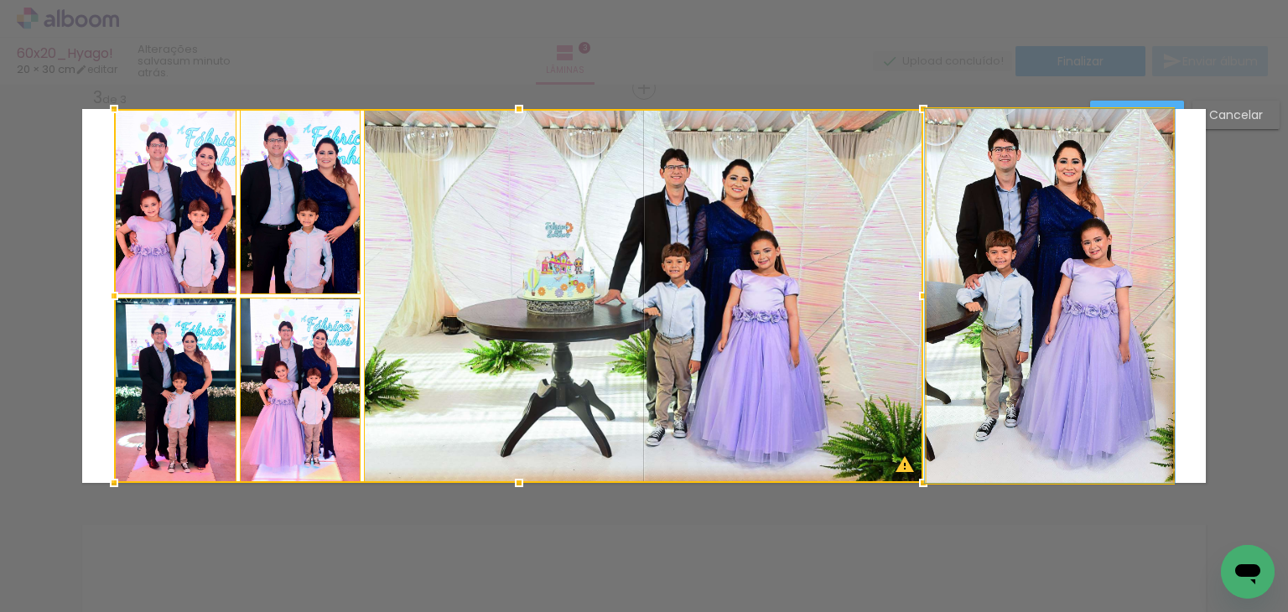
click at [978, 238] on quentale-photo at bounding box center [1050, 296] width 247 height 374
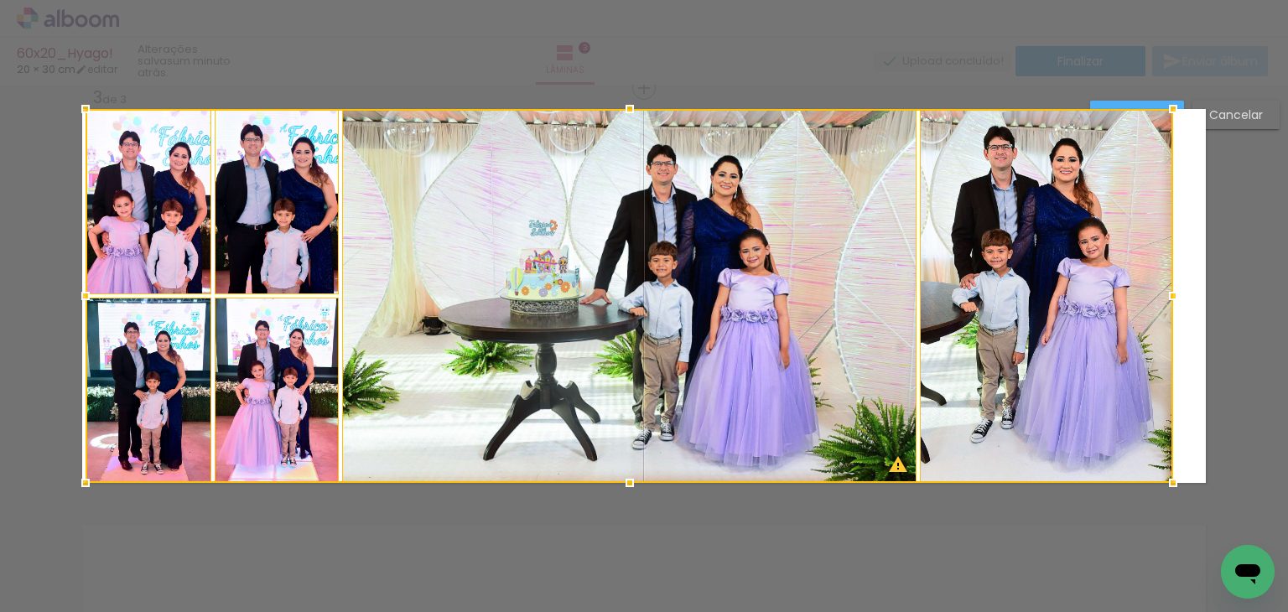
drag, startPoint x: 107, startPoint y: 292, endPoint x: 79, endPoint y: 290, distance: 28.6
click at [79, 290] on div at bounding box center [86, 296] width 34 height 34
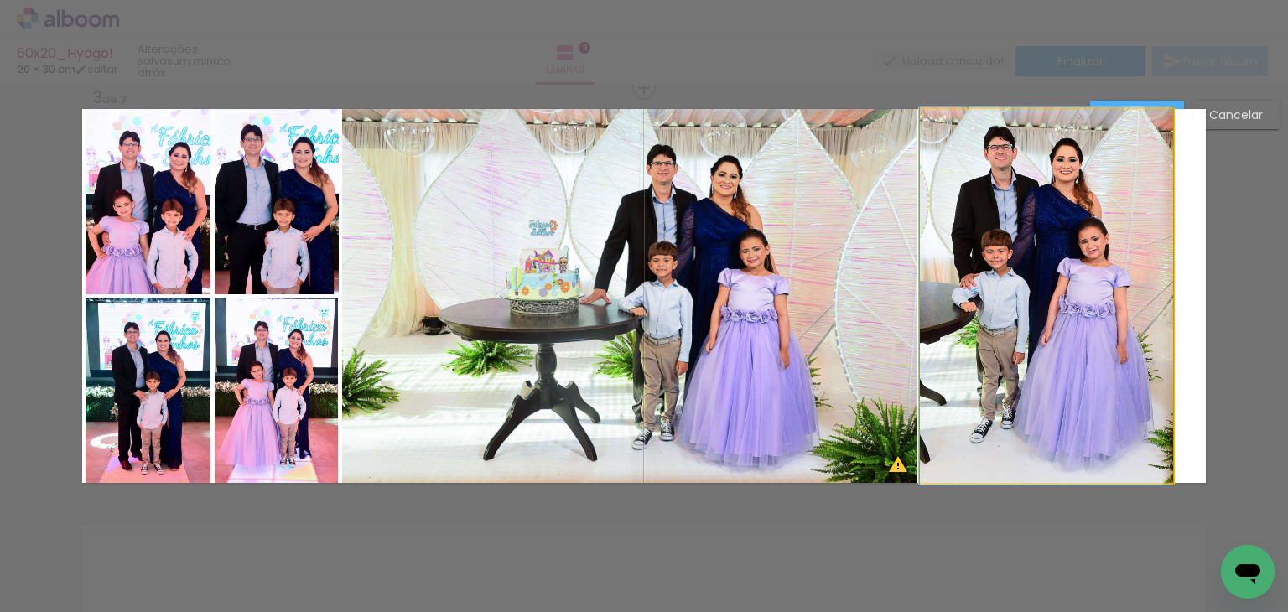
click at [1052, 262] on quentale-photo at bounding box center [1046, 296] width 253 height 374
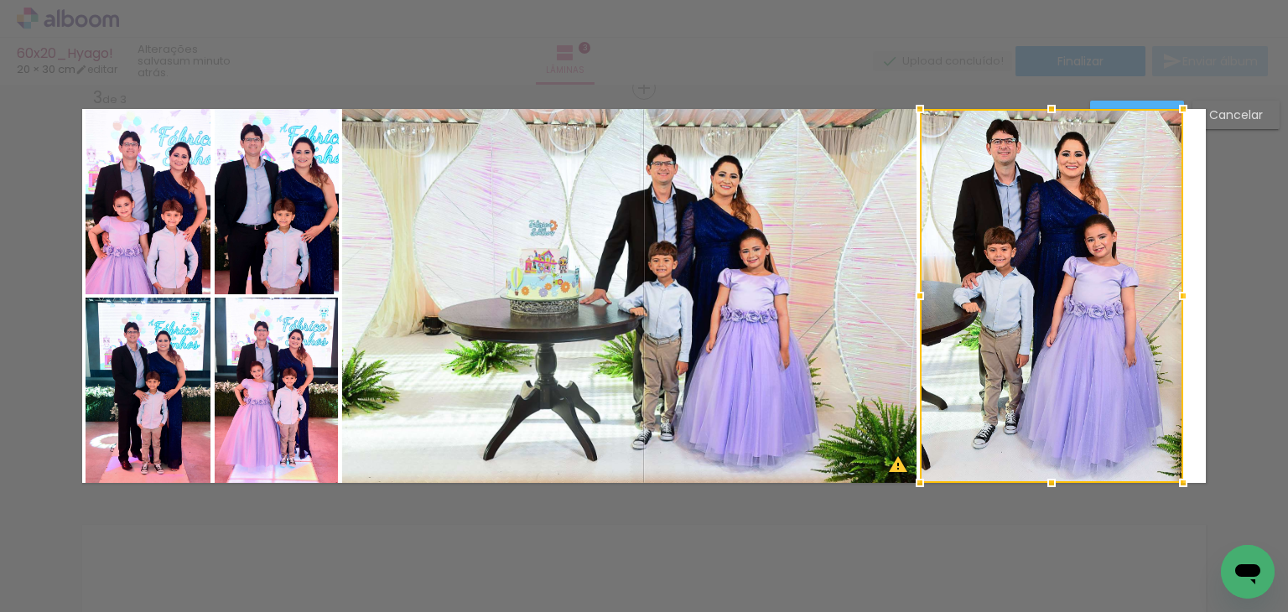
drag, startPoint x: 1170, startPoint y: 297, endPoint x: 1178, endPoint y: 289, distance: 11.3
click at [1178, 289] on div at bounding box center [1184, 296] width 34 height 34
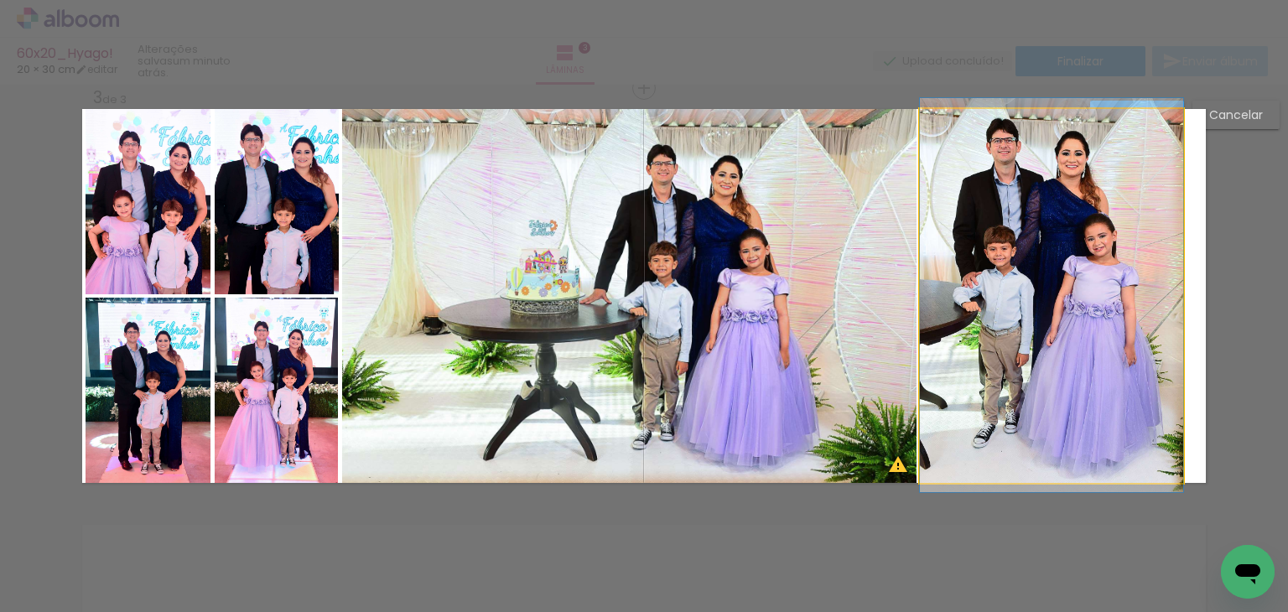
drag, startPoint x: 1120, startPoint y: 289, endPoint x: 1143, endPoint y: 289, distance: 23.5
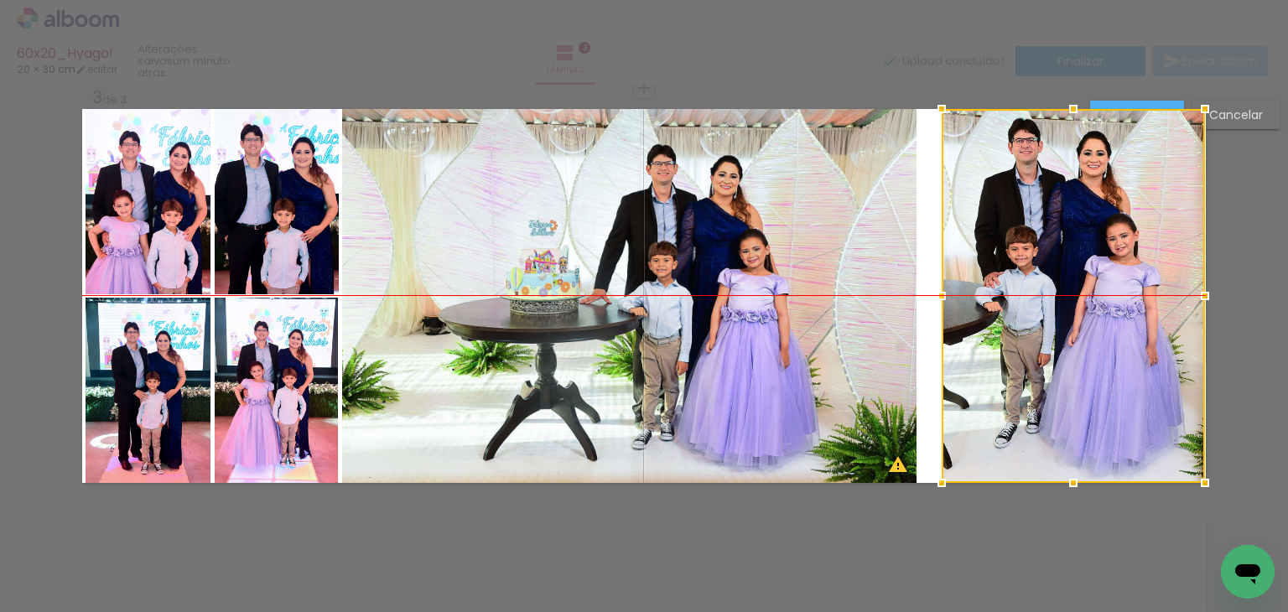
drag, startPoint x: 1060, startPoint y: 260, endPoint x: 1081, endPoint y: 261, distance: 21.0
click at [1081, 261] on div at bounding box center [1073, 296] width 263 height 374
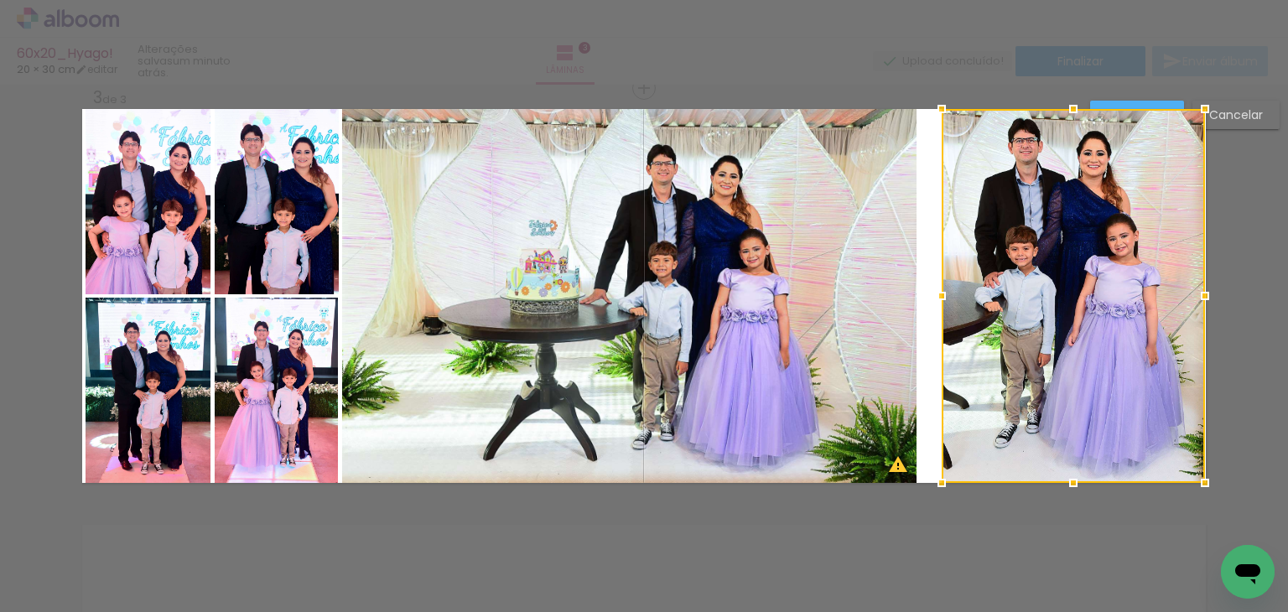
click at [795, 279] on quentale-photo at bounding box center [629, 296] width 574 height 374
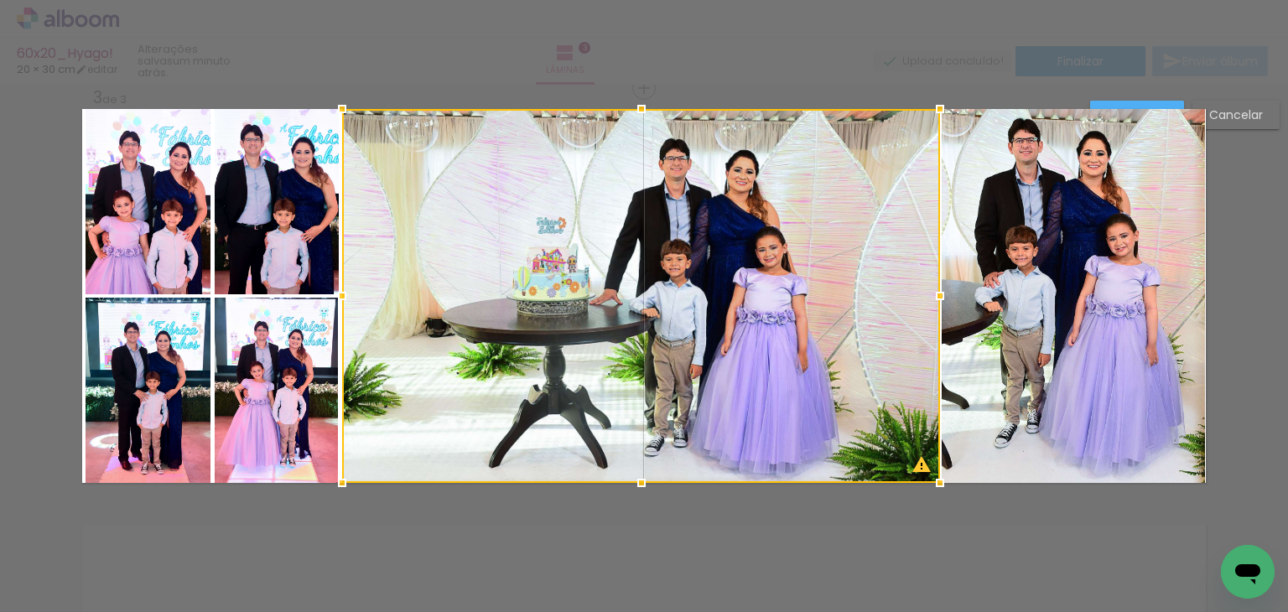
drag, startPoint x: 909, startPoint y: 294, endPoint x: 933, endPoint y: 293, distance: 23.5
click at [933, 293] on div at bounding box center [940, 296] width 34 height 34
click at [782, 263] on div at bounding box center [641, 296] width 598 height 374
click at [876, 237] on div at bounding box center [641, 296] width 598 height 374
click at [868, 227] on div at bounding box center [641, 296] width 598 height 374
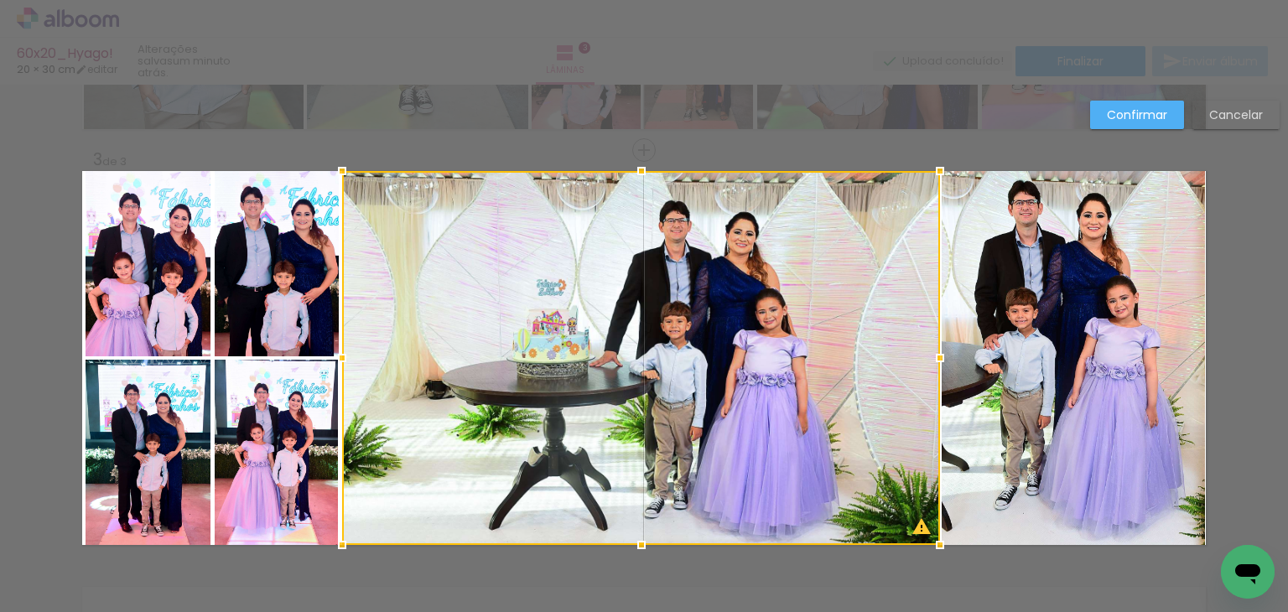
scroll to position [798, 0]
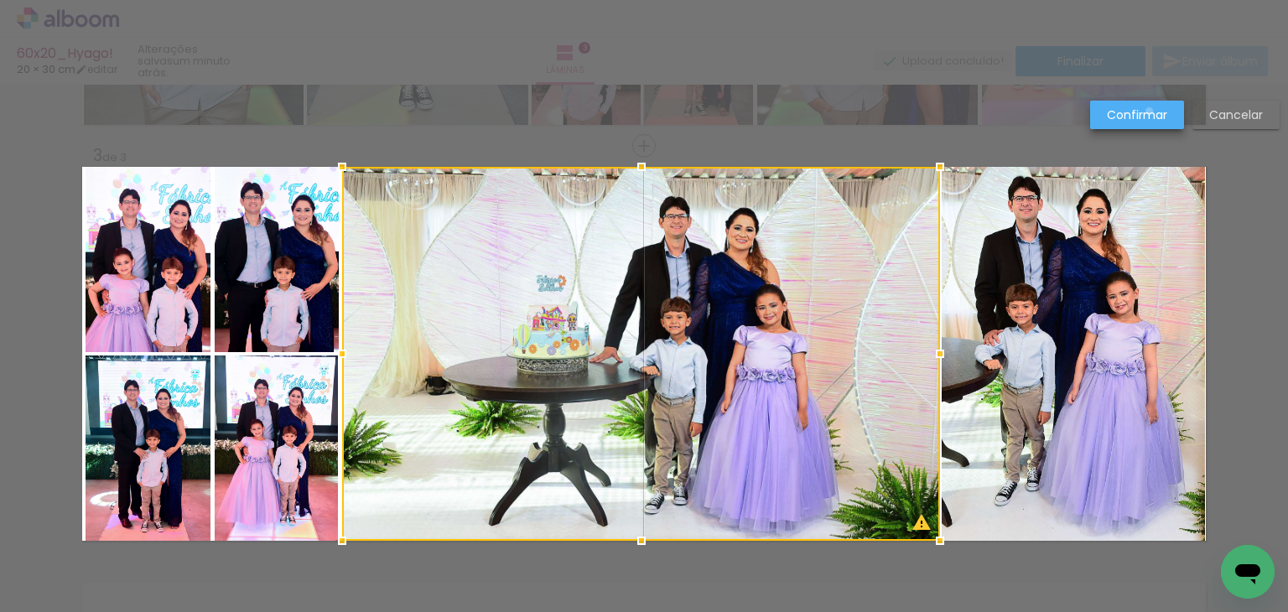
click at [0, 0] on slot "Confirmar" at bounding box center [0, 0] width 0 height 0
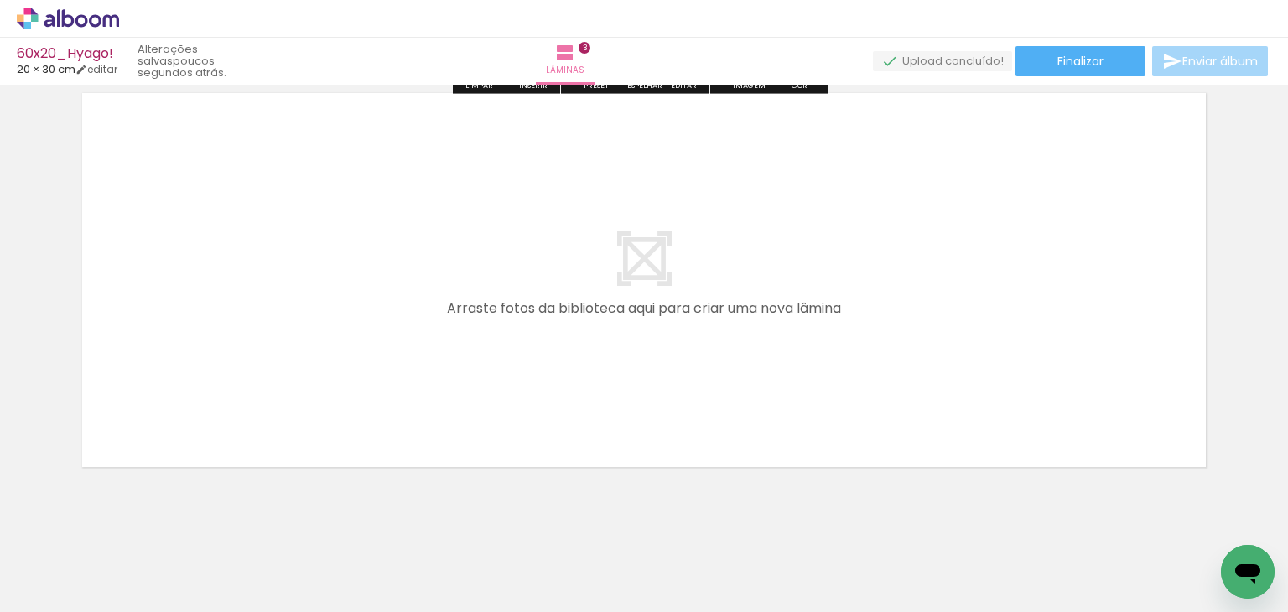
scroll to position [1302, 0]
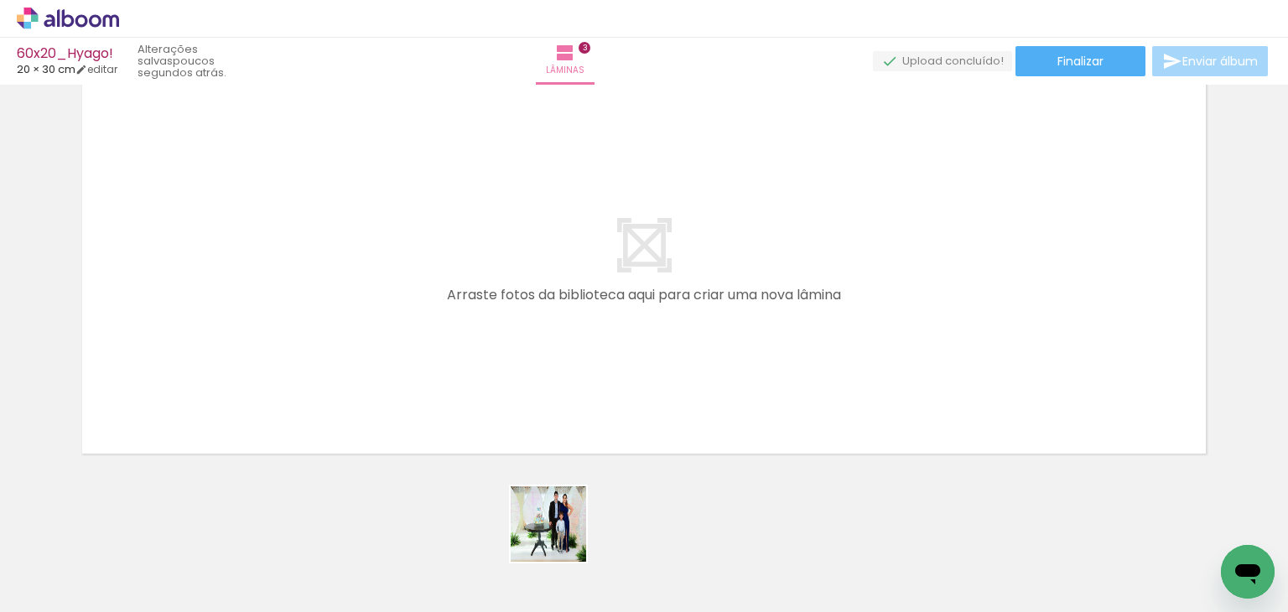
drag, startPoint x: 561, startPoint y: 537, endPoint x: 548, endPoint y: 367, distance: 169.9
click at [548, 368] on quentale-workspace at bounding box center [644, 306] width 1288 height 612
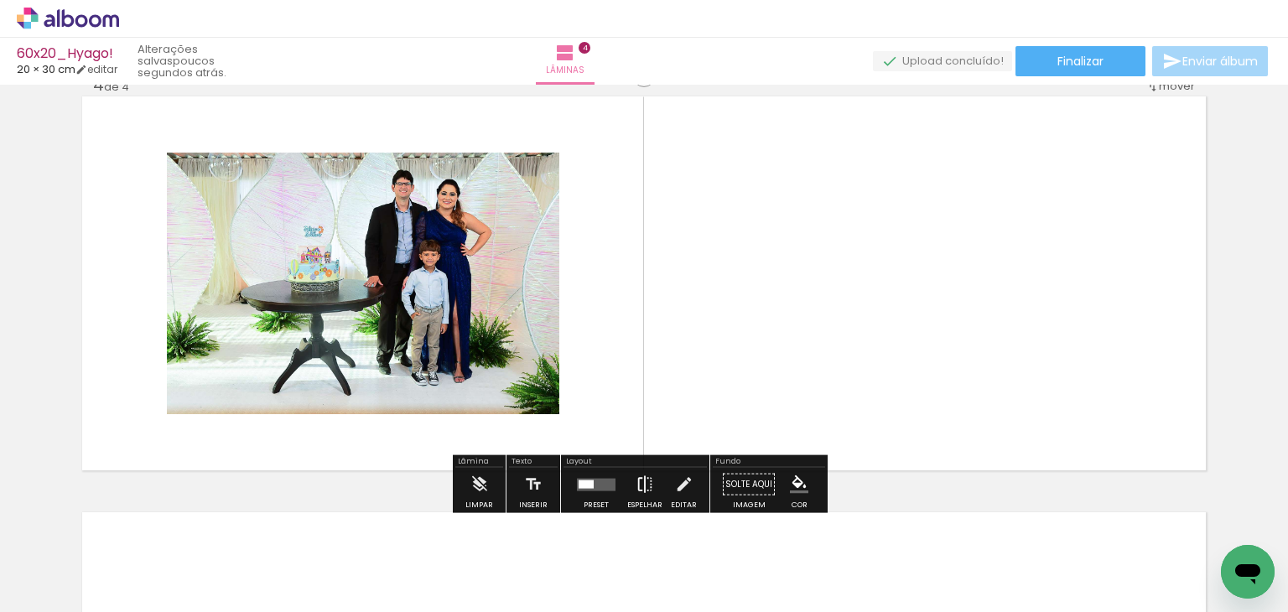
scroll to position [1272, 0]
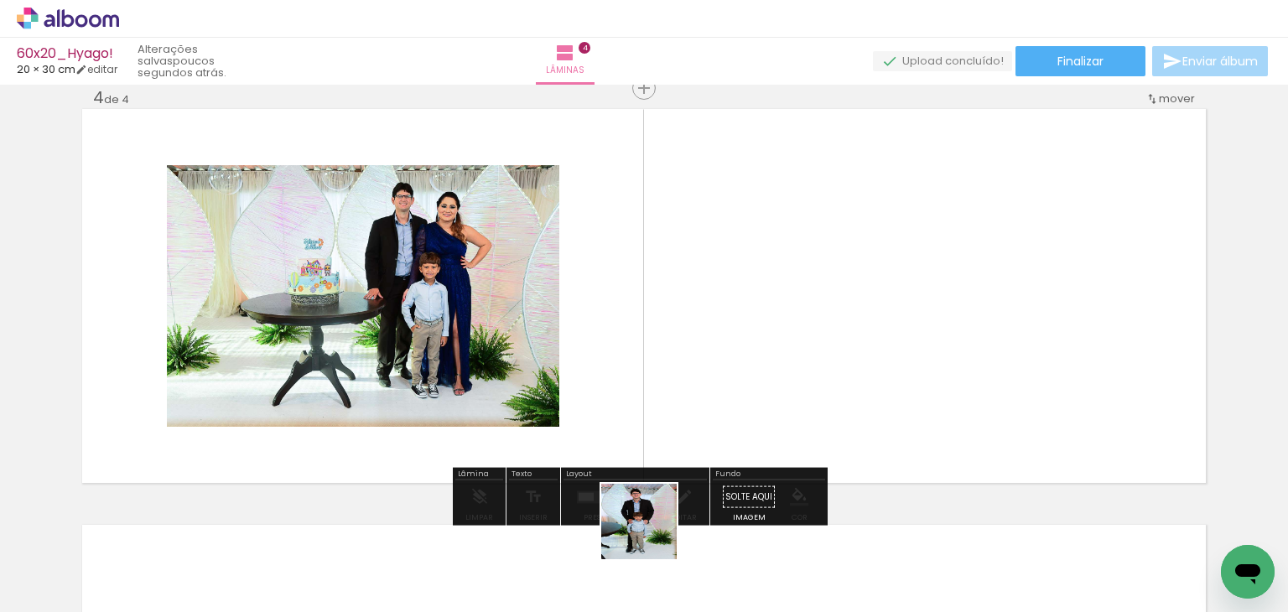
drag, startPoint x: 650, startPoint y: 548, endPoint x: 658, endPoint y: 348, distance: 200.6
click at [642, 316] on quentale-workspace at bounding box center [644, 306] width 1288 height 612
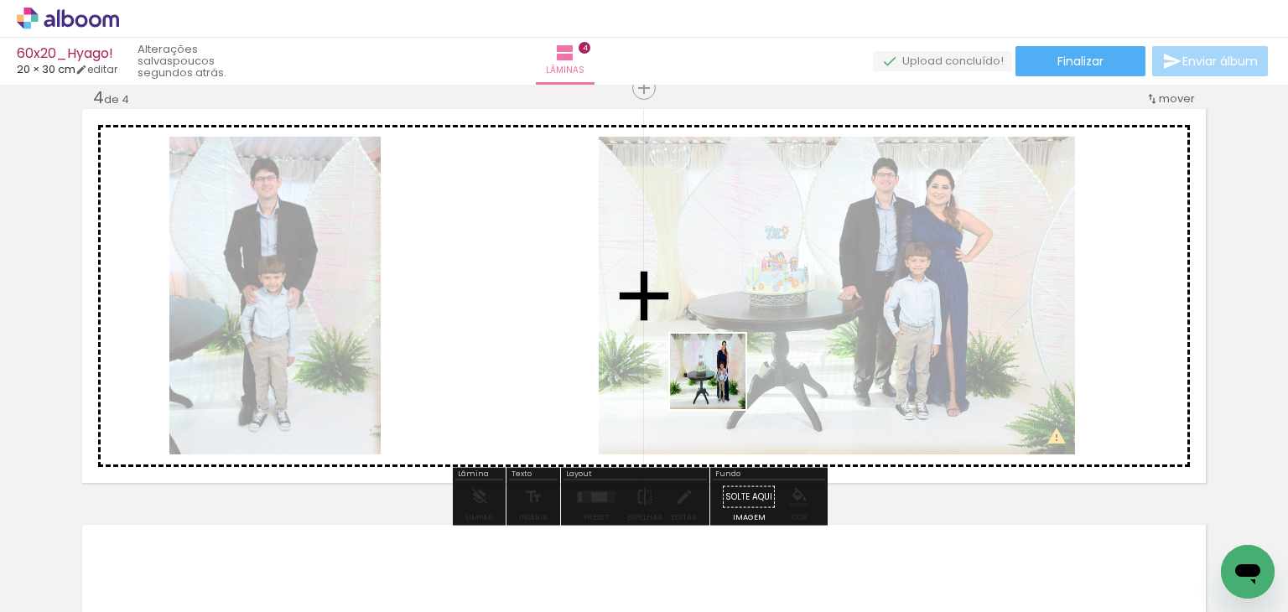
drag, startPoint x: 765, startPoint y: 559, endPoint x: 806, endPoint y: 469, distance: 98.7
click at [720, 379] on quentale-workspace at bounding box center [644, 306] width 1288 height 612
